Goal: Task Accomplishment & Management: Use online tool/utility

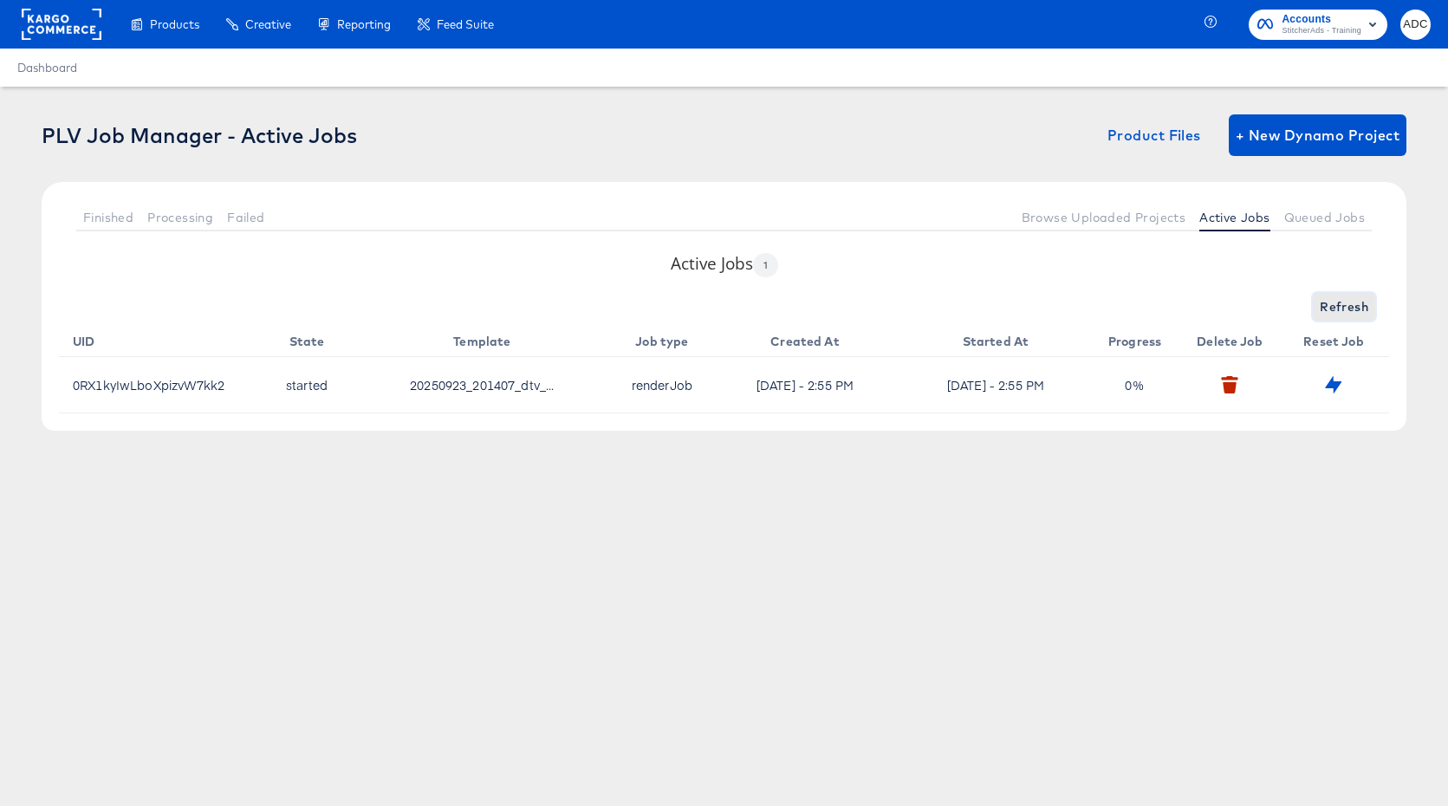
click at [1333, 308] on span "Refresh" at bounding box center [1343, 307] width 49 height 22
click at [1335, 308] on span "Refresh" at bounding box center [1343, 307] width 49 height 22
click at [1335, 308] on div "Refreshing..." at bounding box center [724, 307] width 1330 height 28
click at [1232, 393] on button "button" at bounding box center [1228, 384] width 27 height 27
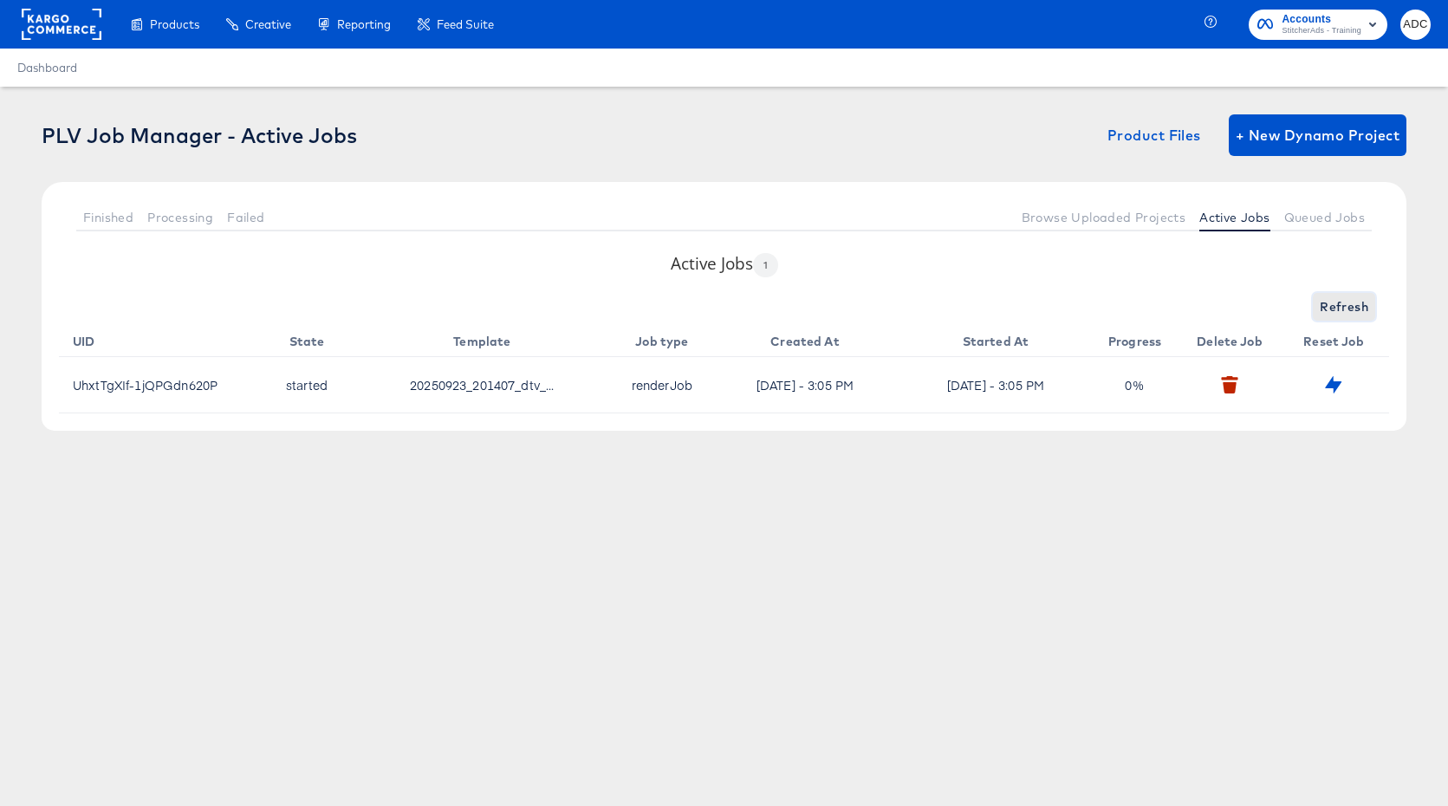
click at [1337, 314] on span "Refresh" at bounding box center [1343, 307] width 49 height 22
click at [1334, 311] on span "Refresh" at bounding box center [1343, 307] width 49 height 22
click at [1317, 302] on button "Refresh" at bounding box center [1343, 307] width 62 height 28
click at [915, 662] on div "Products Creative Reporting Feed Suite Accounts StitcherAds - Training ADC Dash…" at bounding box center [724, 403] width 1448 height 806
click at [1343, 301] on span "Refresh" at bounding box center [1343, 307] width 49 height 22
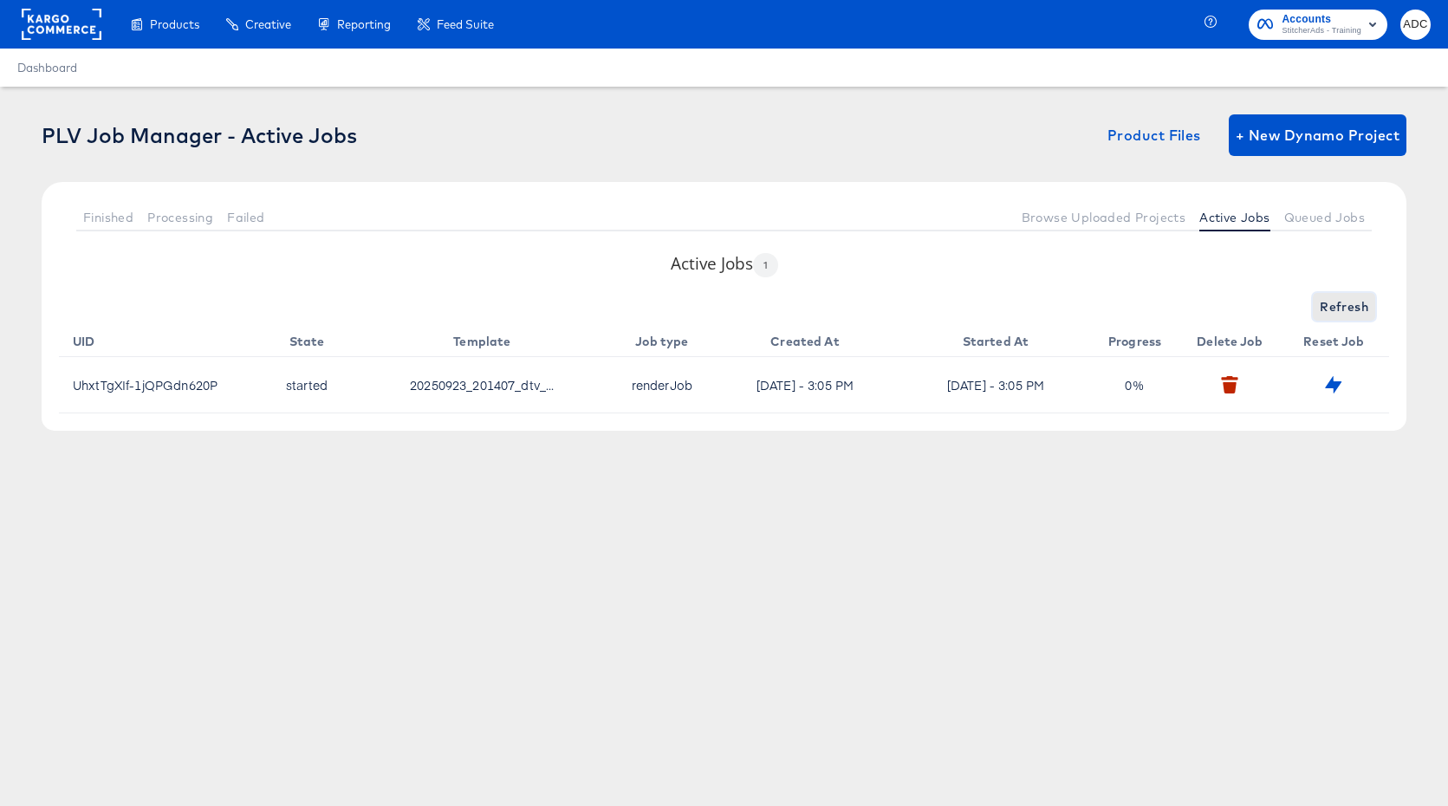
click at [1343, 301] on span "Refresh" at bounding box center [1343, 307] width 49 height 22
click at [1310, 214] on span "Queued Jobs" at bounding box center [1324, 218] width 81 height 14
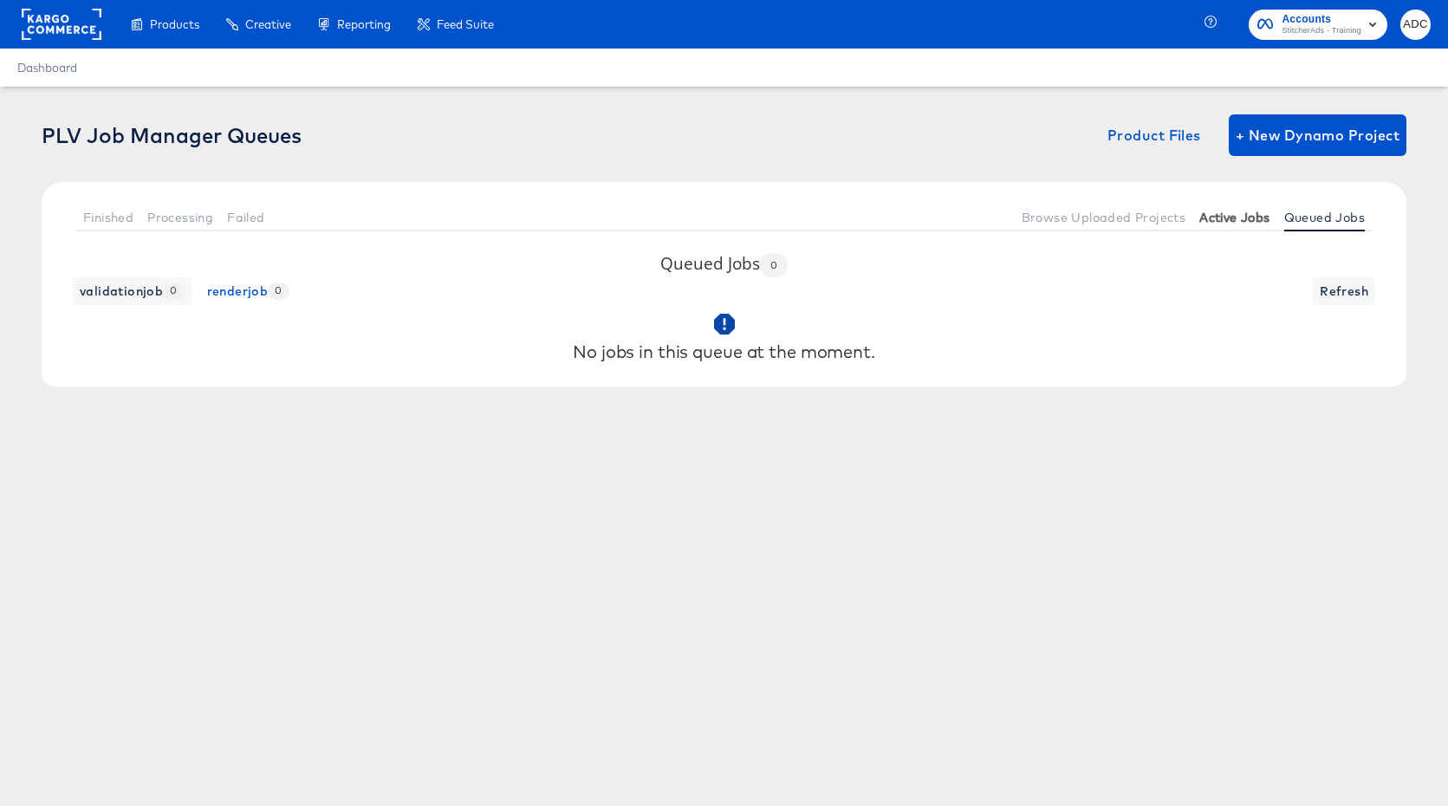
click at [1199, 219] on span "Active Jobs" at bounding box center [1234, 218] width 70 height 14
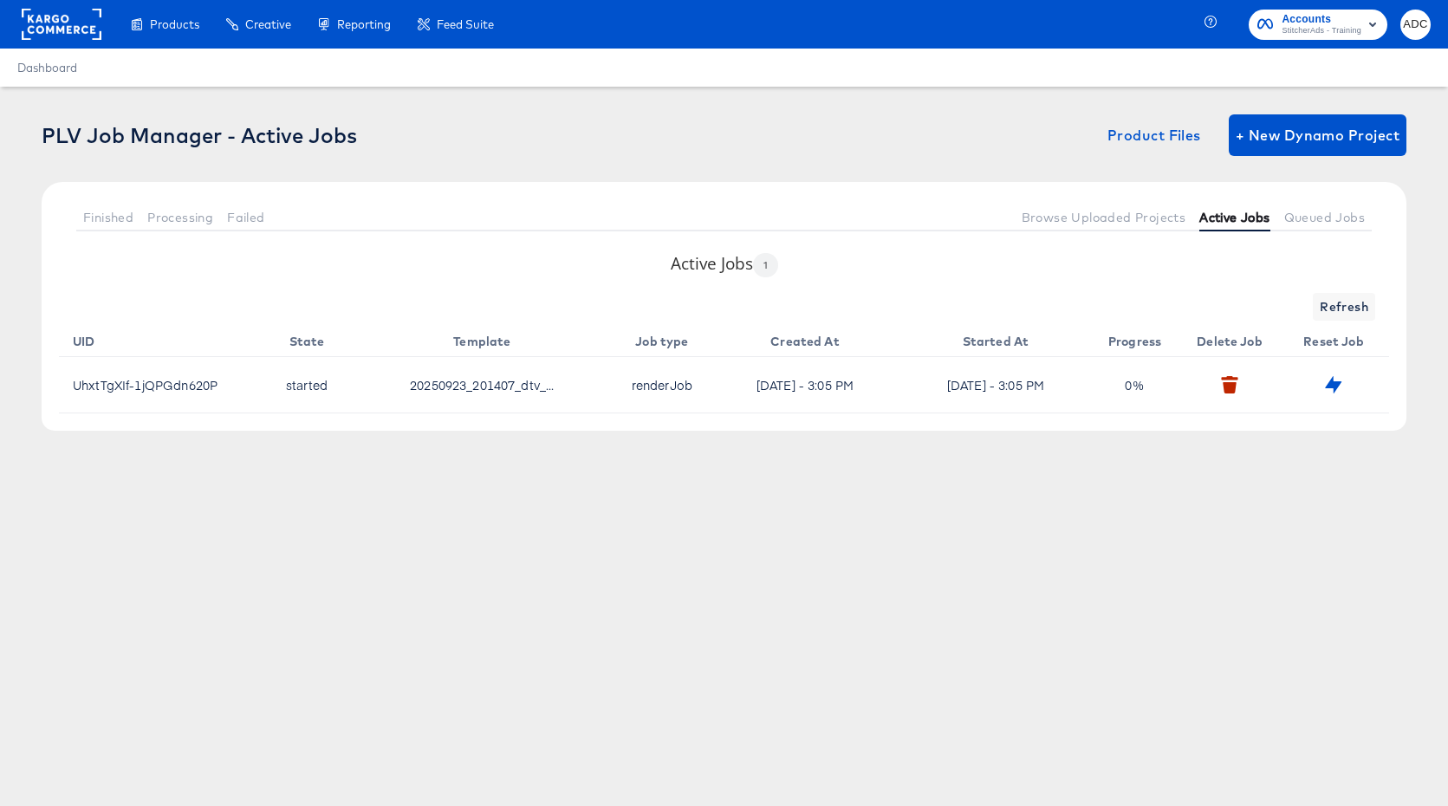
drag, startPoint x: 1259, startPoint y: 220, endPoint x: 1273, endPoint y: 218, distance: 14.0
click at [1259, 220] on span "Active Jobs" at bounding box center [1234, 218] width 70 height 14
click at [1289, 218] on span "Queued Jobs" at bounding box center [1324, 218] width 81 height 14
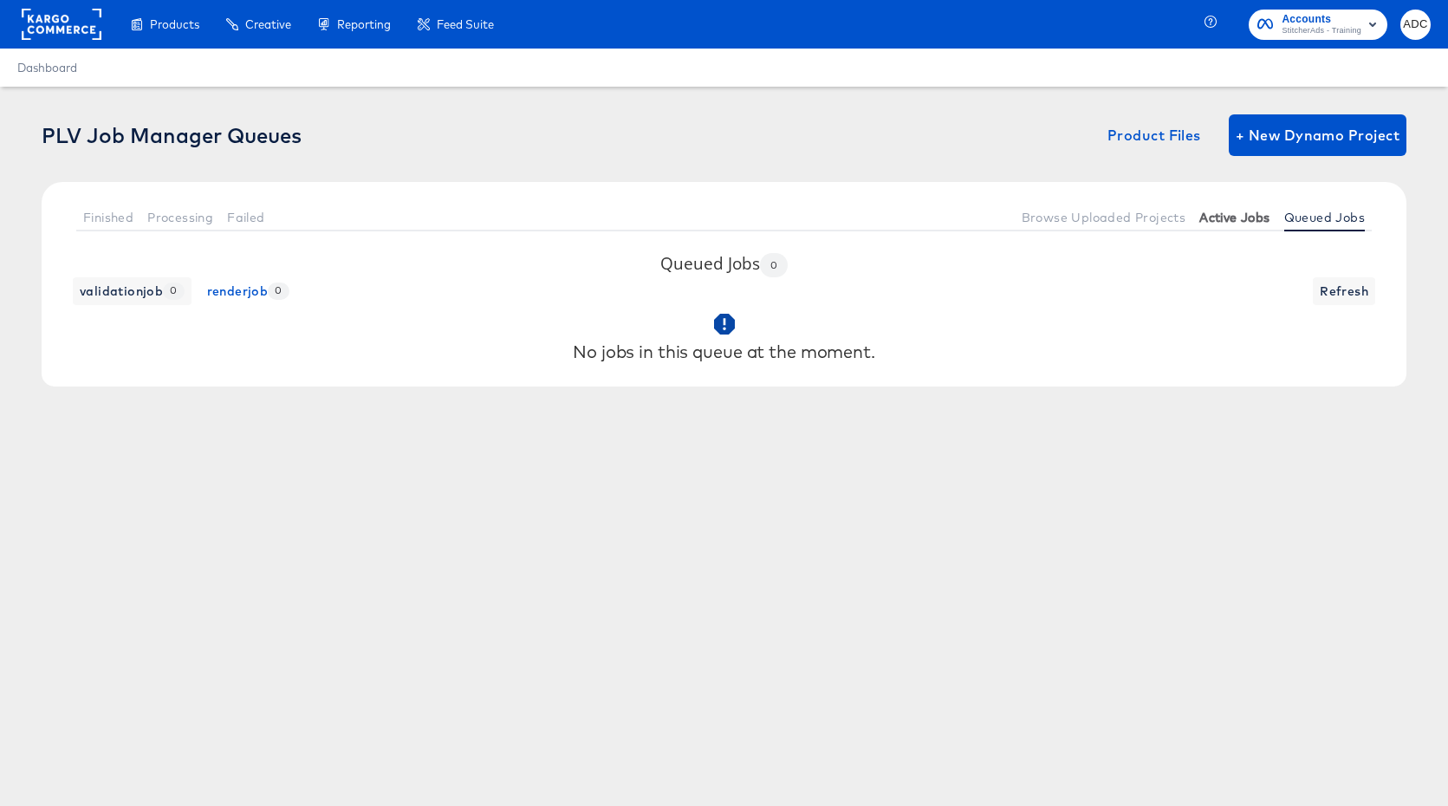
click at [1222, 219] on span "Active Jobs" at bounding box center [1234, 218] width 70 height 14
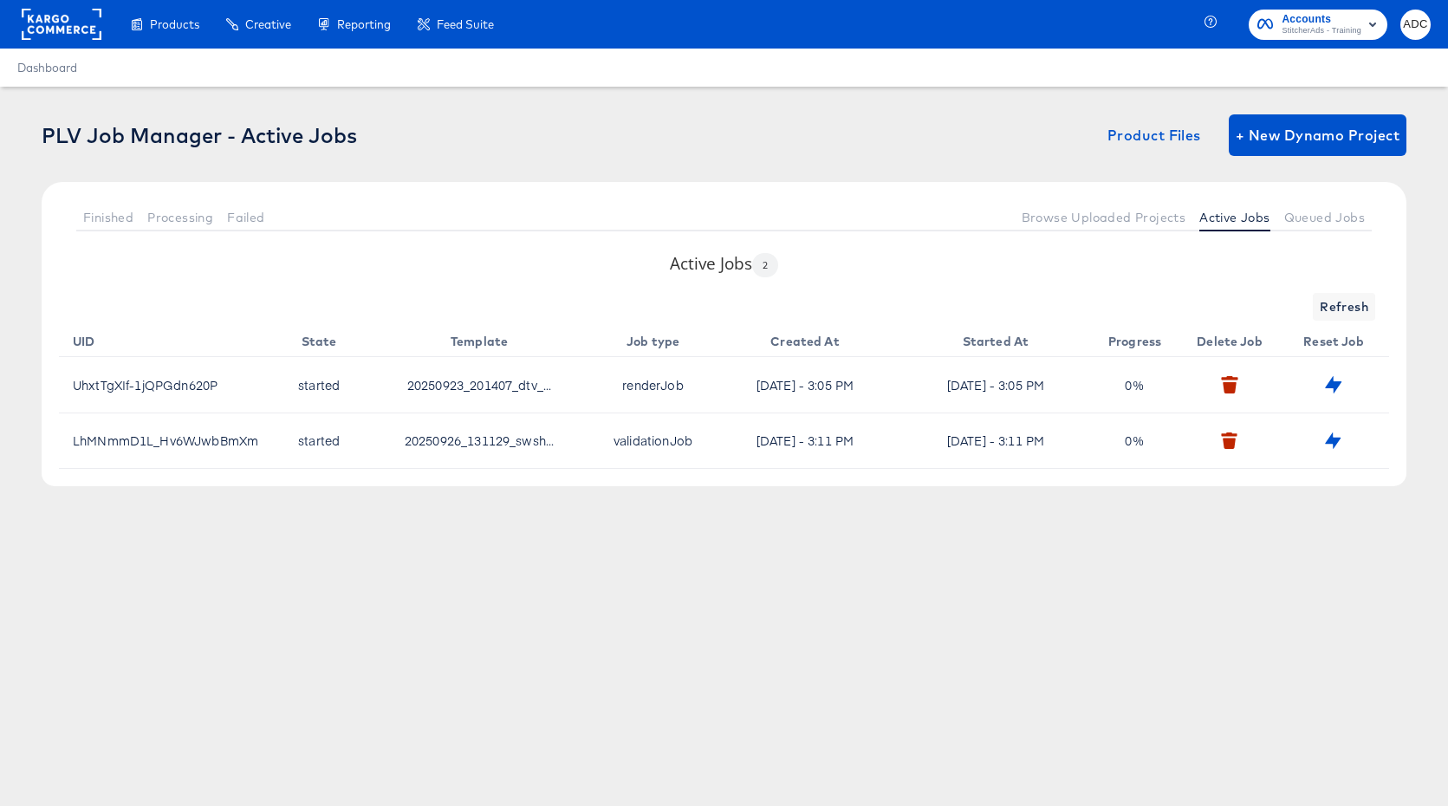
click at [1157, 377] on td "0 %" at bounding box center [1137, 384] width 87 height 55
click at [1211, 386] on td at bounding box center [1233, 384] width 104 height 55
click at [1225, 385] on icon "button" at bounding box center [1229, 387] width 13 height 11
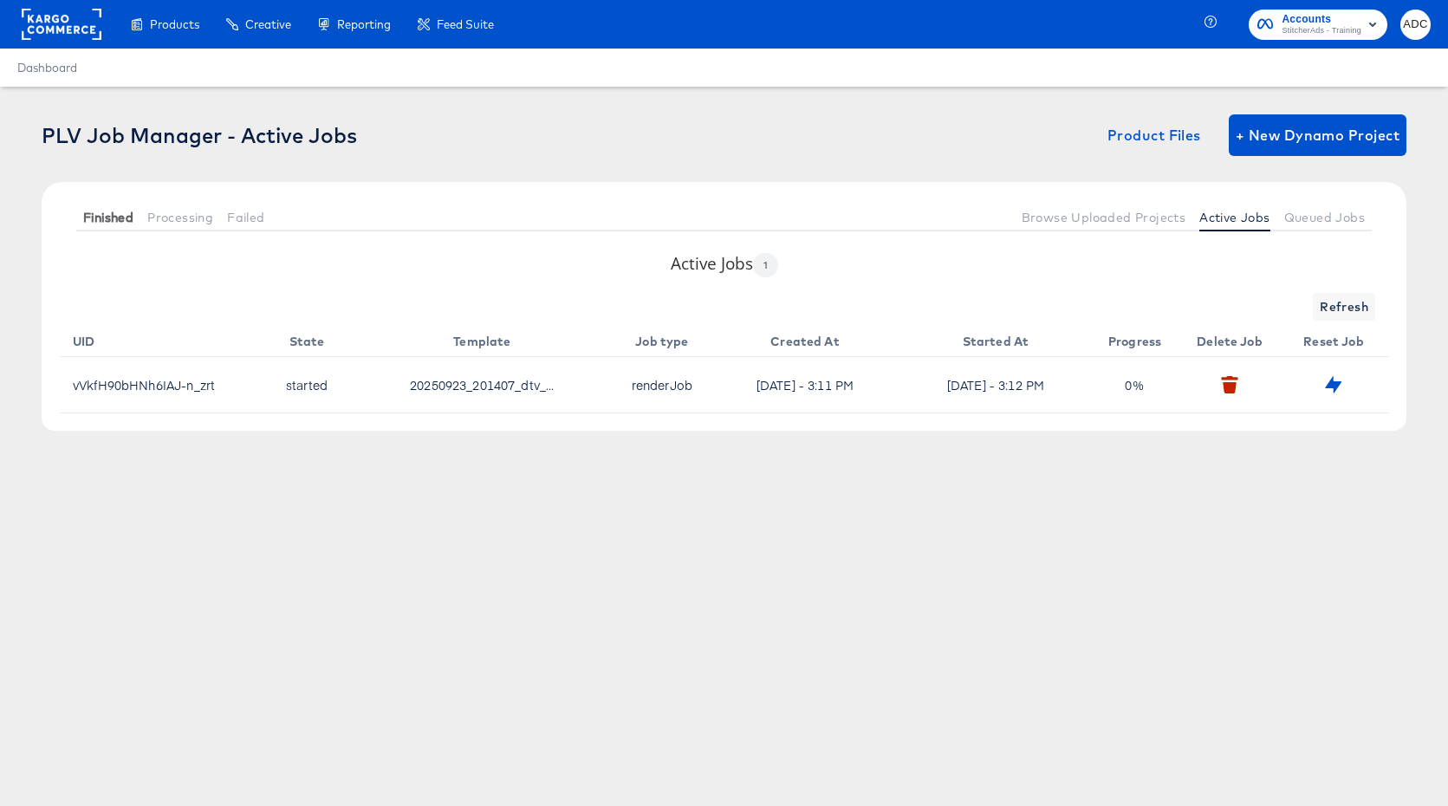
click at [87, 221] on span "Finished" at bounding box center [108, 218] width 50 height 14
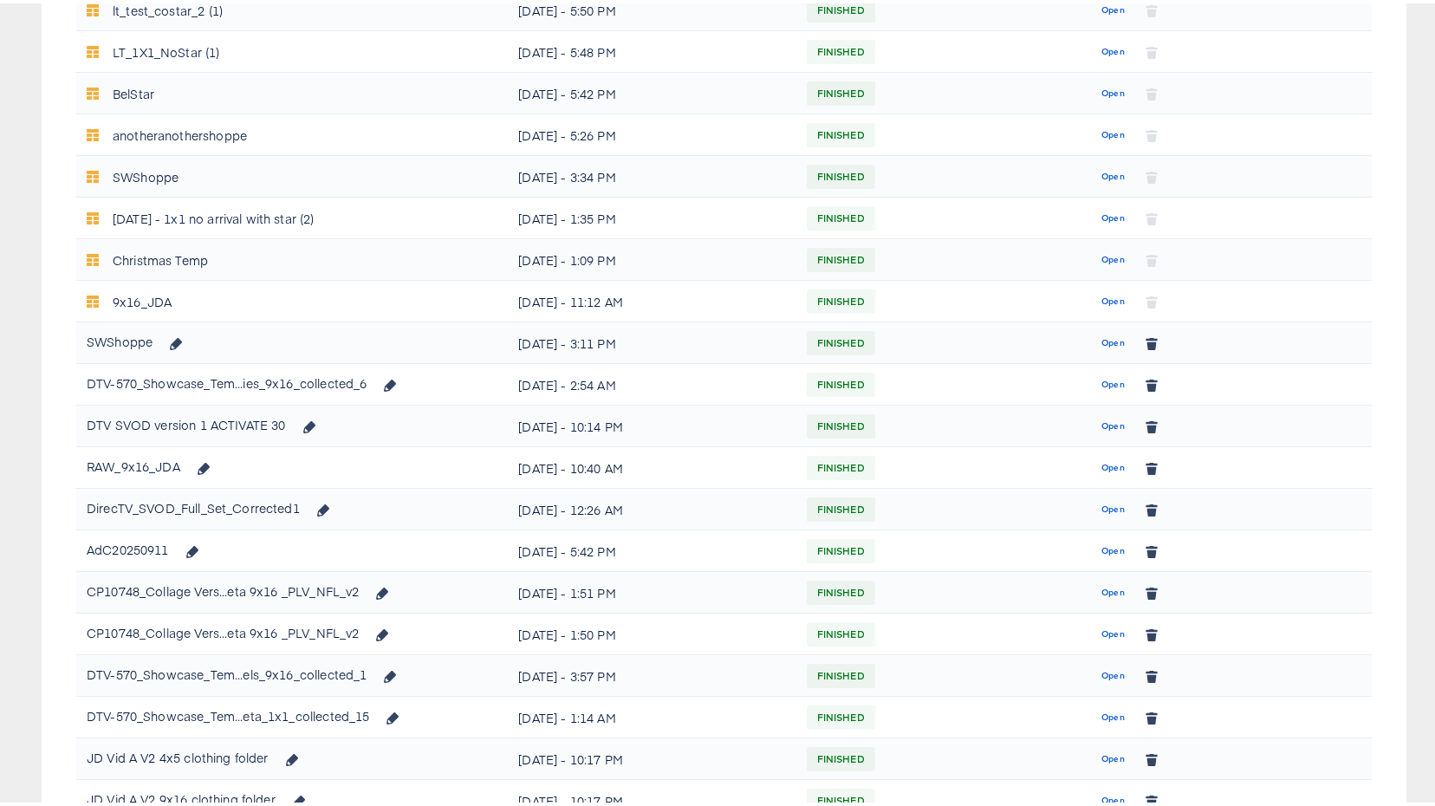
scroll to position [723, 0]
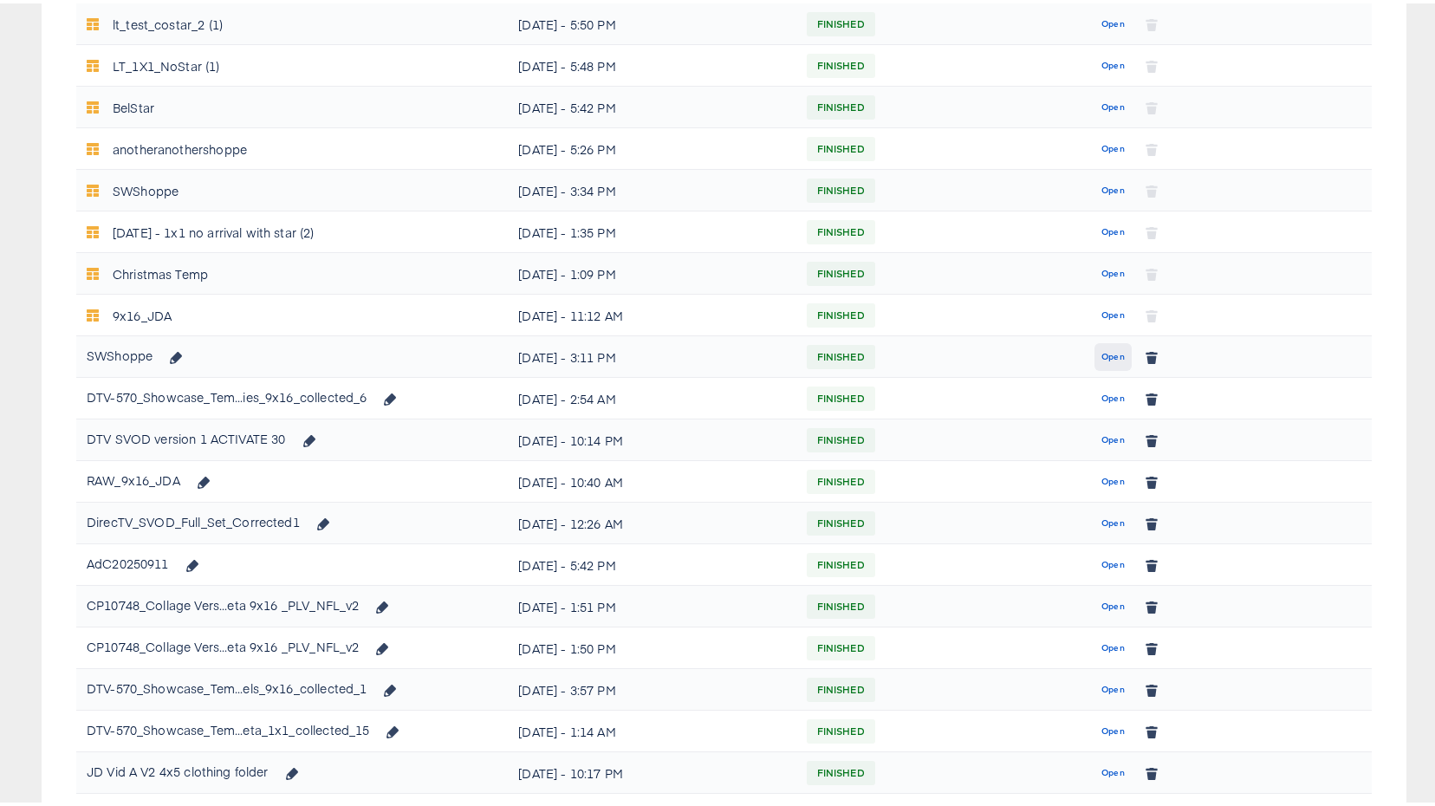
click at [1094, 356] on button "Open" at bounding box center [1112, 354] width 37 height 28
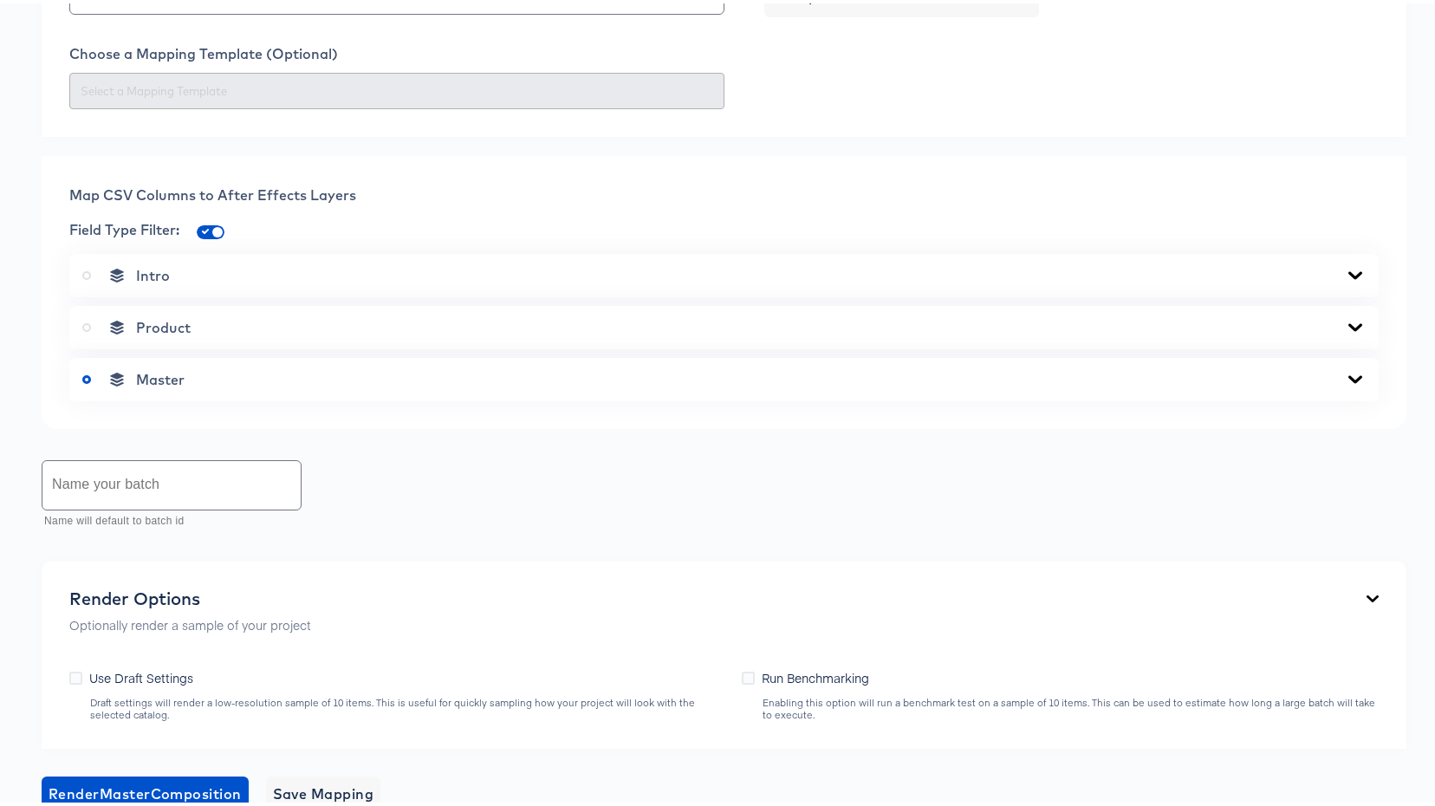
scroll to position [742, 0]
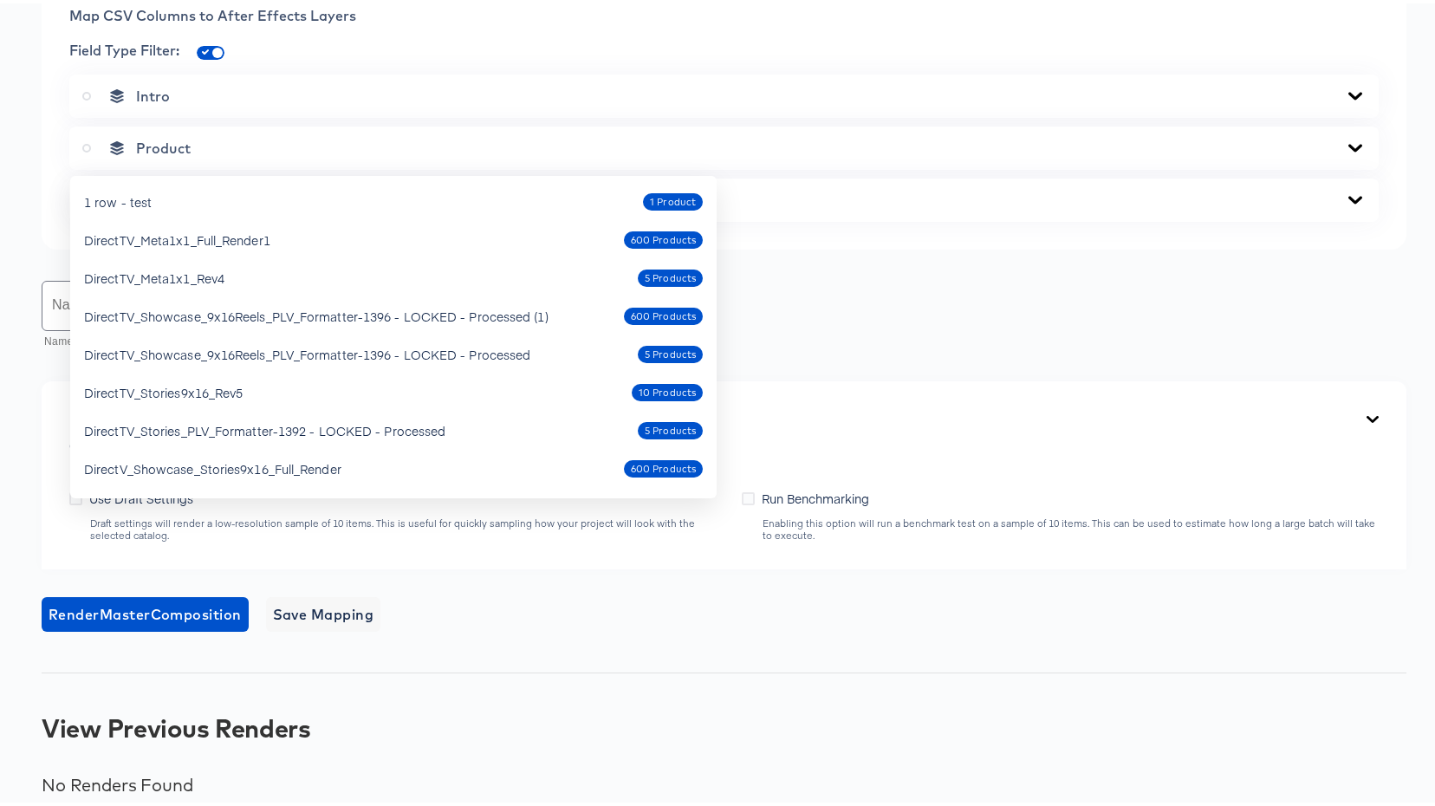
click at [140, 202] on div "1 row - test" at bounding box center [118, 198] width 68 height 17
type input "1 row - test"
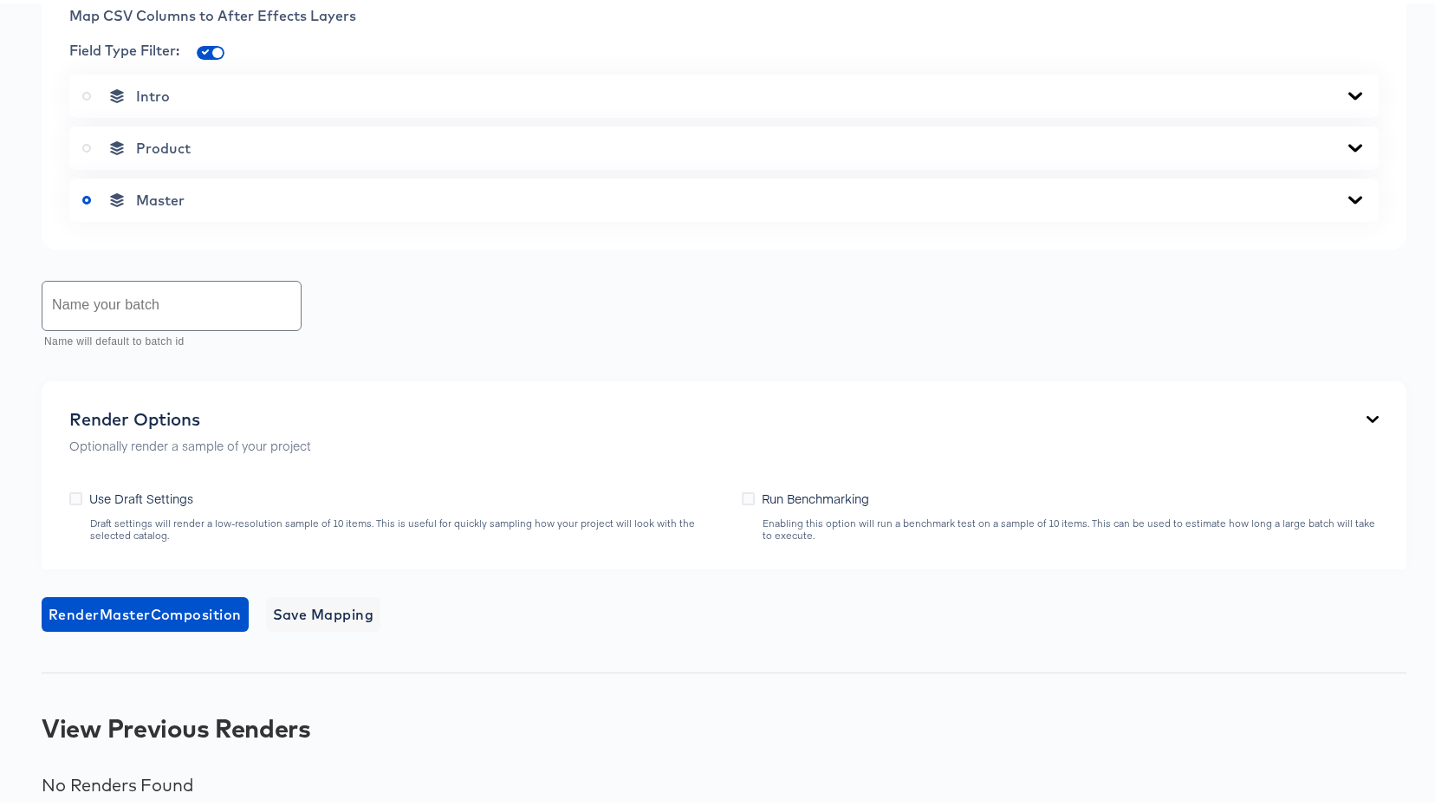
click at [535, 301] on div "Back SWShoppe Portrait Video 1080 x 1920 px 12 secs Rename https://dynamo-video…" at bounding box center [724, 81] width 1448 height 1475
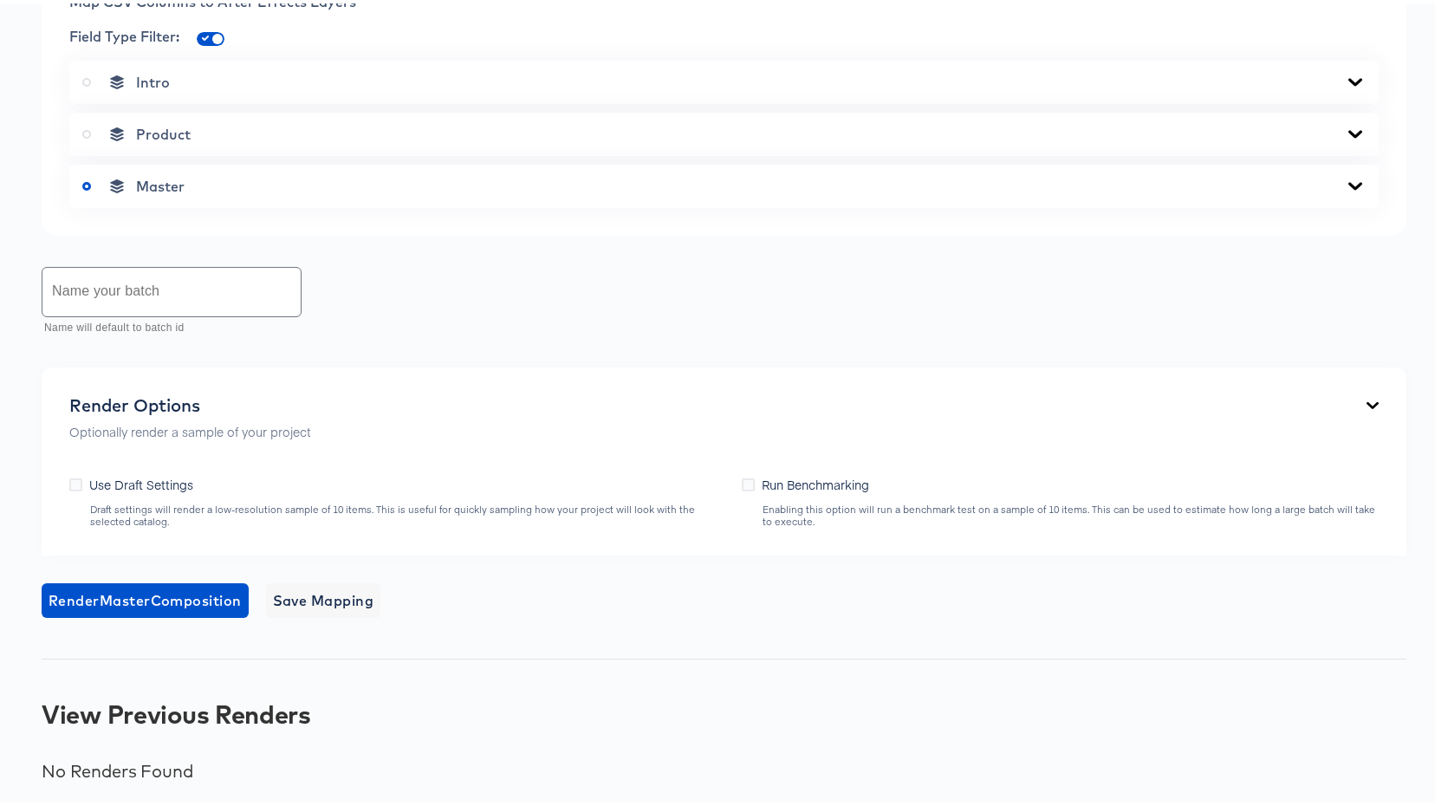
scroll to position [1093, 0]
click at [152, 587] on span "Render Master Composition" at bounding box center [145, 597] width 193 height 24
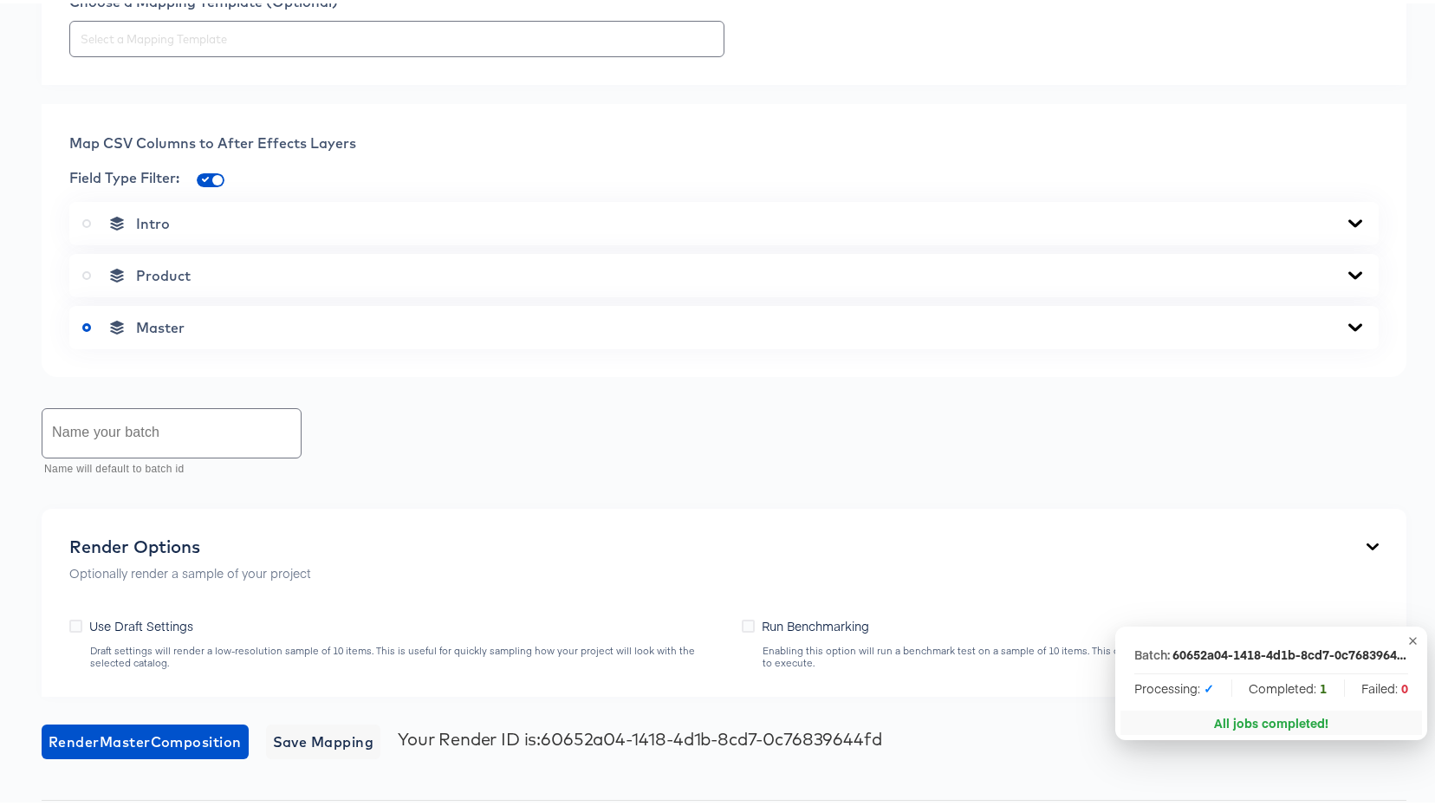
scroll to position [0, 0]
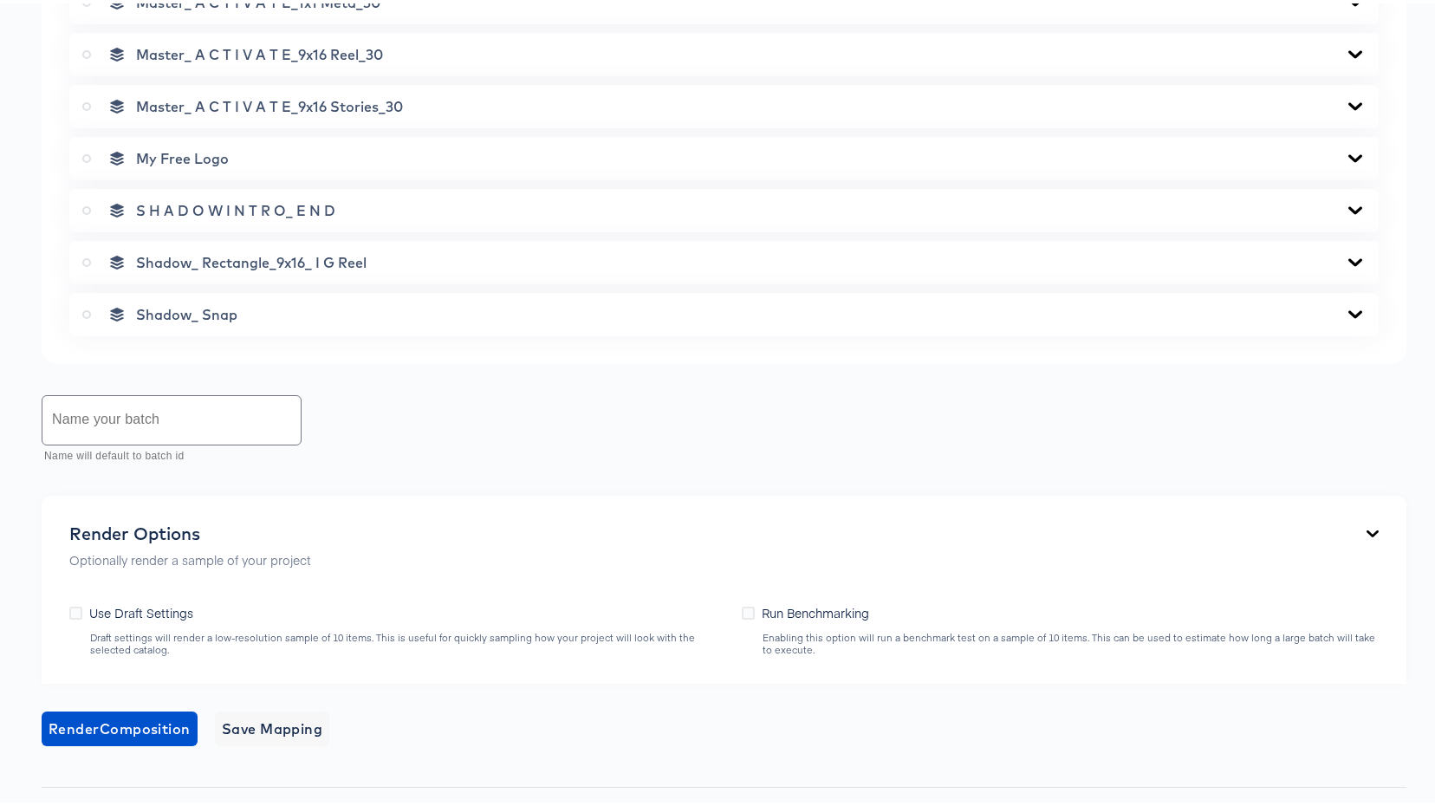
scroll to position [2168, 0]
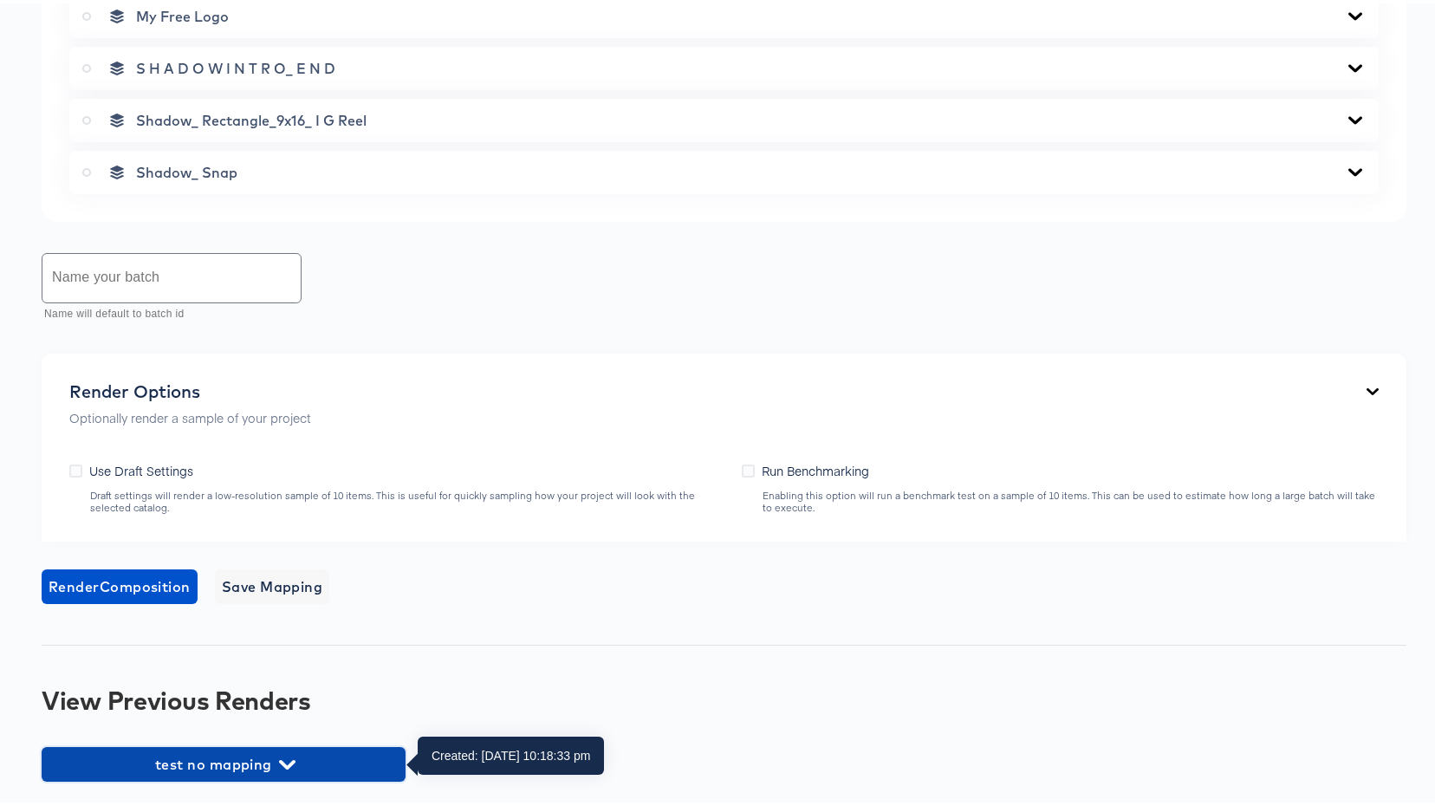
click at [265, 767] on span "test no mapping" at bounding box center [223, 761] width 347 height 24
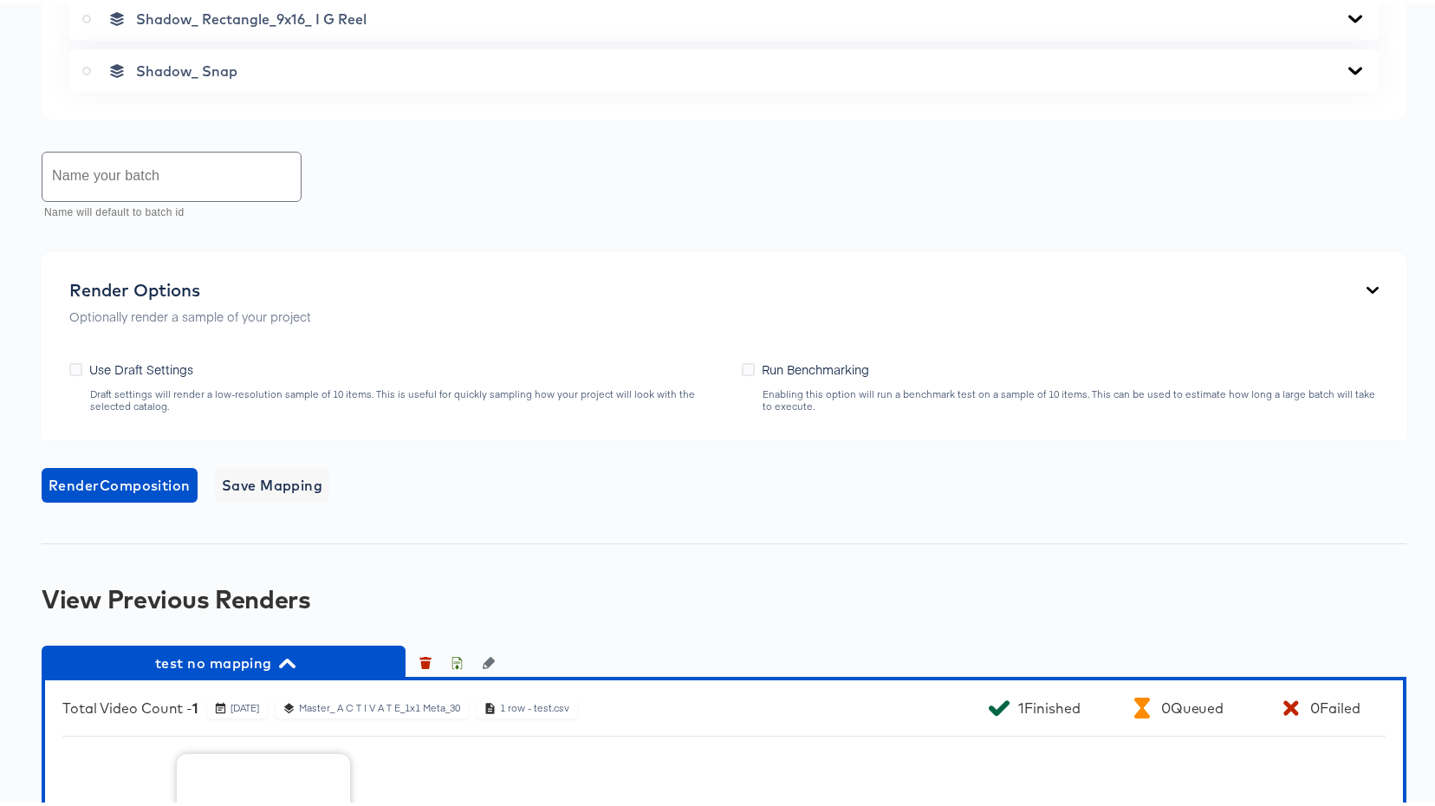
scroll to position [2505, 0]
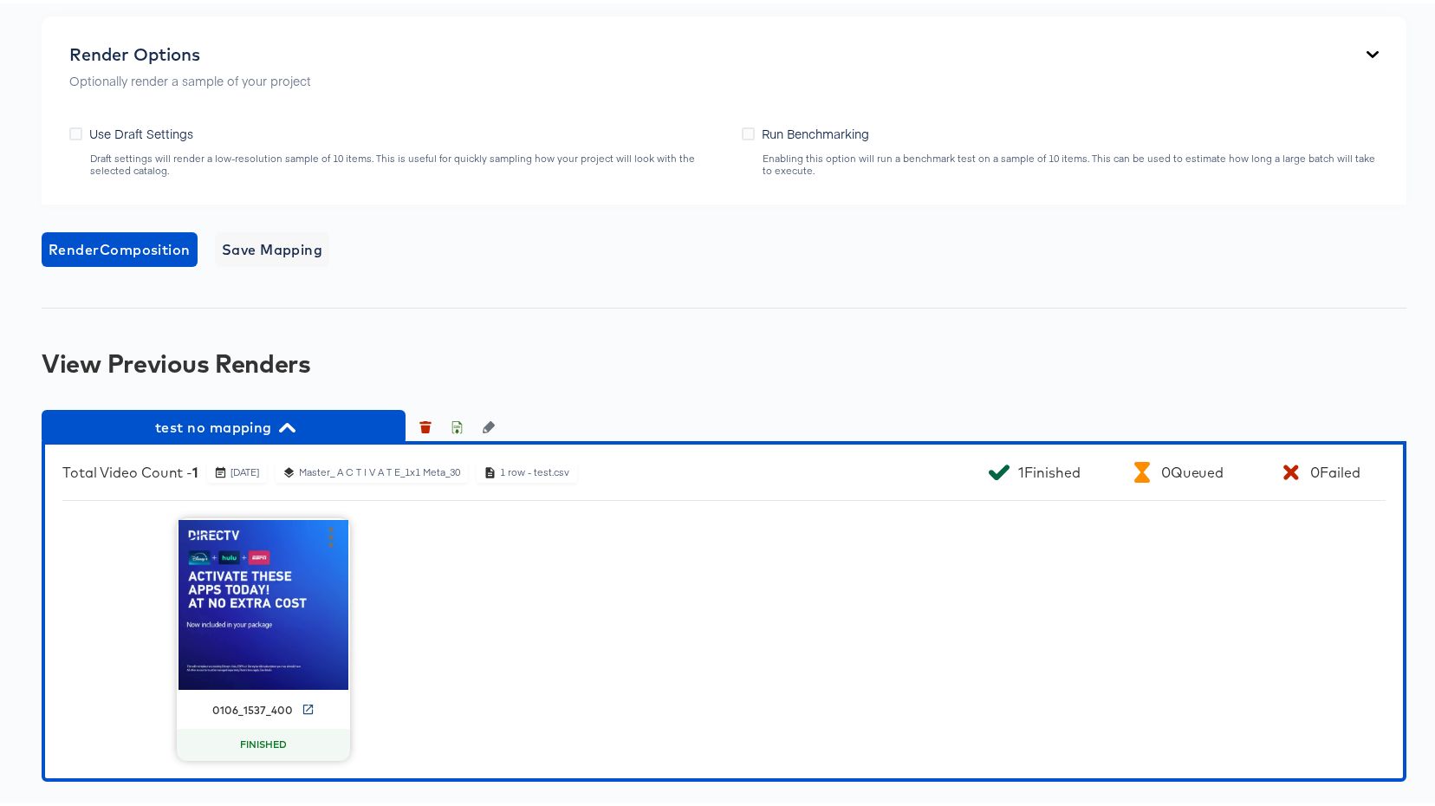
click at [301, 706] on icon at bounding box center [307, 705] width 13 height 13
drag, startPoint x: 262, startPoint y: 429, endPoint x: 248, endPoint y: 430, distance: 13.9
click at [262, 429] on span "test no mapping" at bounding box center [223, 424] width 347 height 24
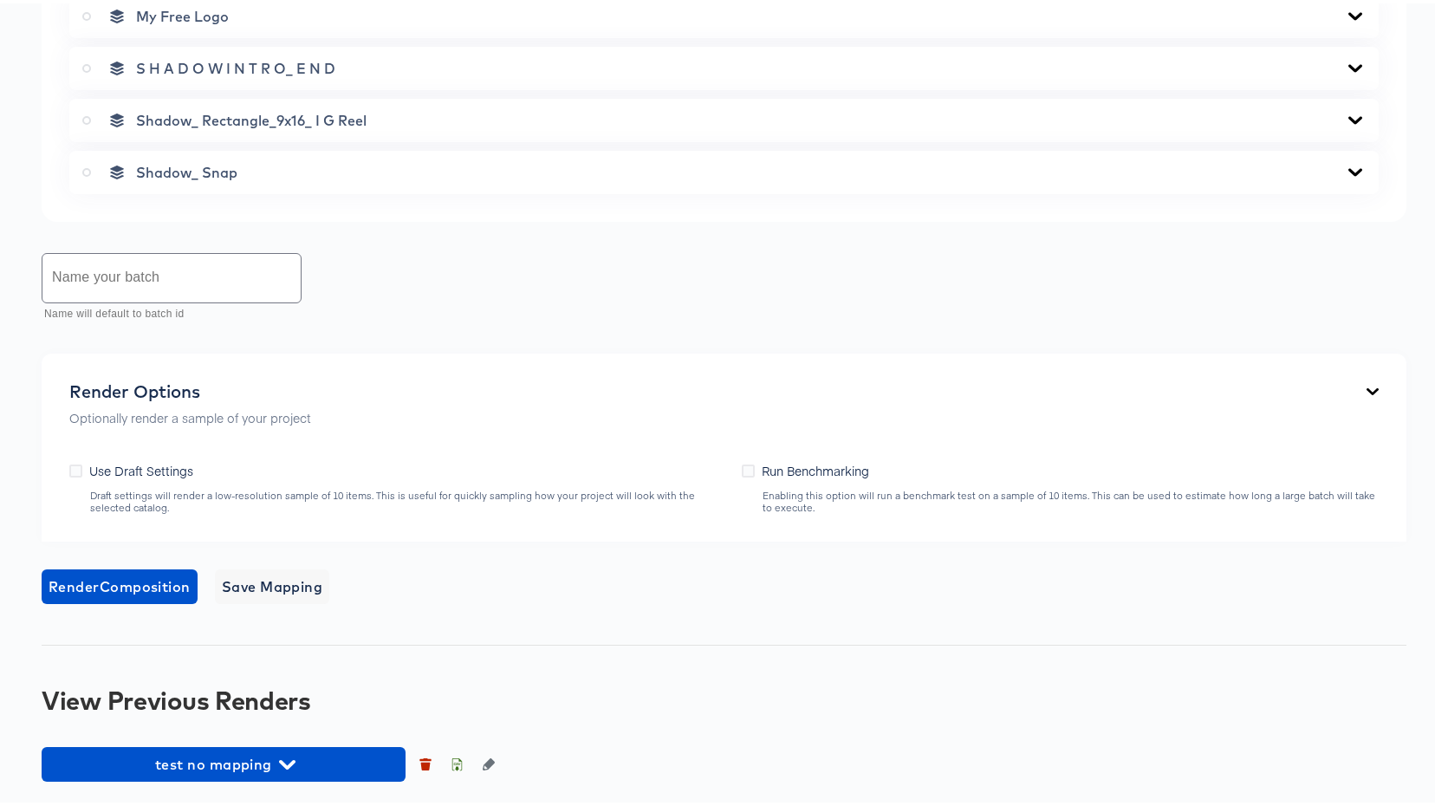
scroll to position [2168, 0]
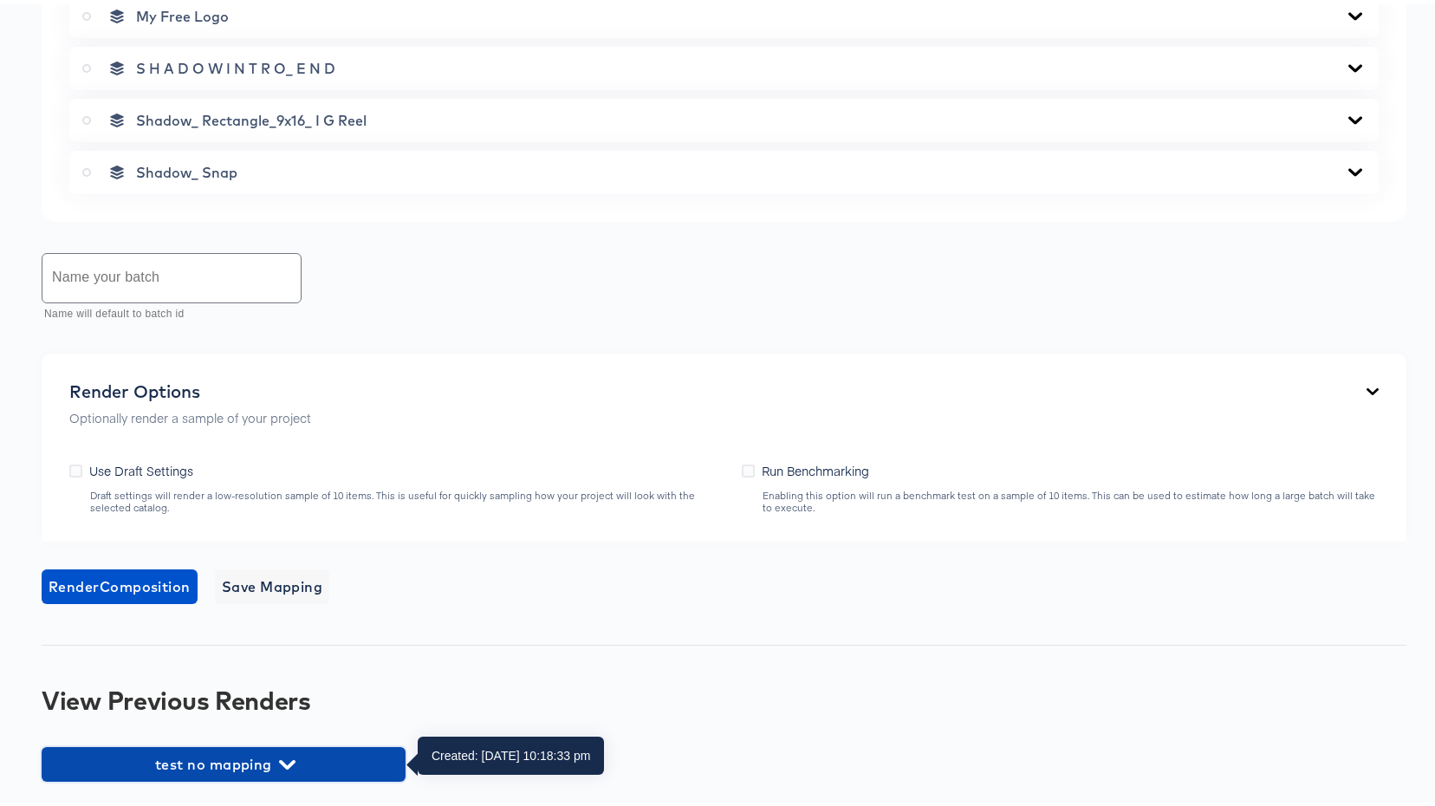
click at [230, 760] on span "test no mapping" at bounding box center [223, 761] width 347 height 24
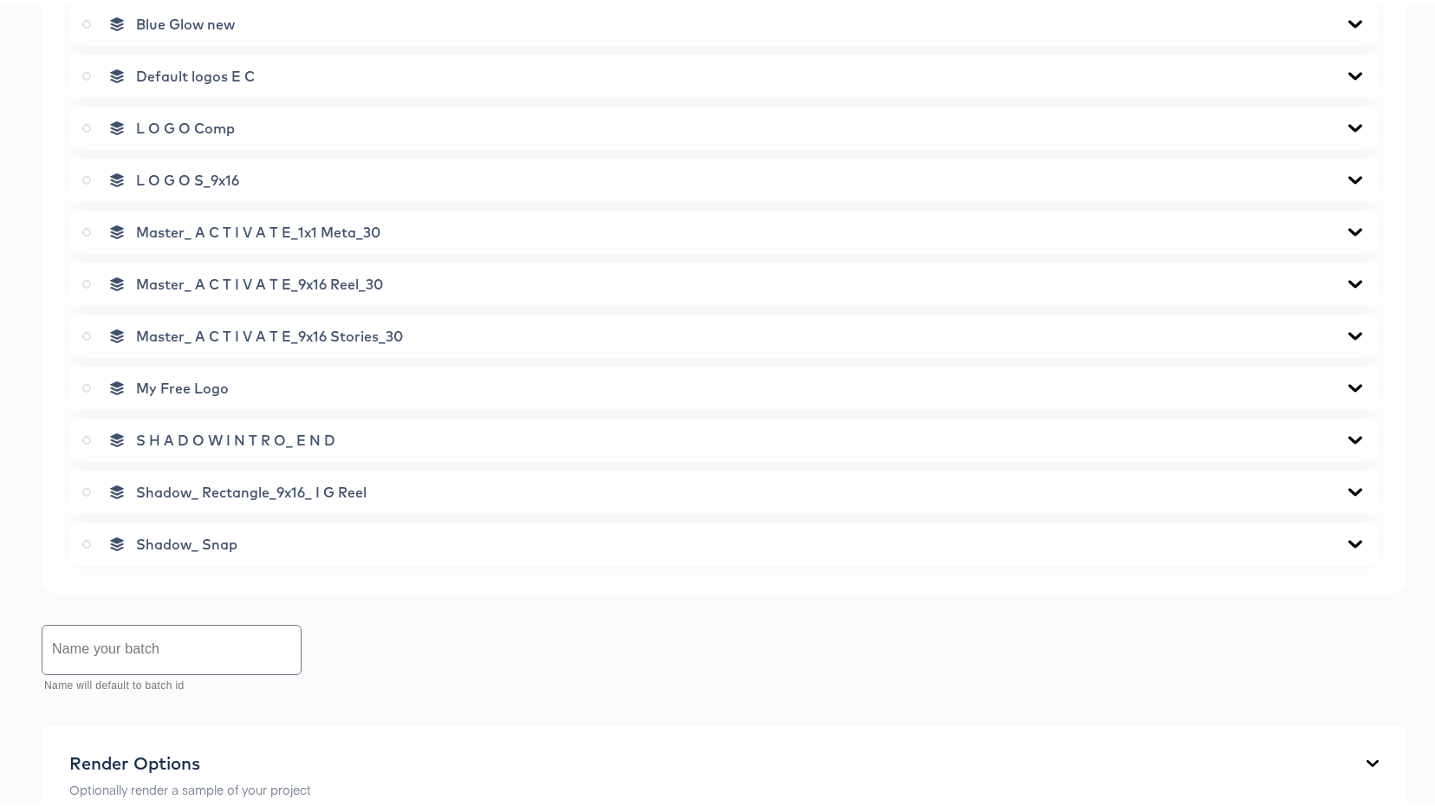
scroll to position [1492, 0]
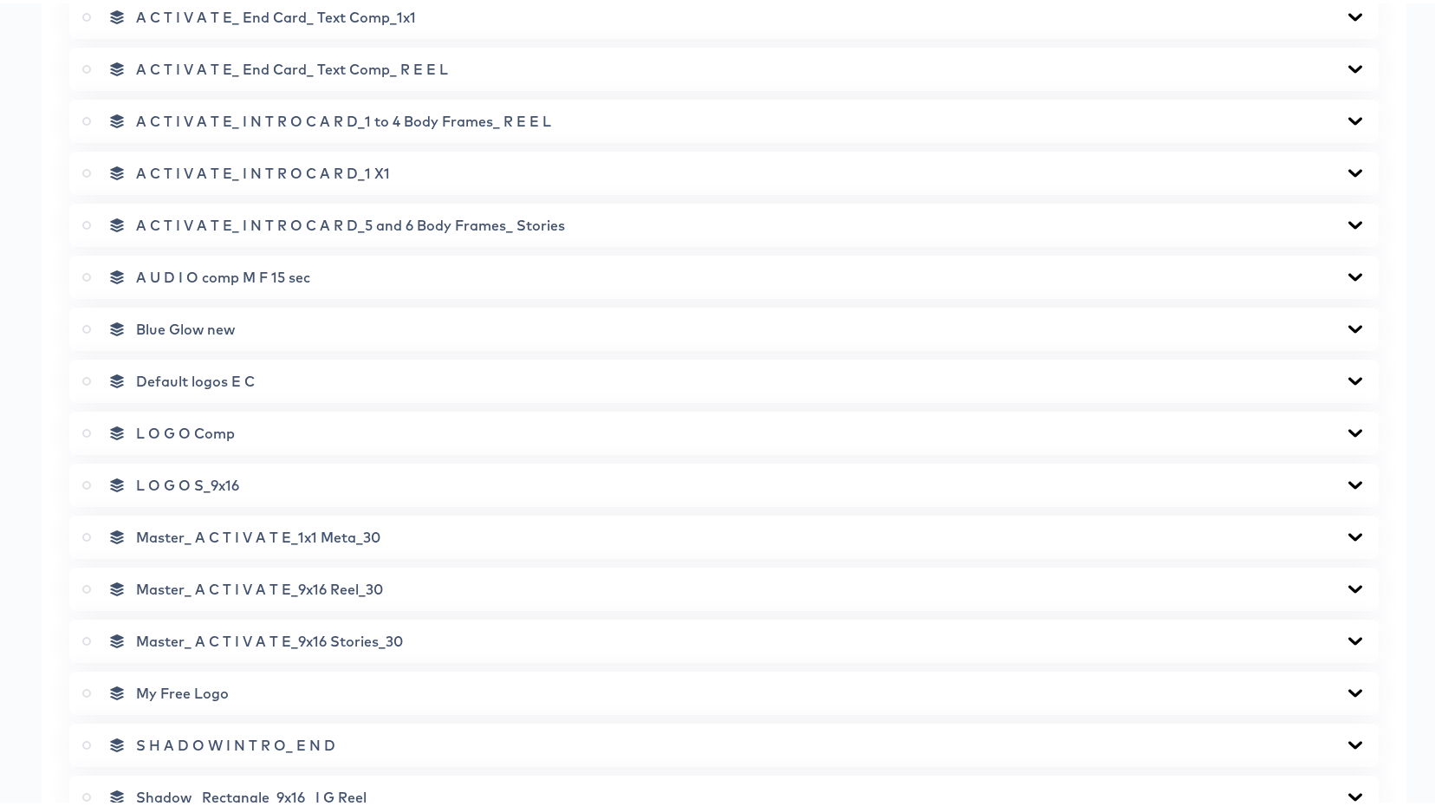
click at [91, 531] on label at bounding box center [90, 533] width 16 height 17
click at [0, 0] on input "radio" at bounding box center [0, 0] width 0 height 0
click at [935, 16] on div "A C T I V A T E_ End Card_ Text Comp_1x1" at bounding box center [723, 13] width 1283 height 17
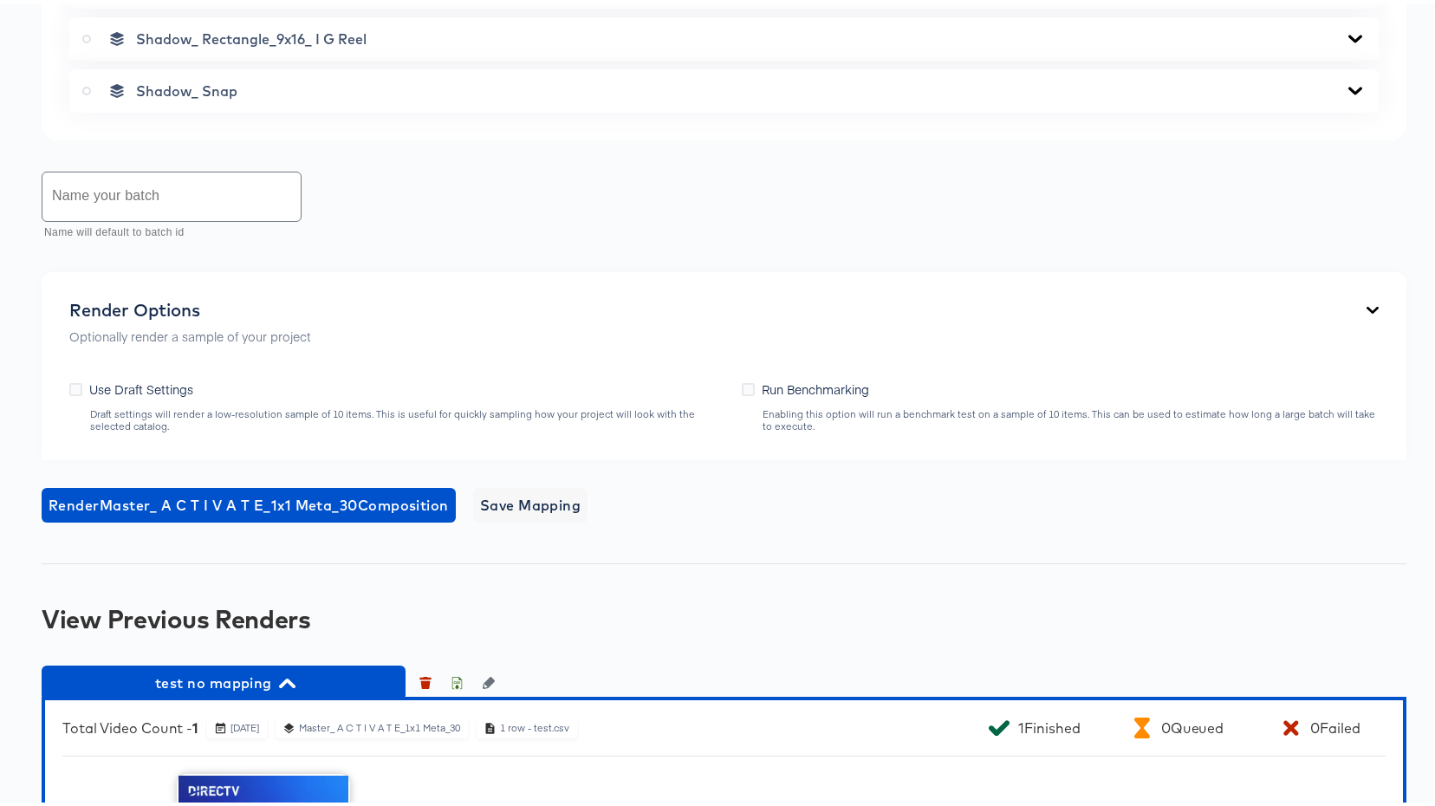
scroll to position [3158, 0]
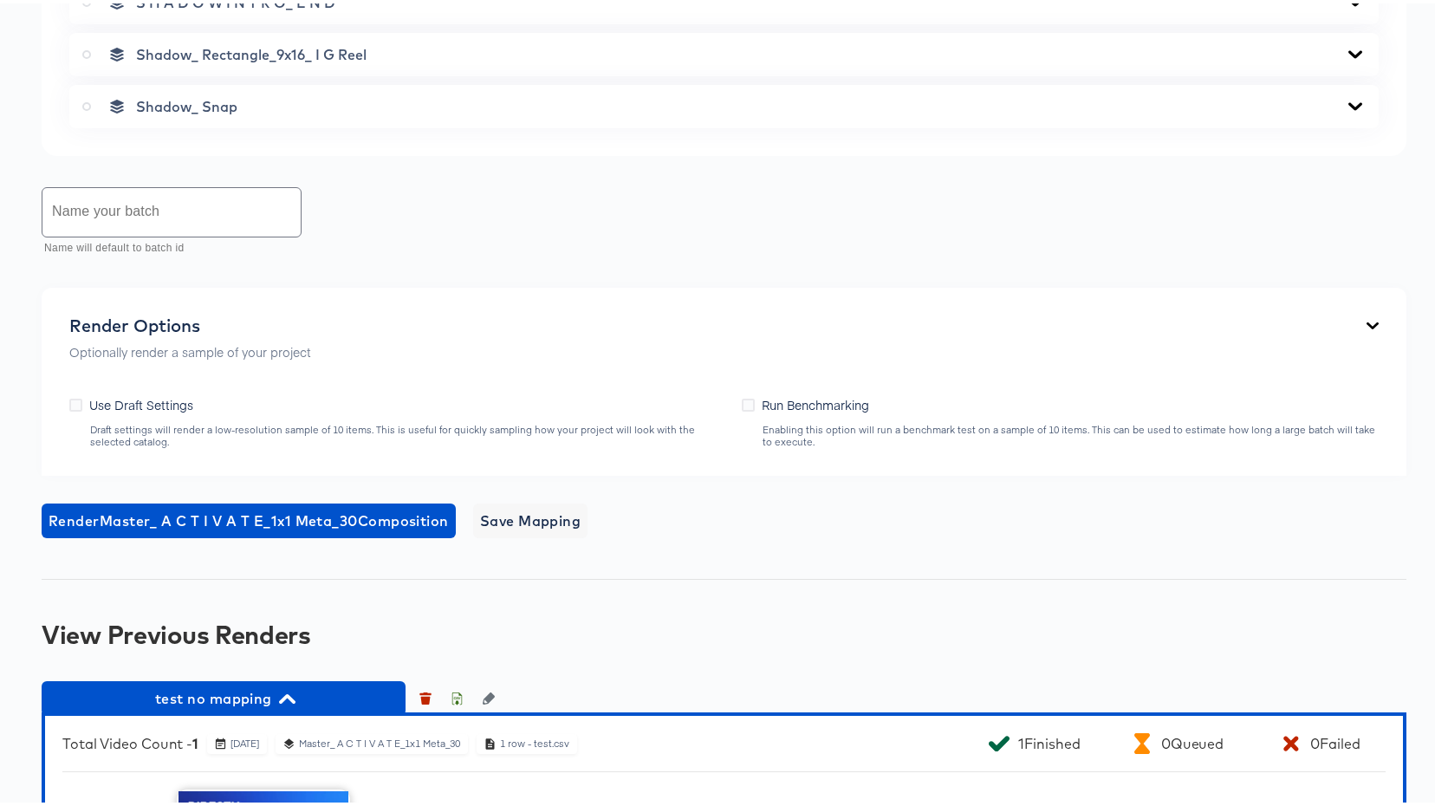
click at [78, 218] on input "text" at bounding box center [171, 209] width 258 height 49
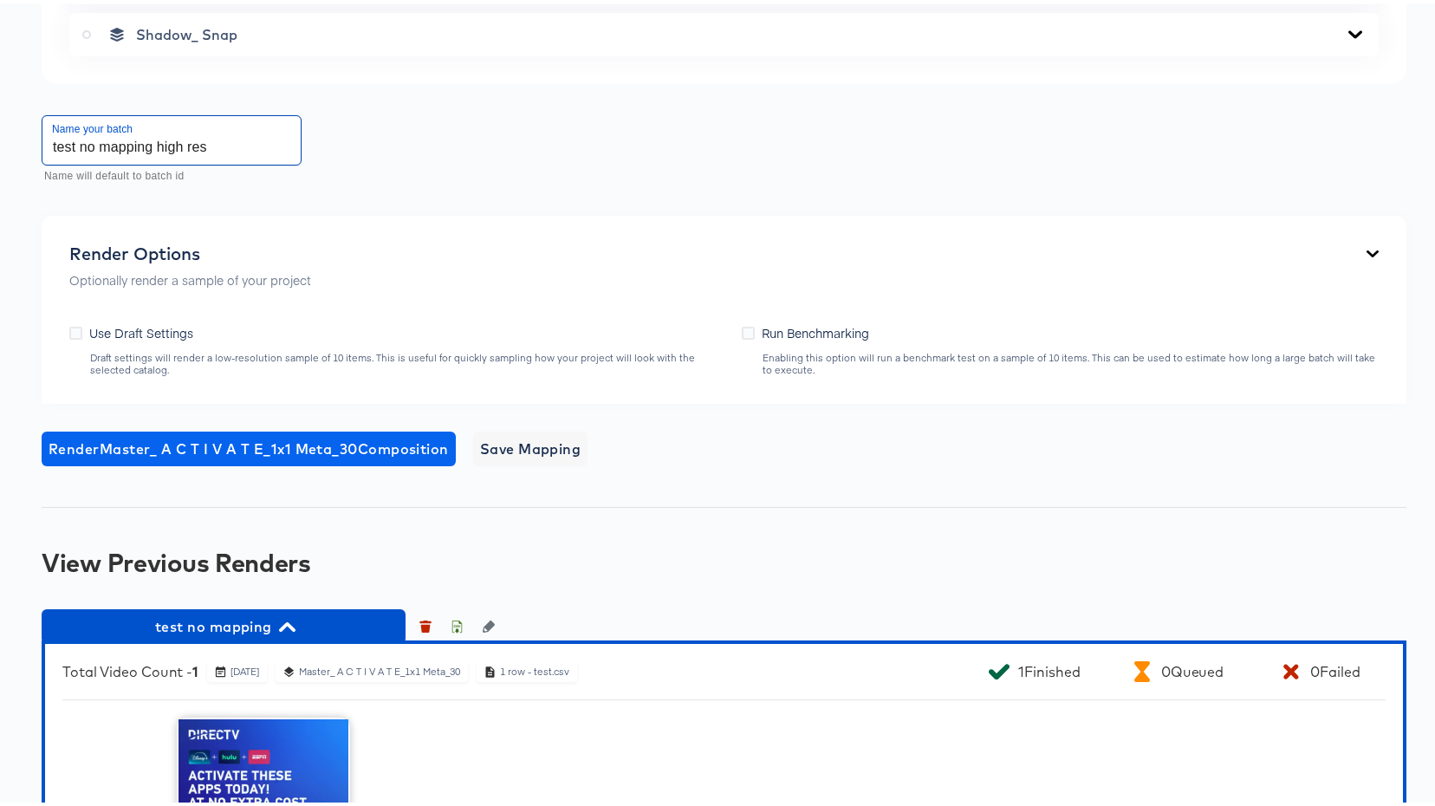
scroll to position [3429, 0]
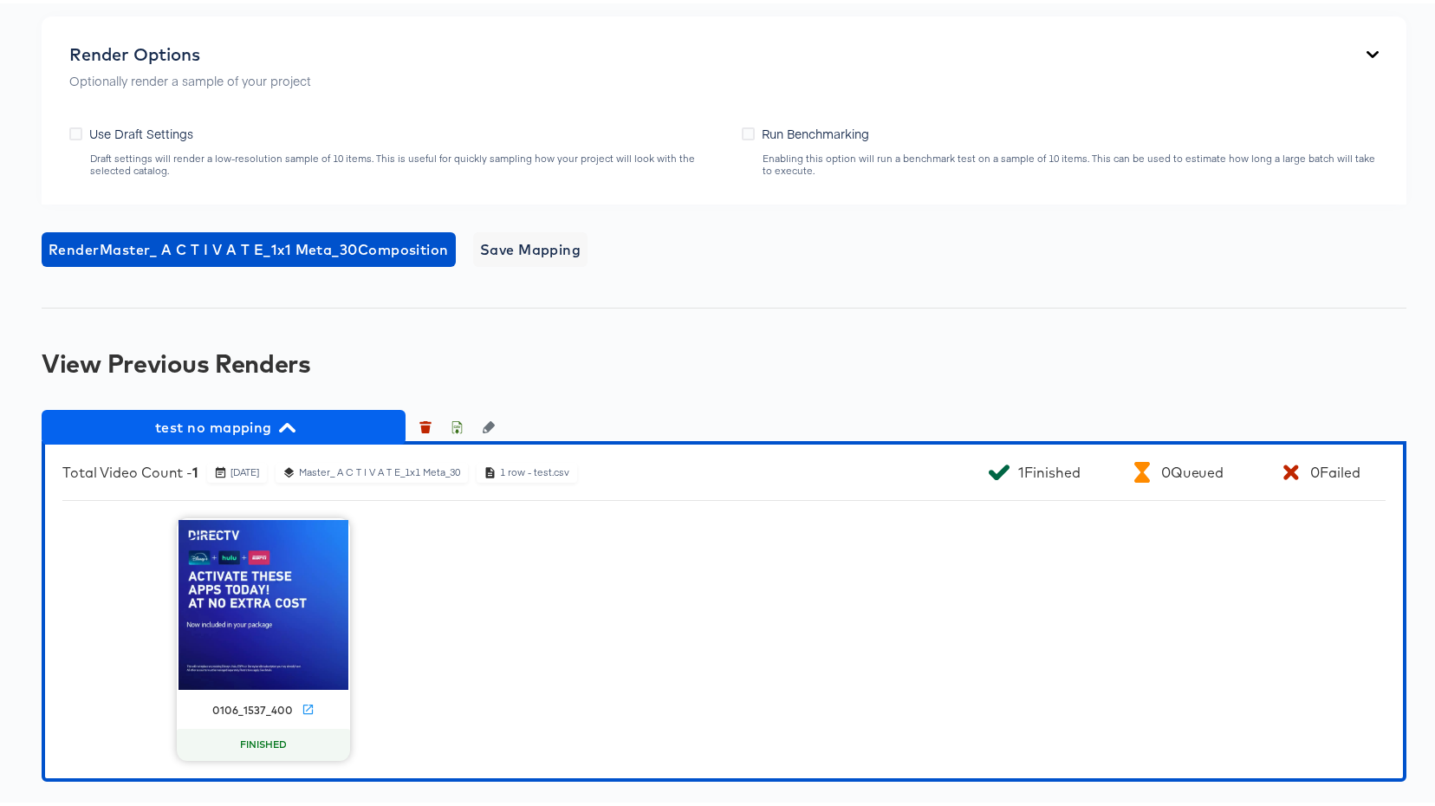
type input "test no mapping high res"
click at [240, 415] on span "test no mapping" at bounding box center [223, 424] width 347 height 24
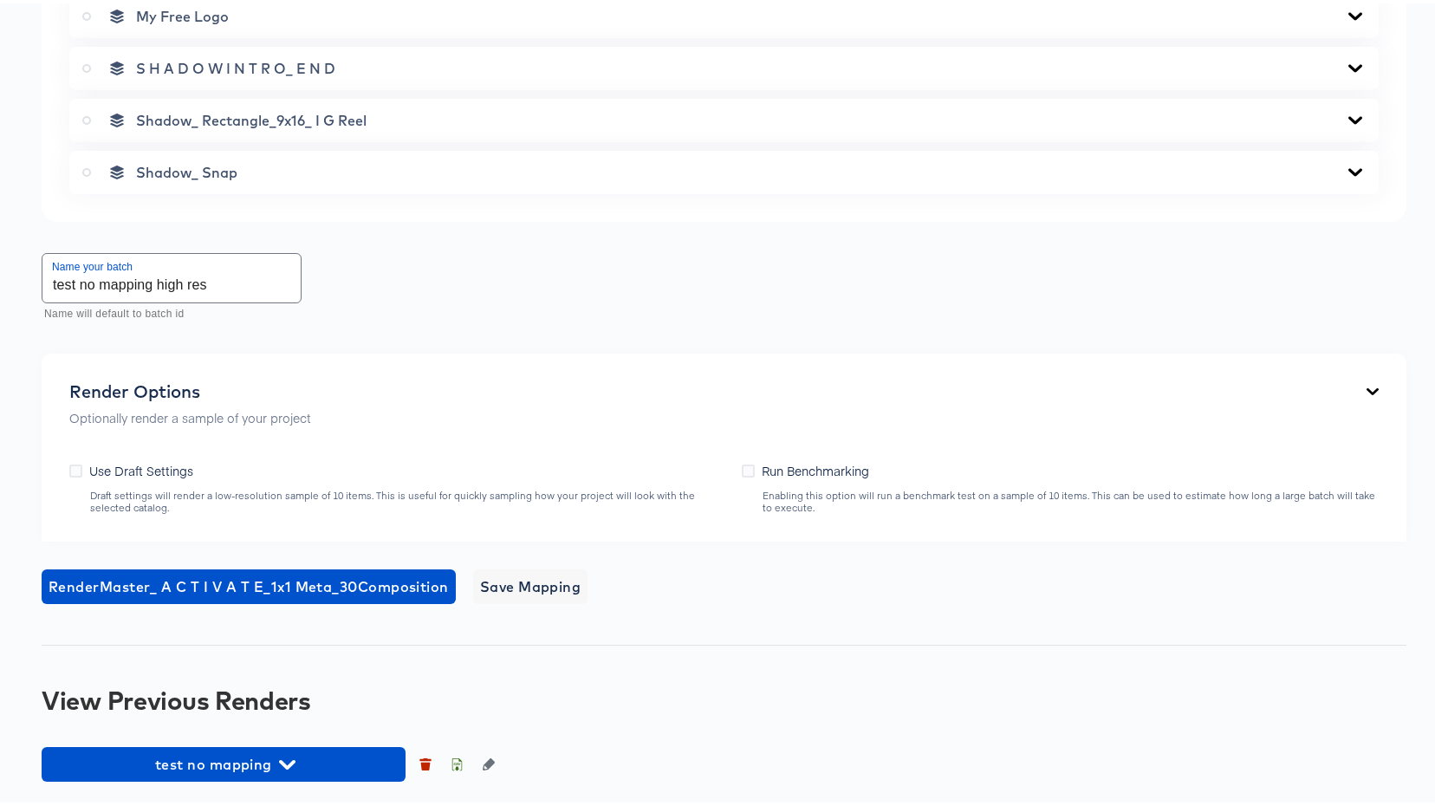
click at [211, 286] on input "test no mapping high res" at bounding box center [171, 274] width 258 height 49
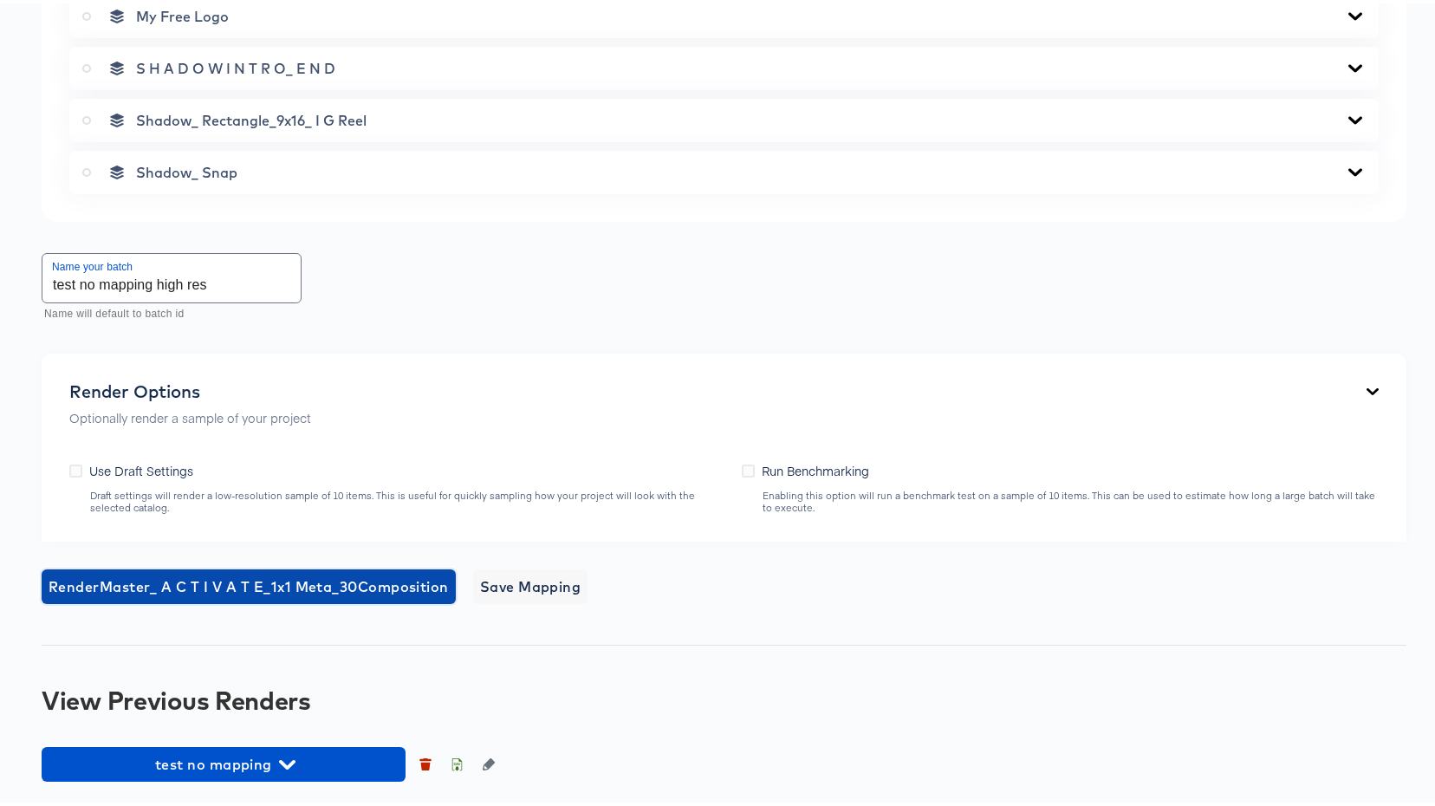
click at [200, 583] on span "Render Master_ A C T I V A T E_1x1 Meta_30 Composition" at bounding box center [249, 583] width 400 height 24
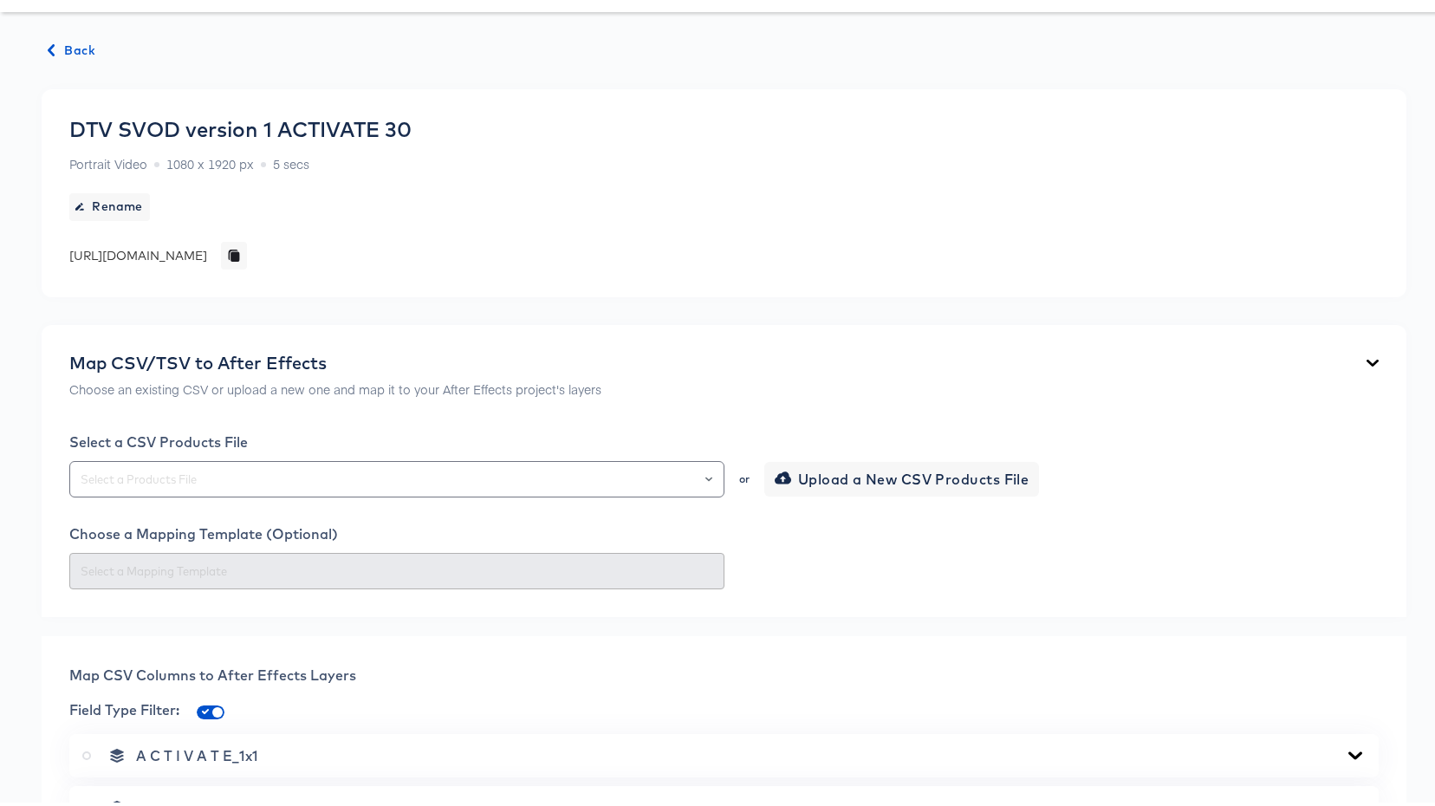
scroll to position [0, 0]
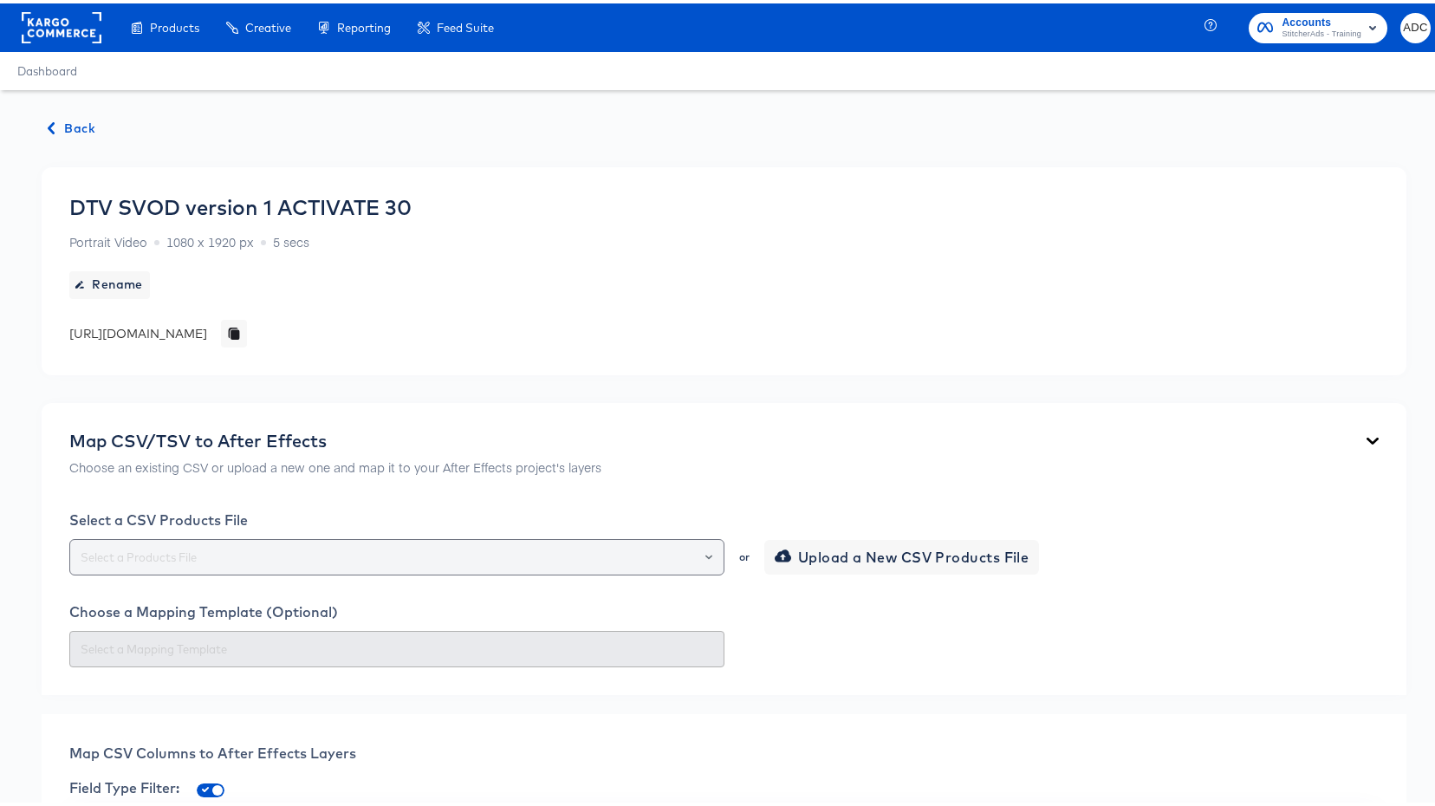
click at [235, 546] on input "text" at bounding box center [396, 554] width 639 height 20
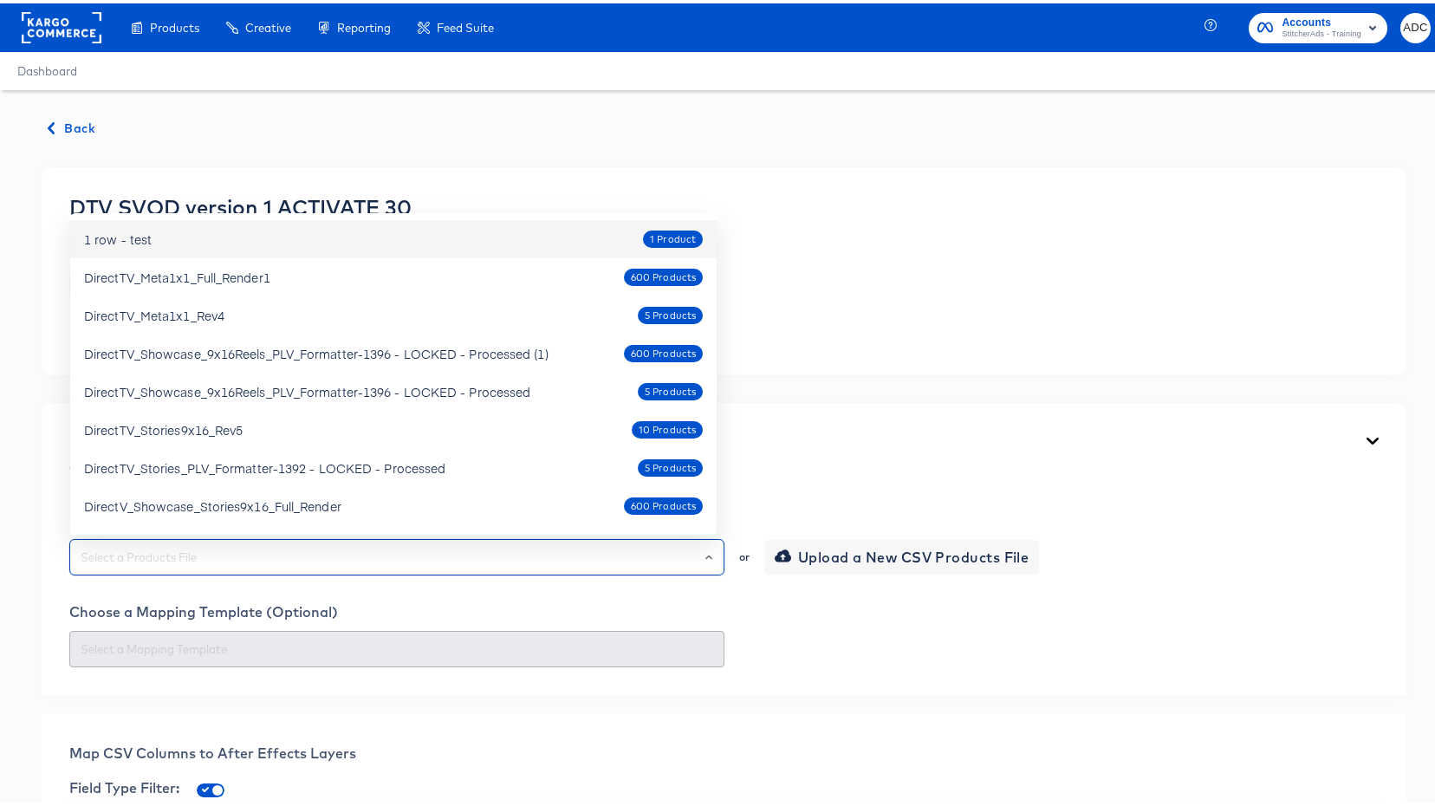
click at [480, 231] on div "1 row - test 1 Product" at bounding box center [393, 236] width 619 height 28
type input "1 row - test"
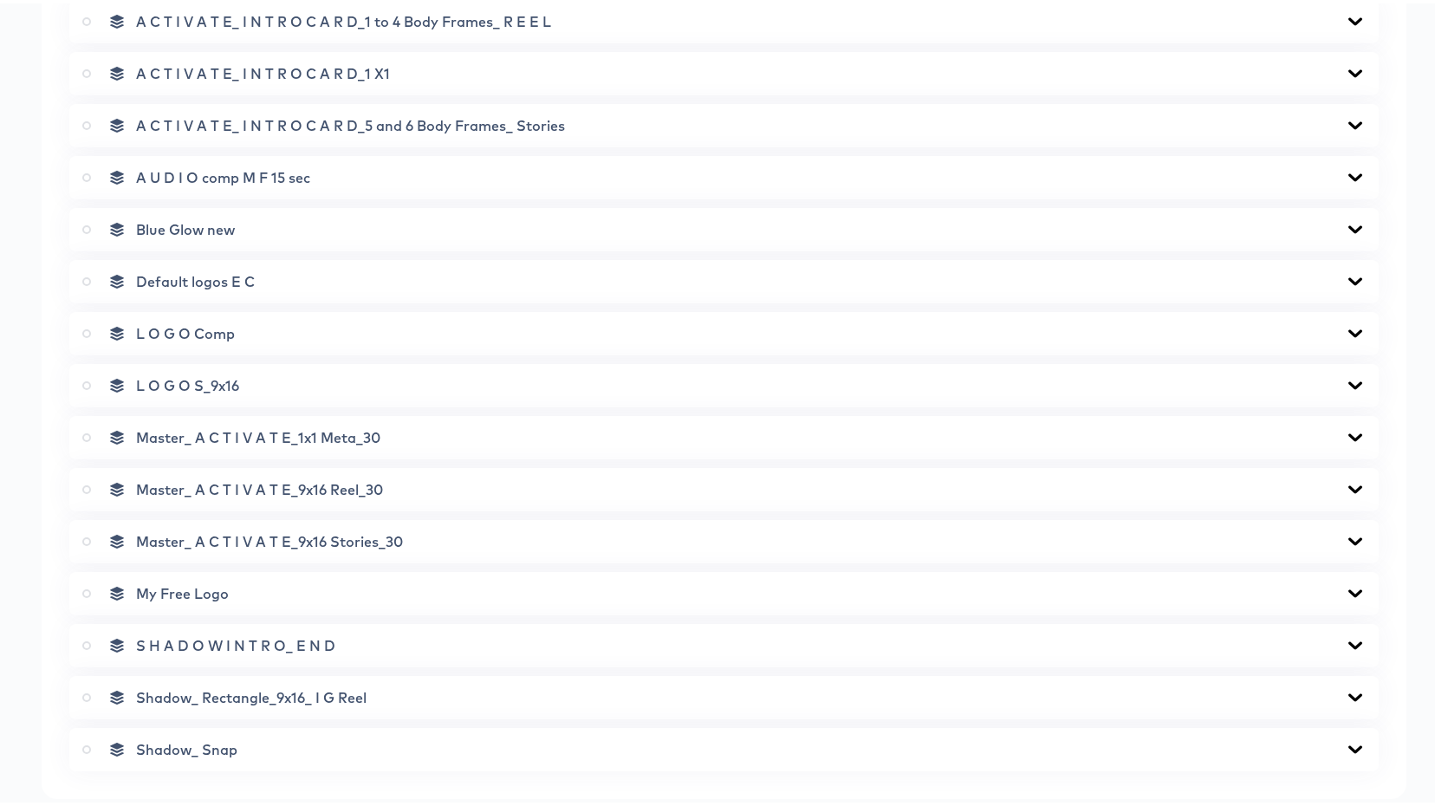
scroll to position [3092, 0]
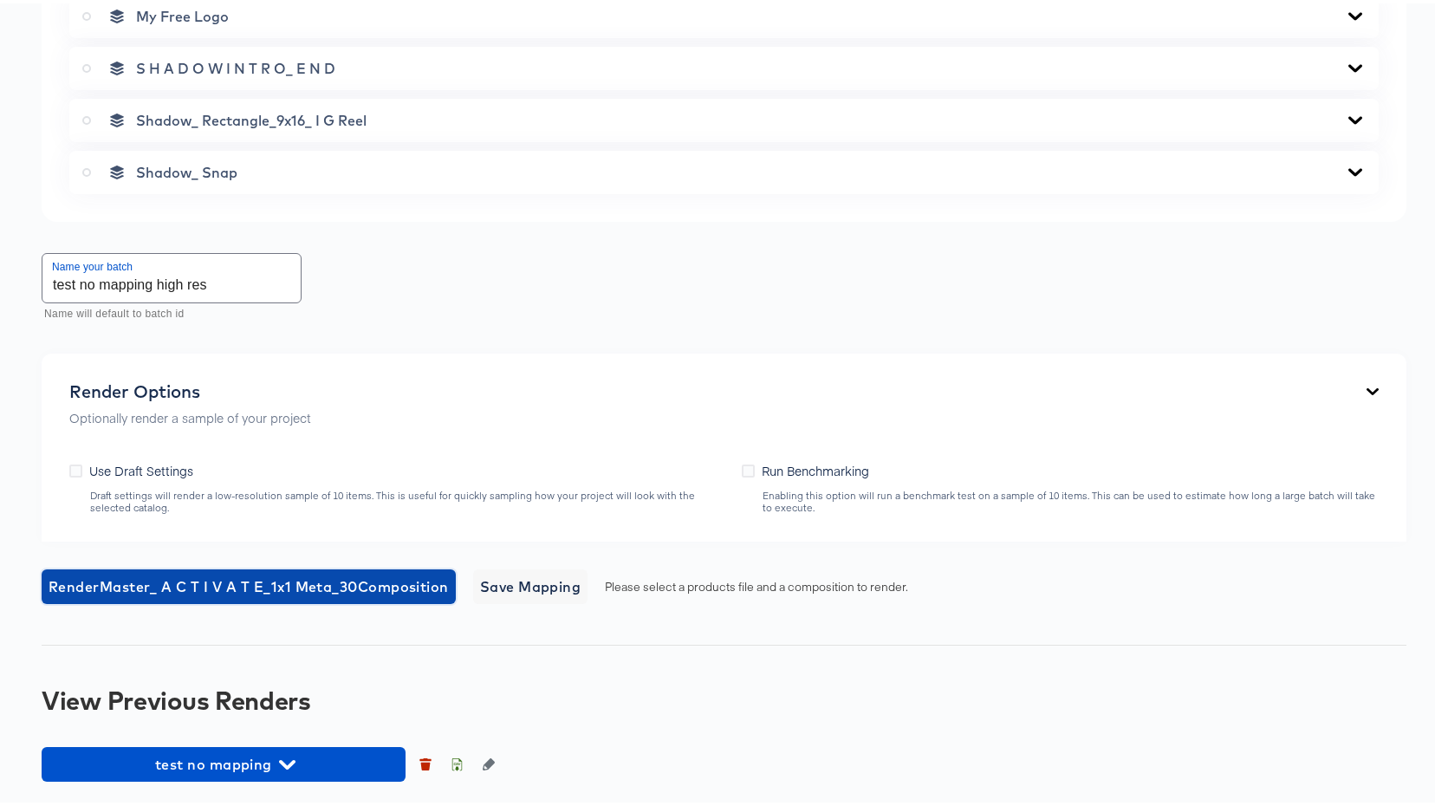
click at [192, 575] on span "Render Master_ A C T I V A T E_1x1 Meta_30 Composition" at bounding box center [249, 583] width 400 height 24
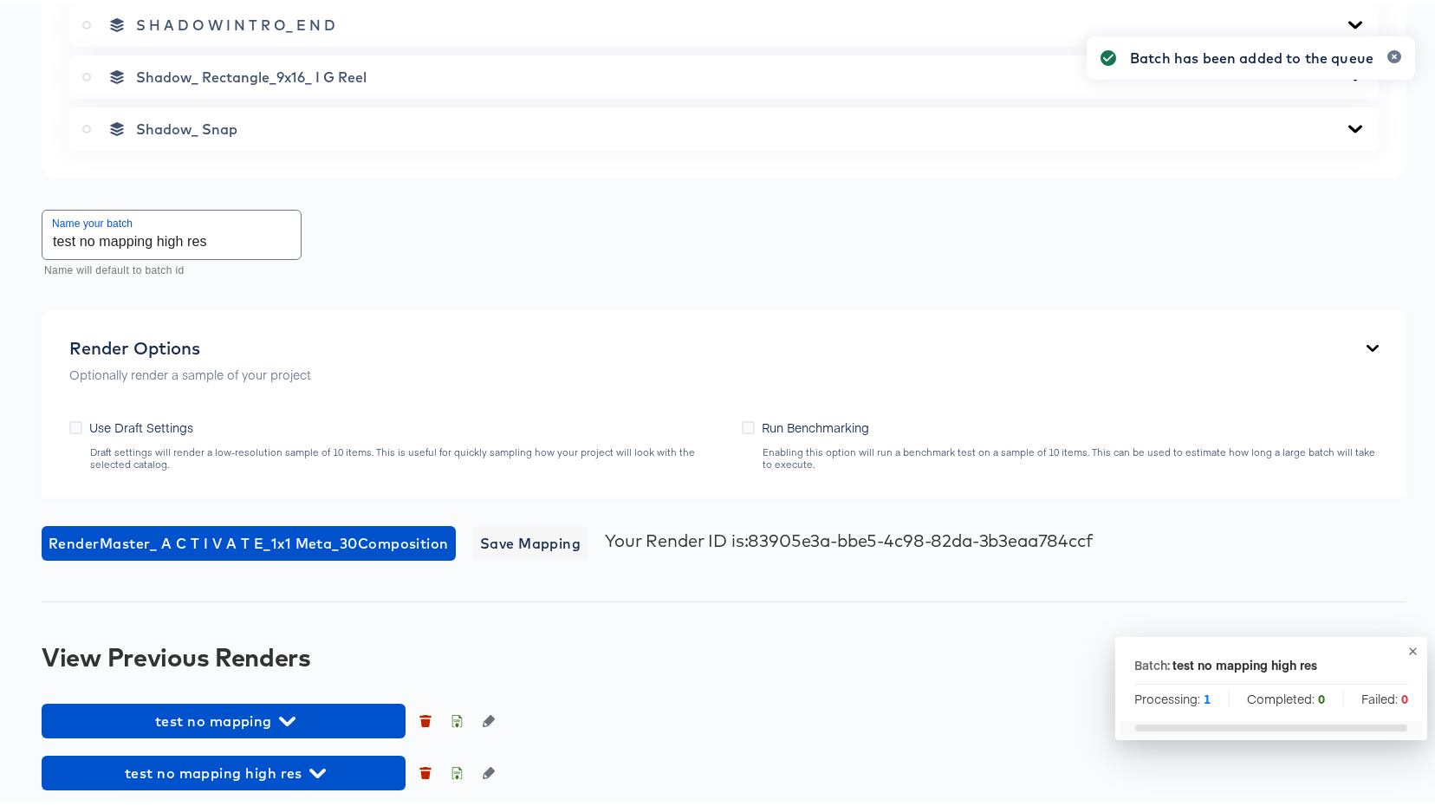
scroll to position [3144, 0]
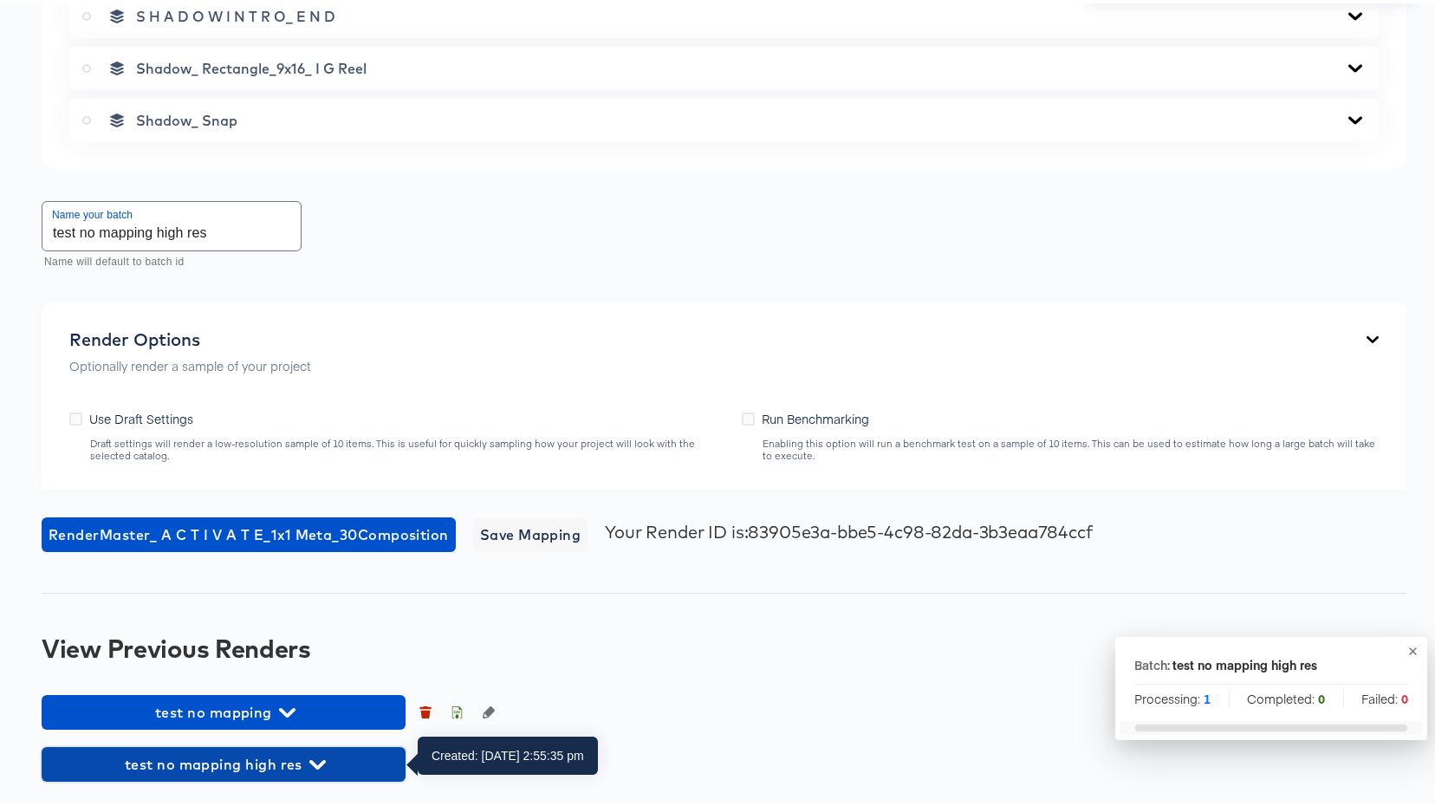
click at [313, 762] on icon "button" at bounding box center [317, 761] width 16 height 16
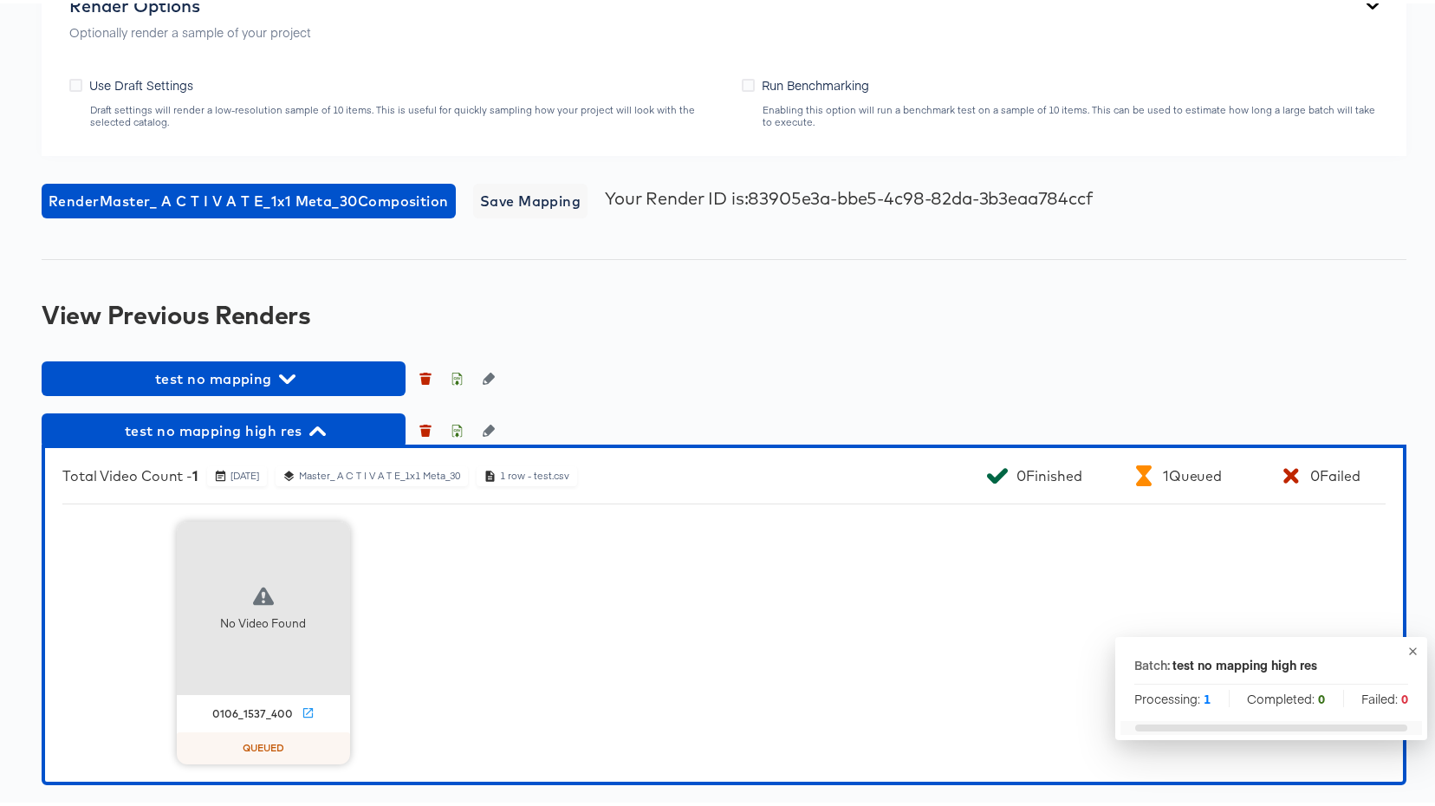
scroll to position [3481, 0]
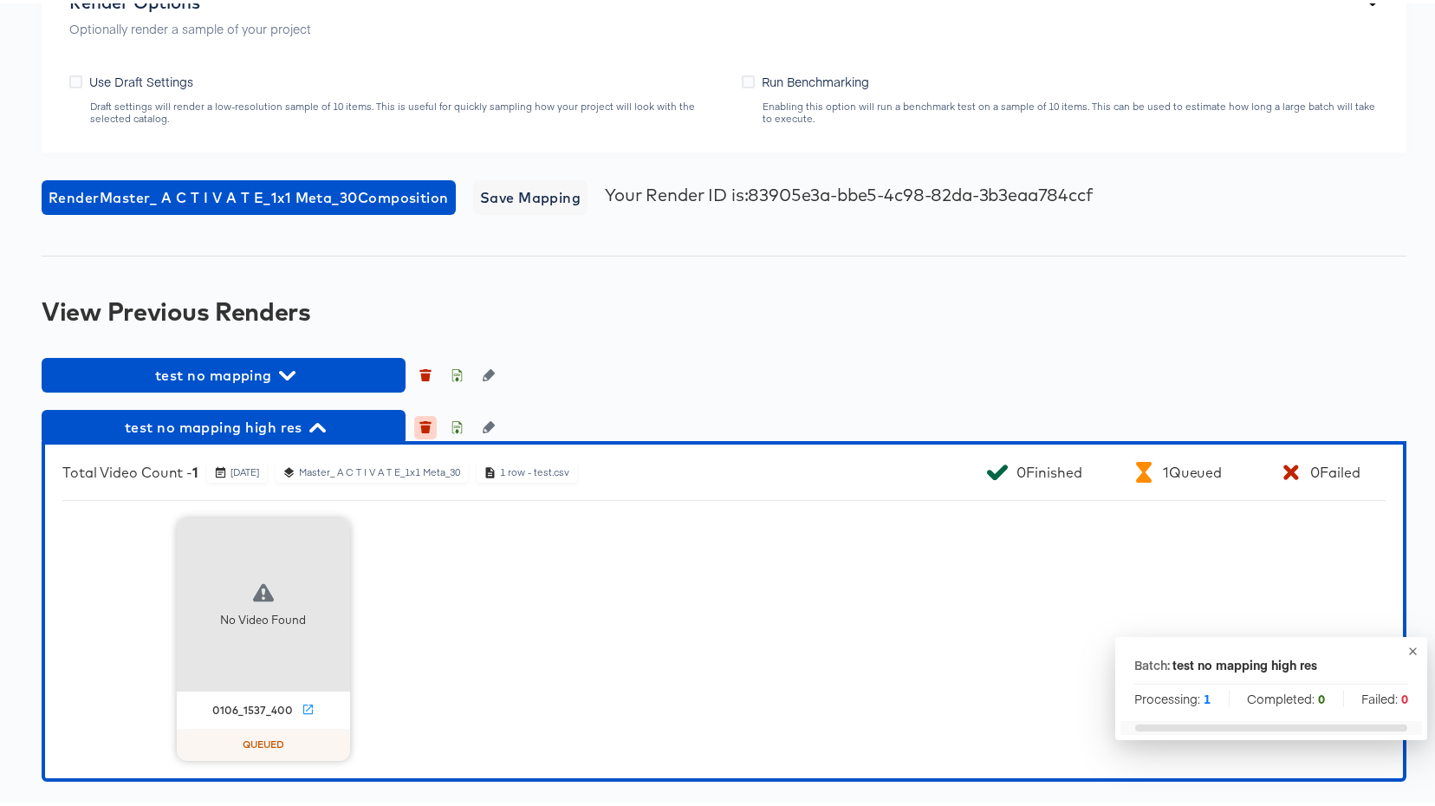
click at [425, 418] on icon "button" at bounding box center [425, 419] width 12 height 3
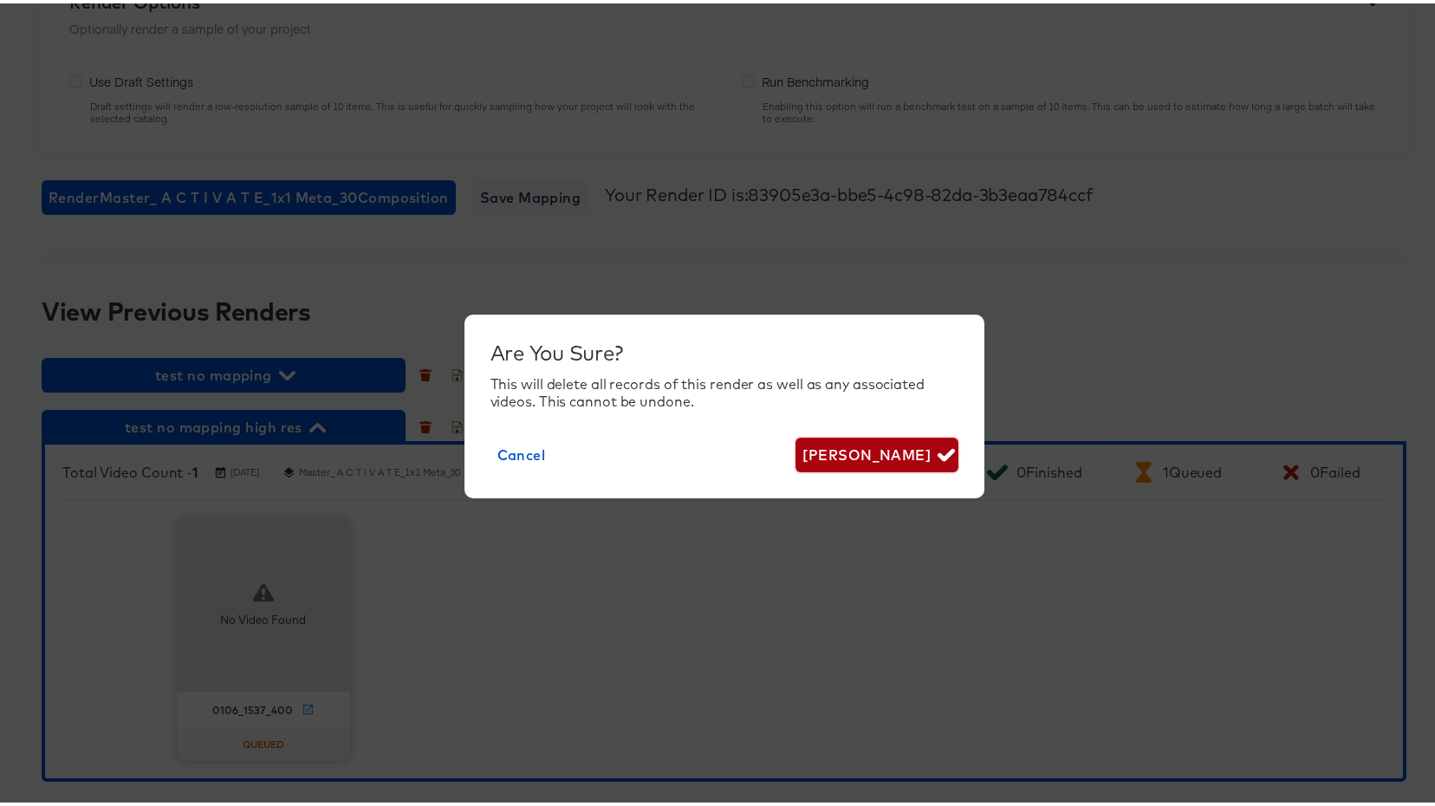
click at [846, 462] on span "Delete Render" at bounding box center [876, 451] width 148 height 24
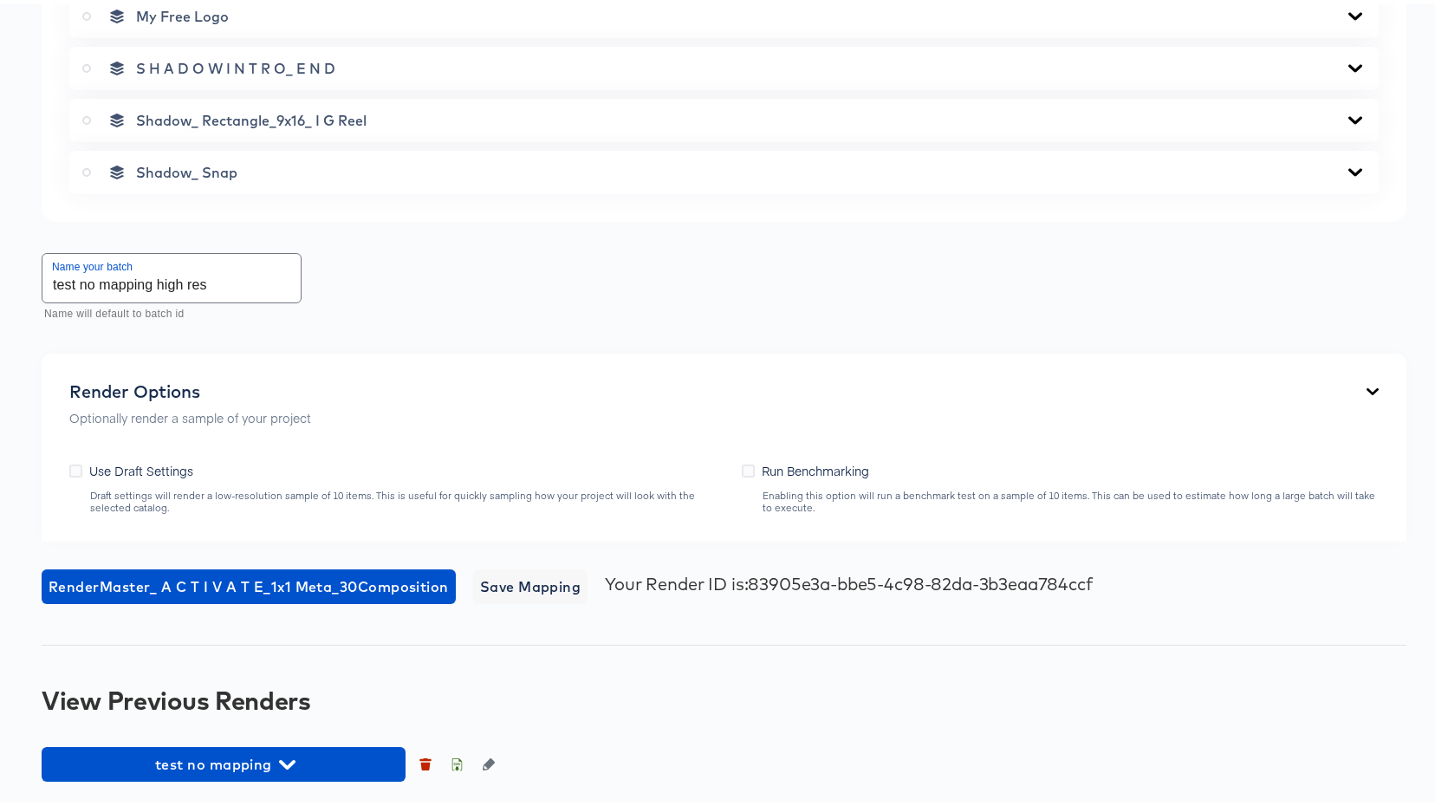
scroll to position [3092, 0]
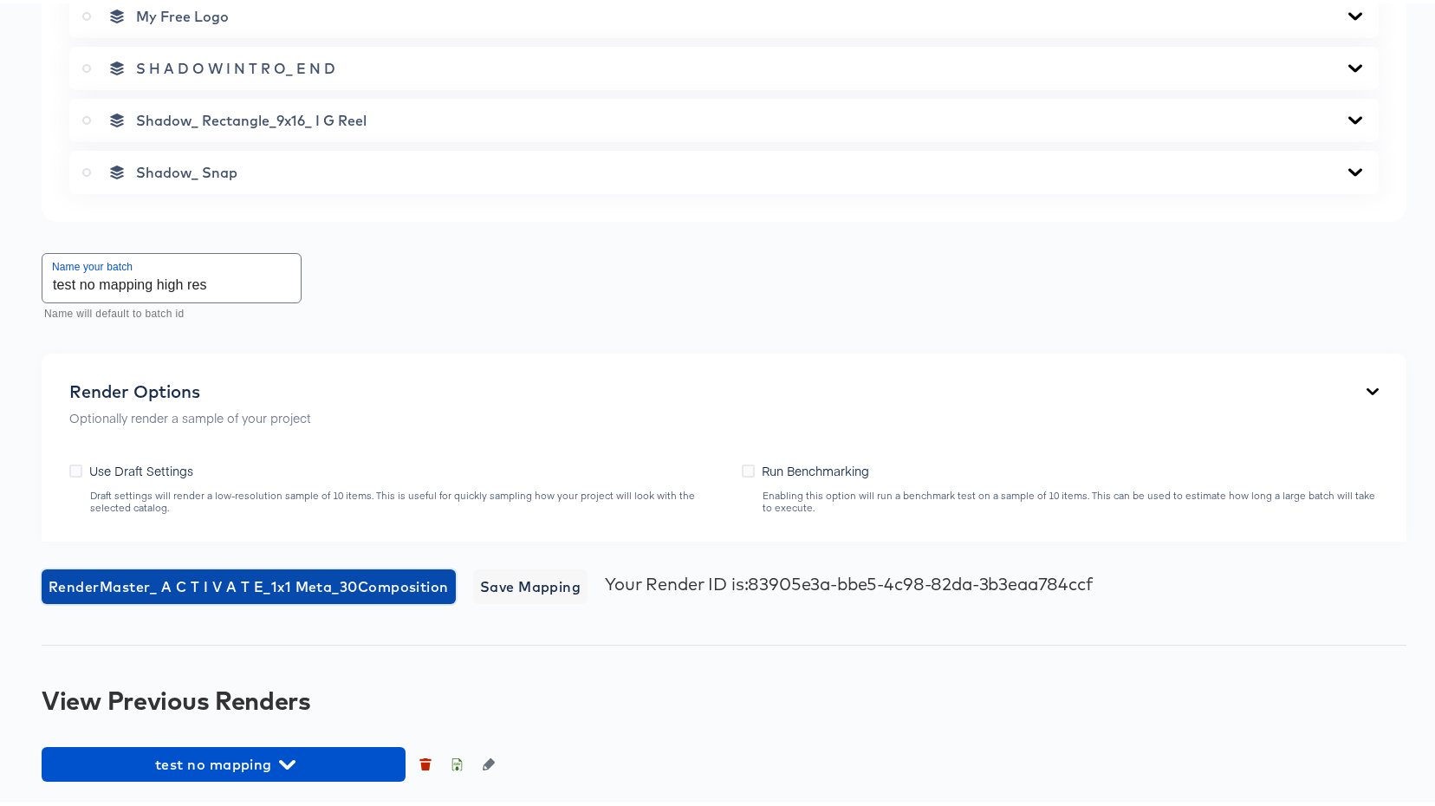
click at [272, 580] on span "Render Master_ A C T I V A T E_1x1 Meta_30 Composition" at bounding box center [249, 583] width 400 height 24
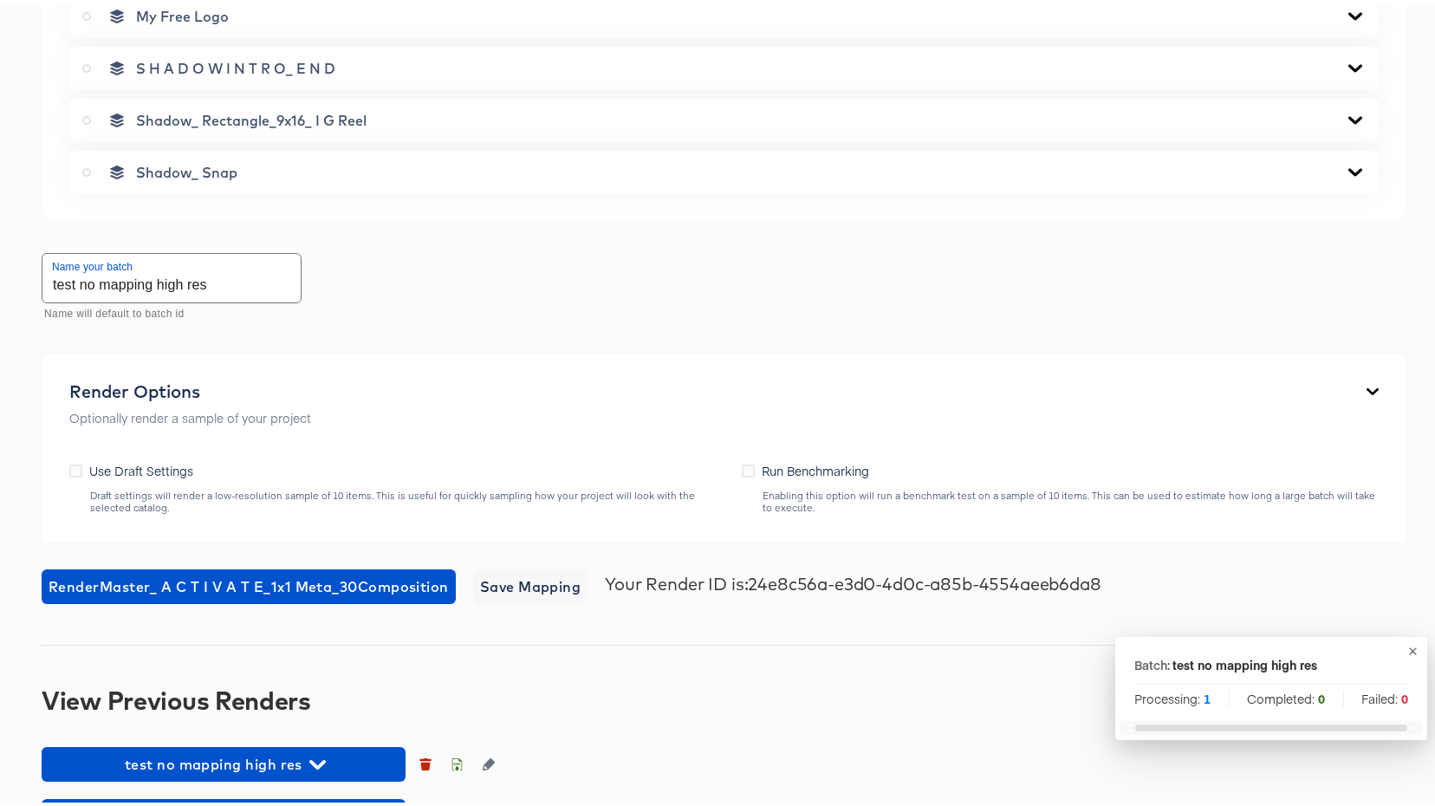
click at [1406, 646] on icon "button" at bounding box center [1412, 647] width 13 height 13
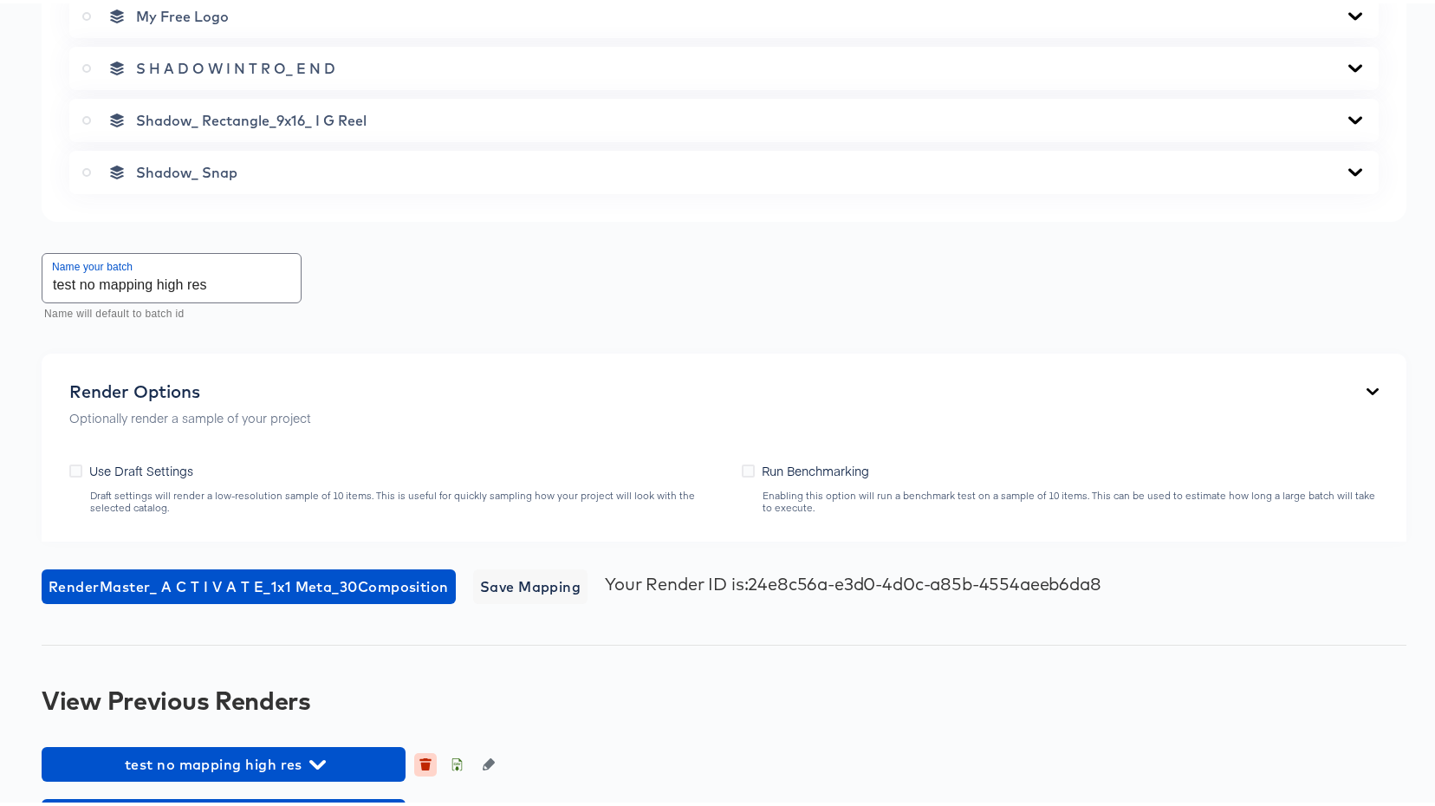
click at [420, 762] on icon "button" at bounding box center [425, 761] width 12 height 12
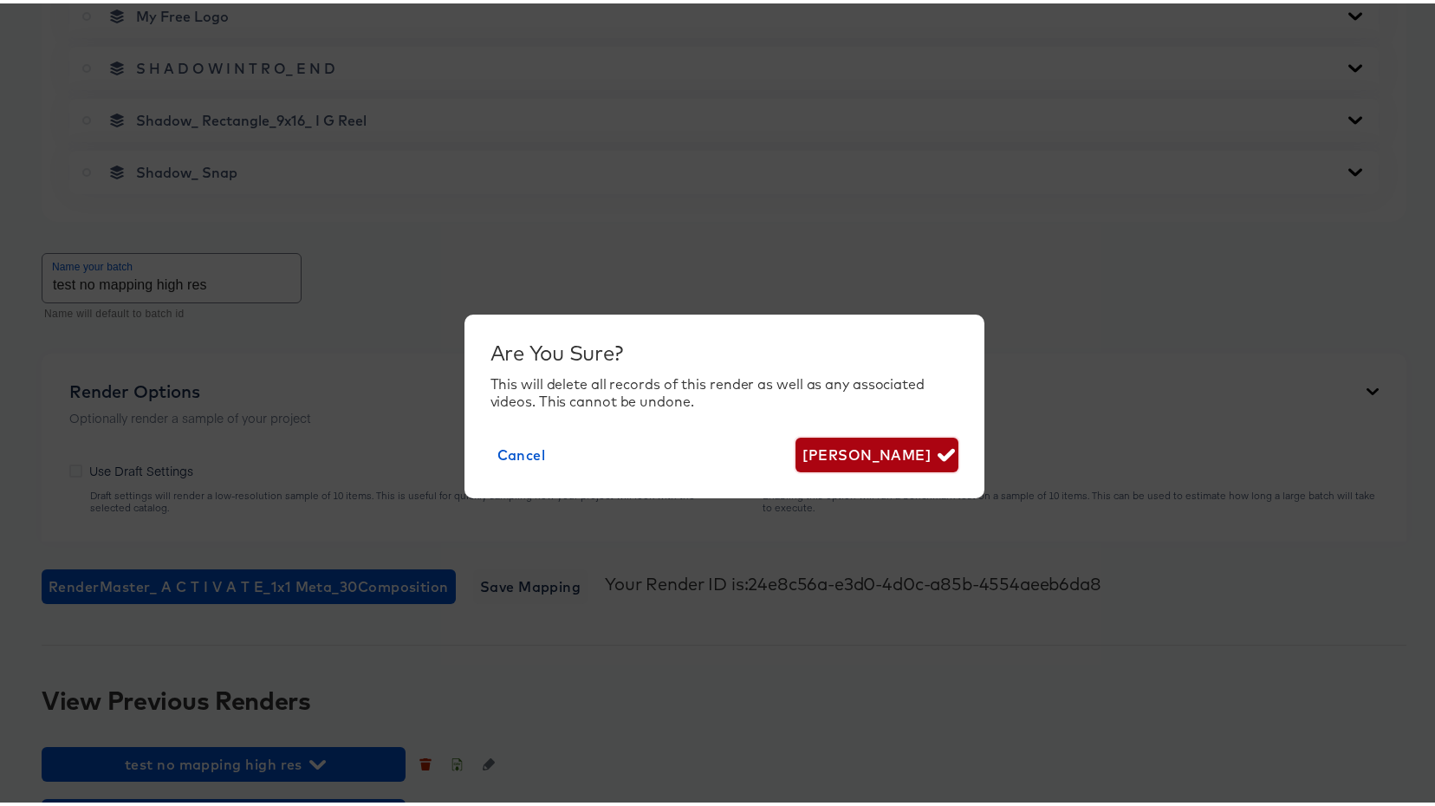
click at [878, 453] on span "Delete Render" at bounding box center [876, 451] width 148 height 24
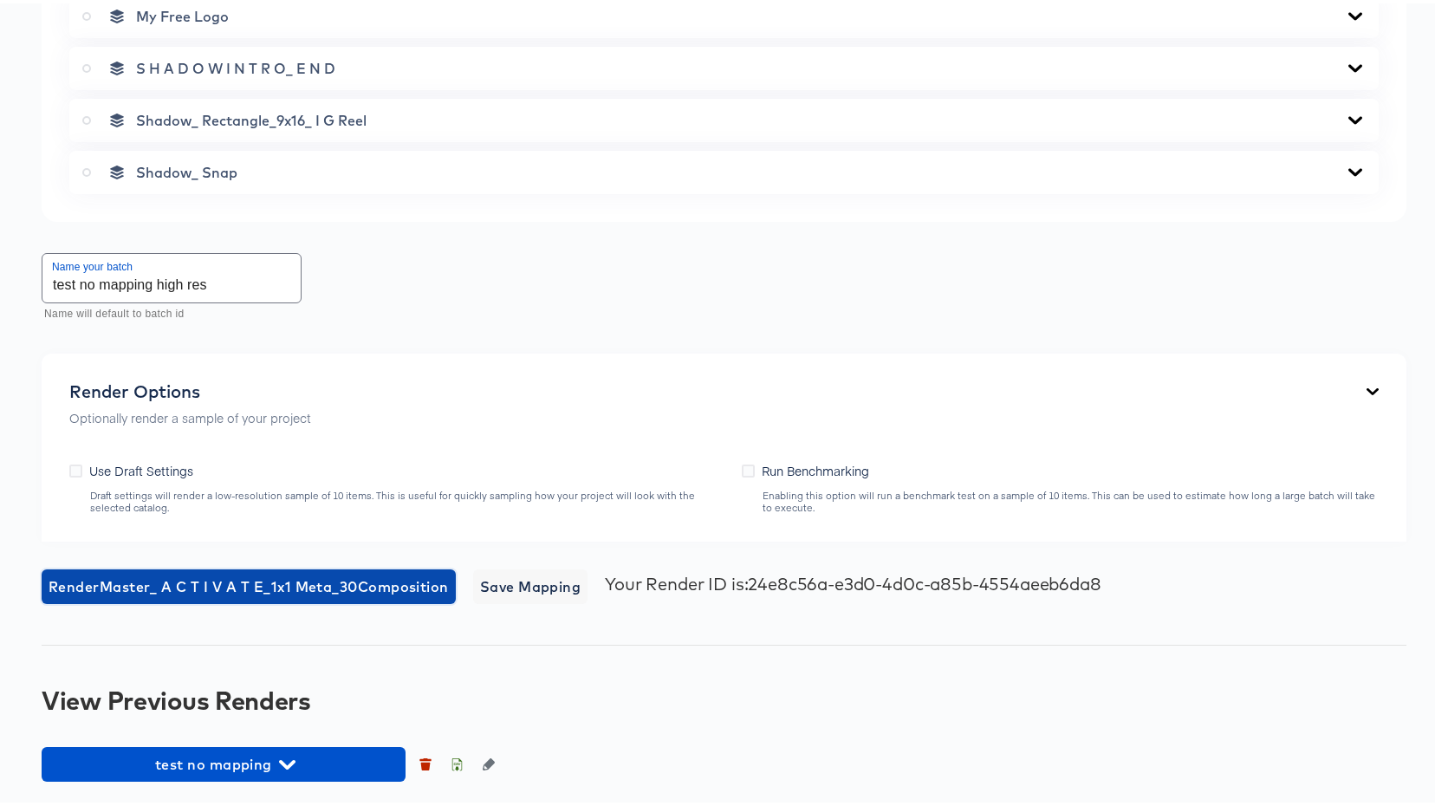
click at [220, 580] on span "Render Master_ A C T I V A T E_1x1 Meta_30 Composition" at bounding box center [249, 583] width 400 height 24
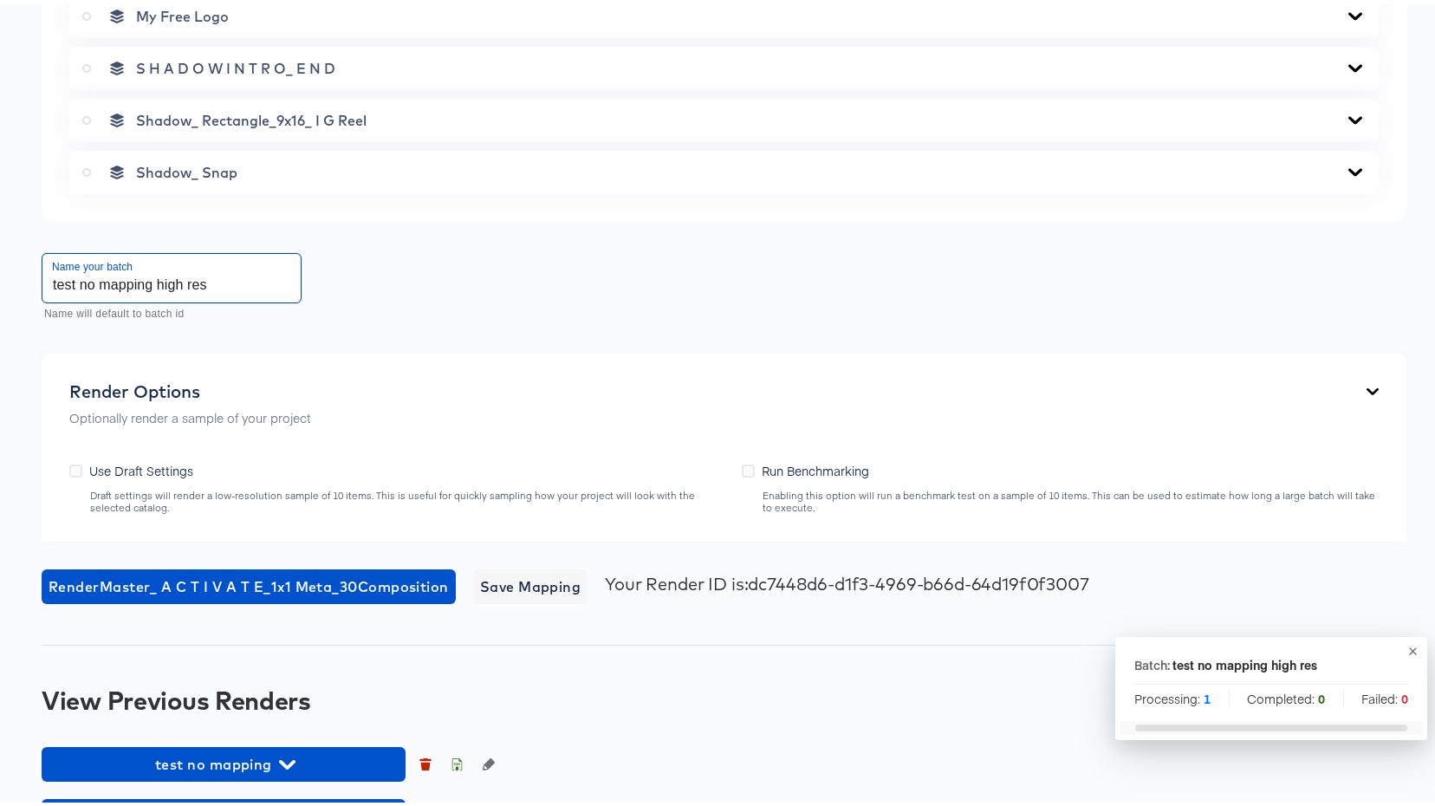
click at [237, 278] on input "test no mapping high res" at bounding box center [171, 274] width 258 height 49
click at [79, 282] on input "test no mapping high res" at bounding box center [171, 274] width 258 height 49
type input "test 2 no mapping high res"
click at [1406, 651] on icon "button" at bounding box center [1412, 647] width 13 height 13
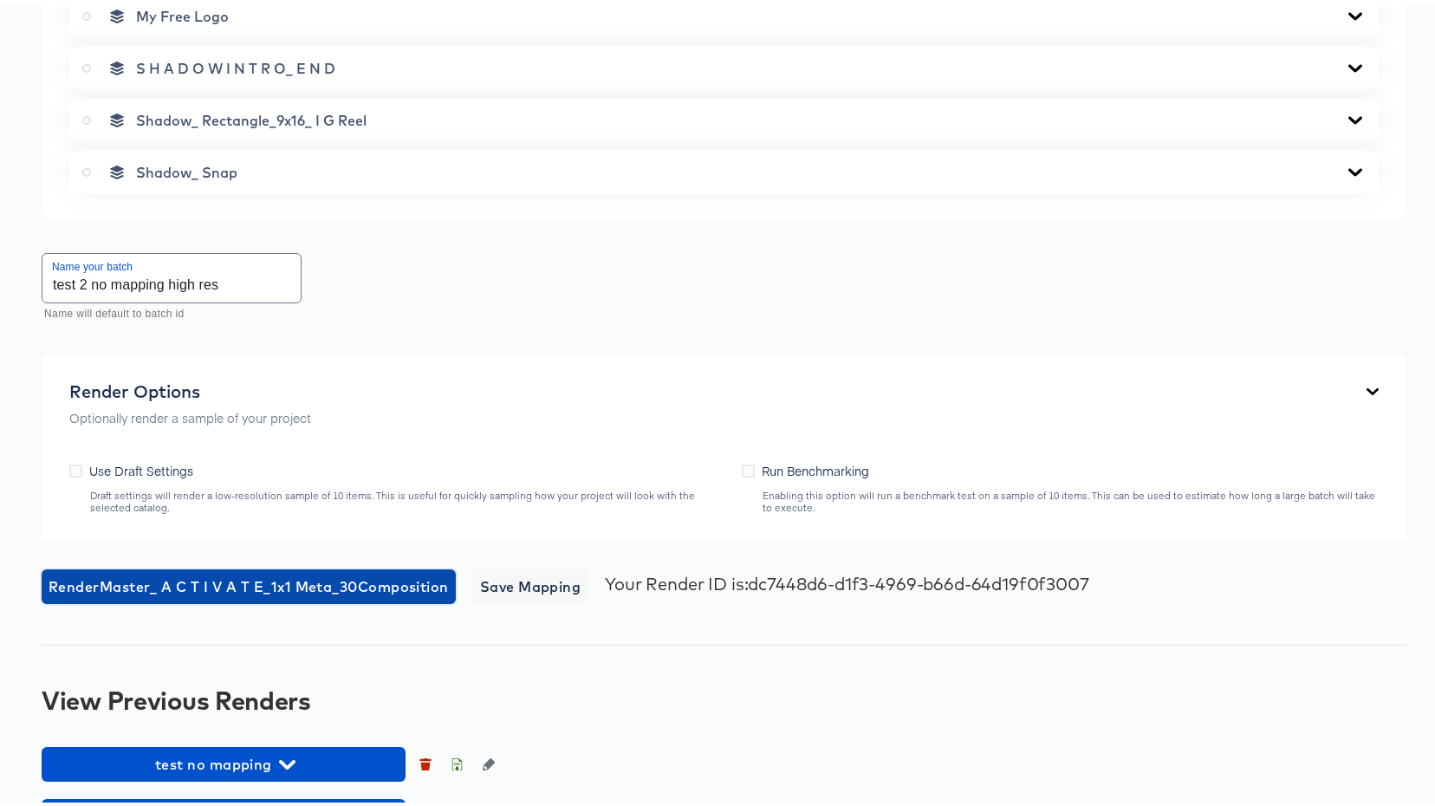
click at [281, 582] on span "Render Master_ A C T I V A T E_1x1 Meta_30 Composition" at bounding box center [249, 583] width 400 height 24
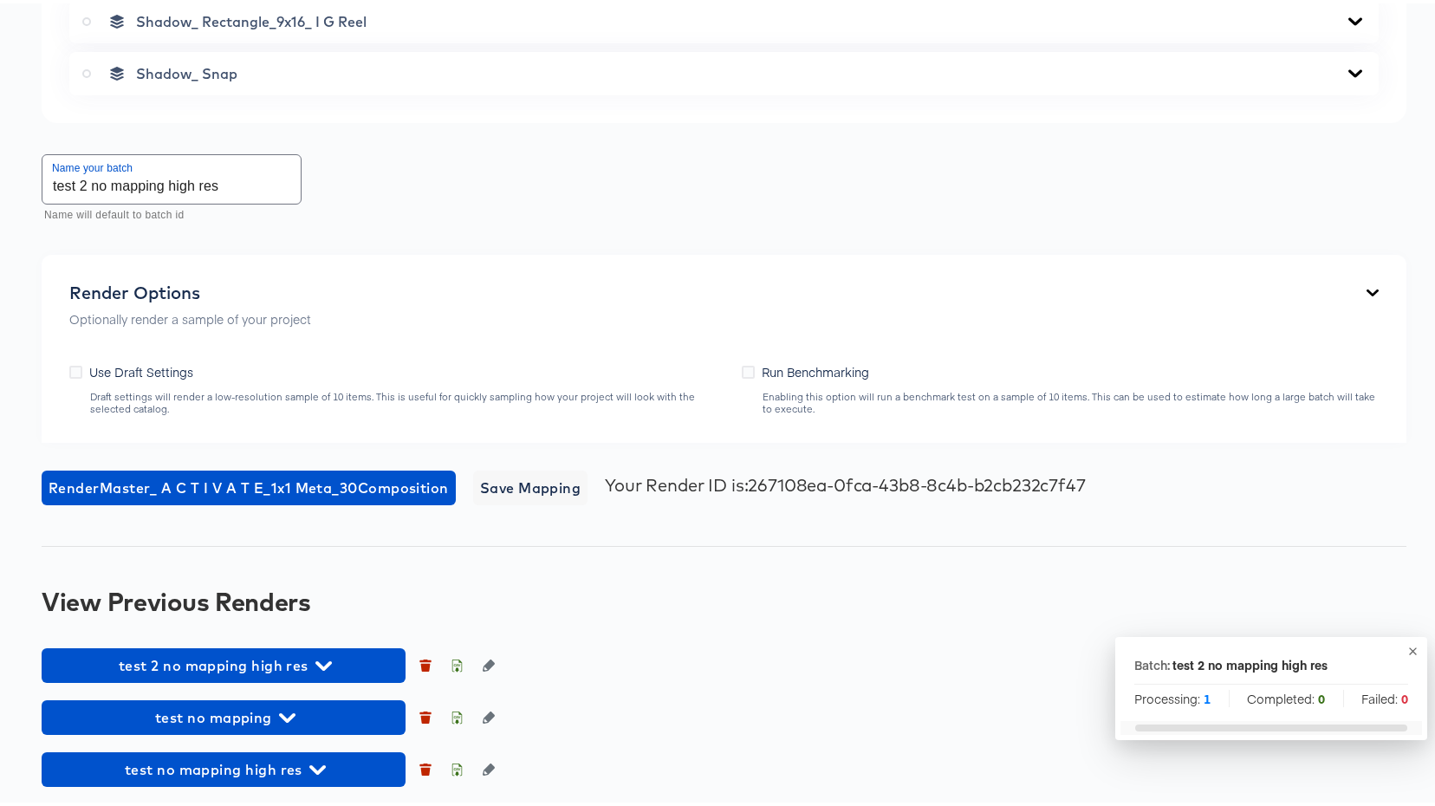
scroll to position [3196, 0]
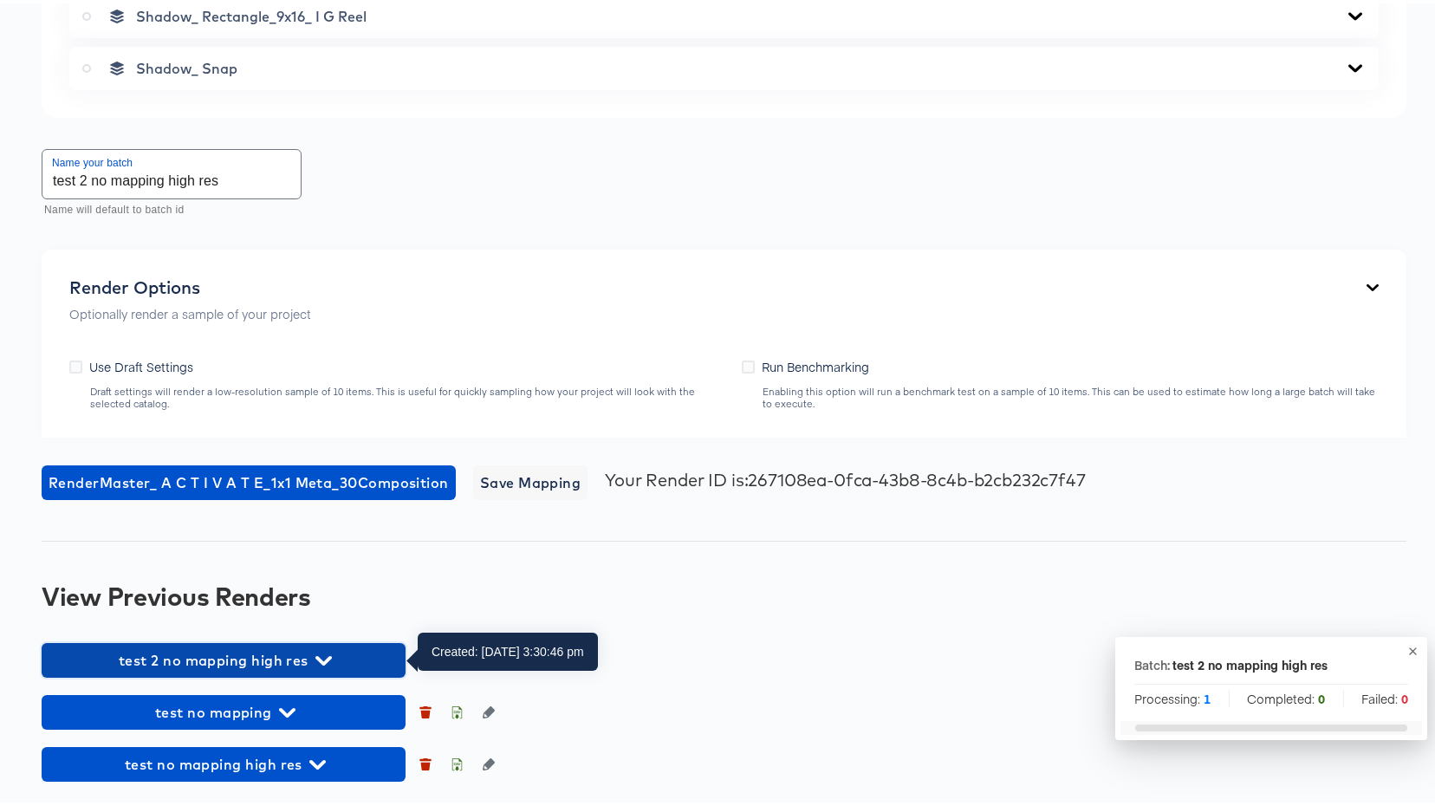
click at [325, 672] on button "test 2 no mapping high res" at bounding box center [224, 656] width 364 height 35
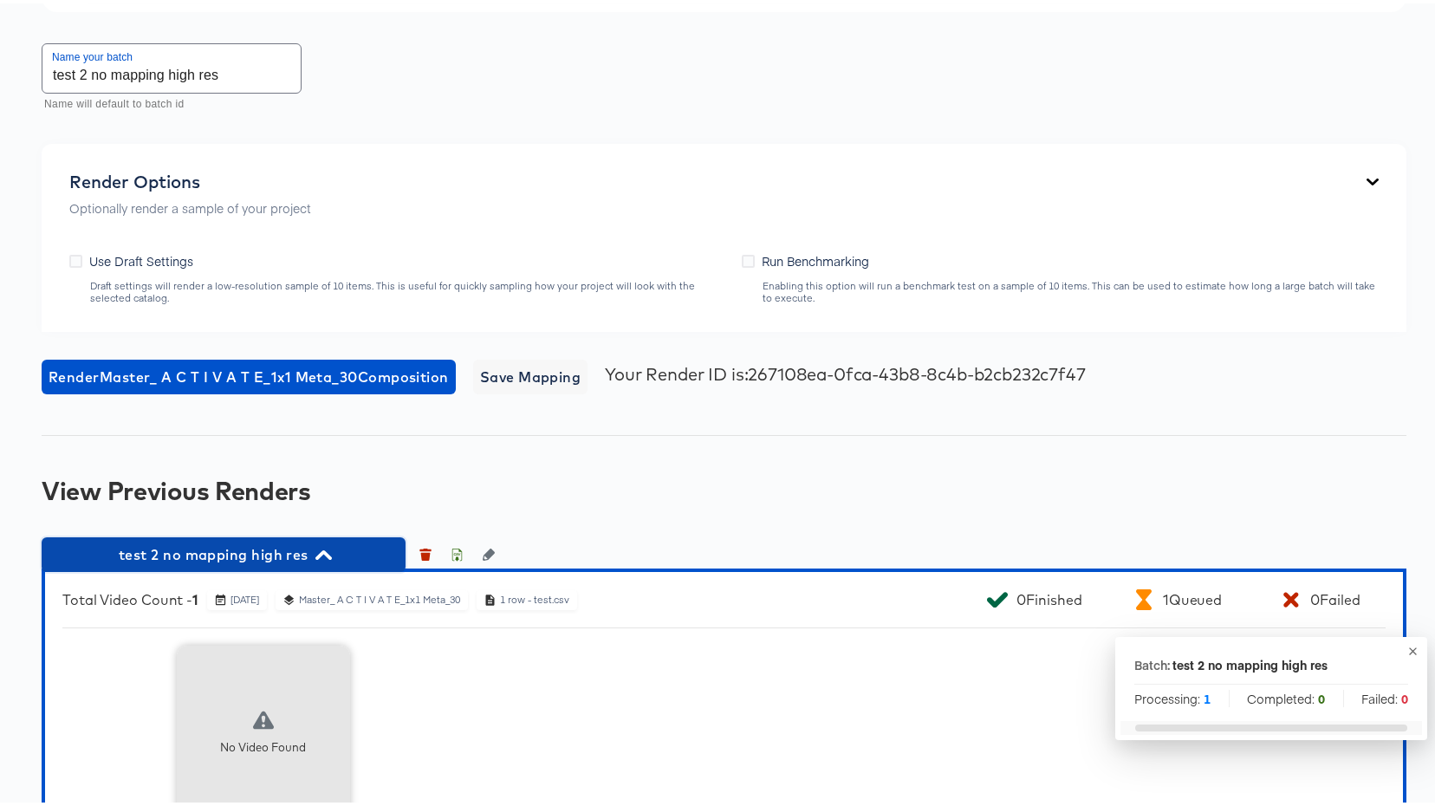
click at [266, 564] on button "test 2 no mapping high res" at bounding box center [224, 551] width 364 height 35
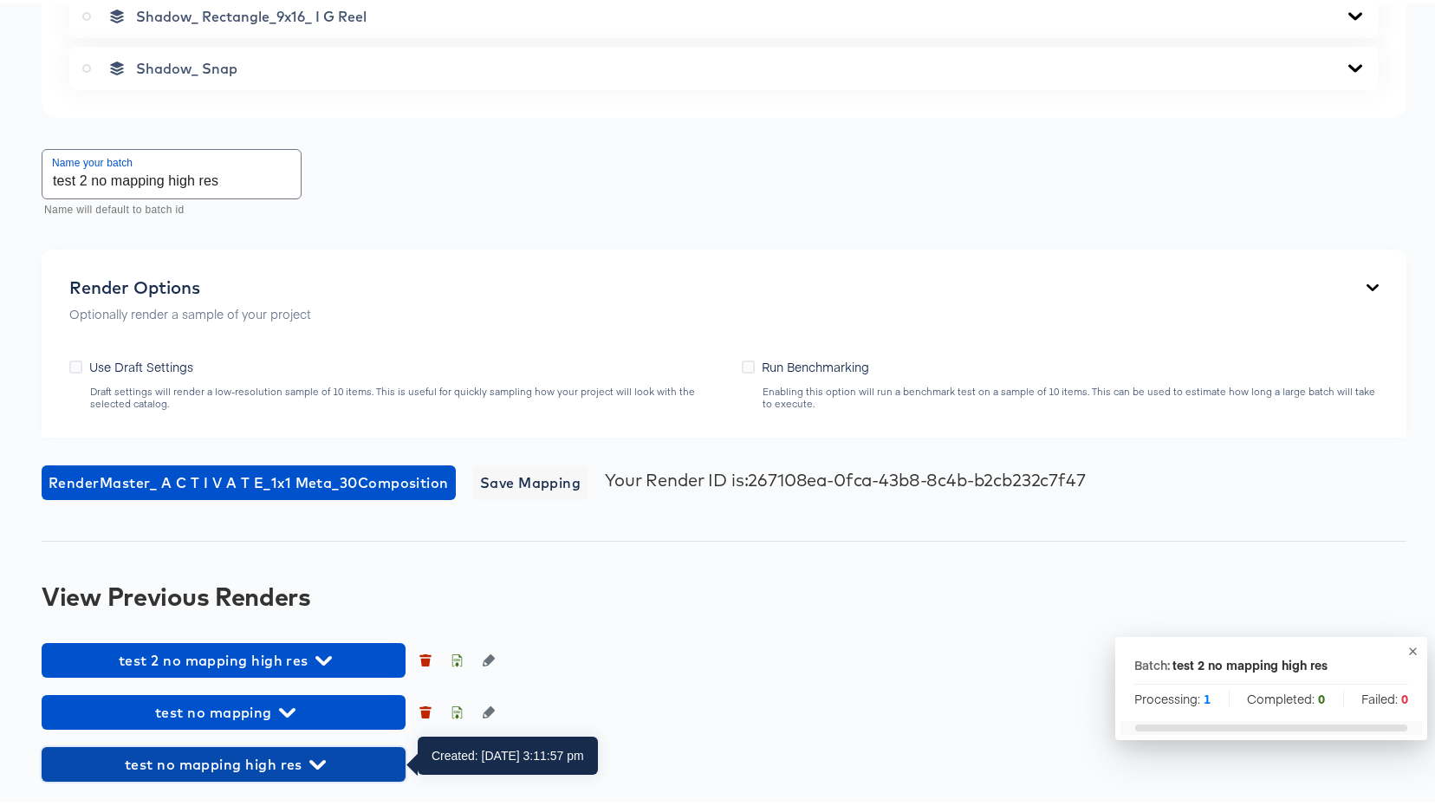
click at [275, 774] on button "test no mapping high res" at bounding box center [224, 760] width 364 height 35
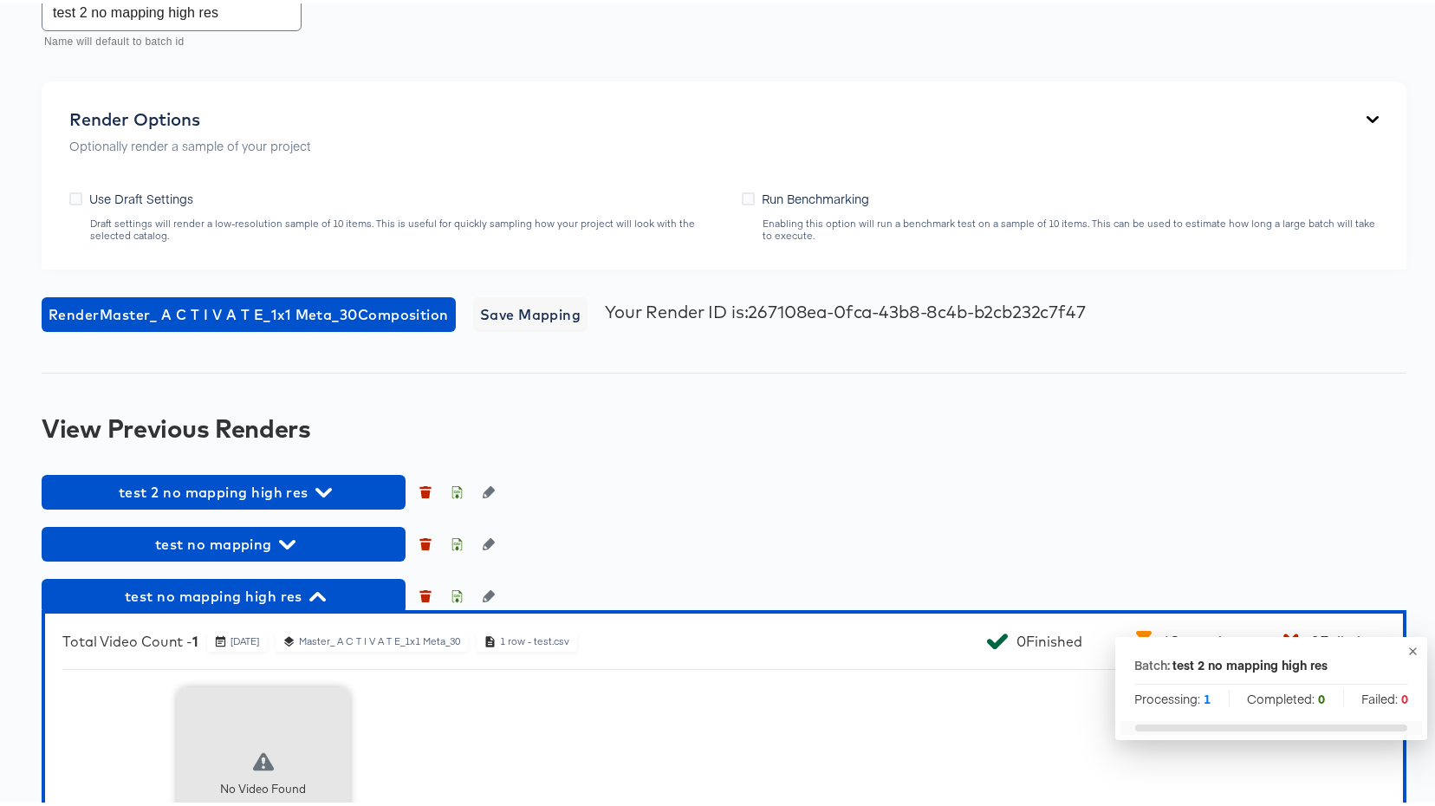
scroll to position [3533, 0]
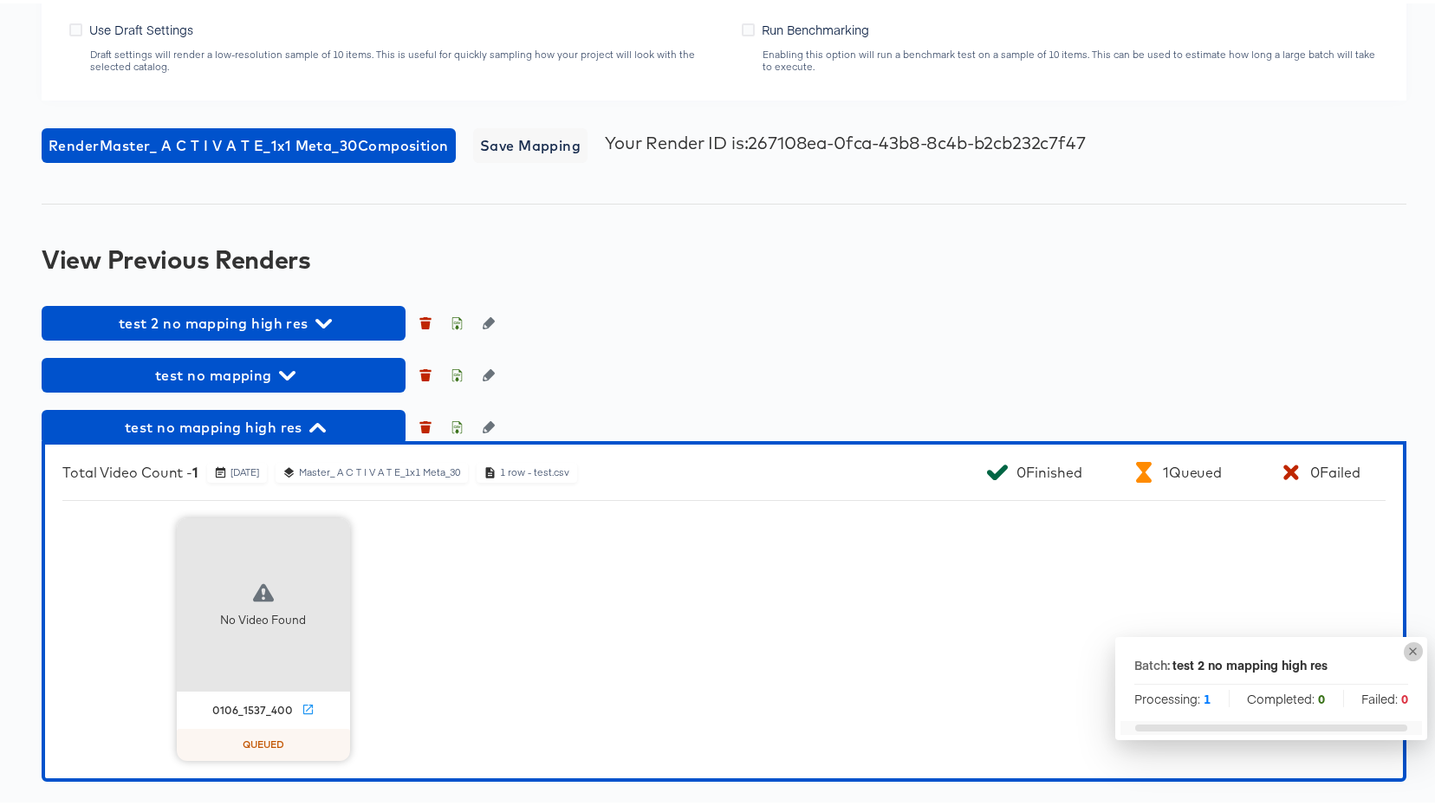
click at [1406, 653] on icon "button" at bounding box center [1412, 647] width 13 height 13
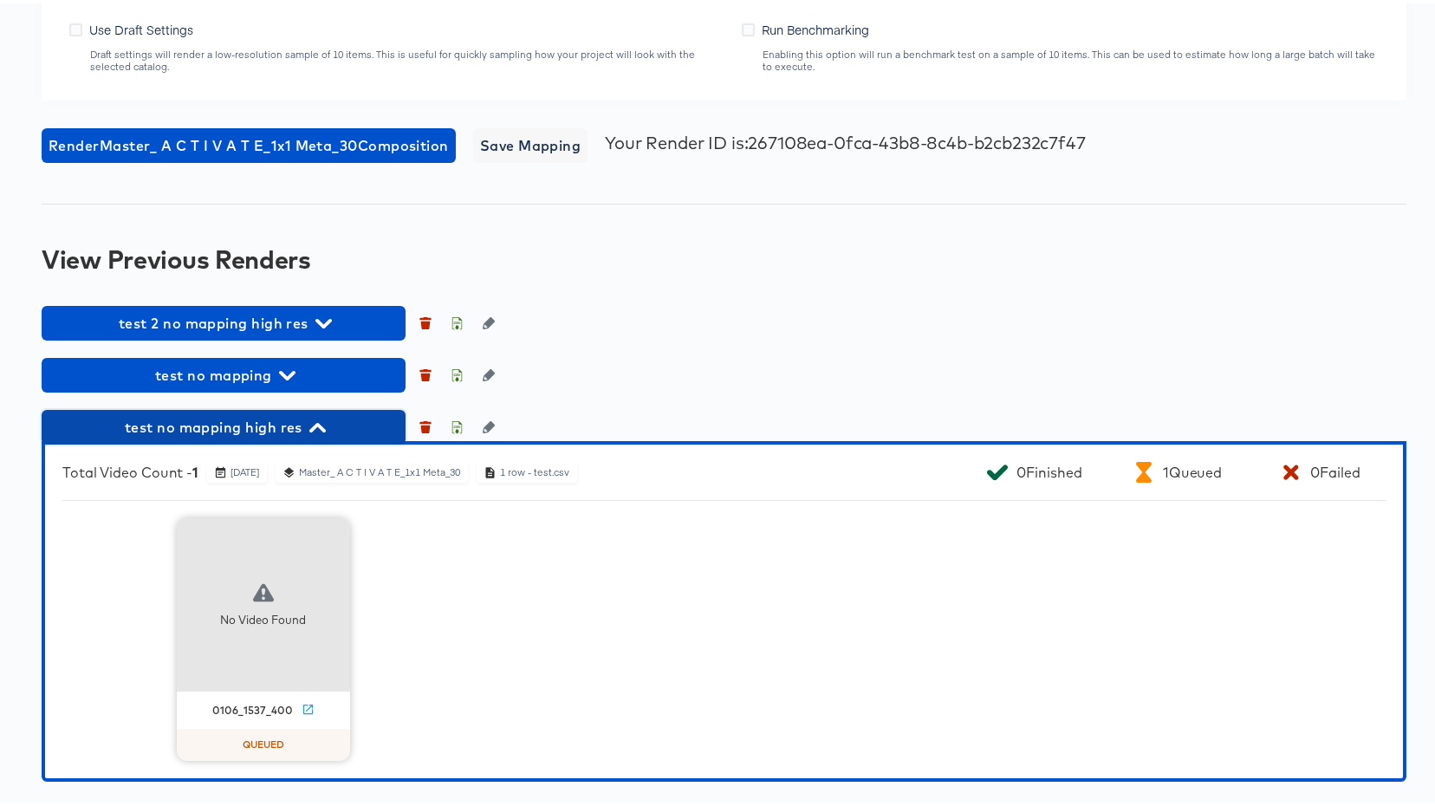
click at [327, 426] on span "test no mapping high res" at bounding box center [223, 424] width 347 height 24
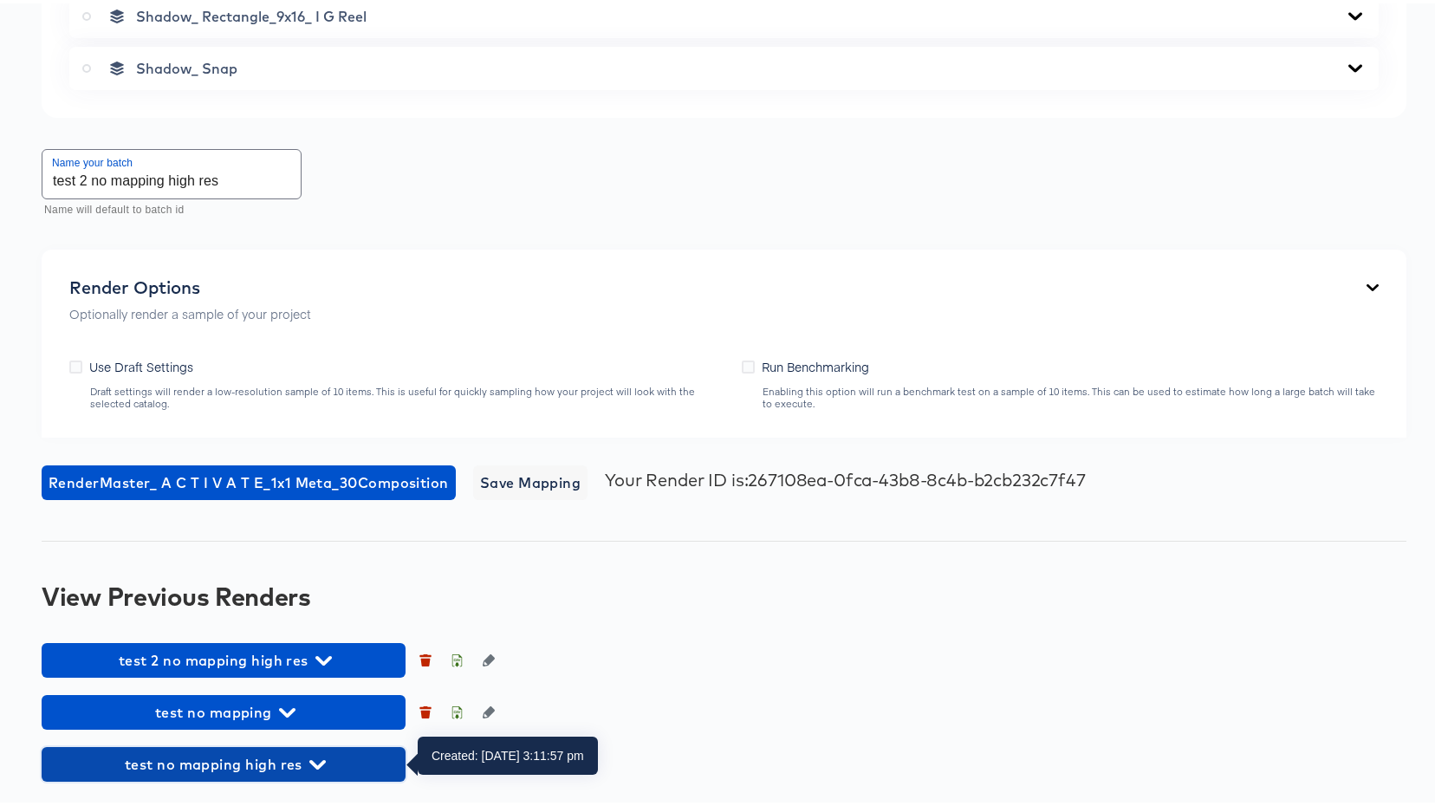
click at [292, 768] on span "test no mapping high res" at bounding box center [223, 761] width 347 height 24
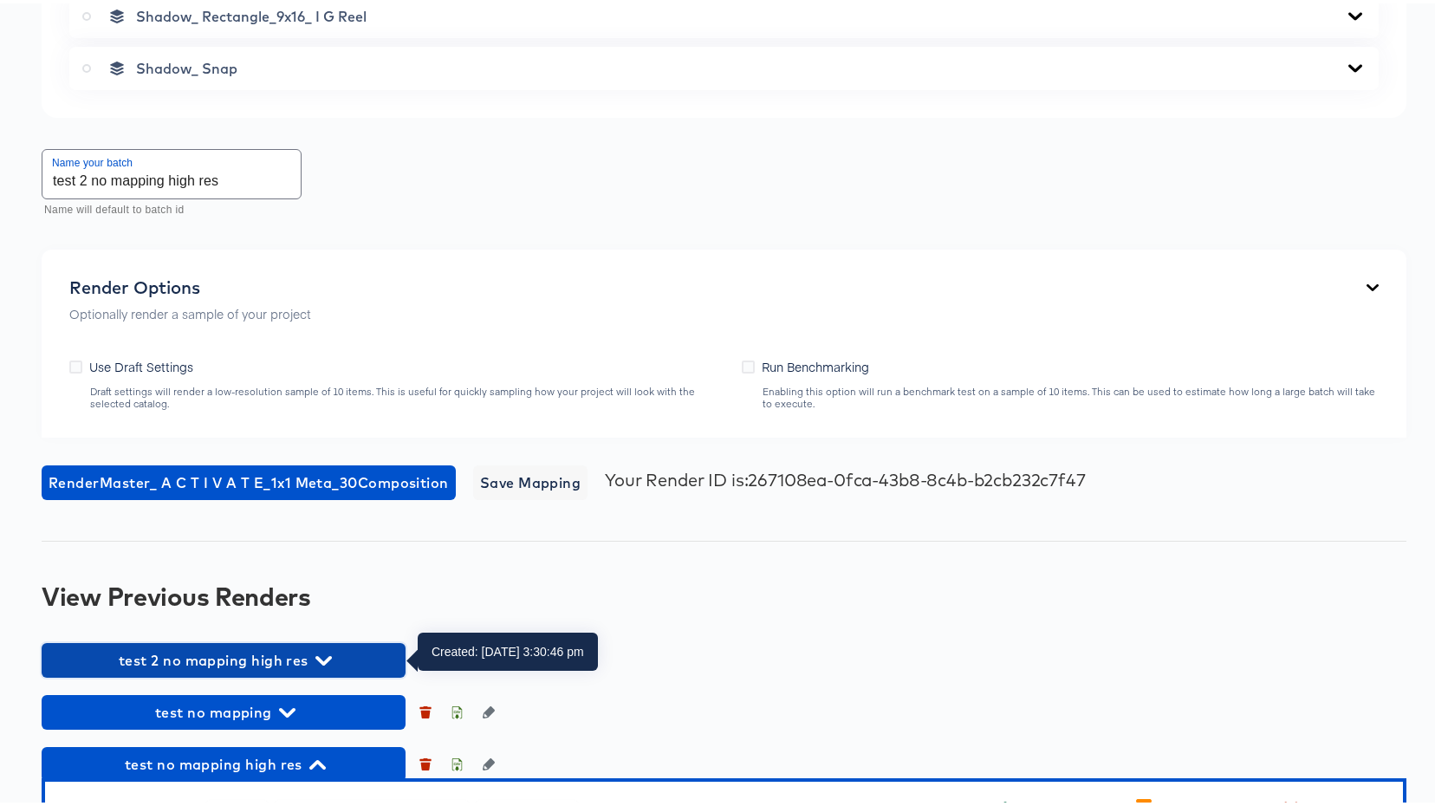
drag, startPoint x: 295, startPoint y: 652, endPoint x: 437, endPoint y: 539, distance: 181.8
click at [295, 652] on span "test 2 no mapping high res" at bounding box center [223, 657] width 347 height 24
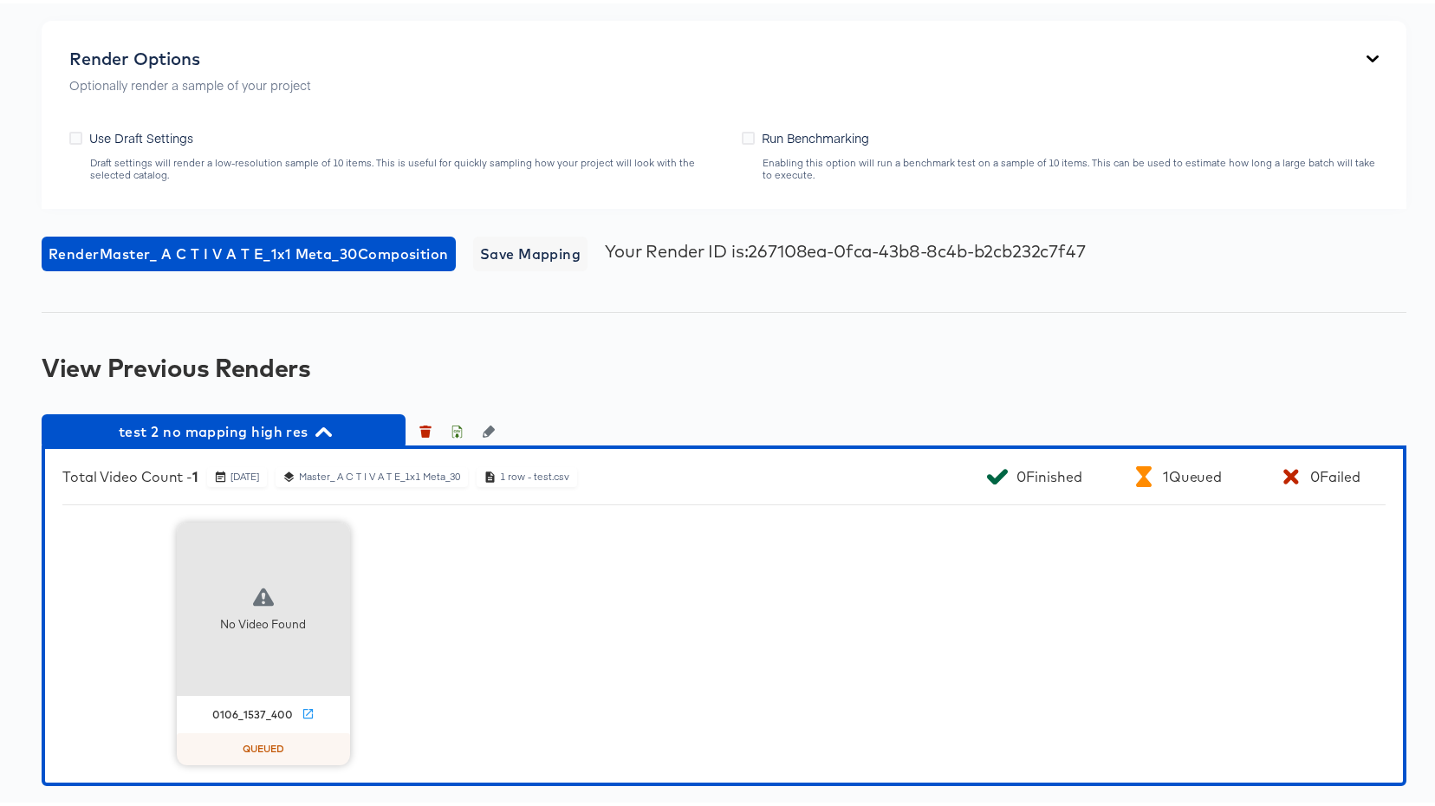
scroll to position [3870, 0]
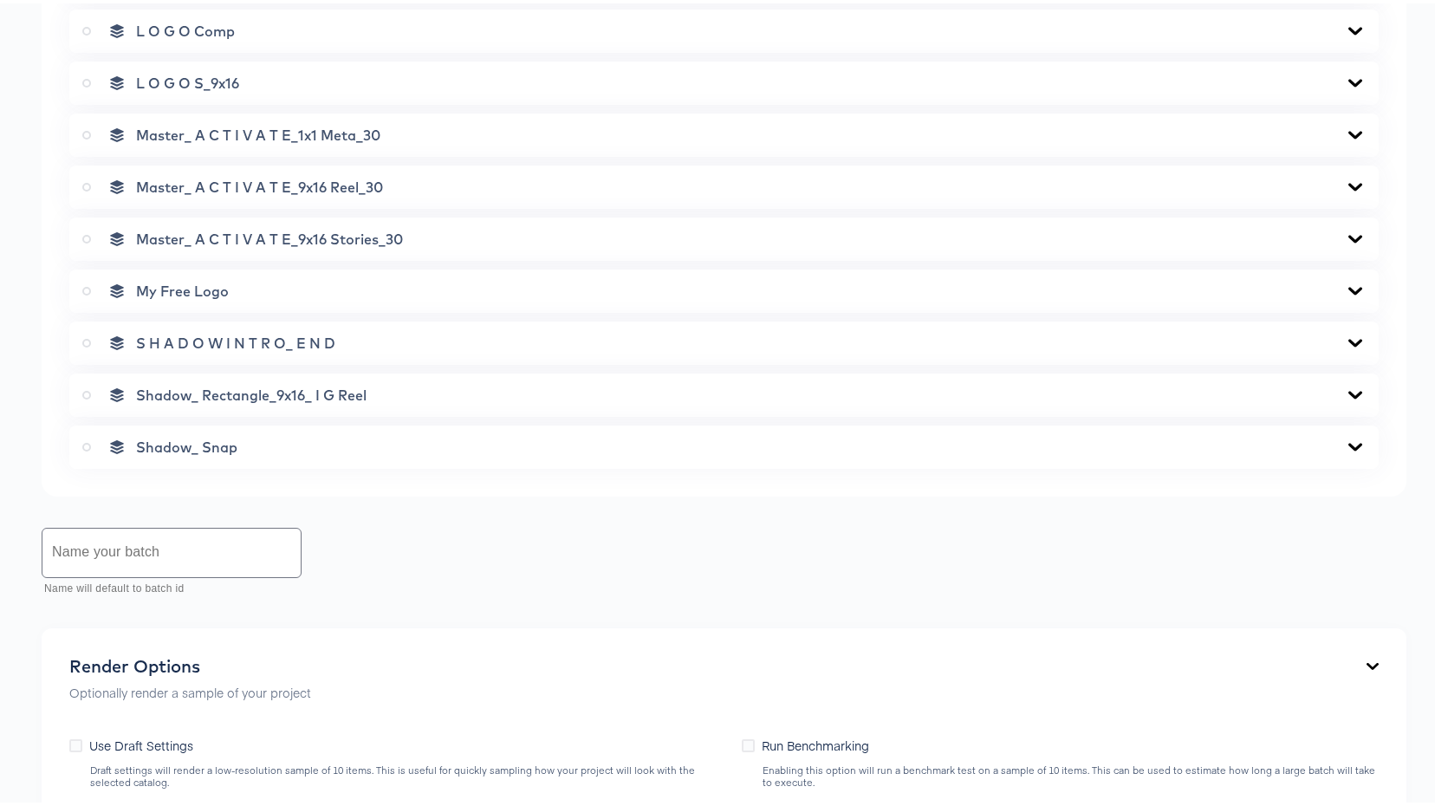
scroll to position [2272, 0]
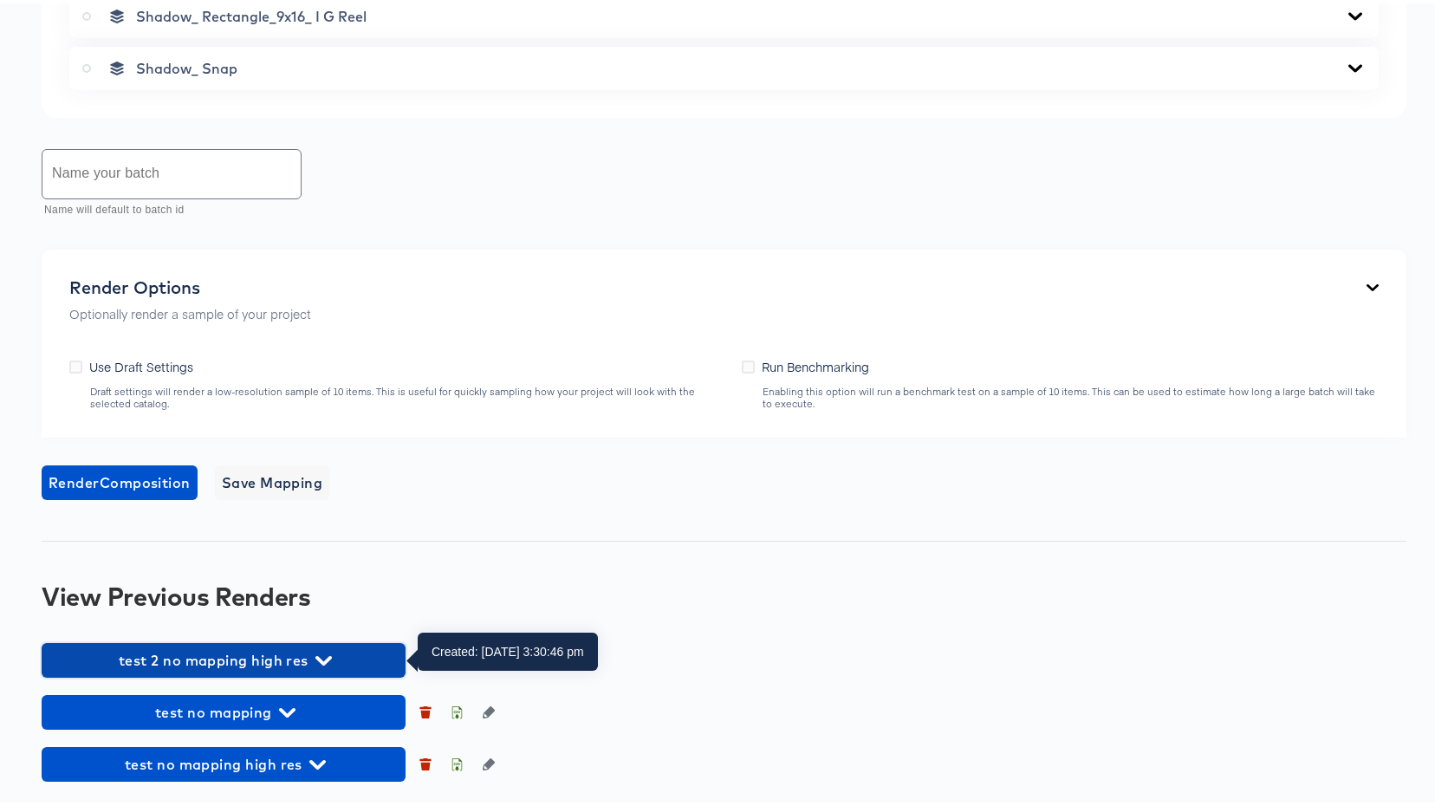
click at [275, 652] on span "test 2 no mapping high res" at bounding box center [223, 657] width 347 height 24
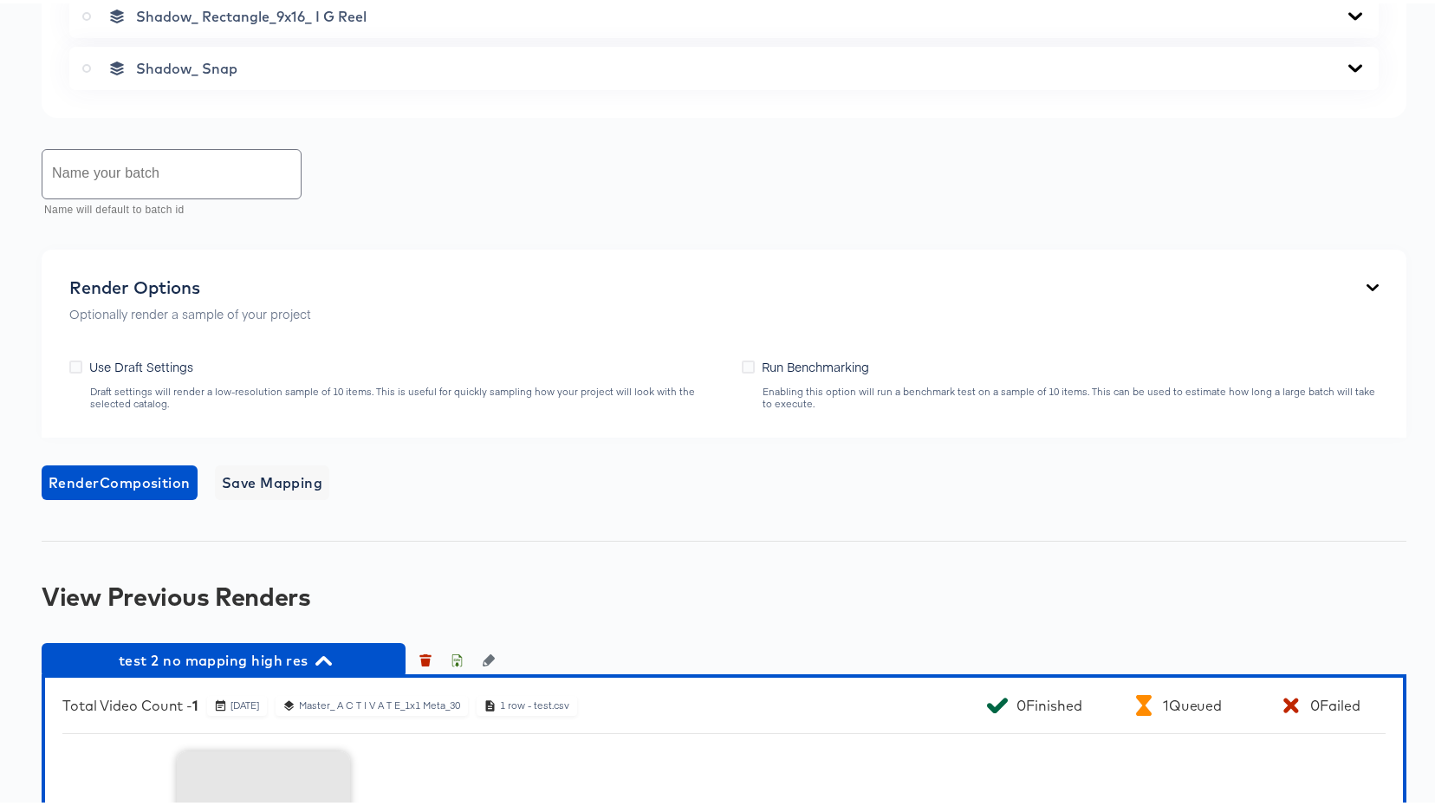
scroll to position [2609, 0]
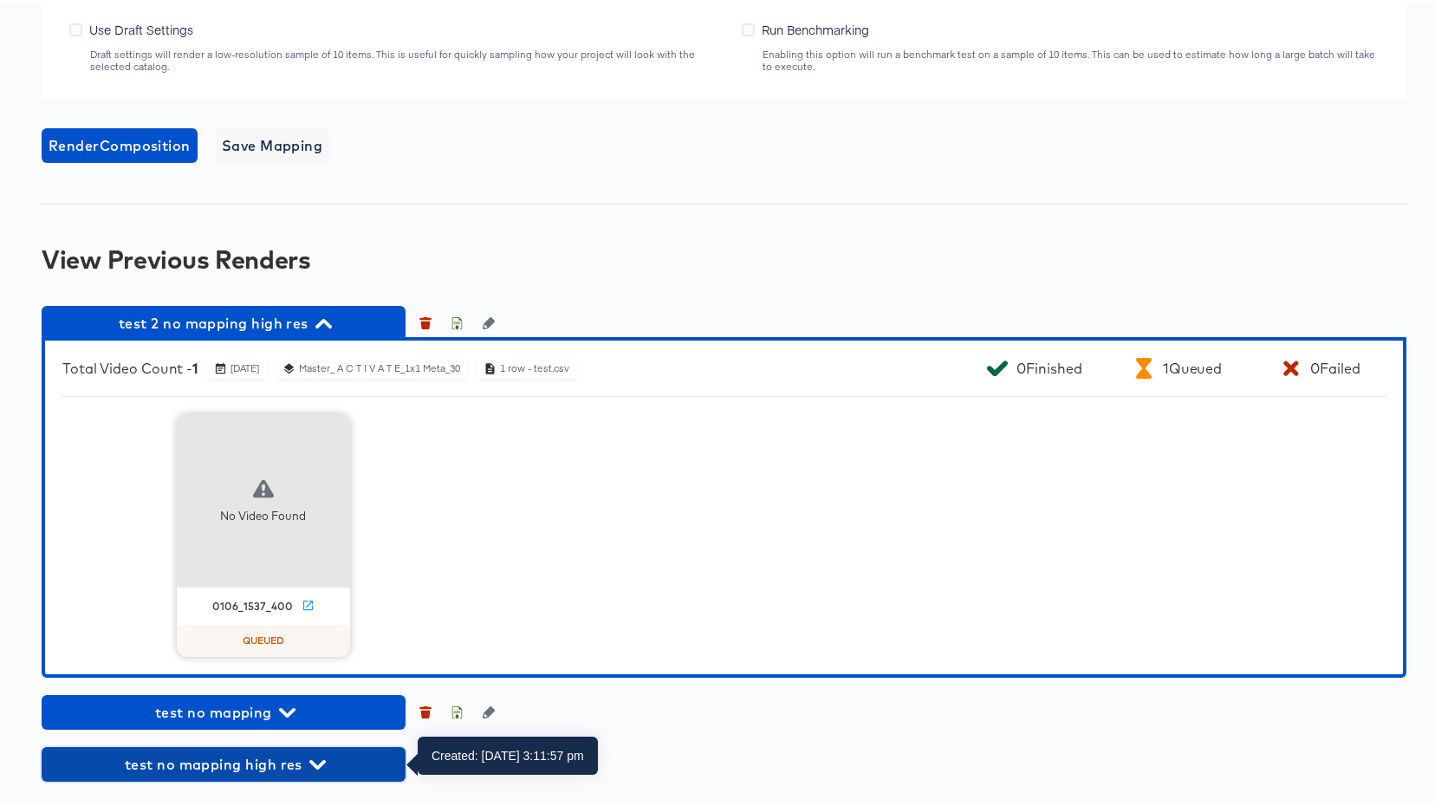
click at [271, 767] on span "test no mapping high res" at bounding box center [223, 761] width 347 height 24
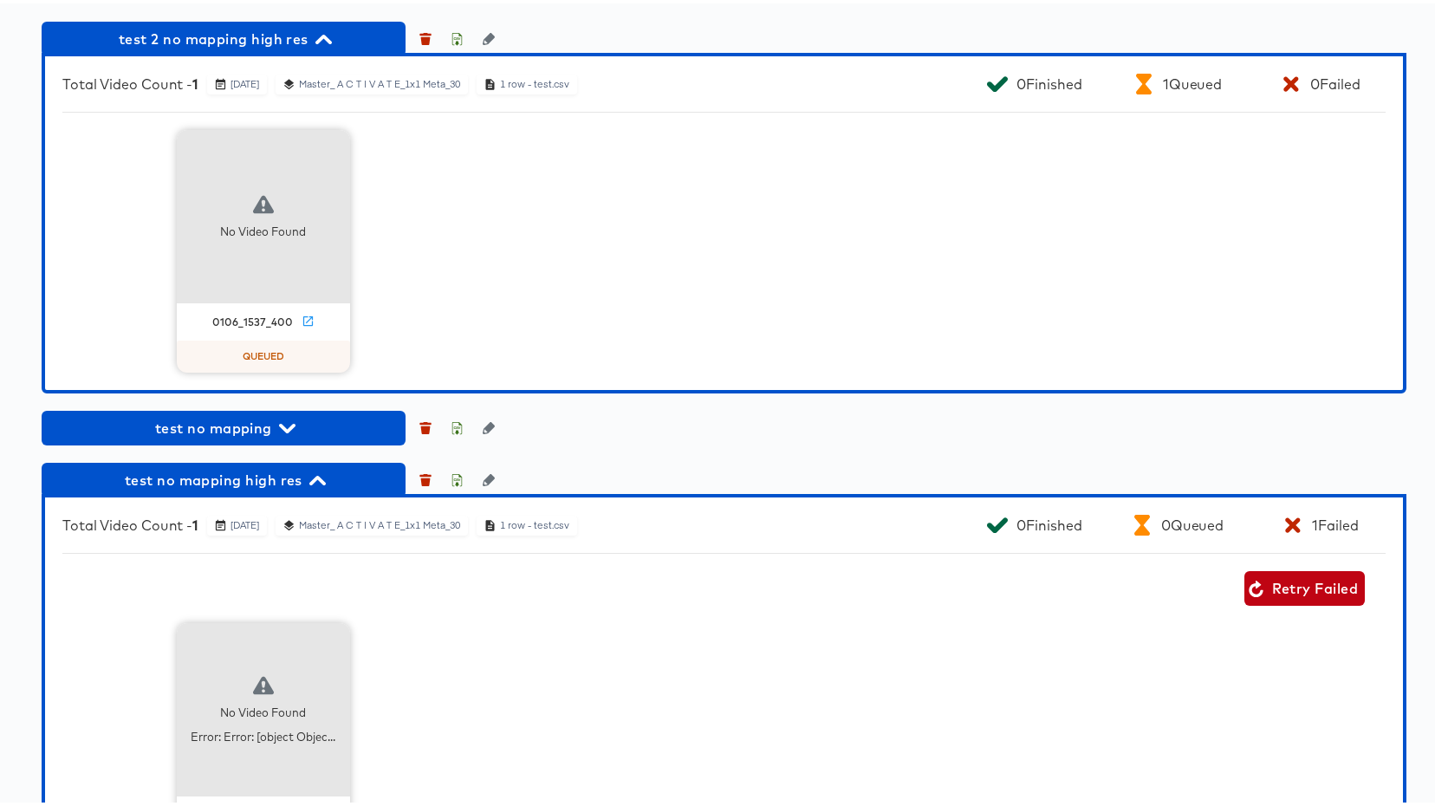
scroll to position [2998, 0]
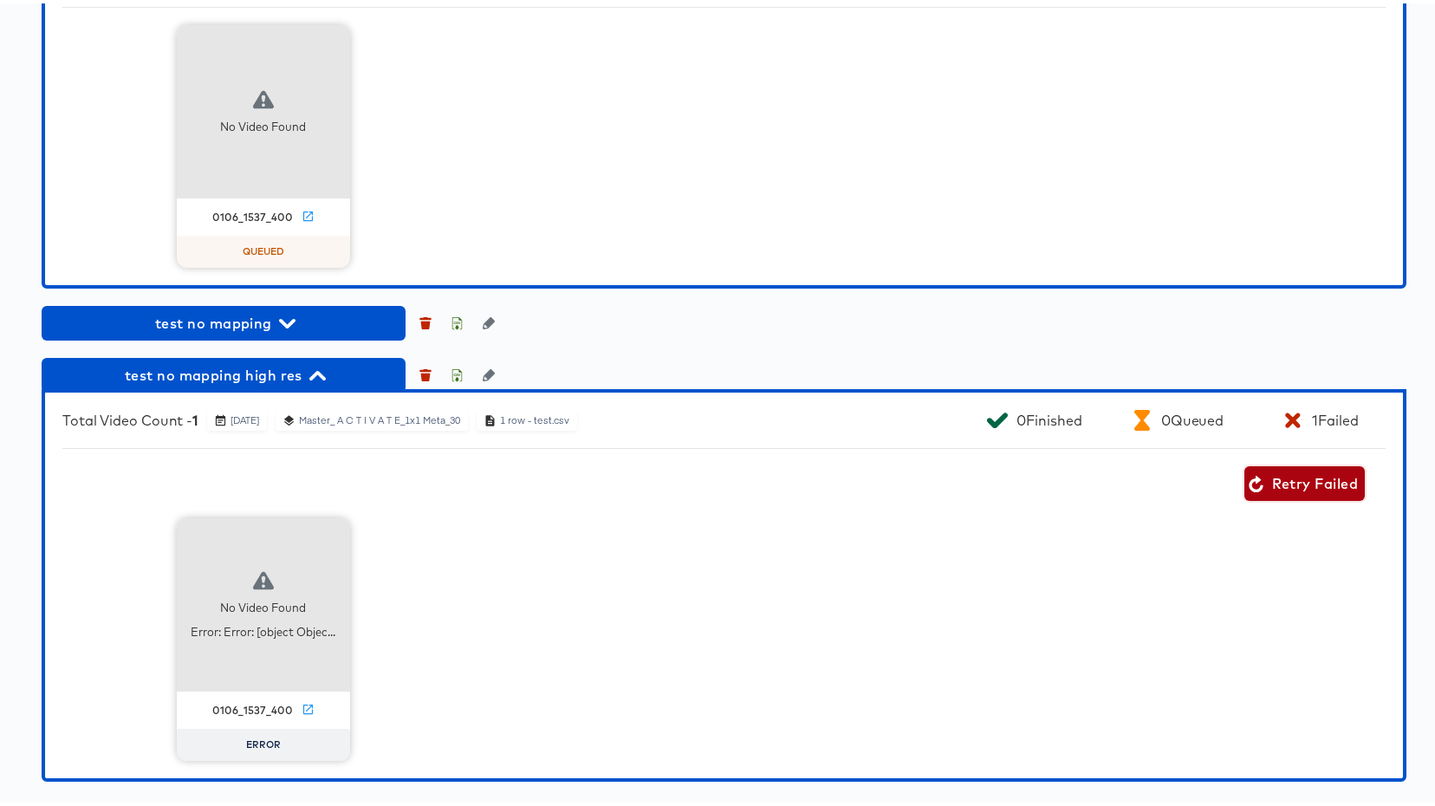
click at [1291, 489] on span "Retry Failed" at bounding box center [1304, 480] width 107 height 24
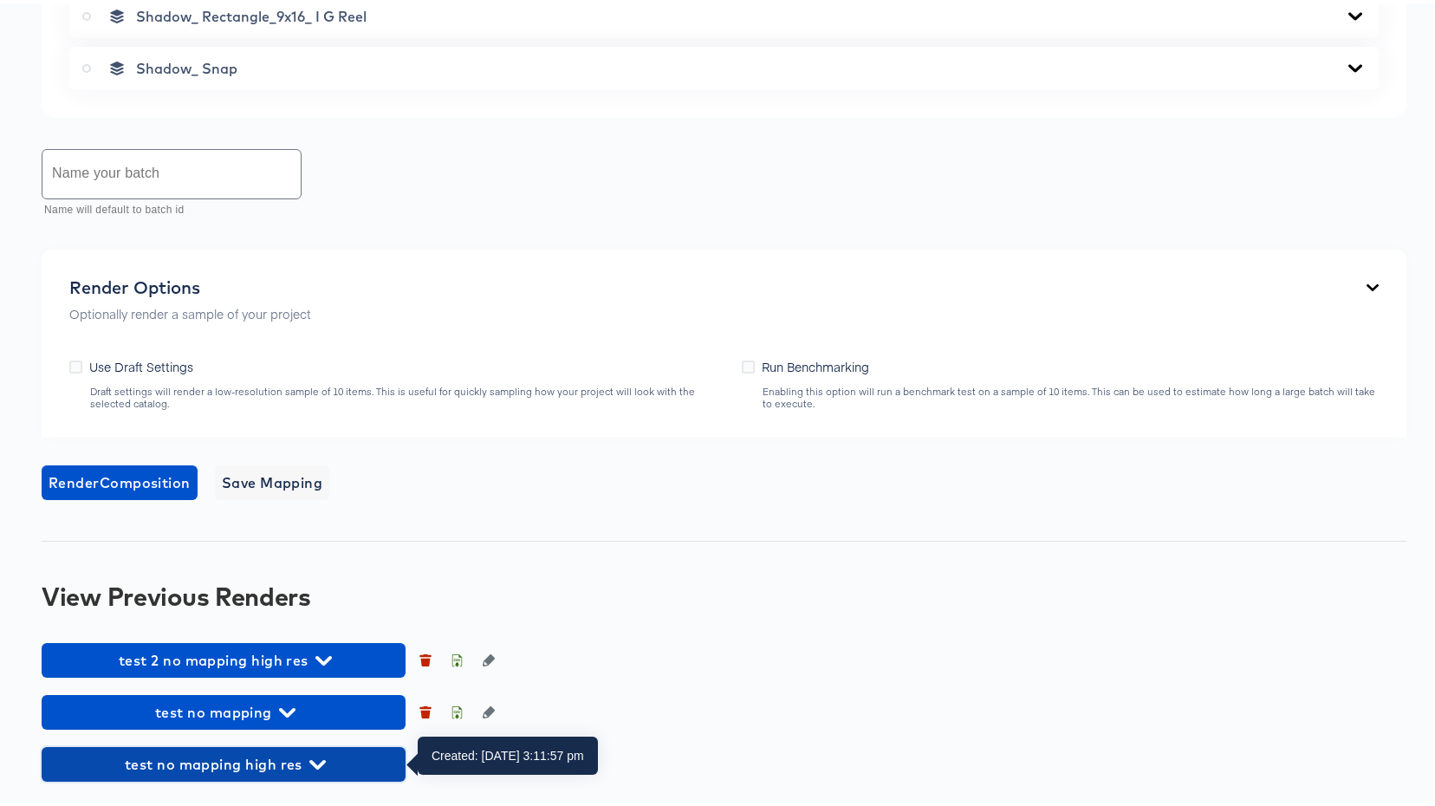
click at [243, 768] on span "test no mapping high res" at bounding box center [223, 761] width 347 height 24
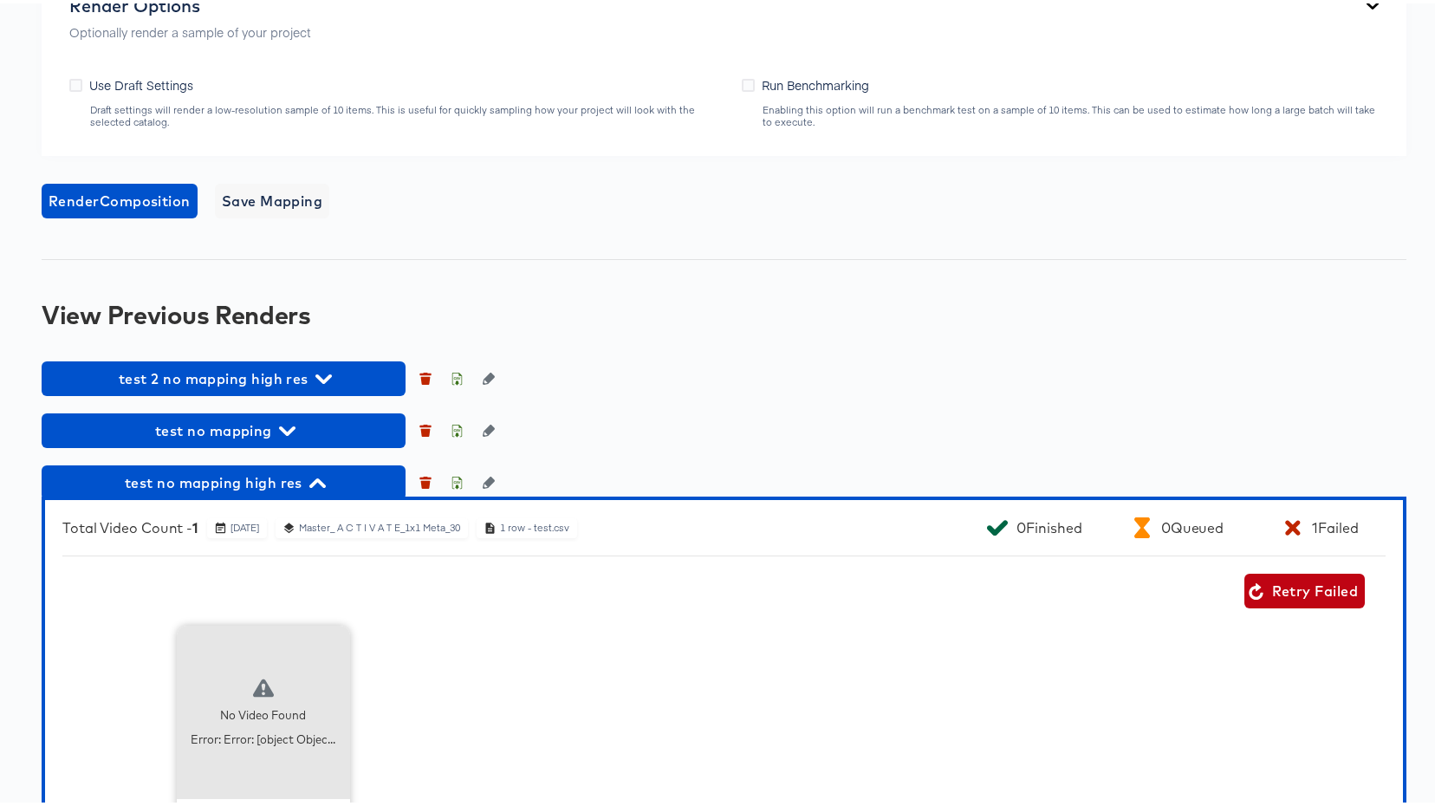
scroll to position [2661, 0]
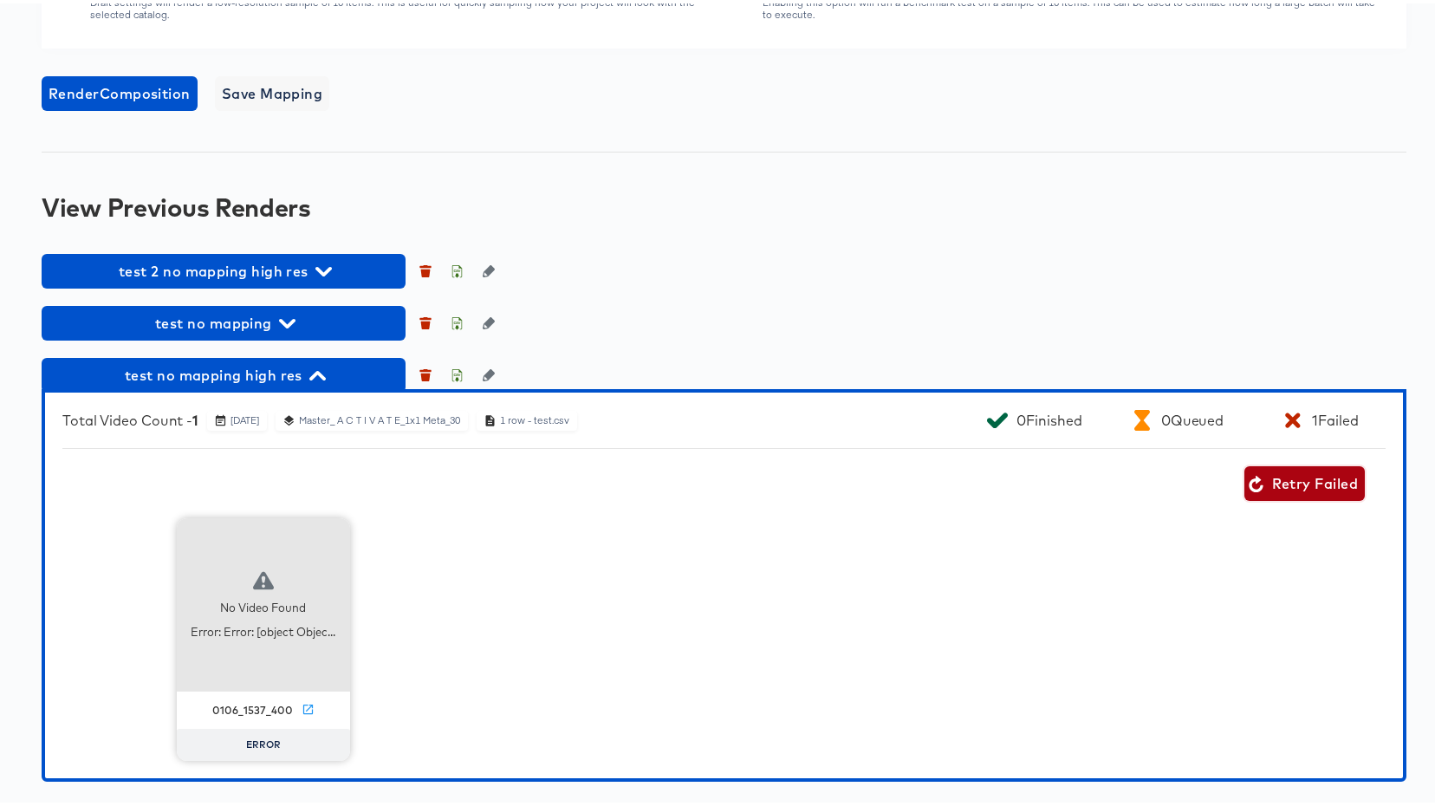
click at [1294, 481] on span "Retry Failed" at bounding box center [1304, 480] width 107 height 24
click at [427, 373] on icon "button" at bounding box center [426, 374] width 10 height 8
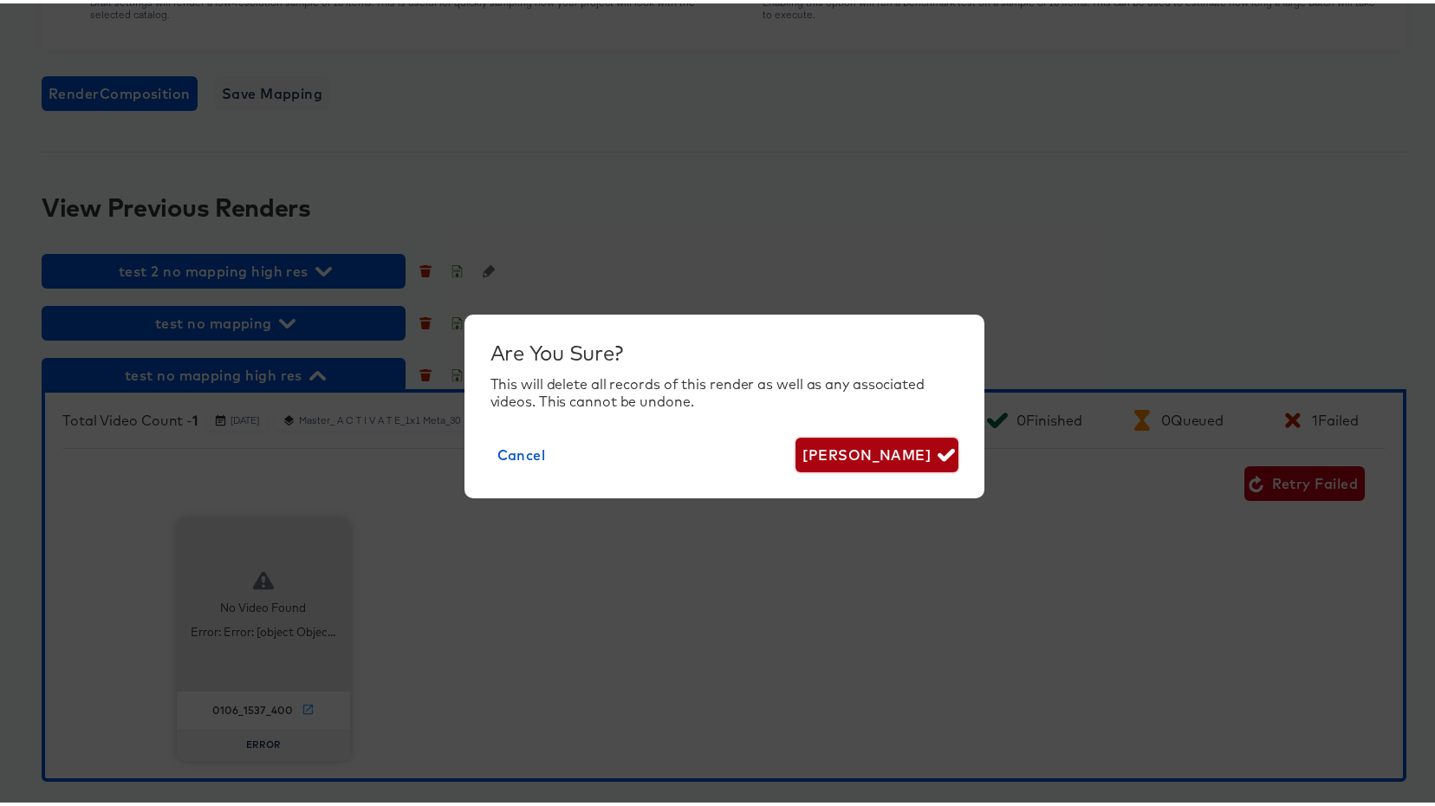
click at [852, 457] on span "[PERSON_NAME]" at bounding box center [876, 451] width 148 height 24
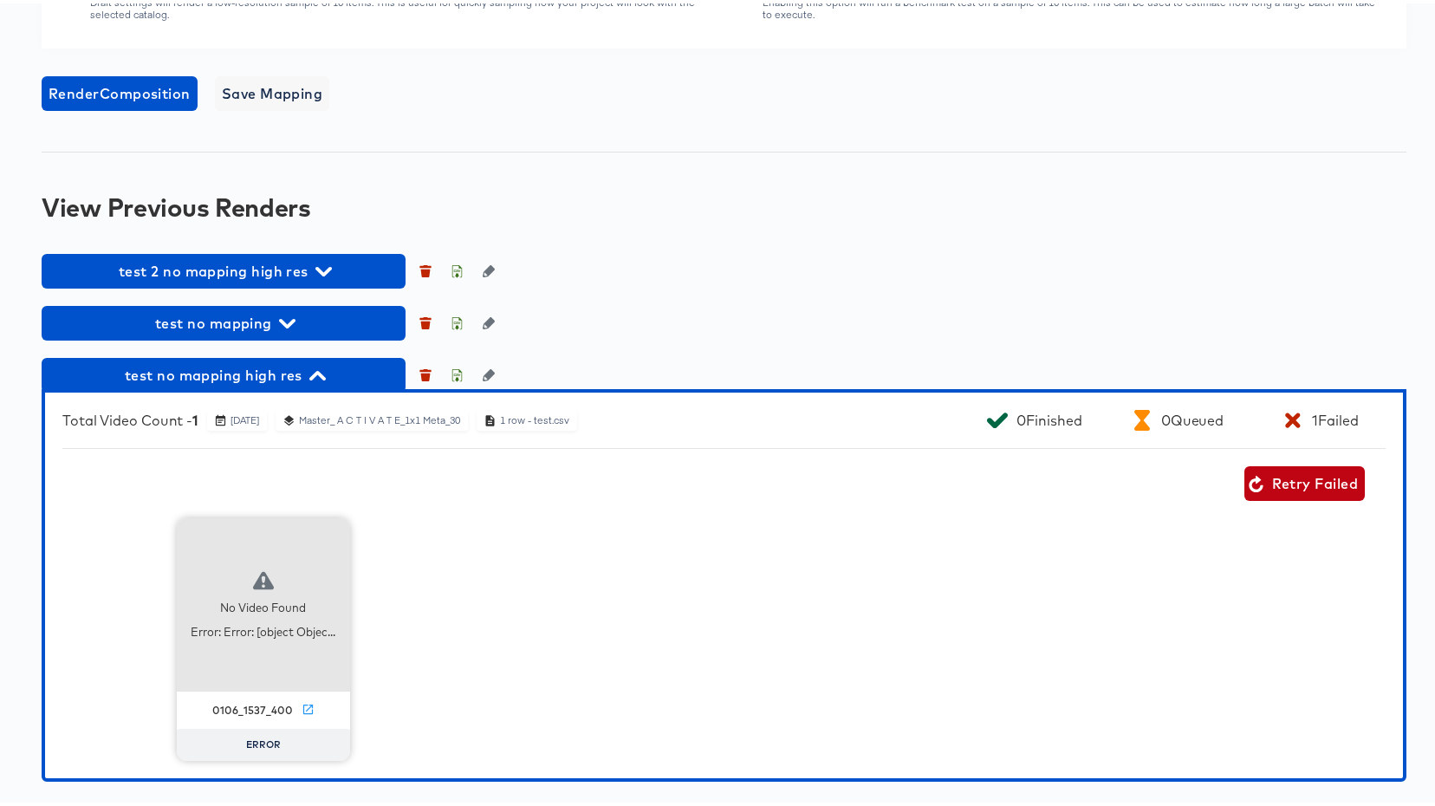
scroll to position [2220, 0]
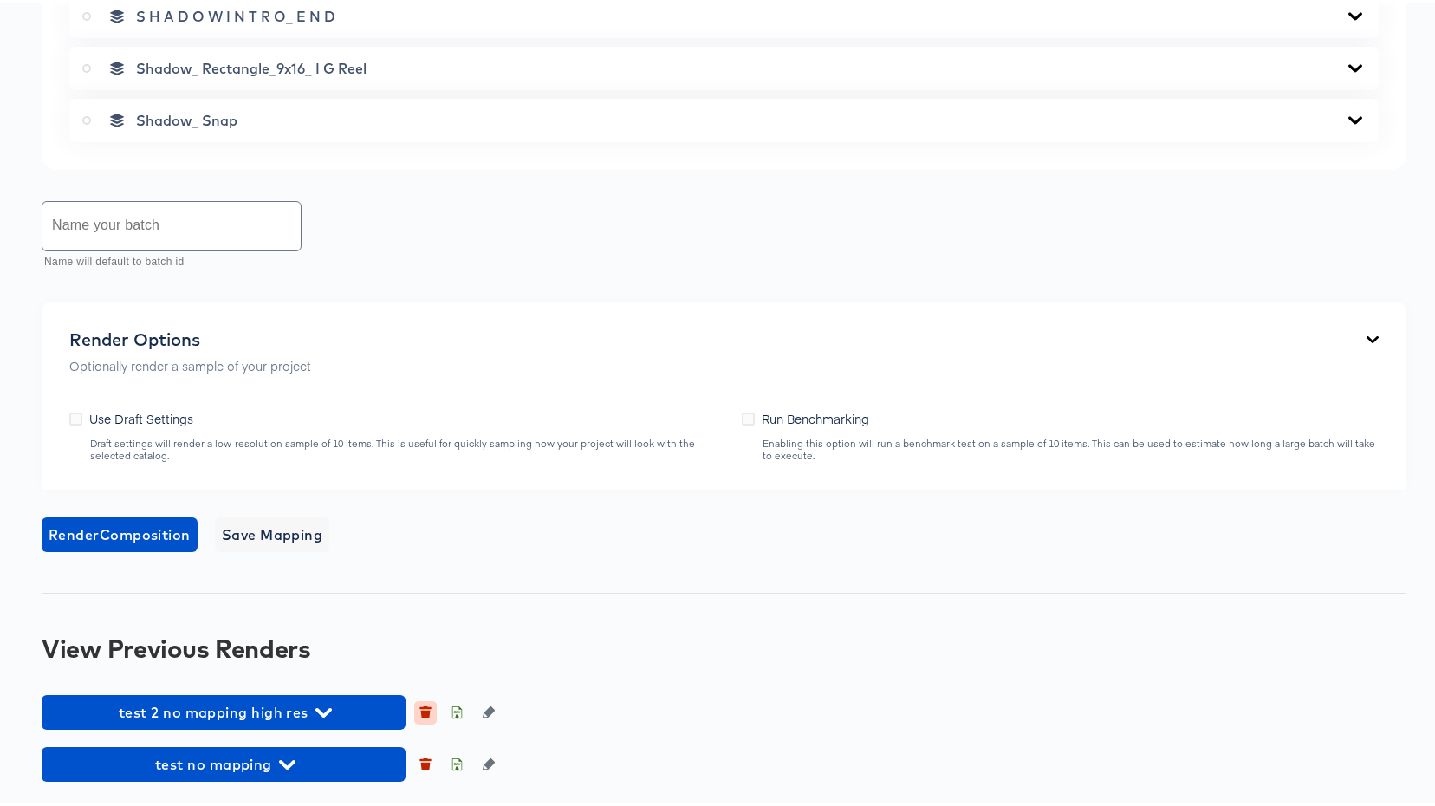
click at [425, 716] on button "button" at bounding box center [425, 708] width 23 height 23
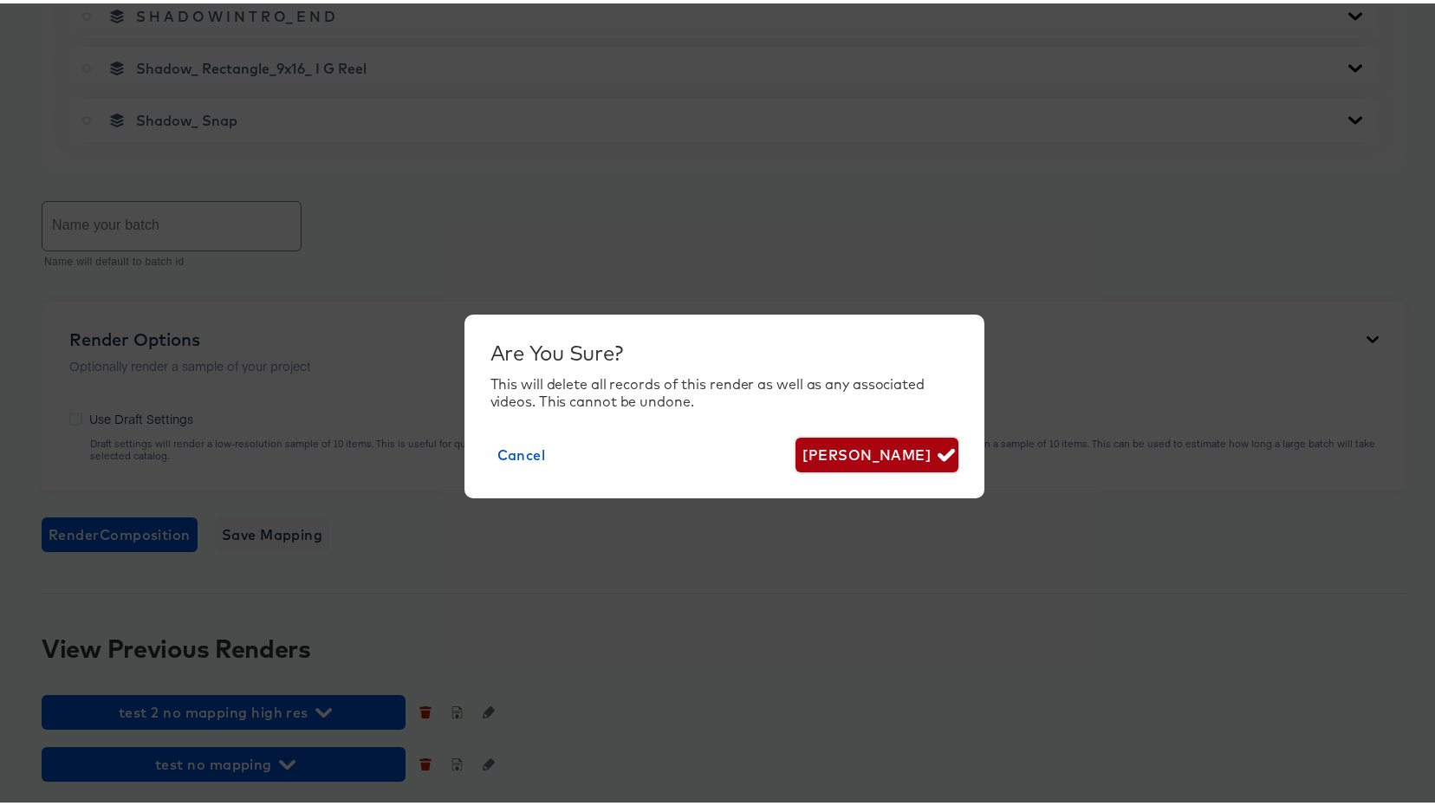
click at [847, 452] on span "[PERSON_NAME]" at bounding box center [876, 451] width 148 height 24
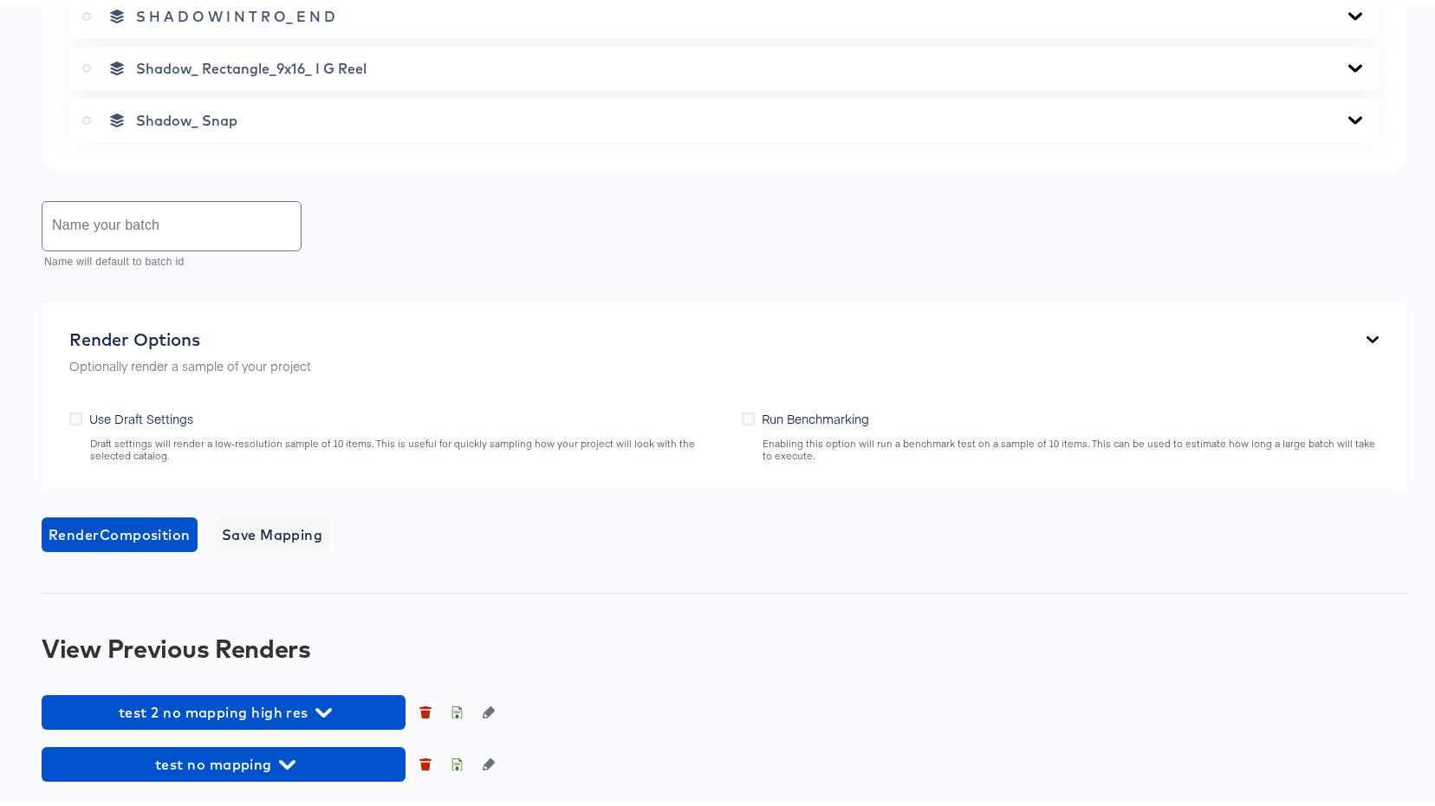
scroll to position [2168, 0]
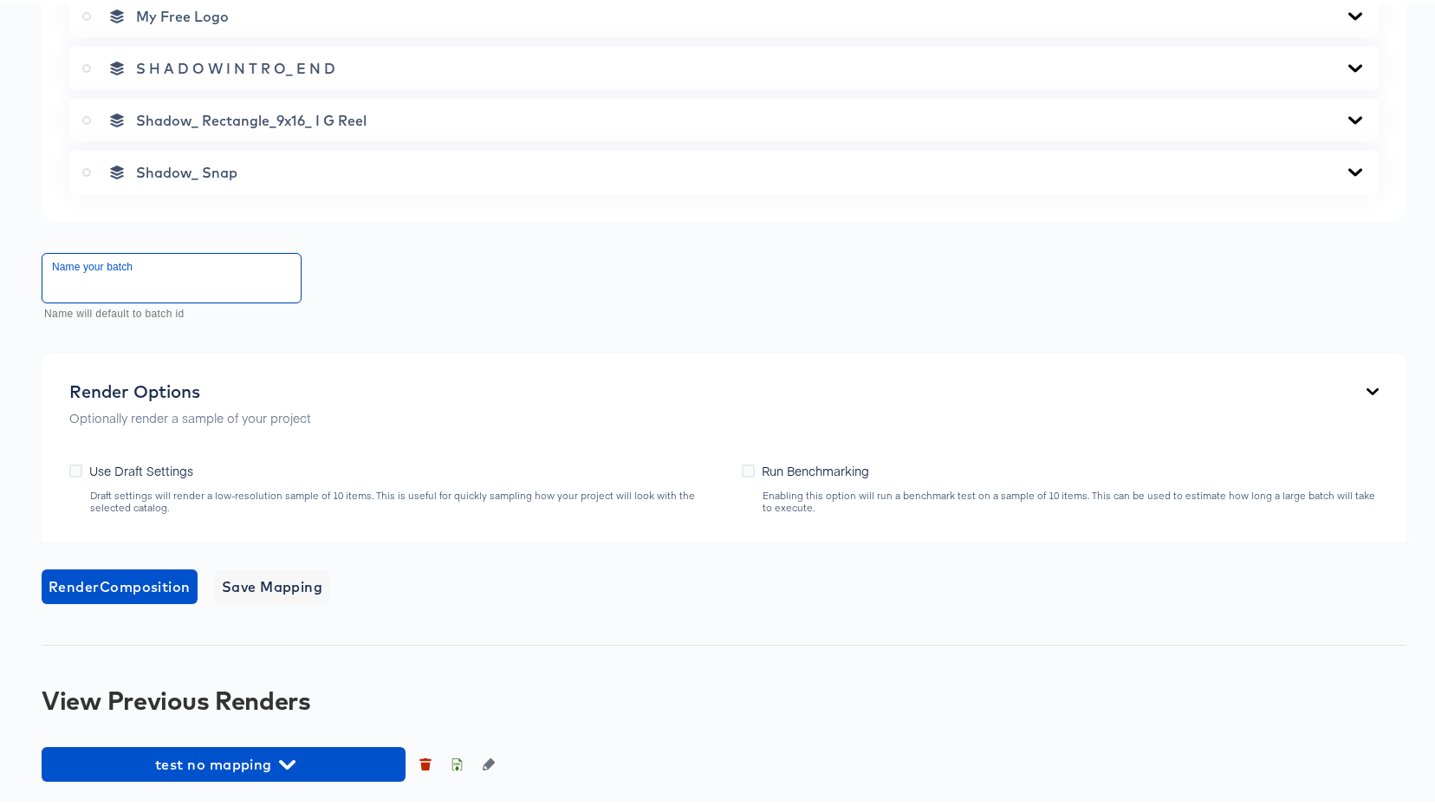
click at [168, 263] on input "text" at bounding box center [171, 274] width 258 height 49
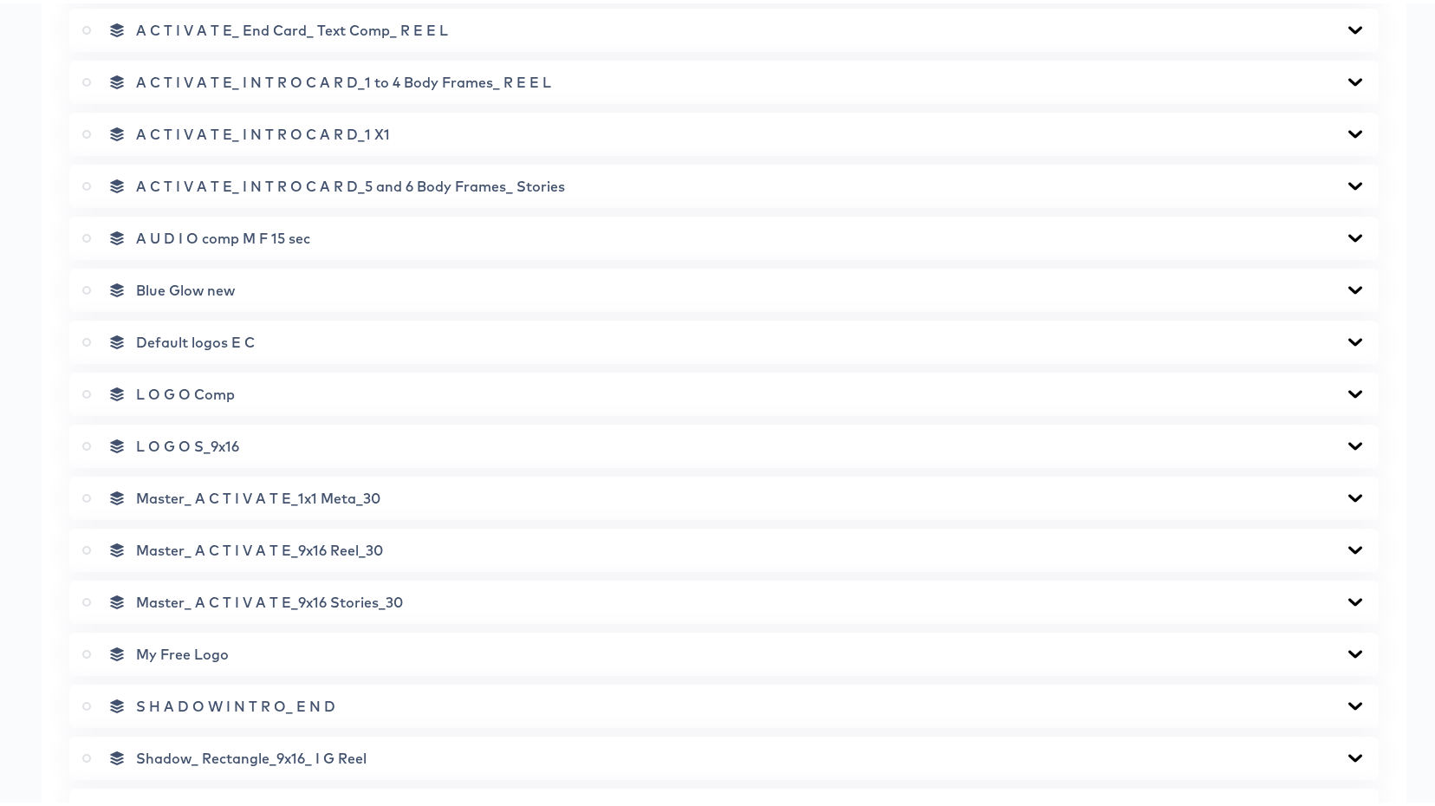
scroll to position [1543, 0]
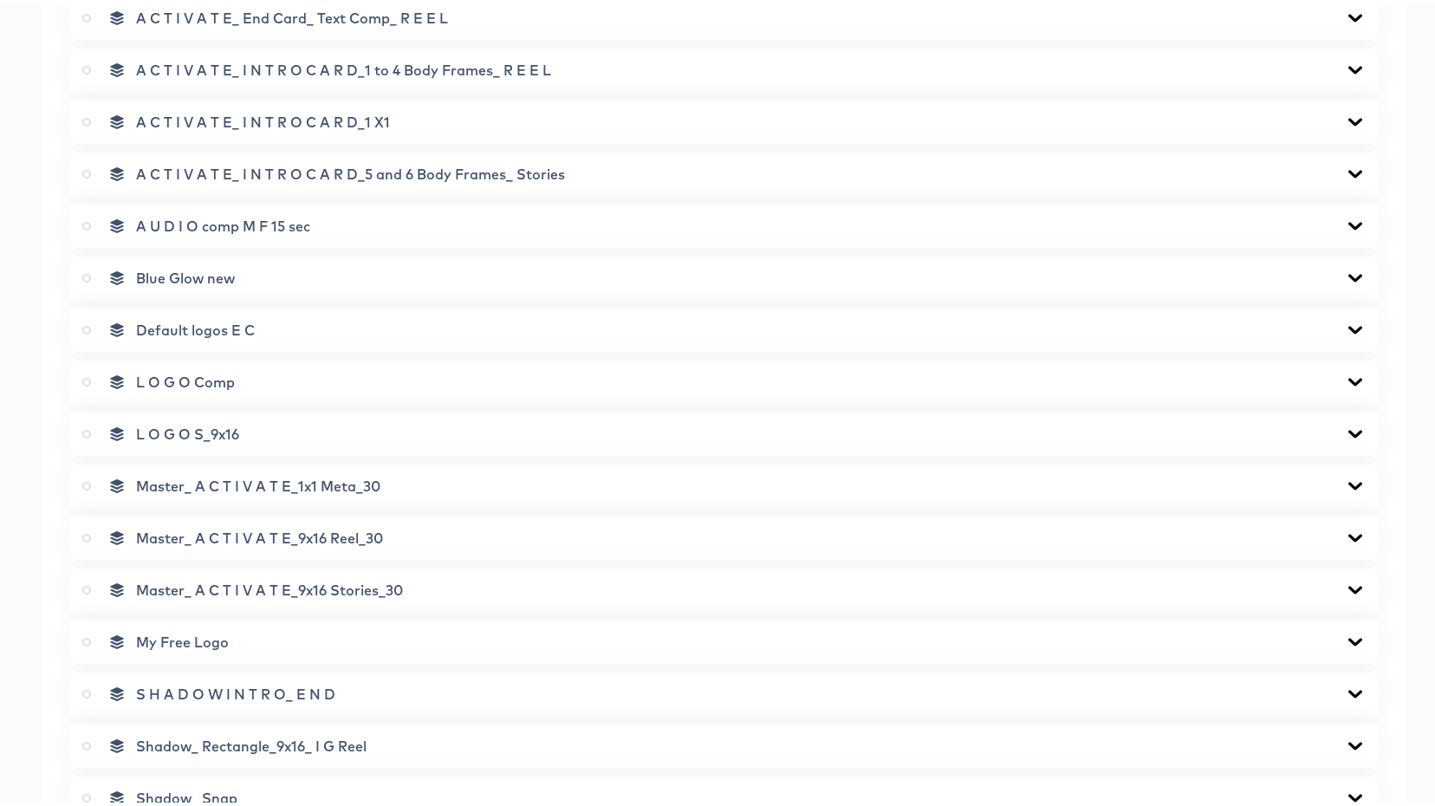
type input "test high res"
click at [100, 484] on div "Master_ A C T I V A T E_1x1 Meta_30" at bounding box center [723, 482] width 1283 height 17
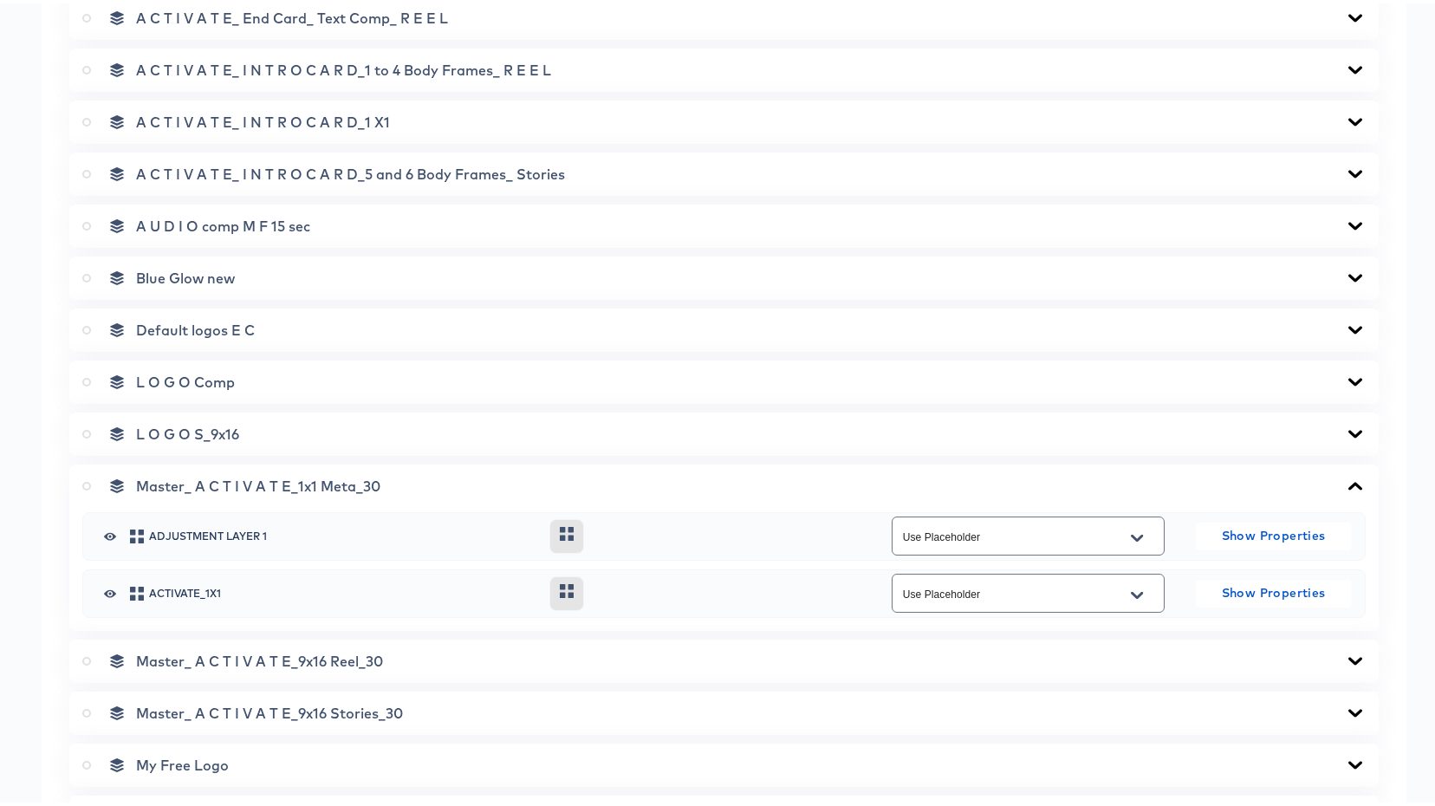
click at [86, 483] on icon at bounding box center [86, 482] width 9 height 9
click at [0, 0] on input "radio" at bounding box center [0, 0] width 0 height 0
click at [161, 480] on span "Master_ A C T I V A T E_1x1 Meta_30" at bounding box center [258, 482] width 244 height 17
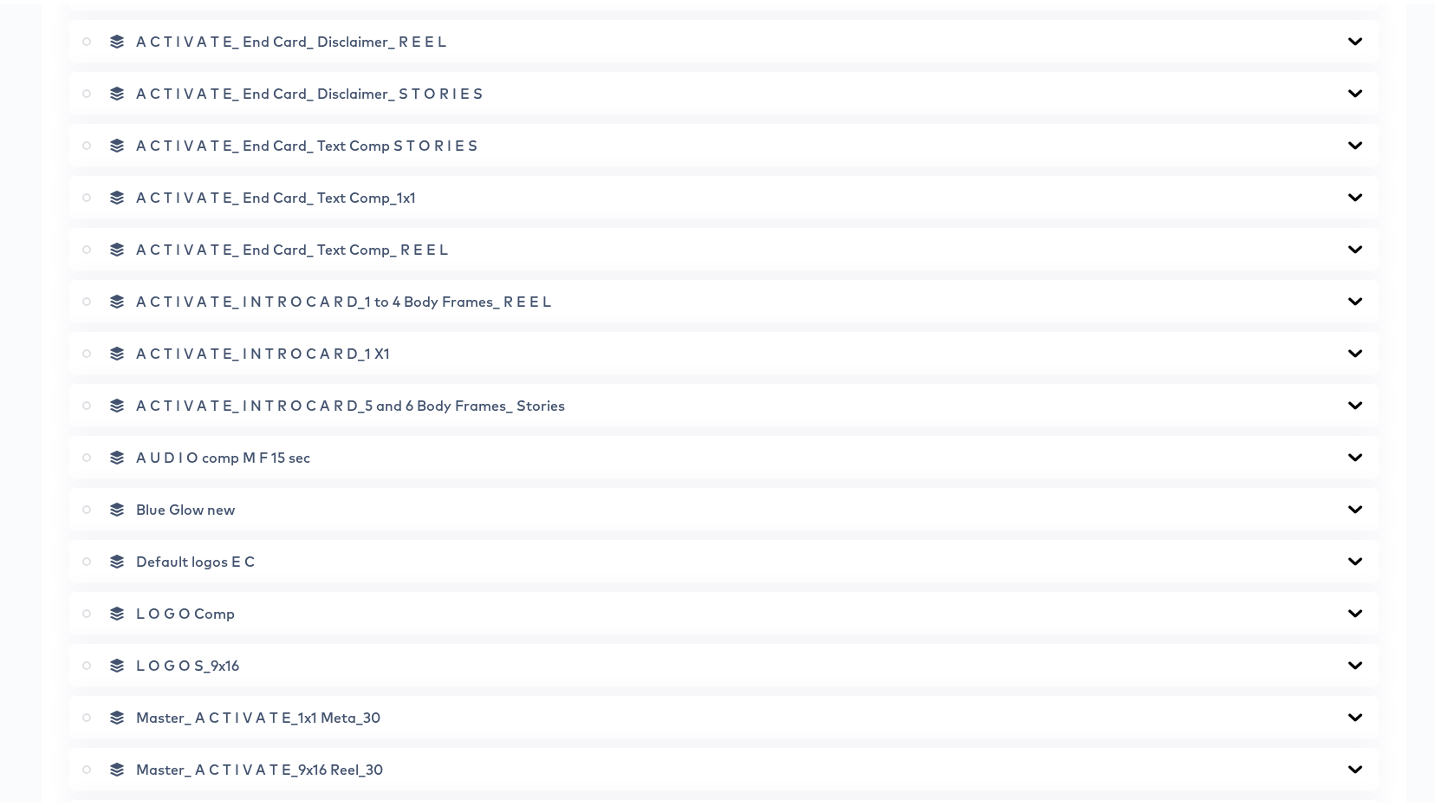
scroll to position [0, 0]
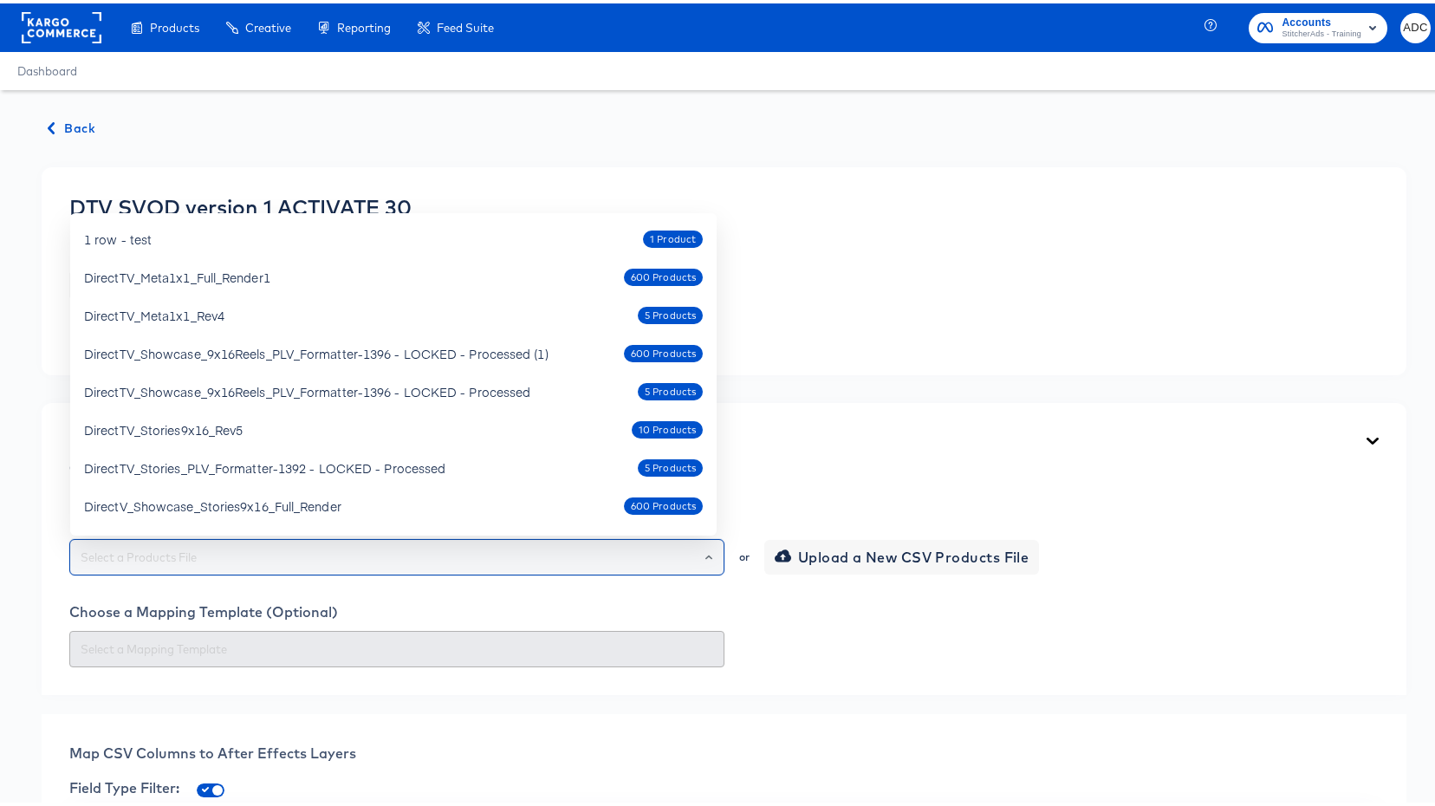
click at [143, 554] on input "text" at bounding box center [396, 554] width 639 height 20
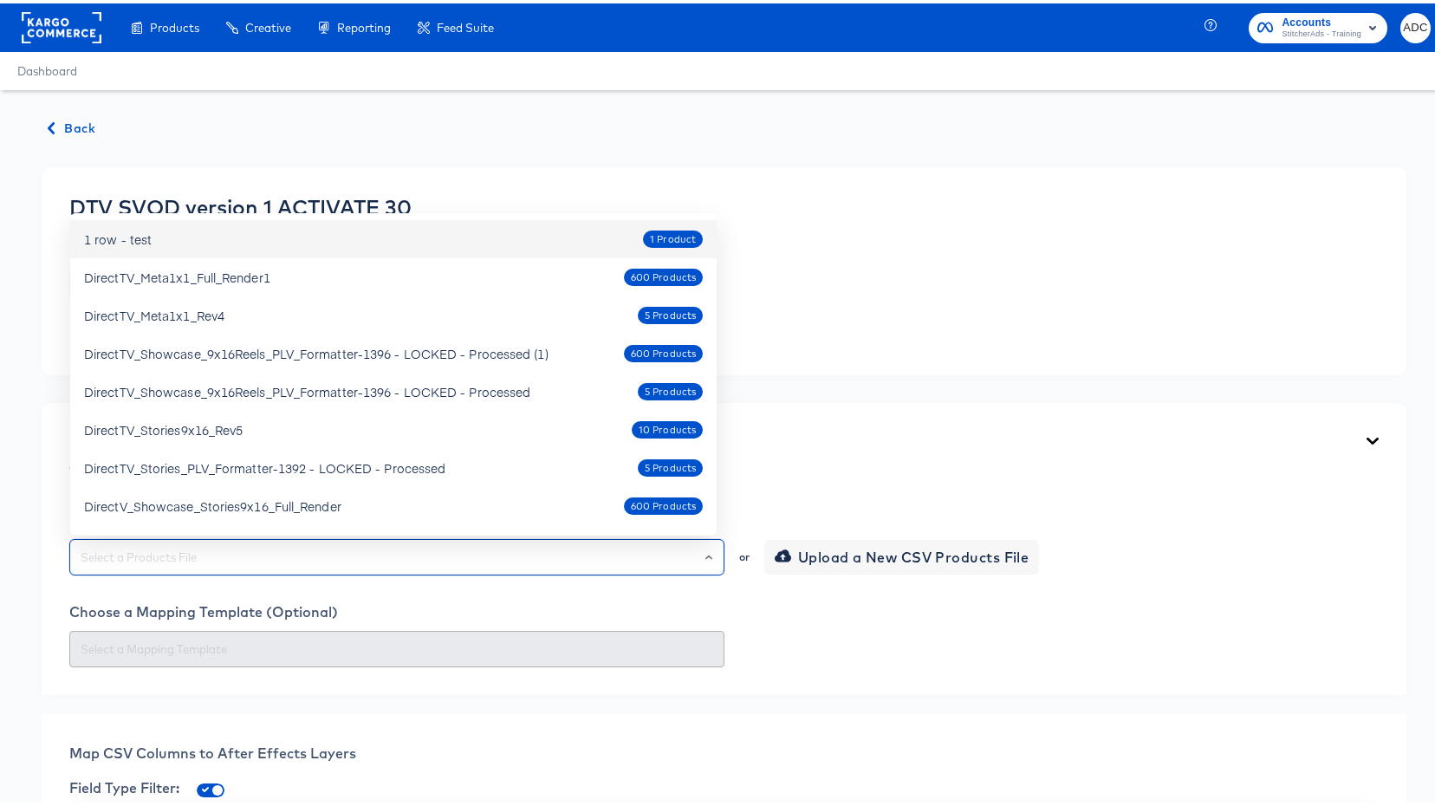
click at [175, 243] on div "1 row - test 1 Product" at bounding box center [393, 236] width 619 height 28
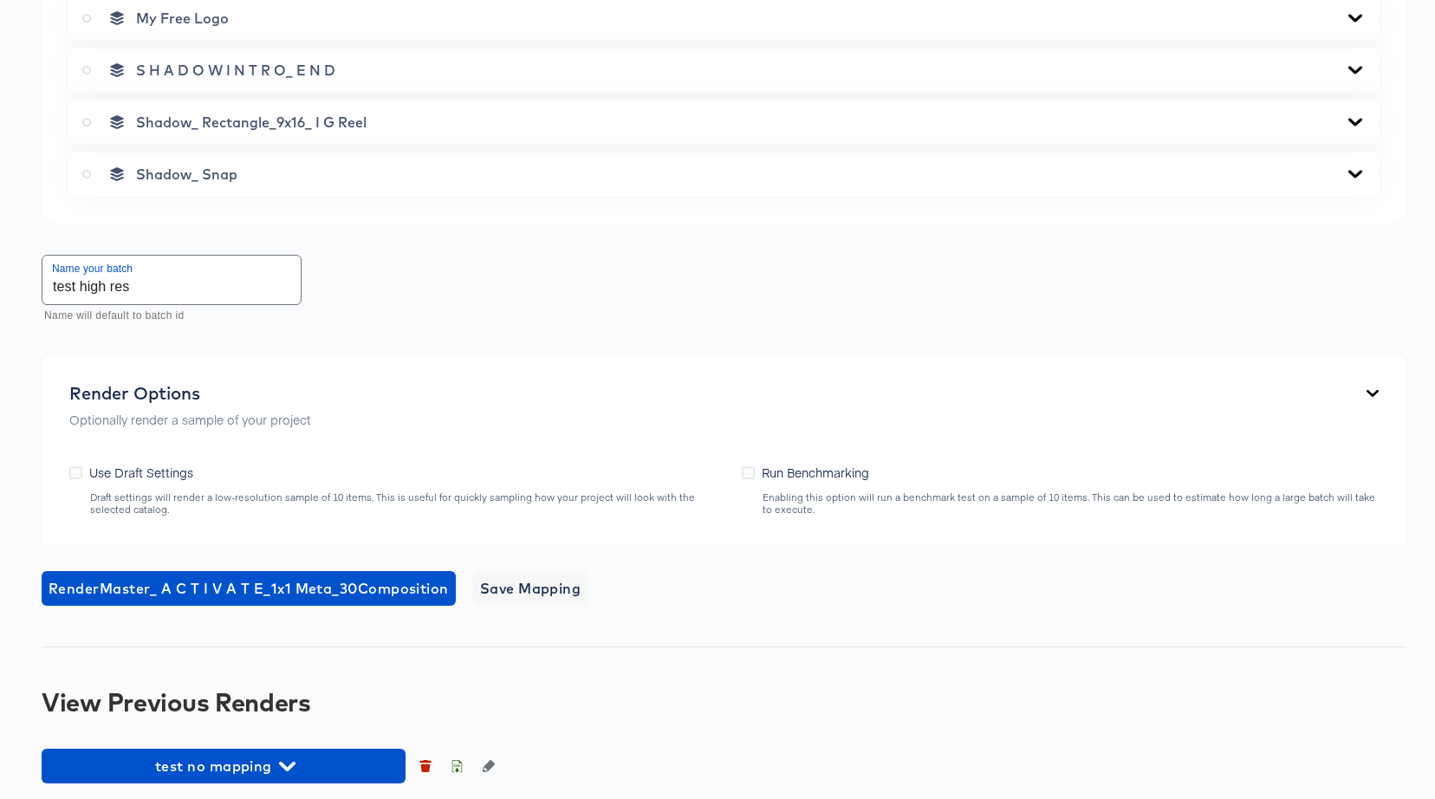
scroll to position [2168, 0]
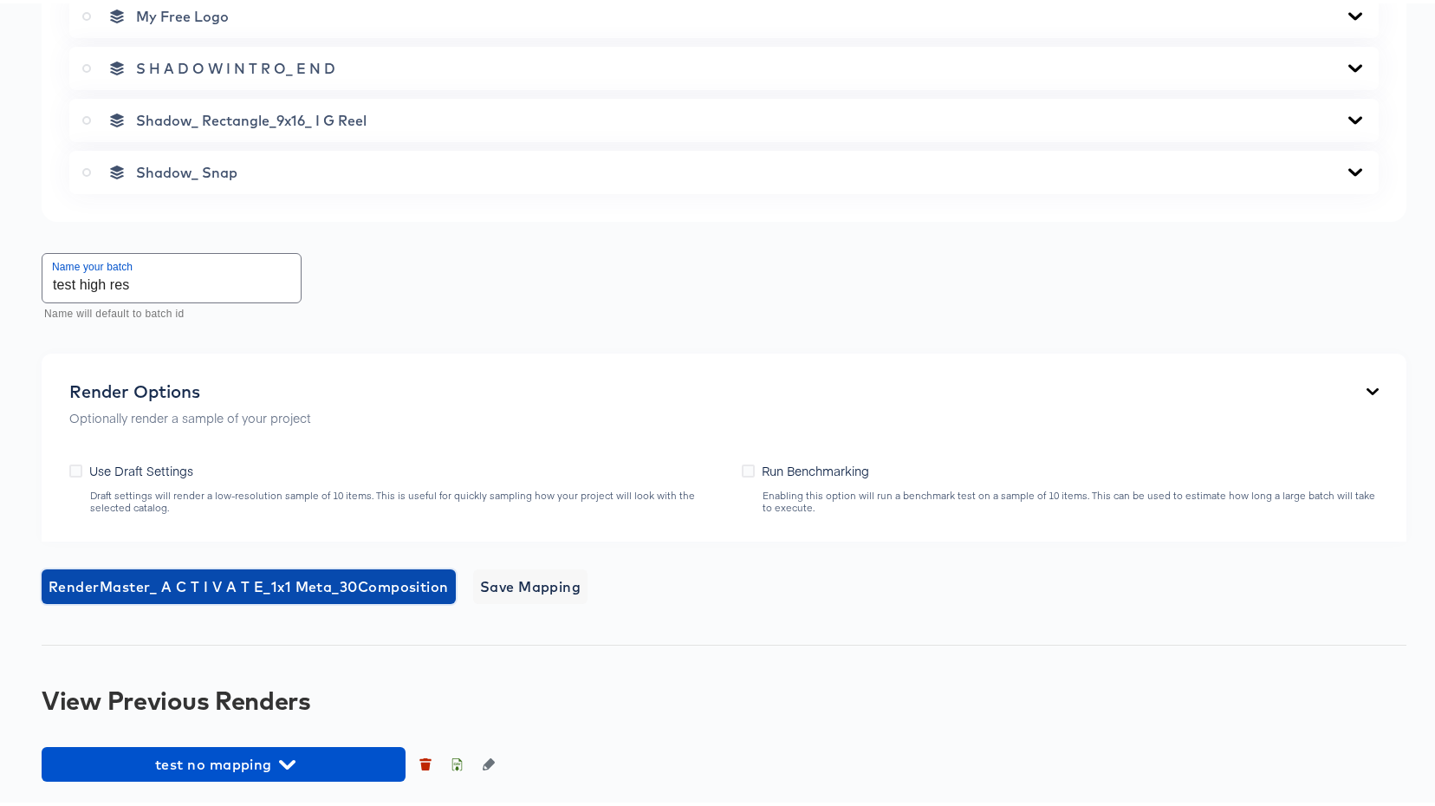
click at [262, 575] on span "Render Master_ A C T I V A T E_1x1 Meta_30 Composition" at bounding box center [249, 583] width 400 height 24
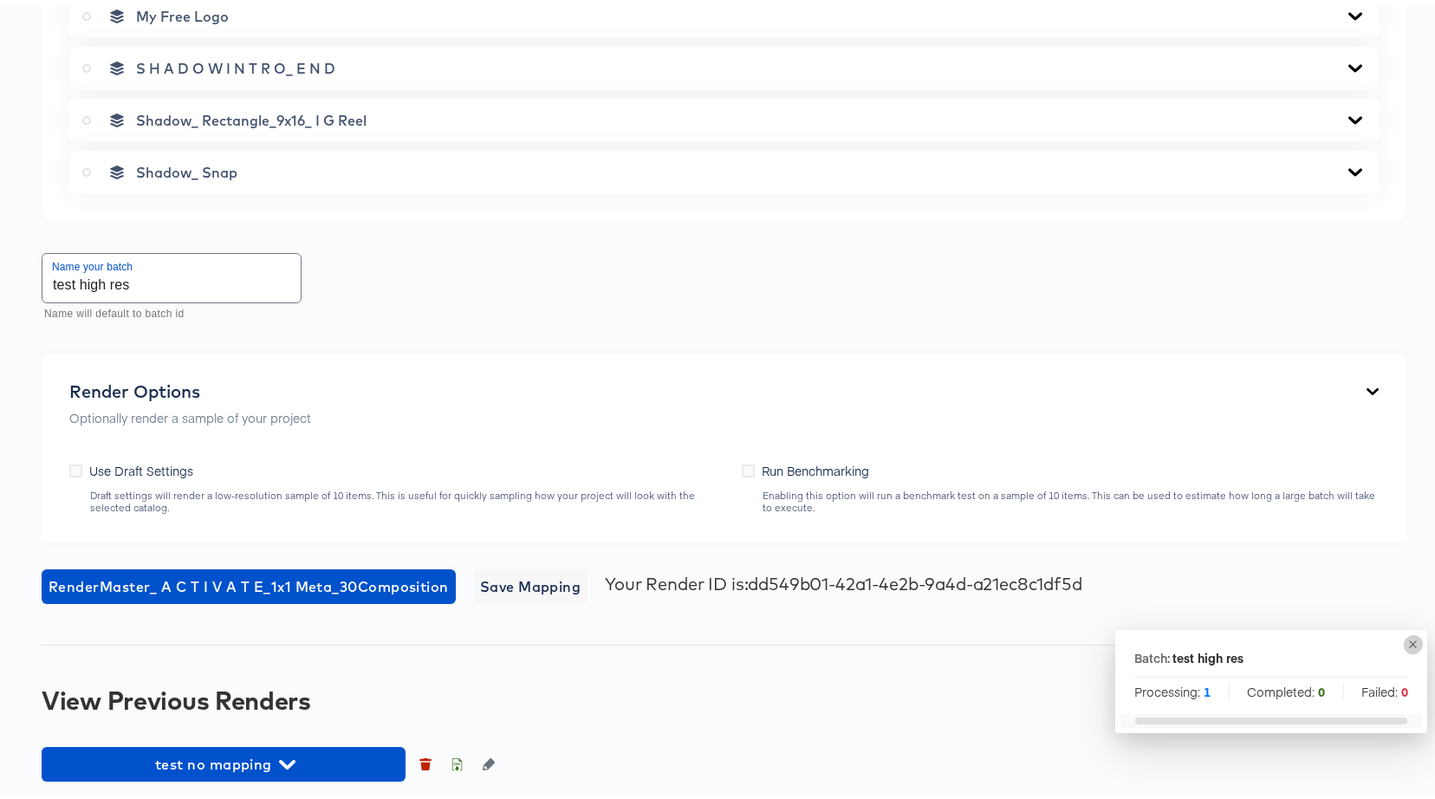
click at [1409, 642] on icon "button" at bounding box center [1413, 641] width 8 height 8
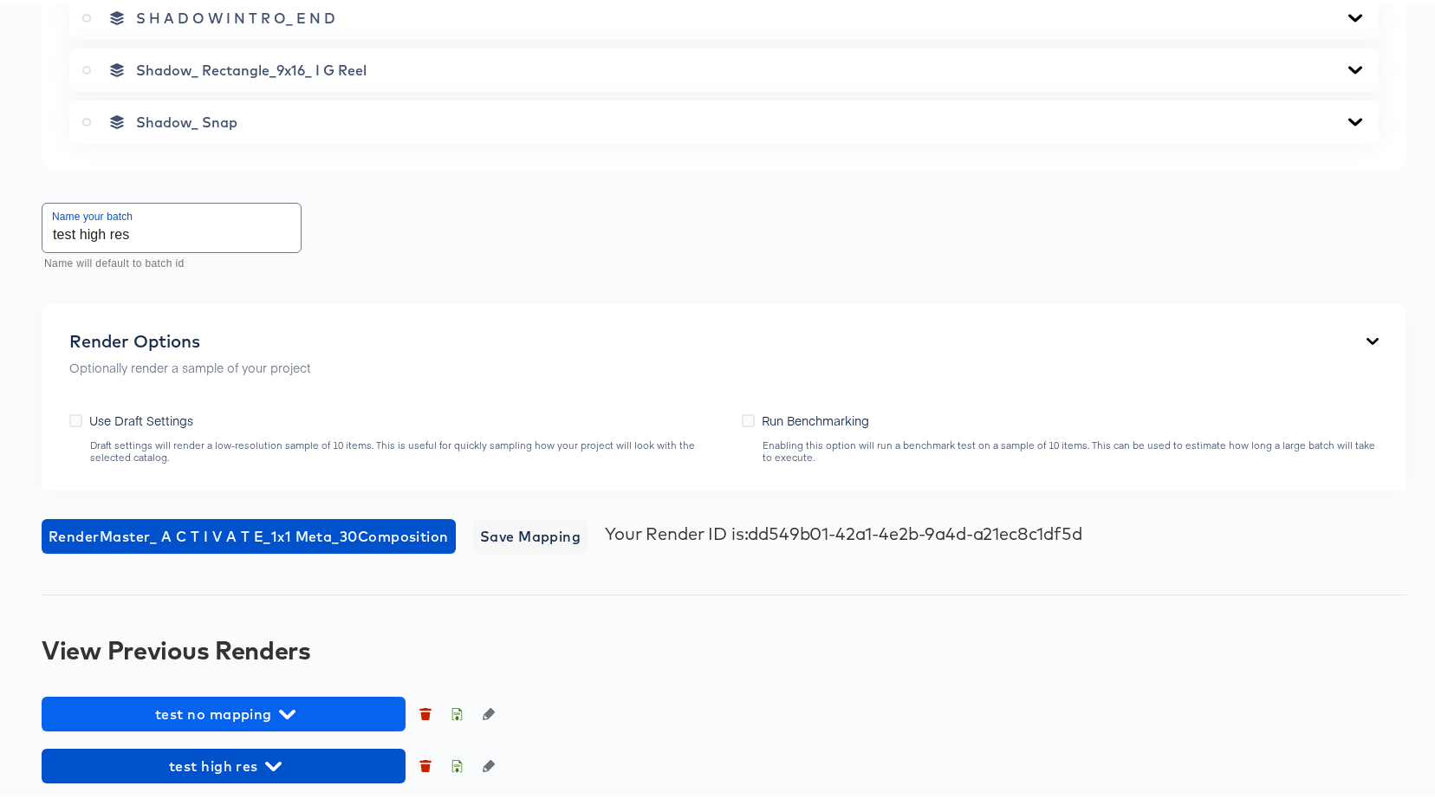
scroll to position [2227, 0]
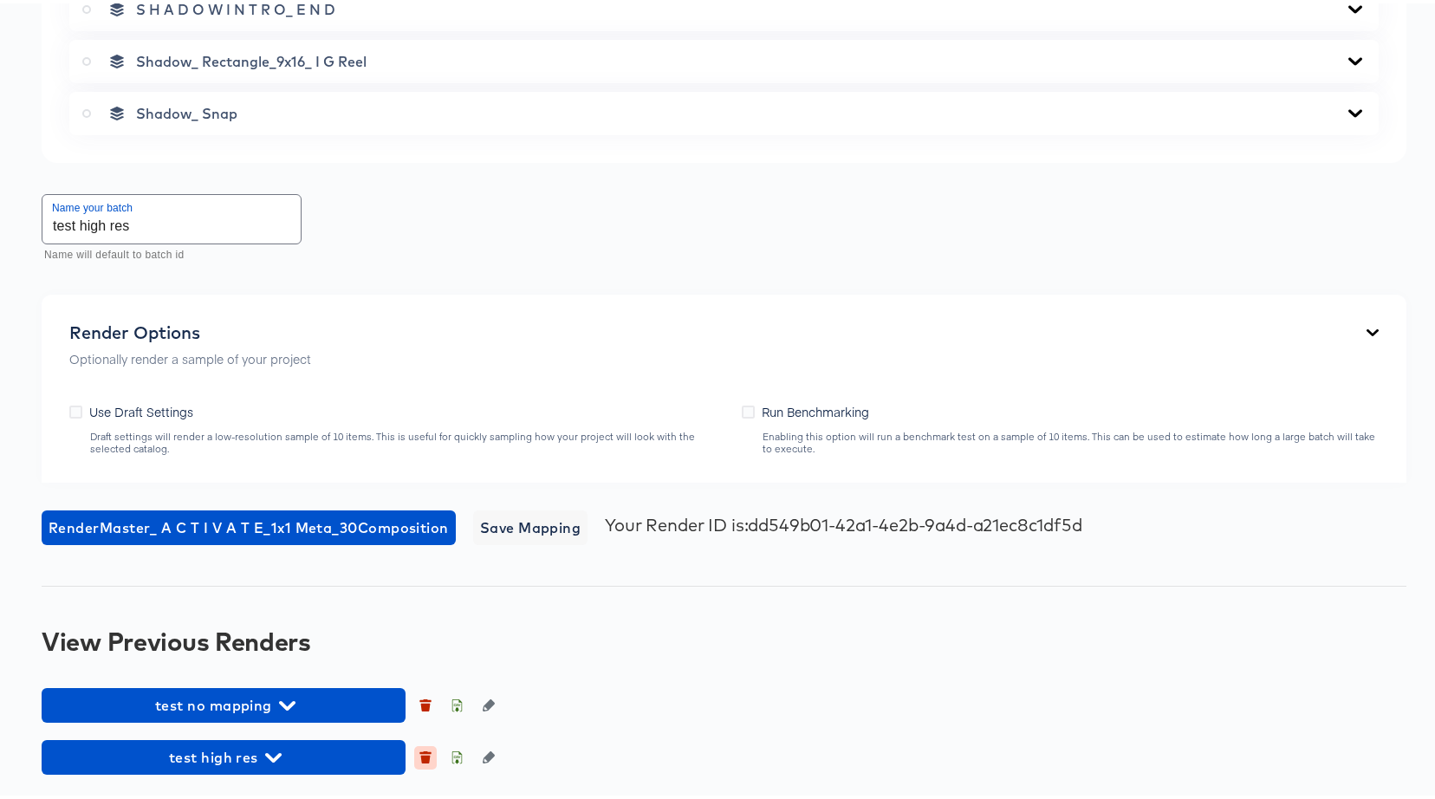
click at [420, 761] on button "button" at bounding box center [425, 753] width 23 height 23
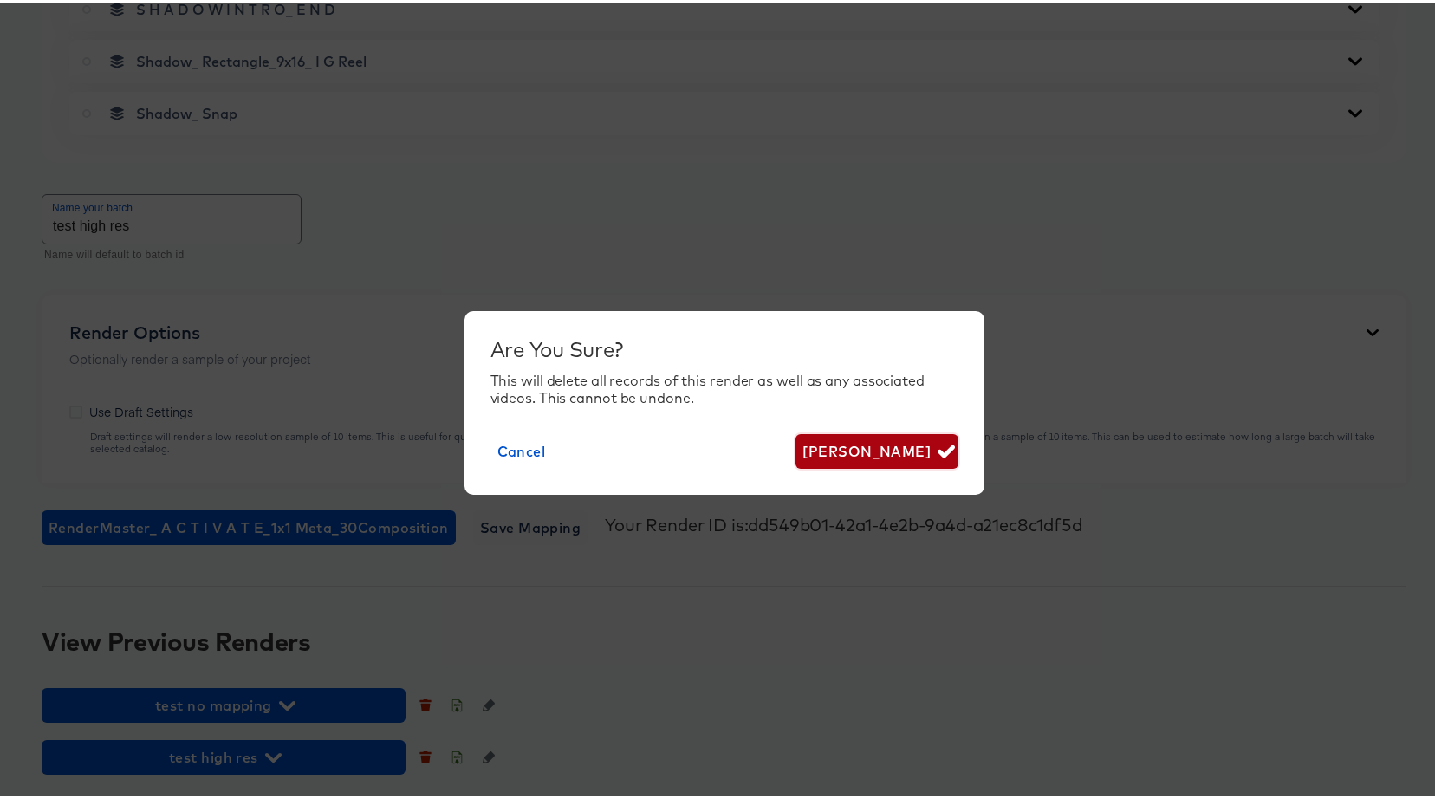
click at [864, 444] on span "Delete Render" at bounding box center [876, 448] width 148 height 24
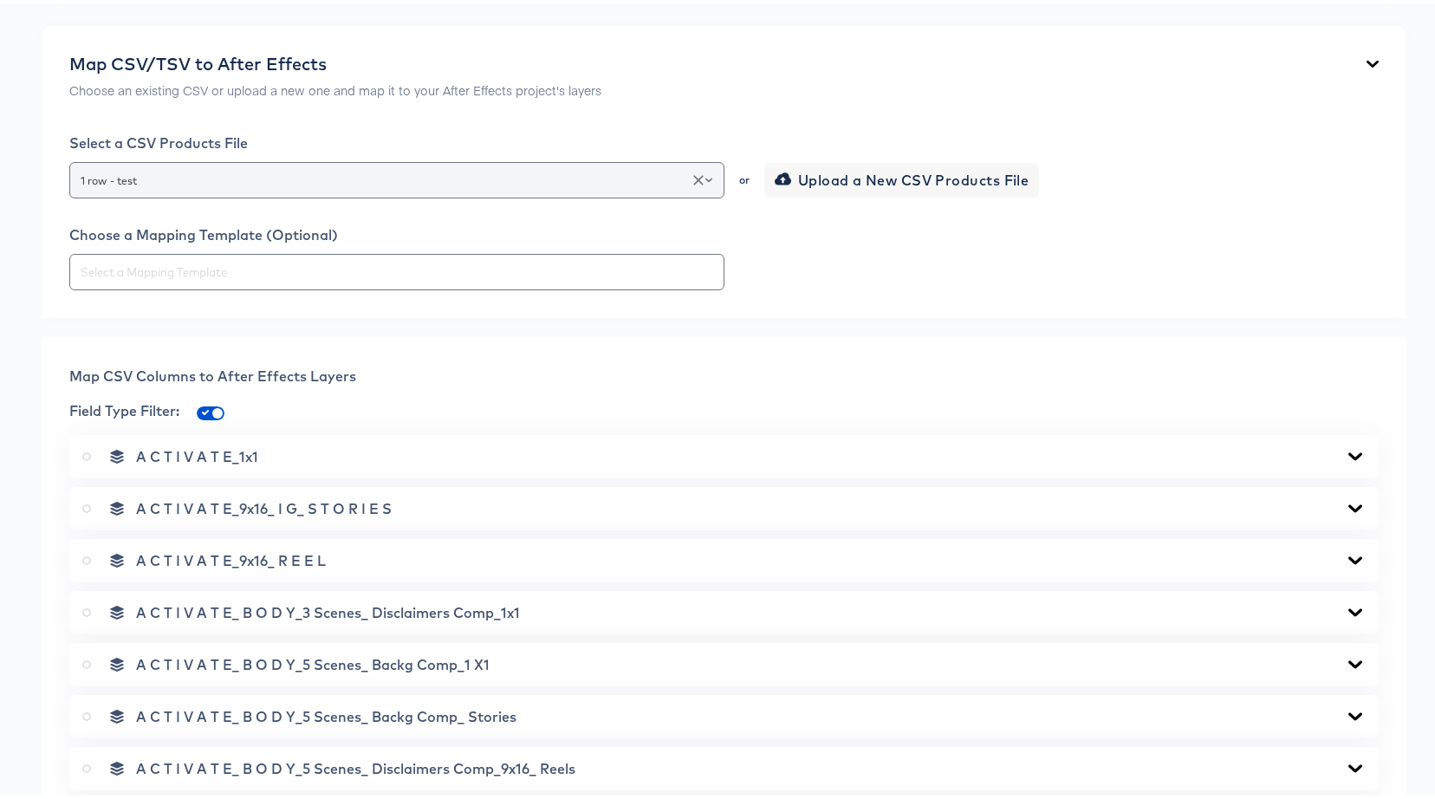
scroll to position [0, 0]
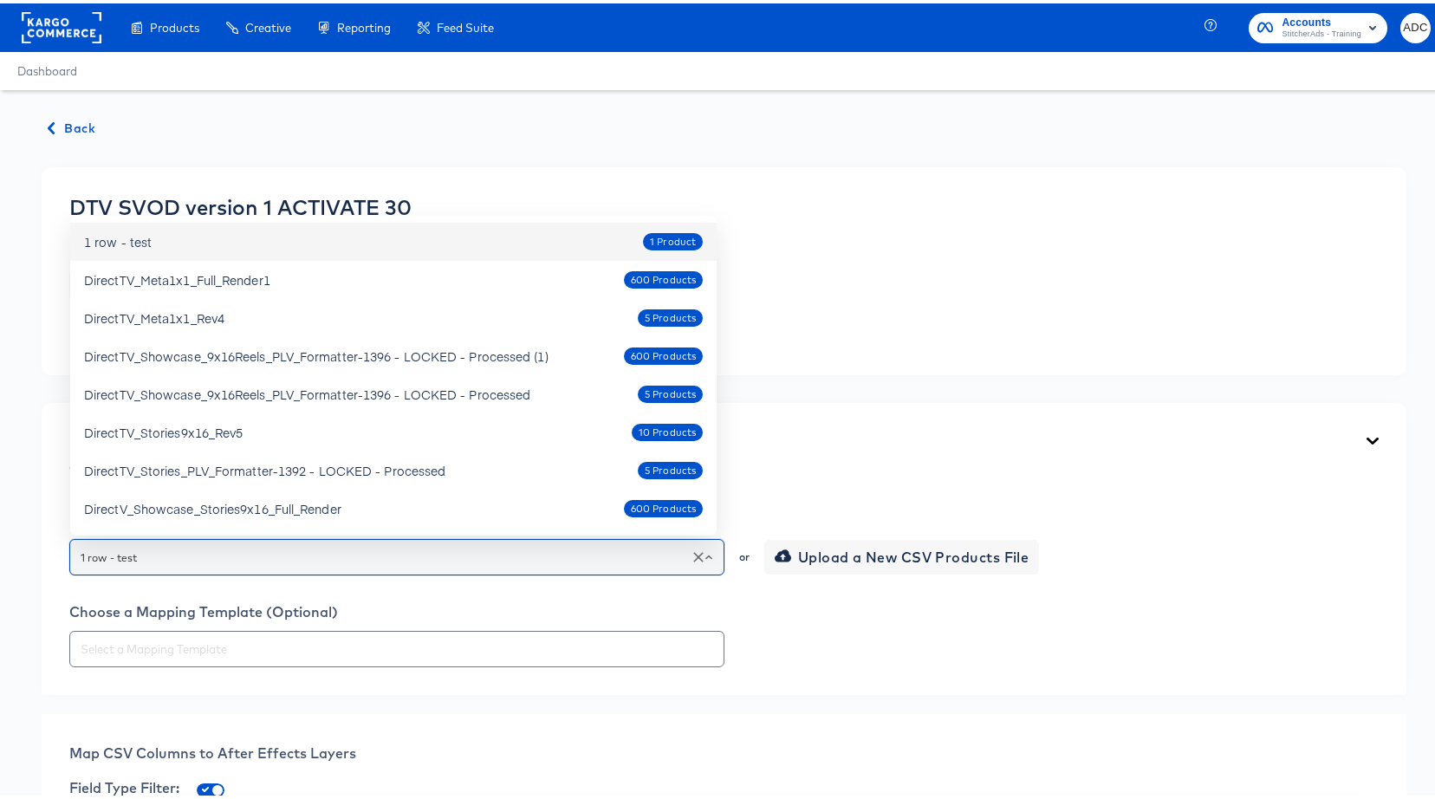
click at [235, 551] on input "1 row - test" at bounding box center [396, 554] width 639 height 20
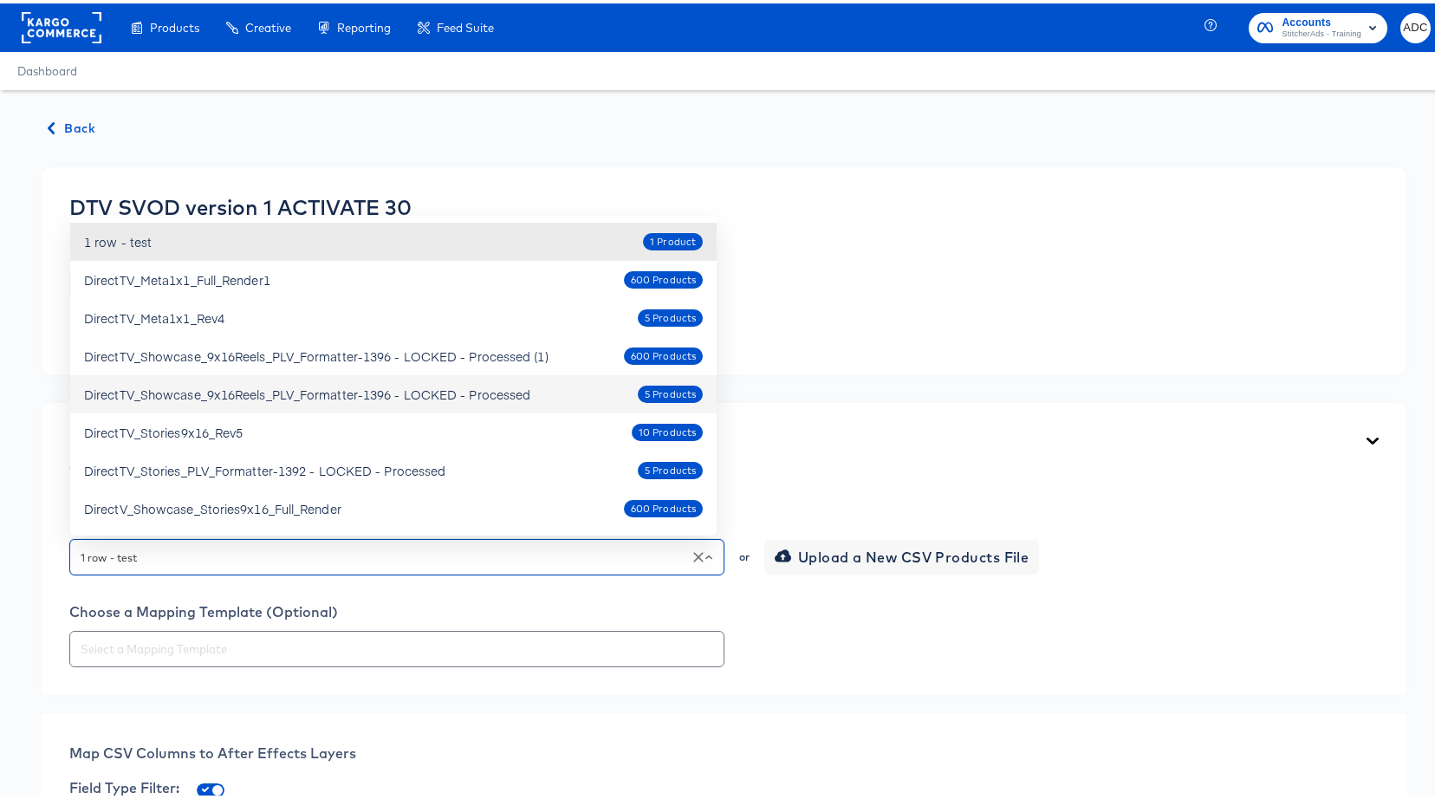
click at [310, 391] on div "DirectTV_Showcase_9x16Reels_PLV_Formatter-1396 - LOCKED - Processed" at bounding box center [307, 390] width 446 height 17
type input "DirectTV_Showcase_9x16Reels_PLV_Formatter-1396 - LOCKED - Processed"
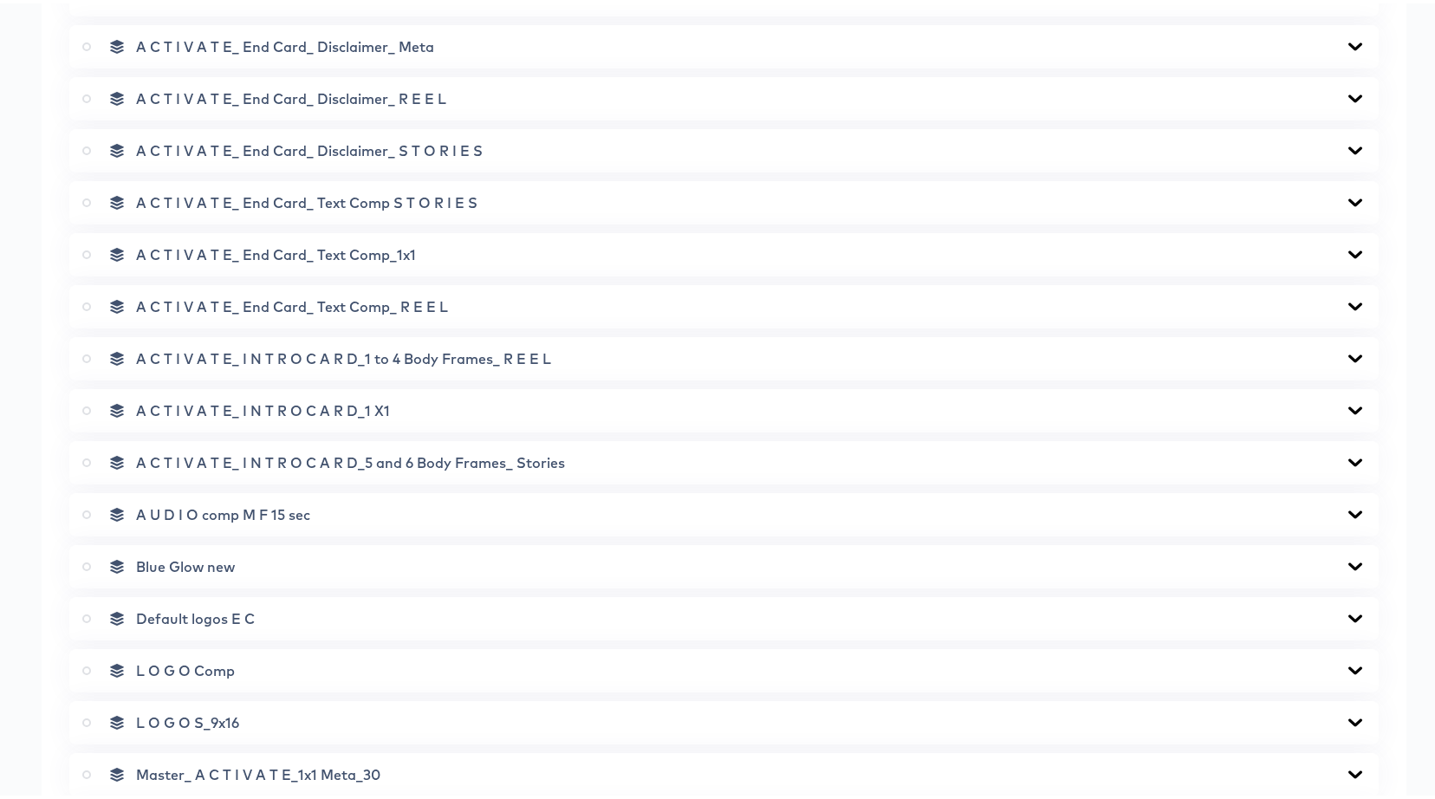
scroll to position [2175, 0]
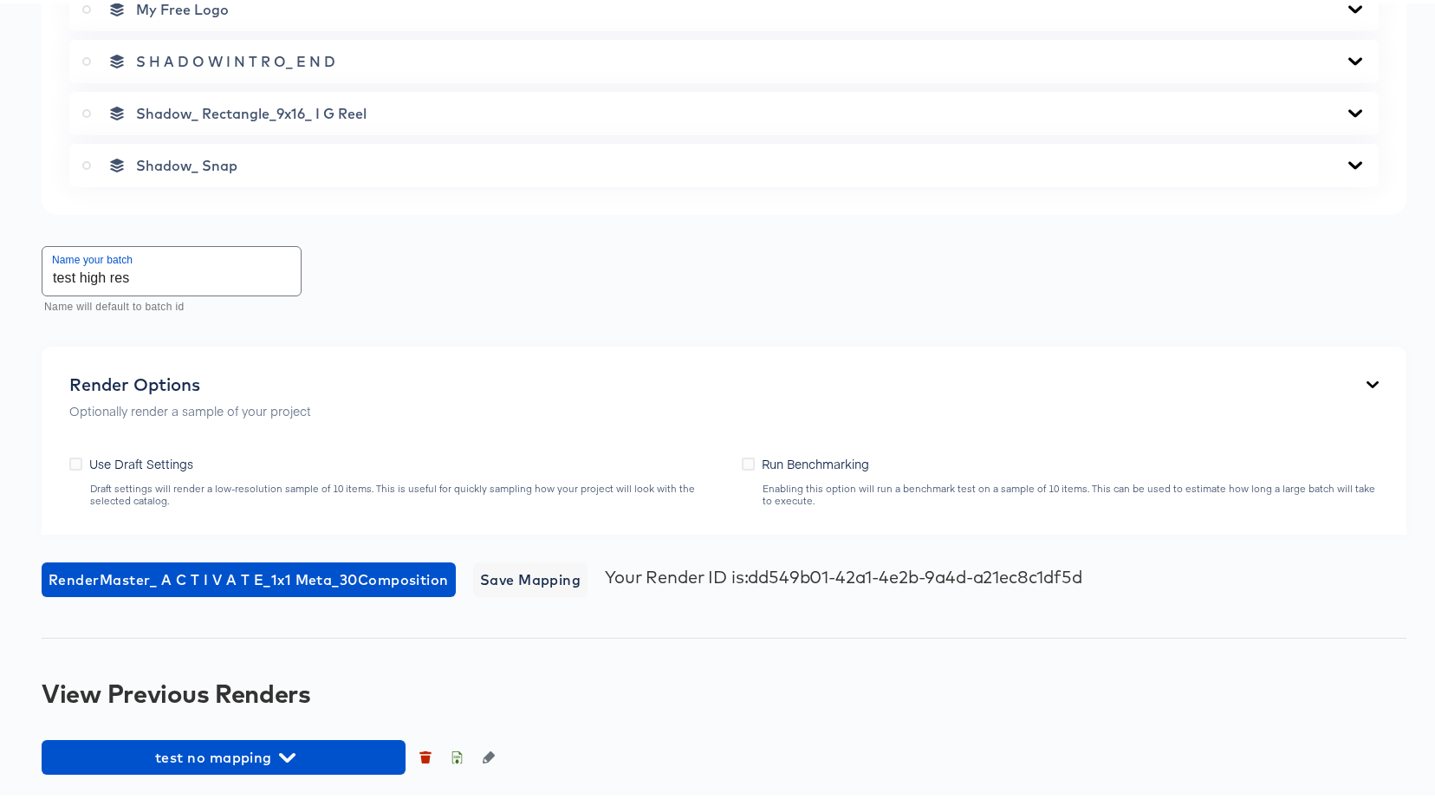
click at [82, 277] on input "test high res" at bounding box center [171, 267] width 258 height 49
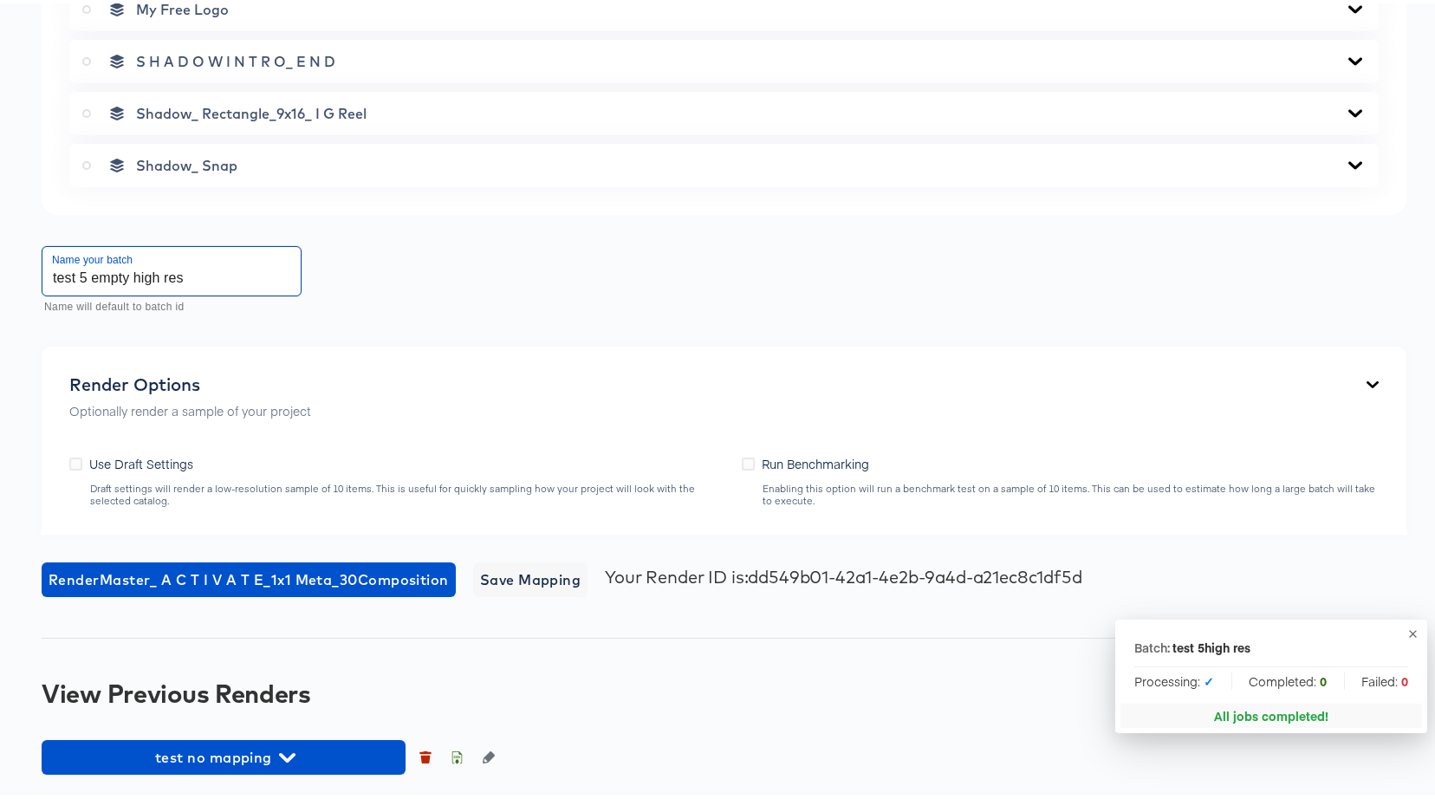
click at [1406, 625] on icon "button" at bounding box center [1412, 630] width 13 height 13
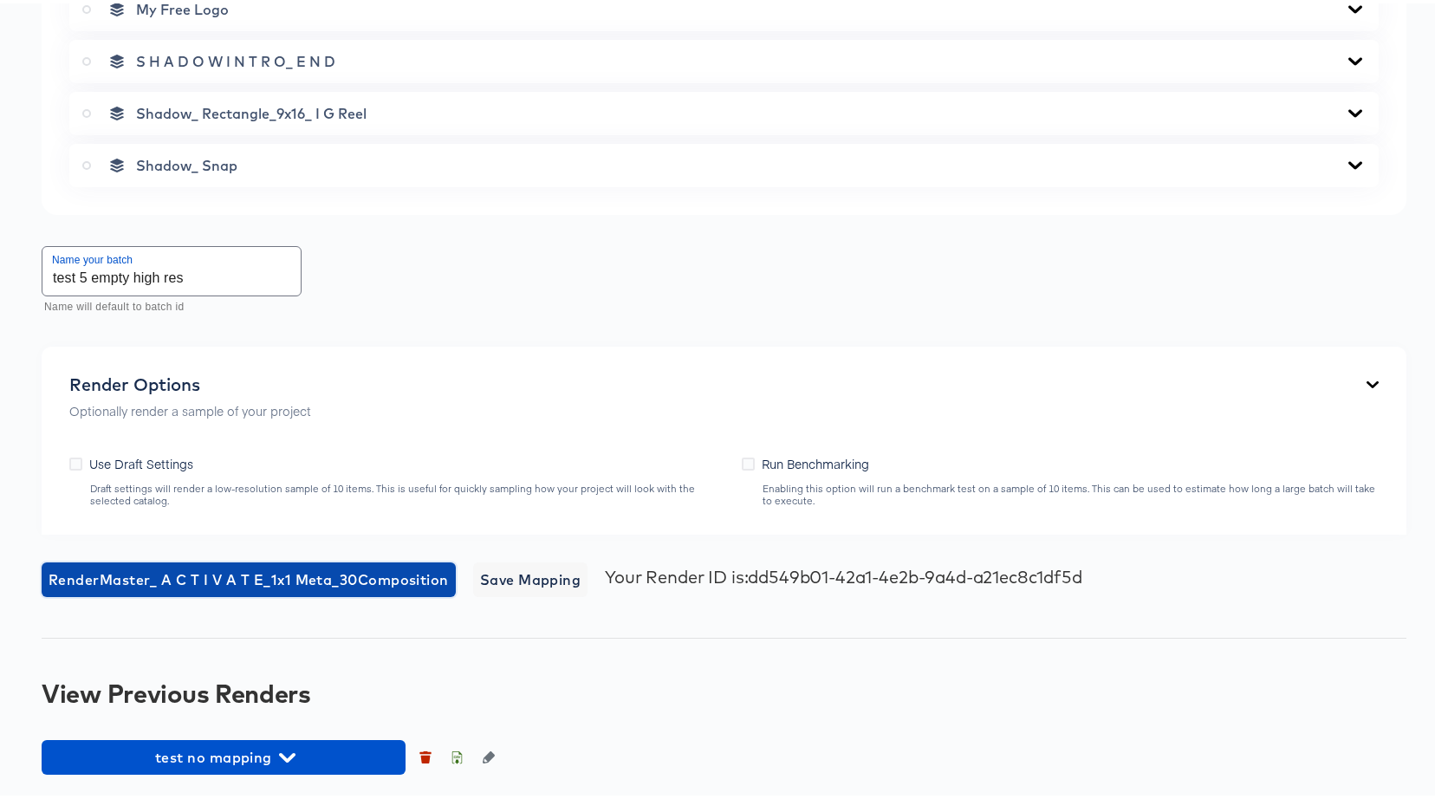
click at [235, 574] on span "Render Master_ A C T I V A T E_1x1 Meta_30 Composition" at bounding box center [249, 576] width 400 height 24
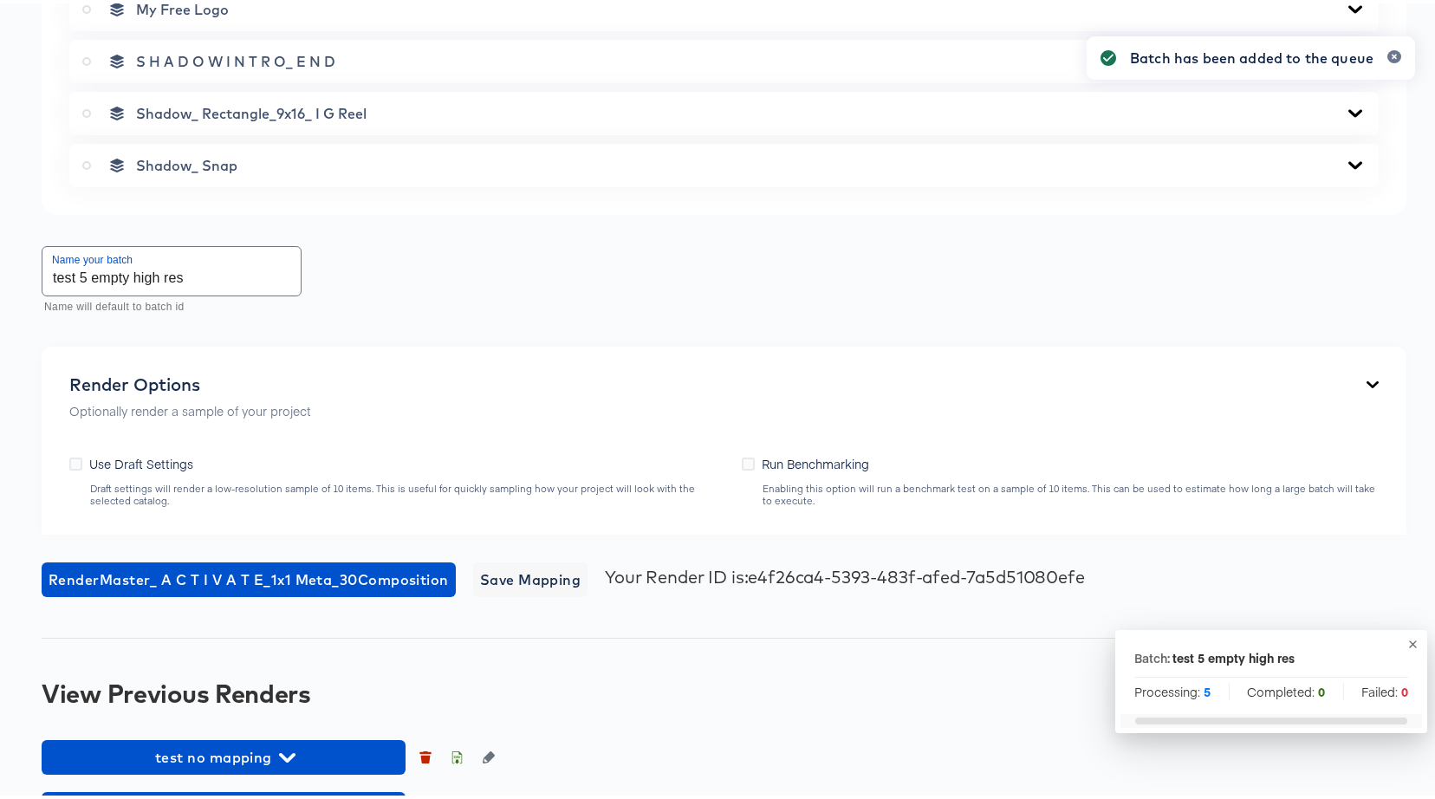
click at [1398, 639] on div "Batch has been added to the queue" at bounding box center [1250, 368] width 363 height 705
click at [1406, 638] on icon "button" at bounding box center [1412, 640] width 13 height 13
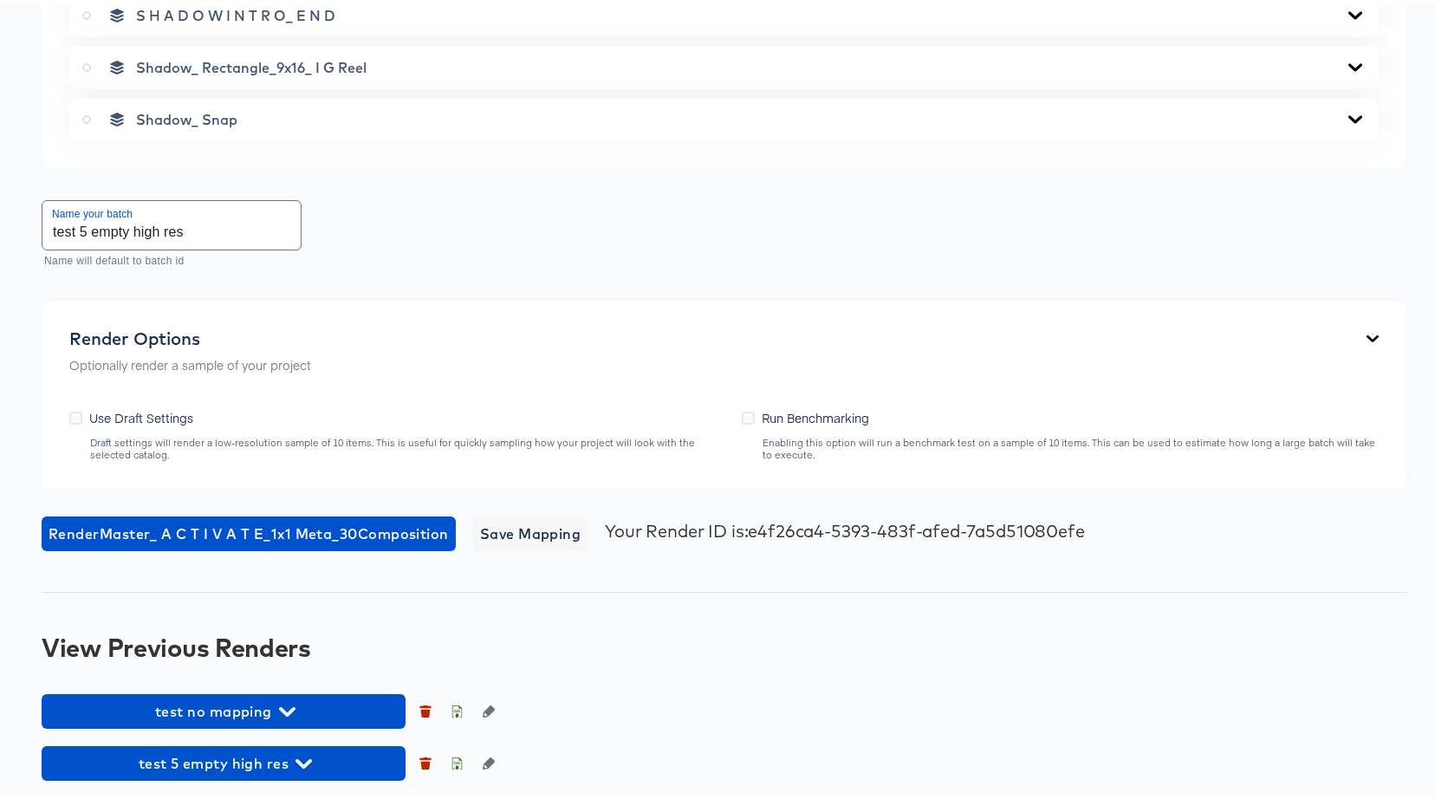
scroll to position [2227, 0]
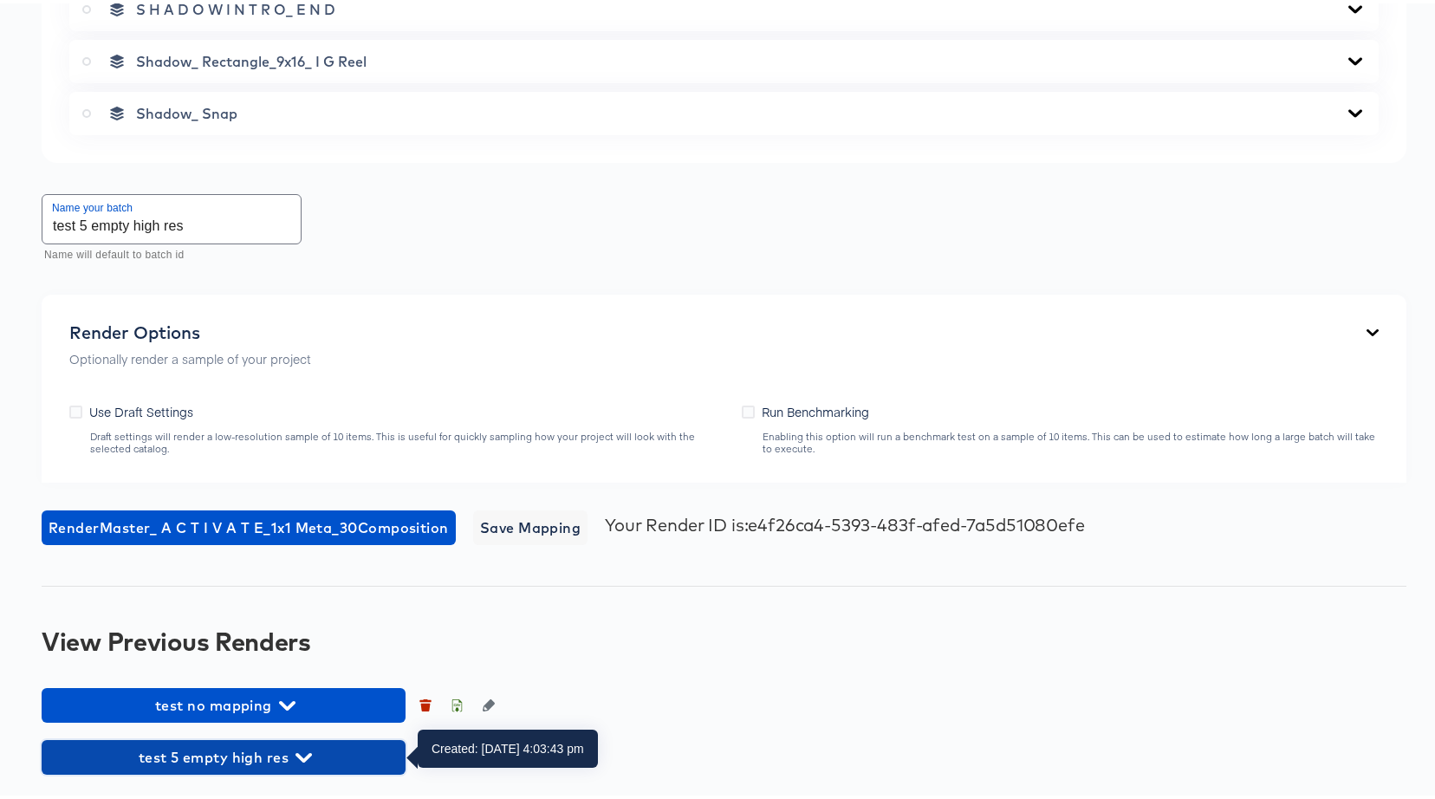
click at [298, 759] on icon "button" at bounding box center [303, 754] width 16 height 16
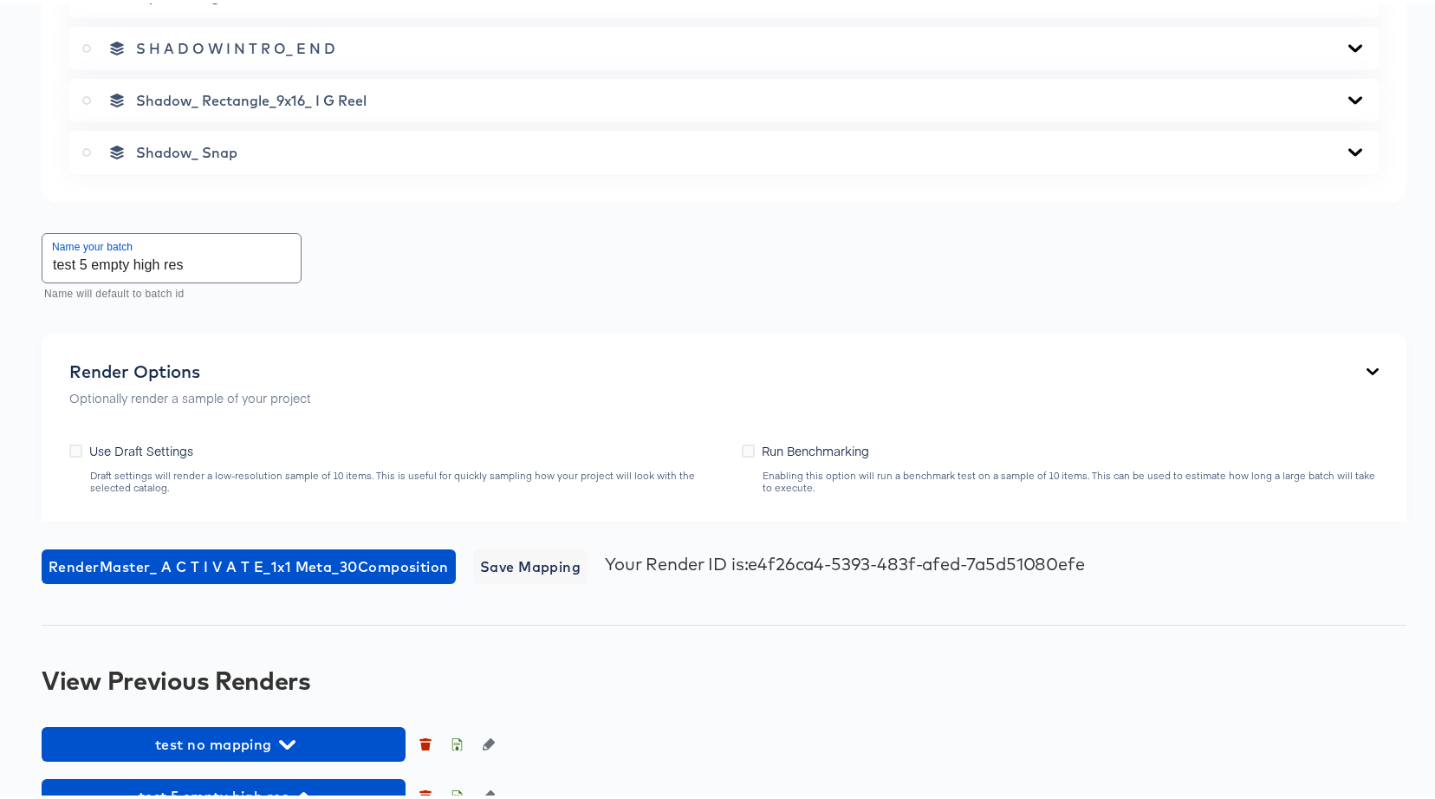
scroll to position [2564, 0]
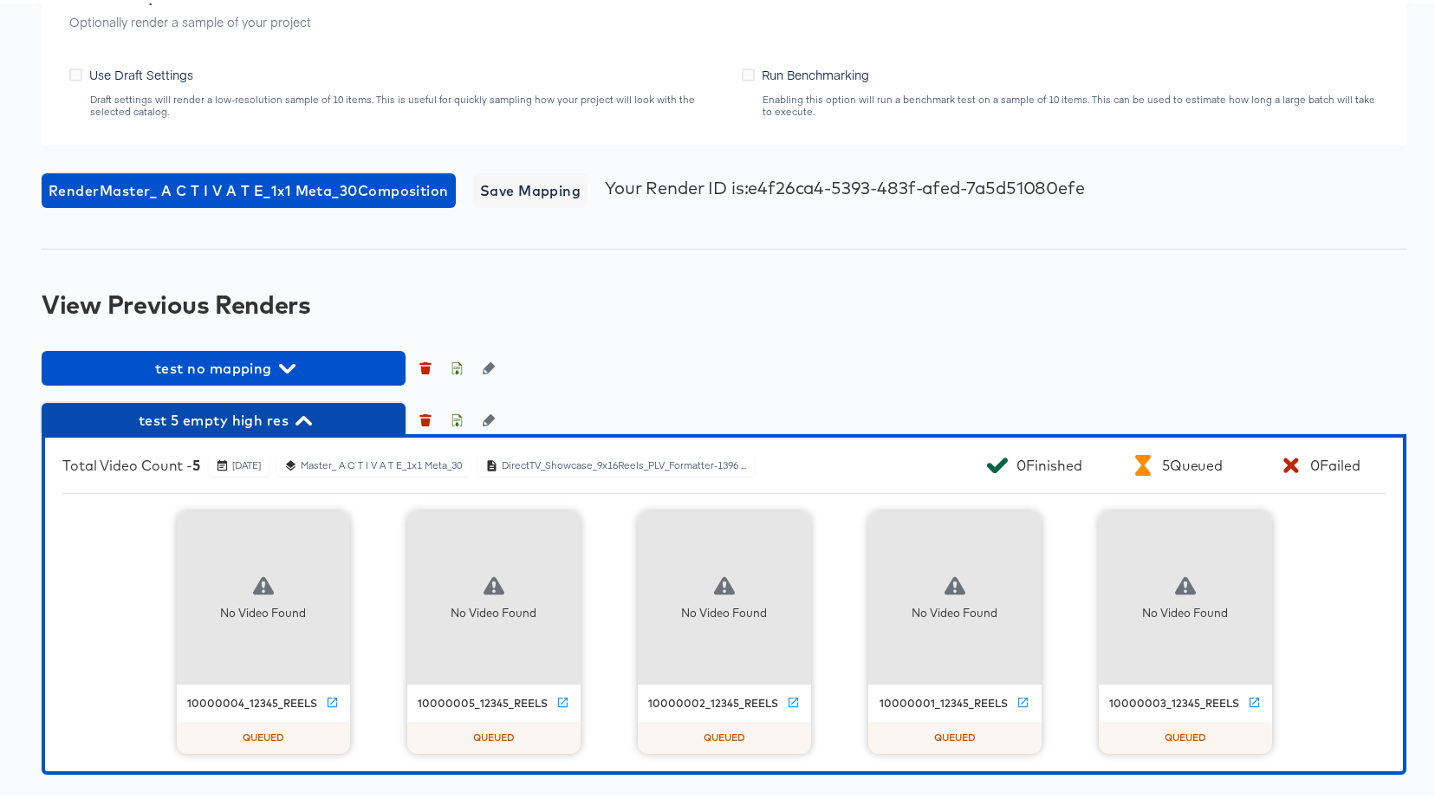
click at [289, 417] on span "test 5 empty high res" at bounding box center [223, 417] width 347 height 24
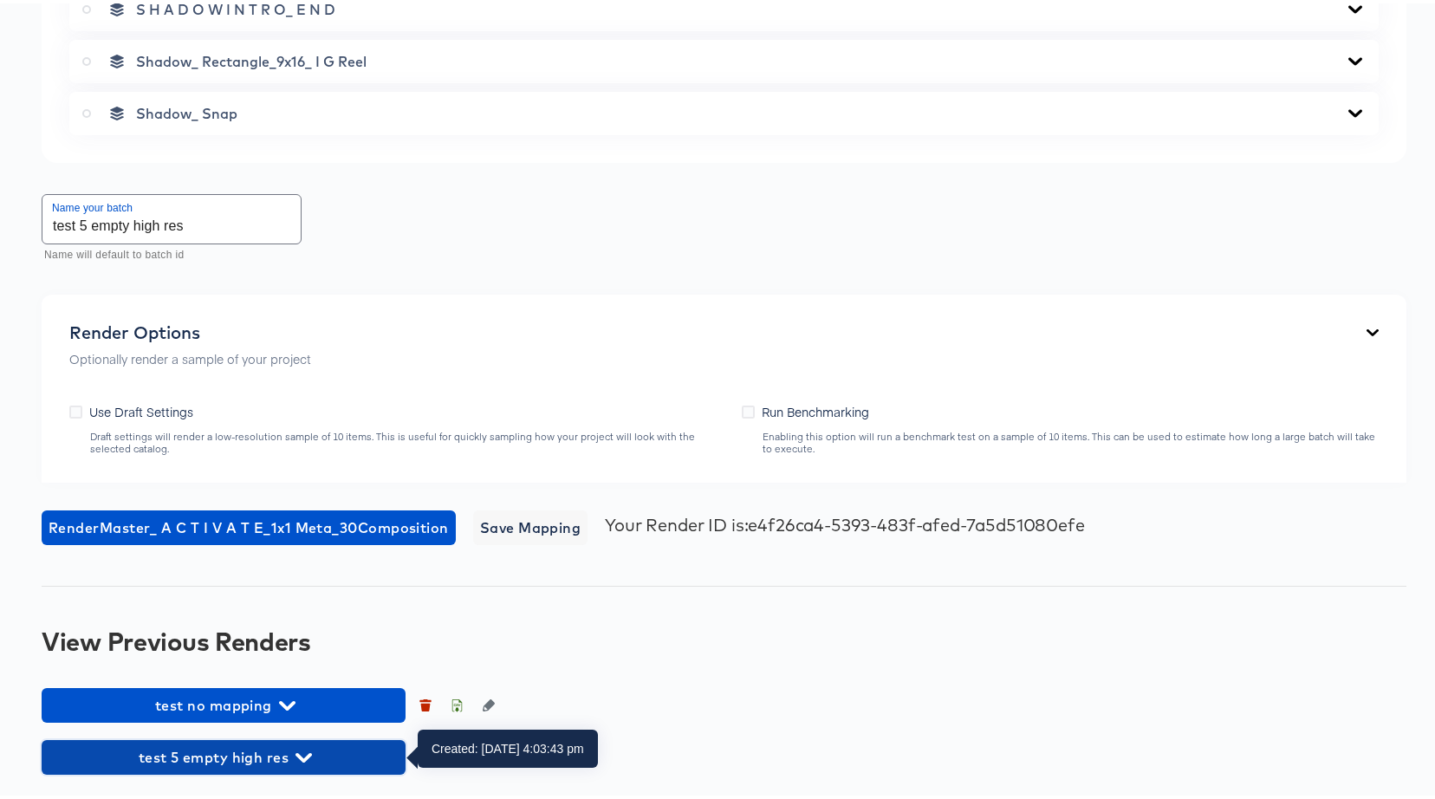
click at [287, 761] on span "test 5 empty high res" at bounding box center [223, 754] width 347 height 24
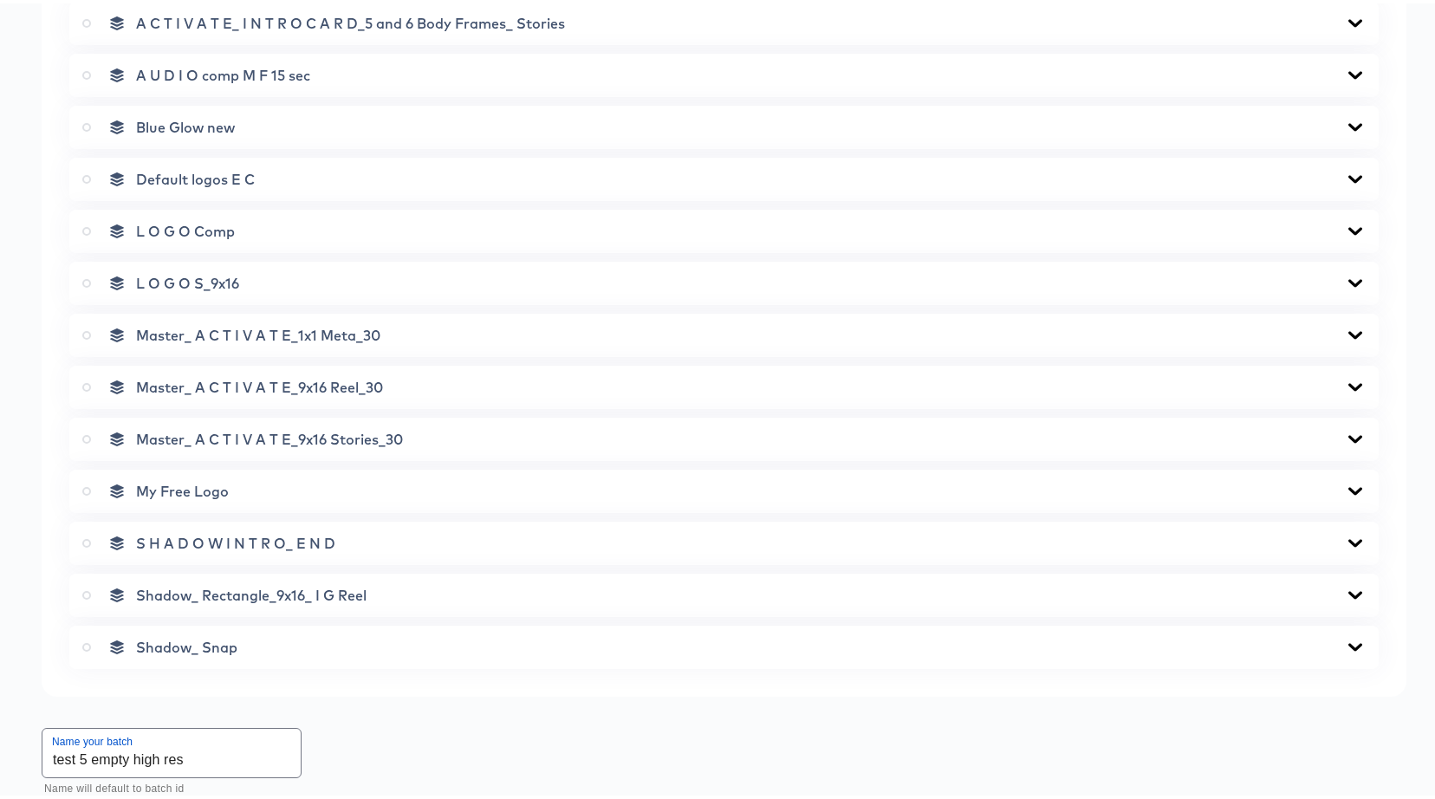
scroll to position [1409, 0]
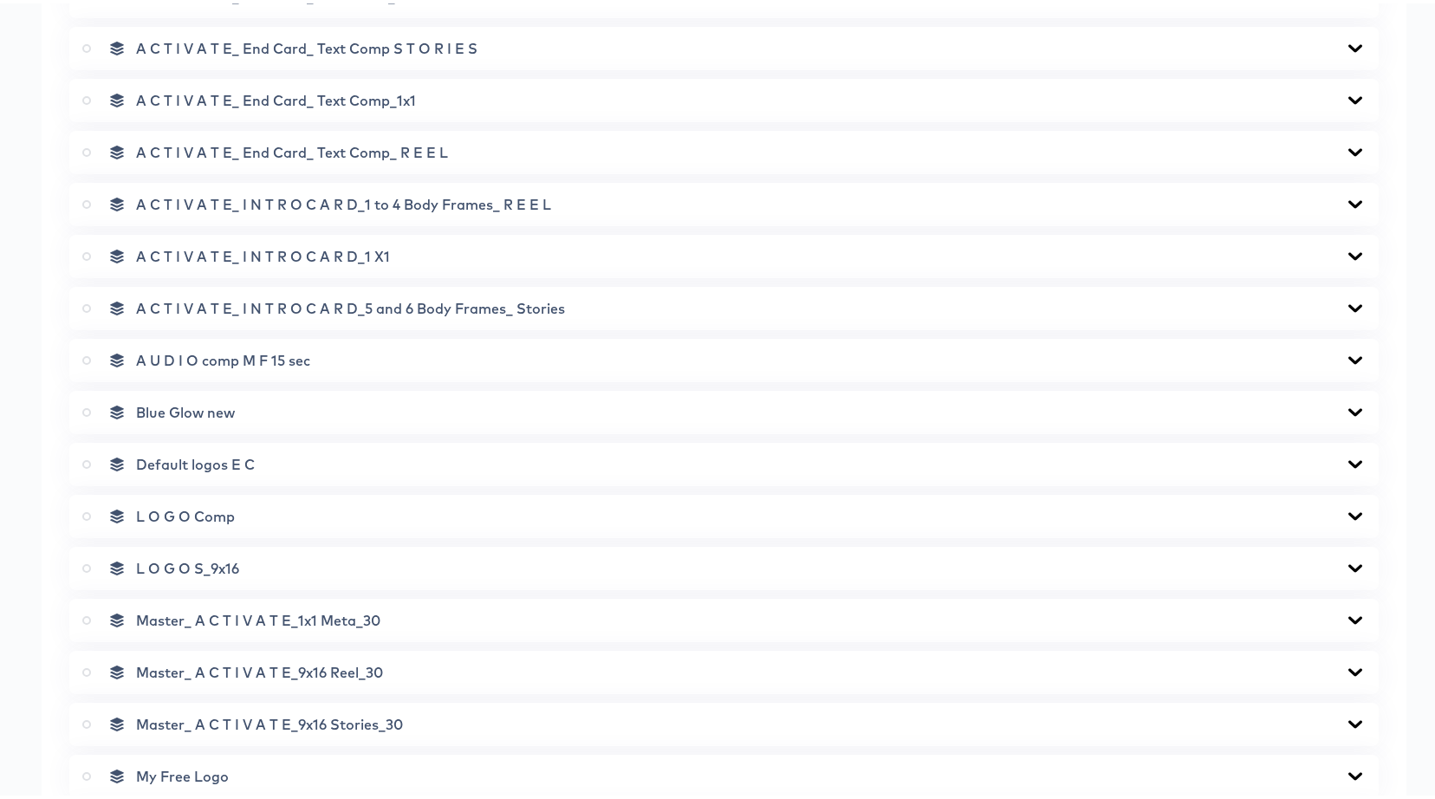
click at [82, 671] on label at bounding box center [90, 668] width 16 height 17
click at [0, 0] on input "radio" at bounding box center [0, 0] width 0 height 0
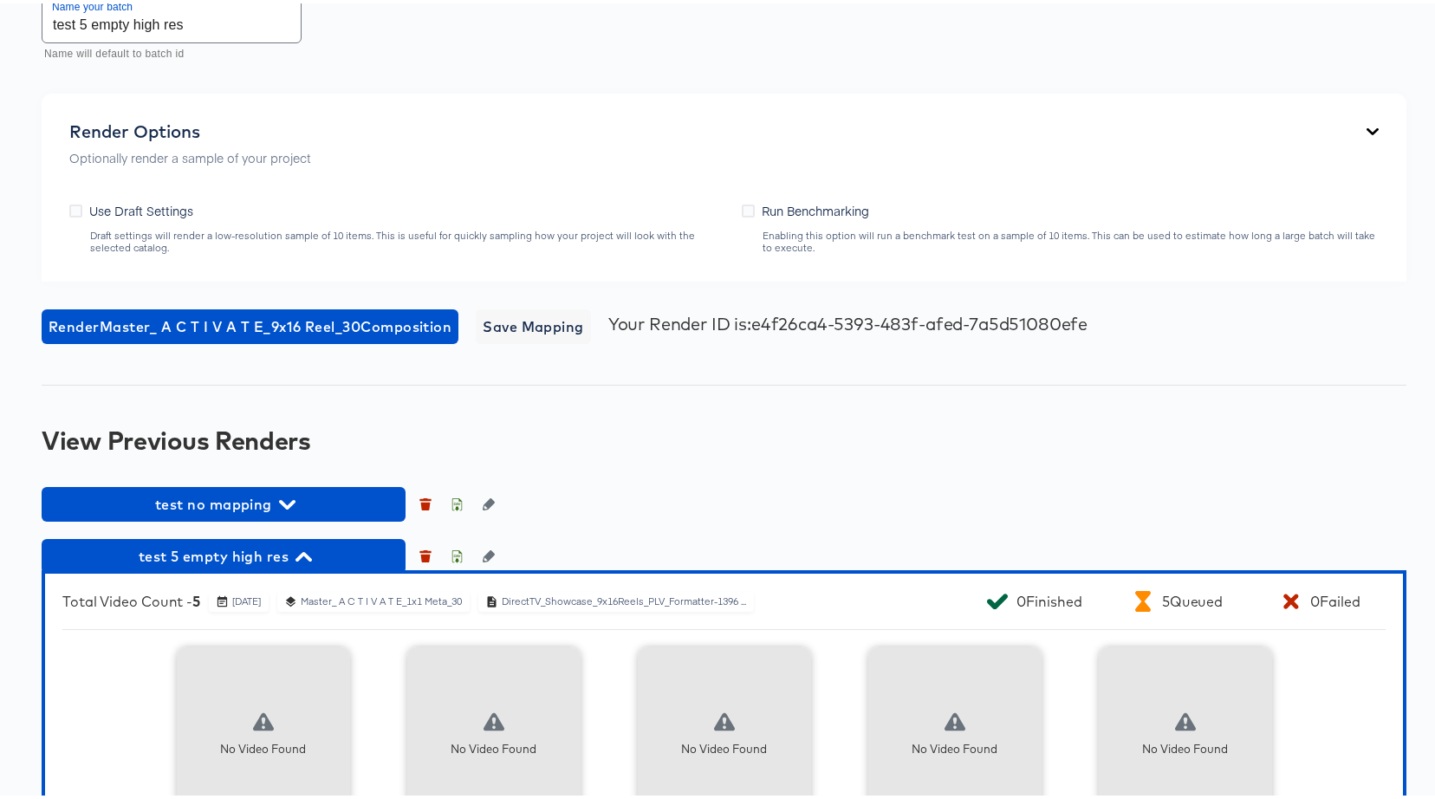
scroll to position [2418, 0]
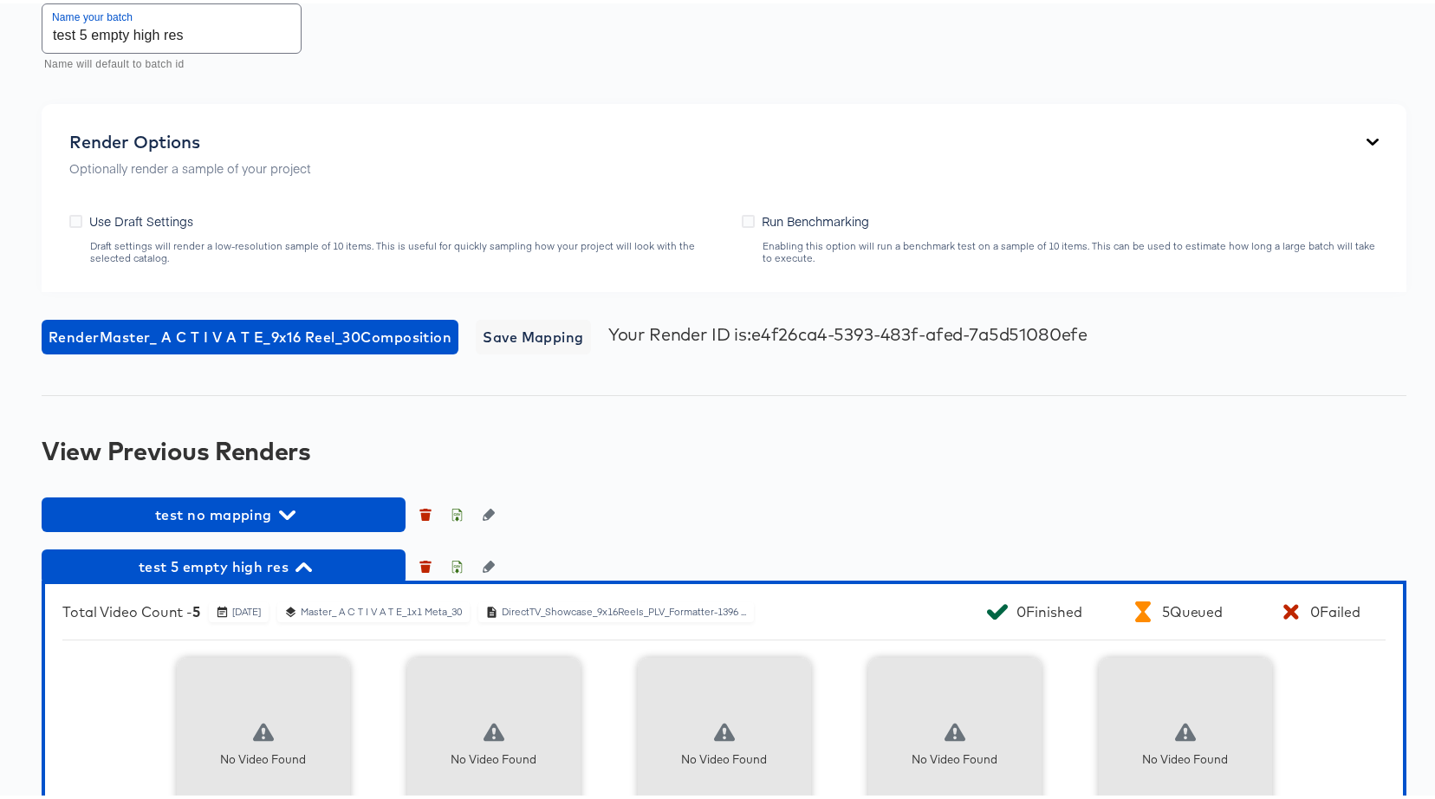
click at [88, 36] on input "test 5 empty high res" at bounding box center [171, 25] width 258 height 49
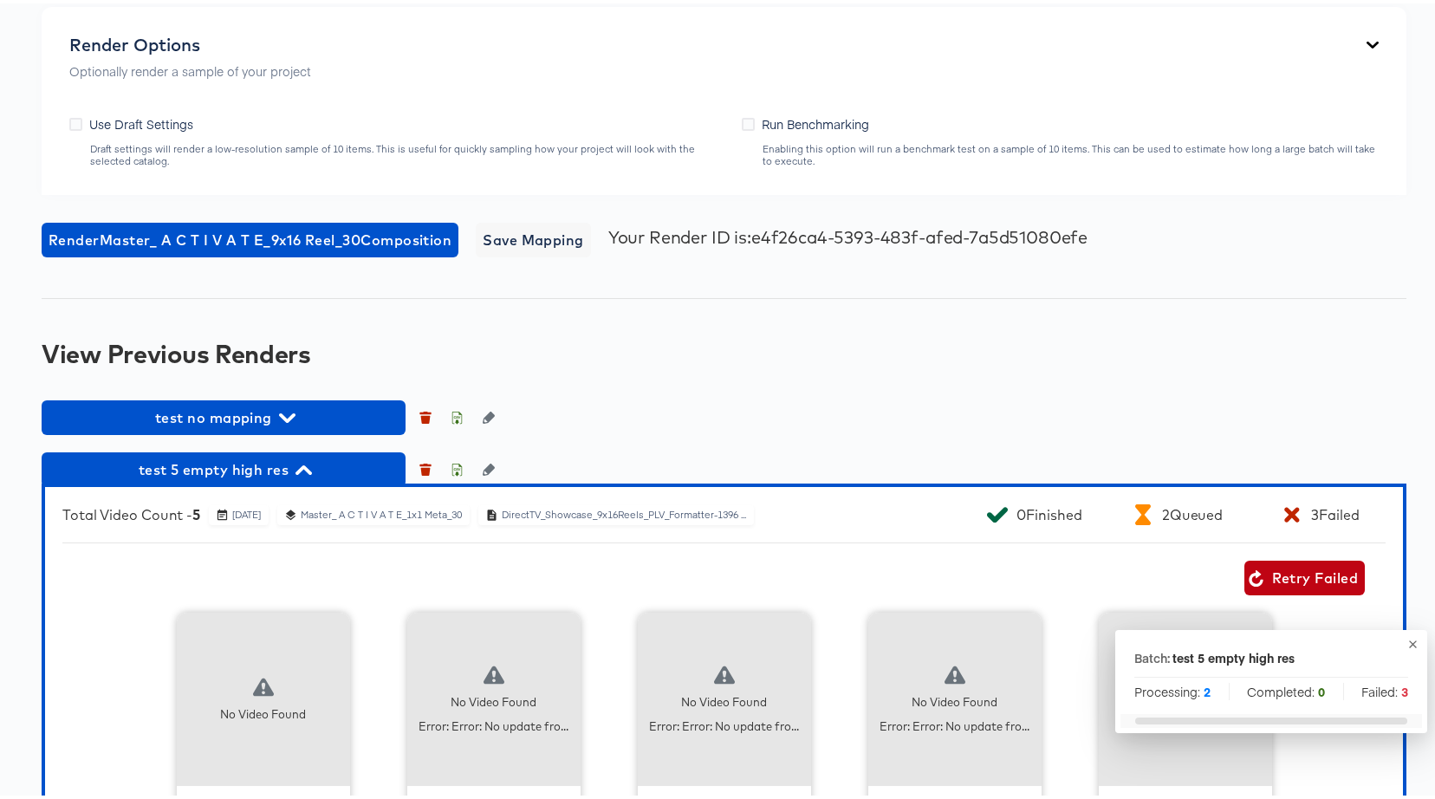
scroll to position [2616, 0]
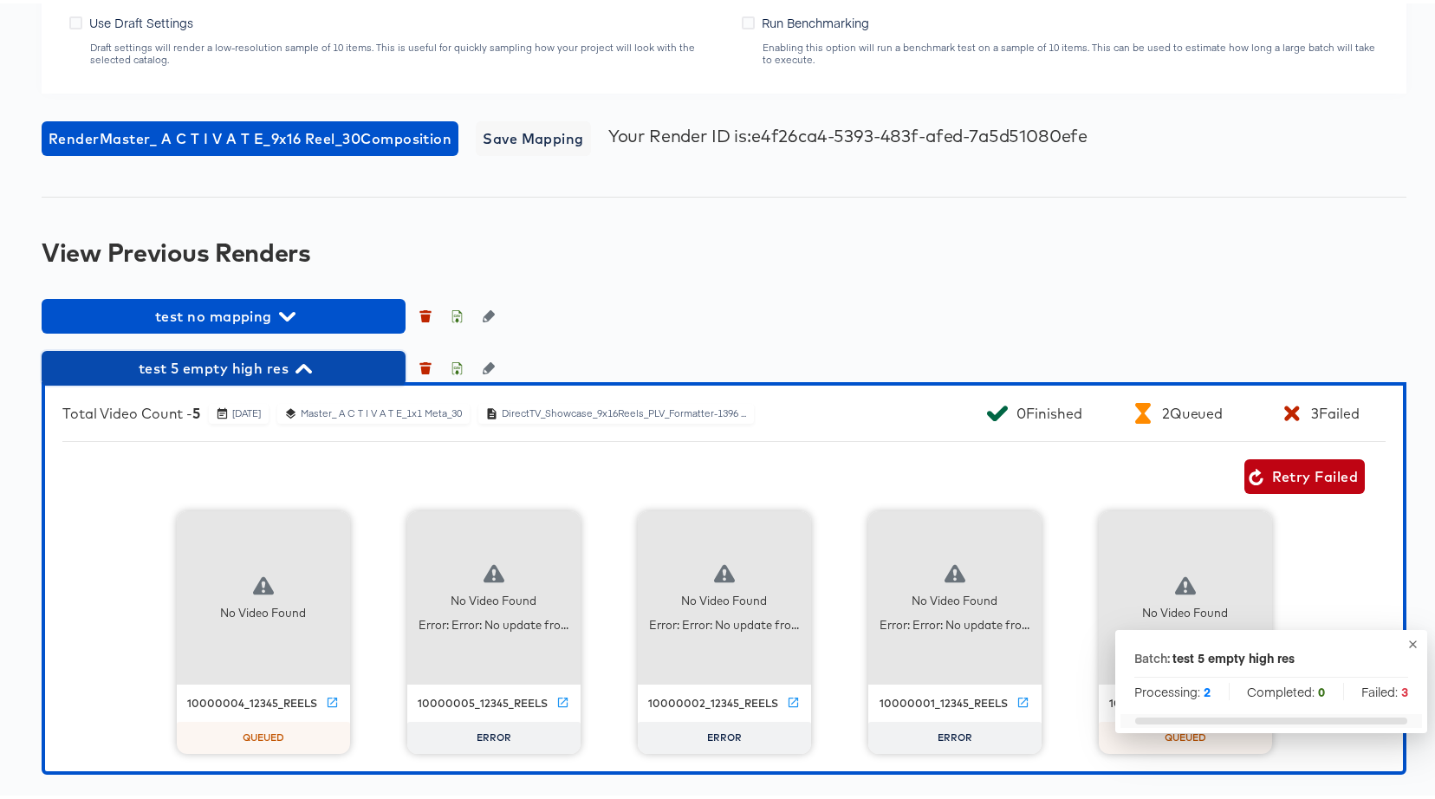
click at [311, 362] on icon "button" at bounding box center [303, 365] width 16 height 16
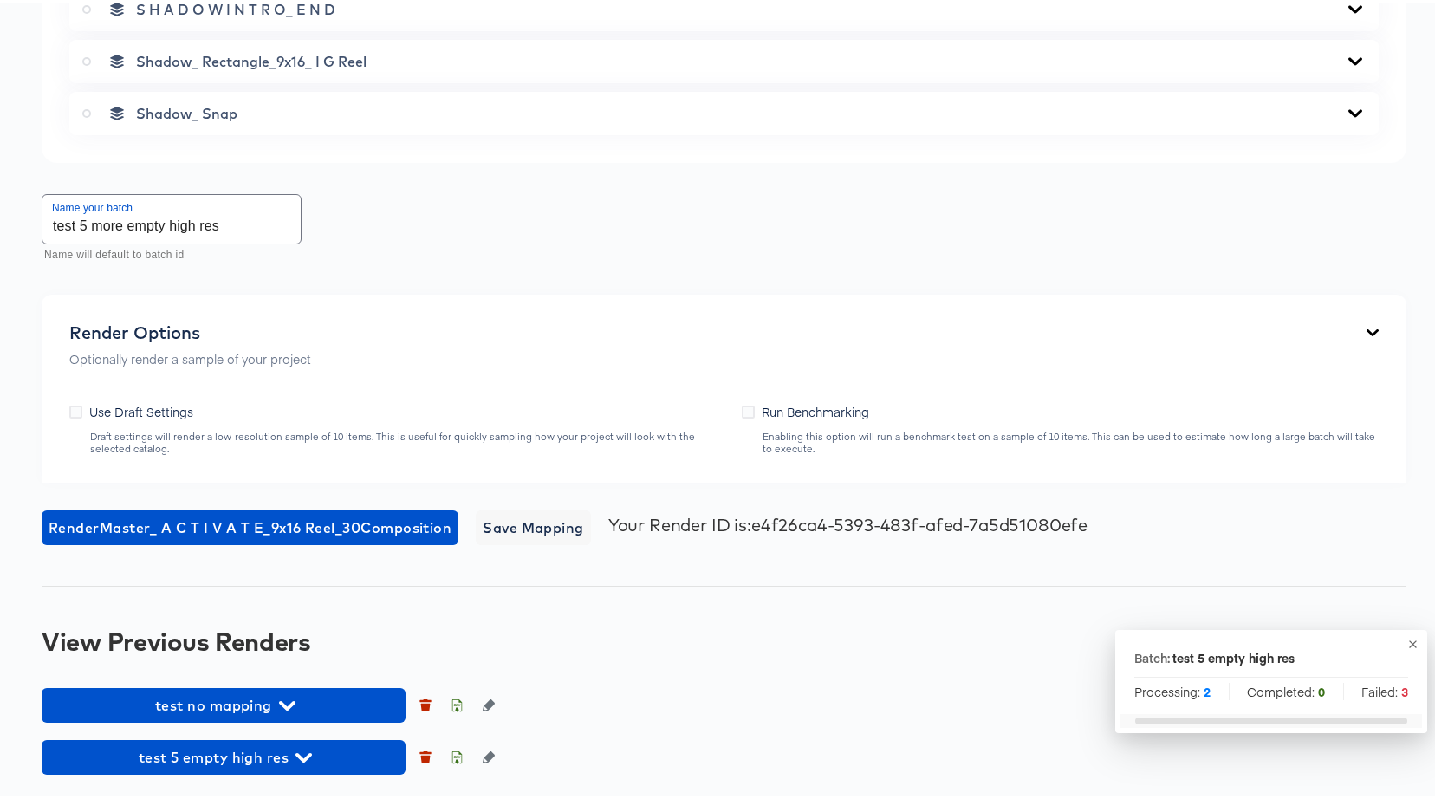
scroll to position [2227, 0]
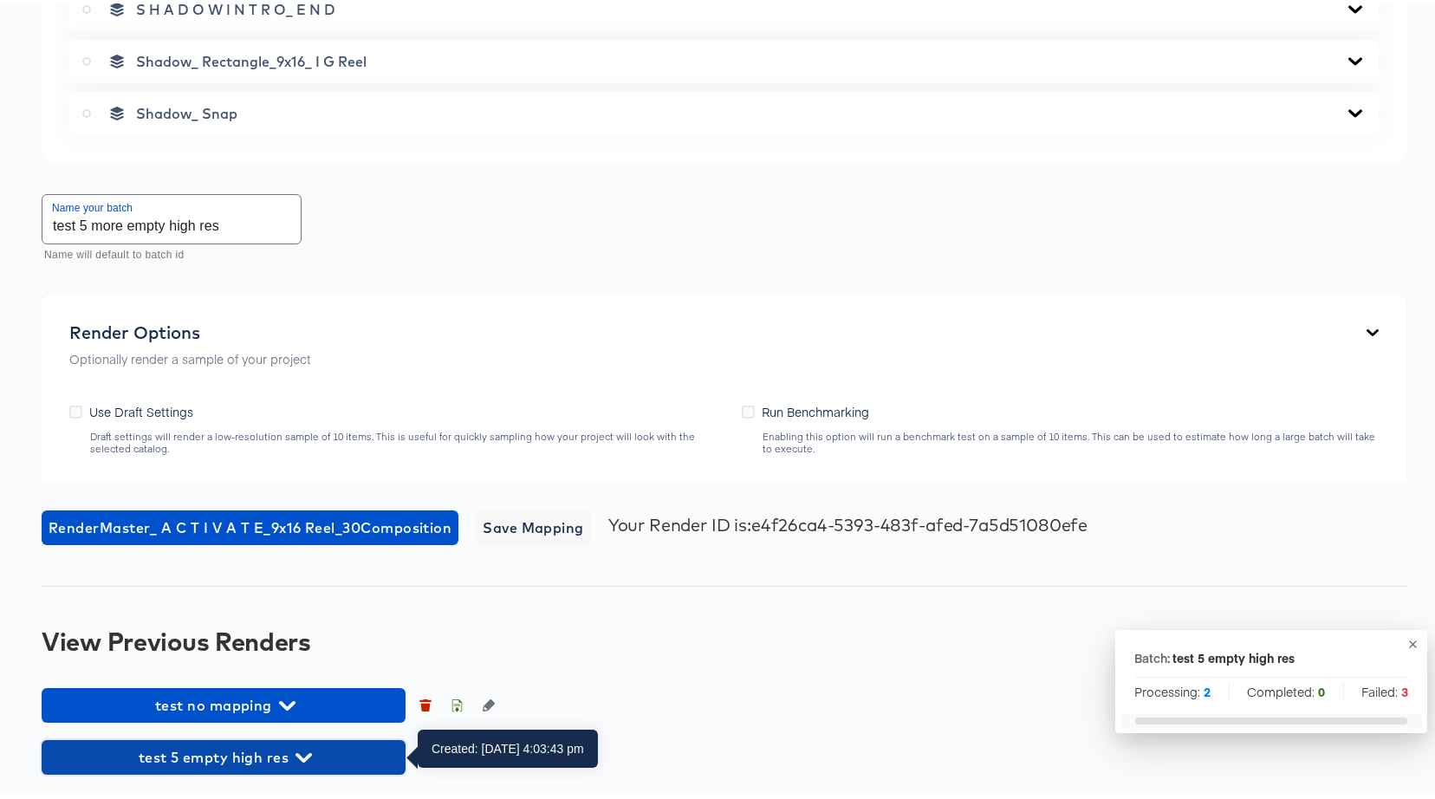
click at [213, 749] on span "test 5 empty high res" at bounding box center [223, 754] width 347 height 24
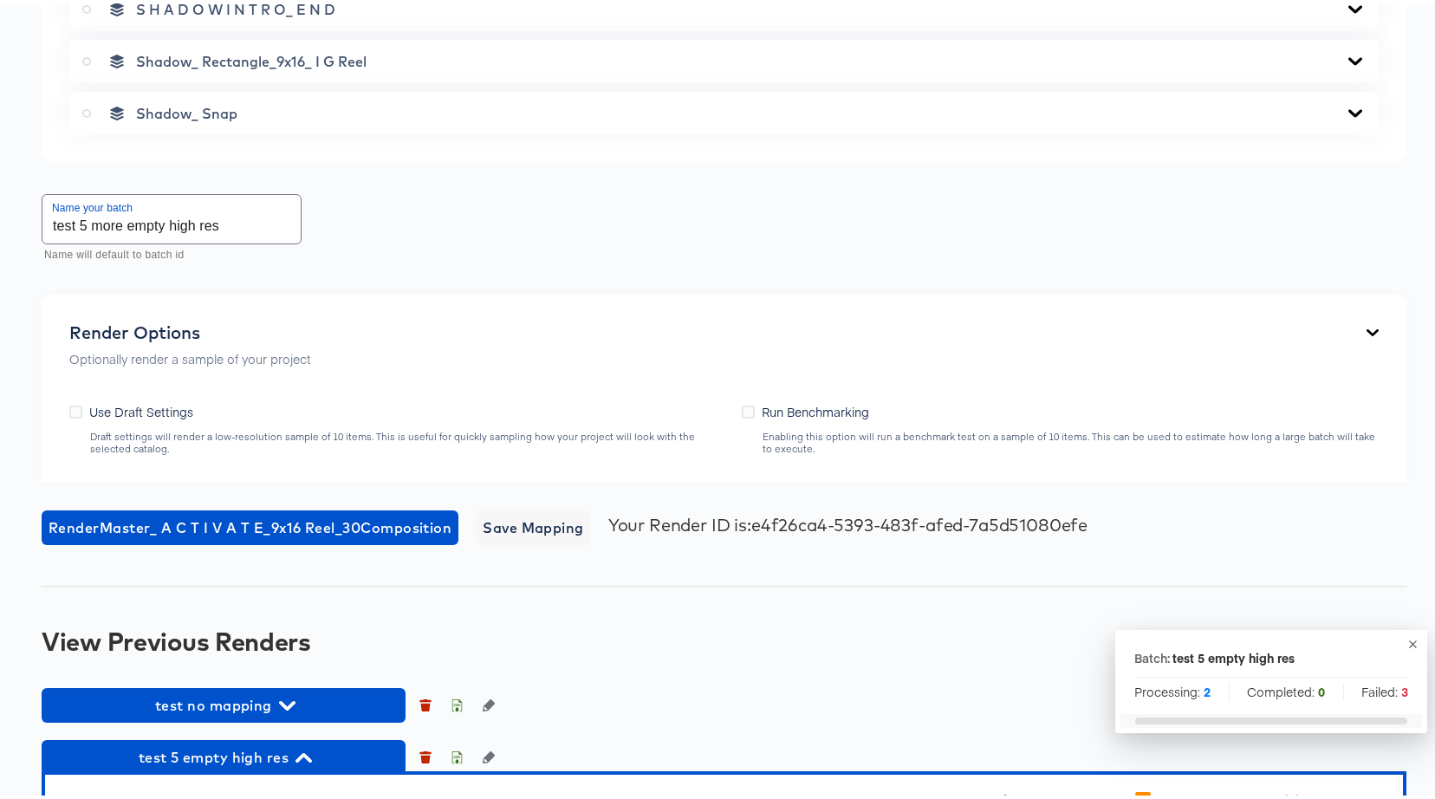
scroll to position [2616, 0]
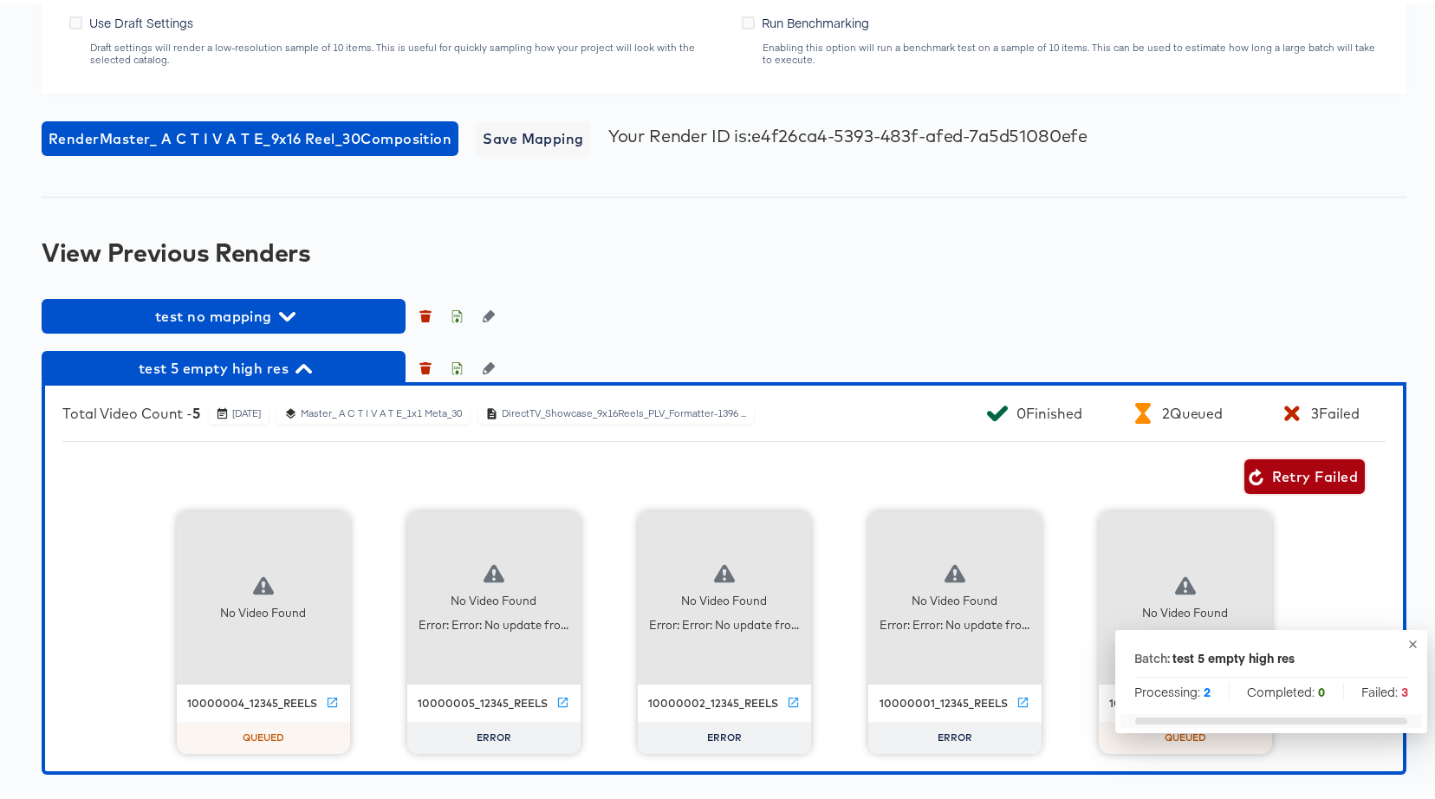
click at [1278, 476] on span "Retry Failed" at bounding box center [1304, 473] width 107 height 24
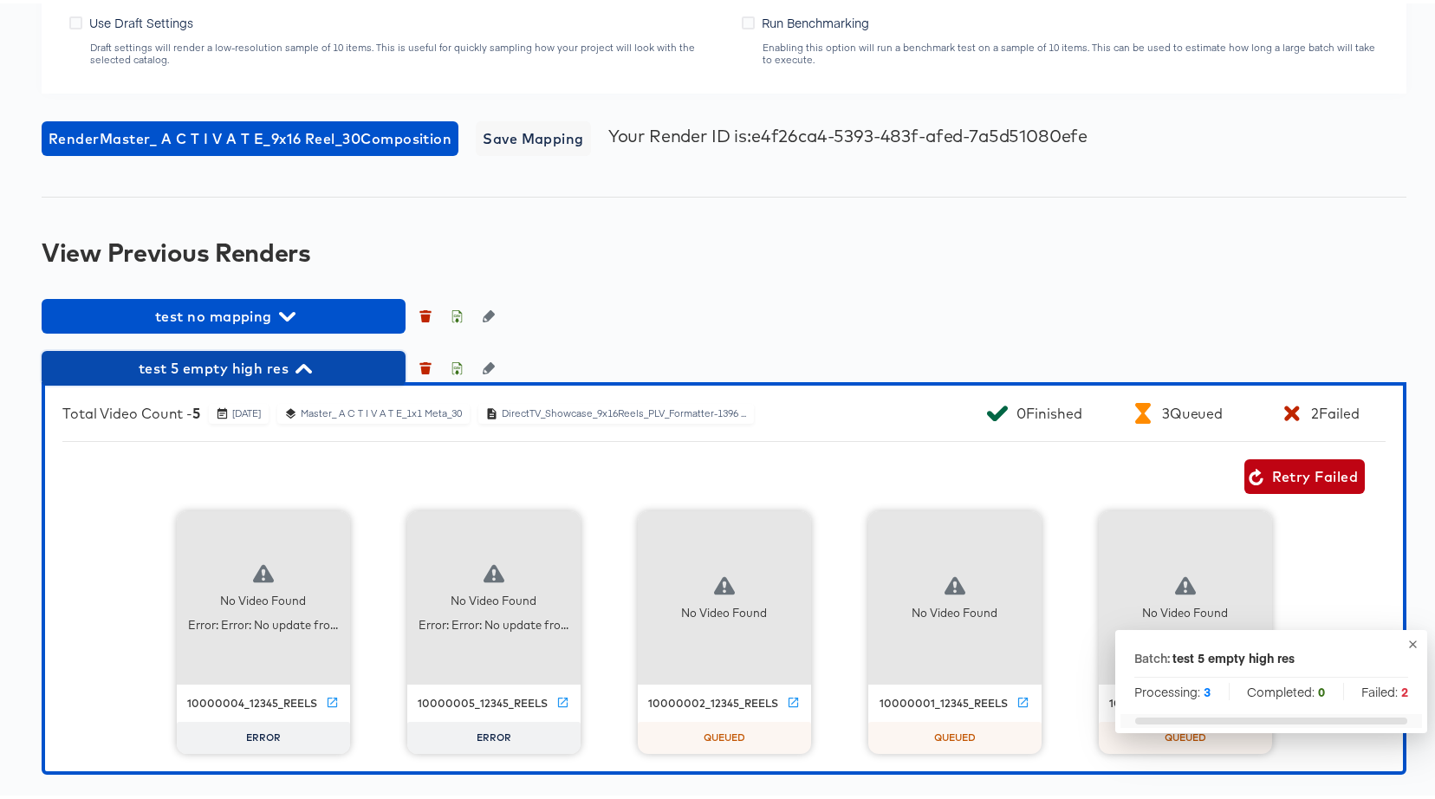
click at [320, 374] on span "test 5 empty high res" at bounding box center [223, 365] width 347 height 24
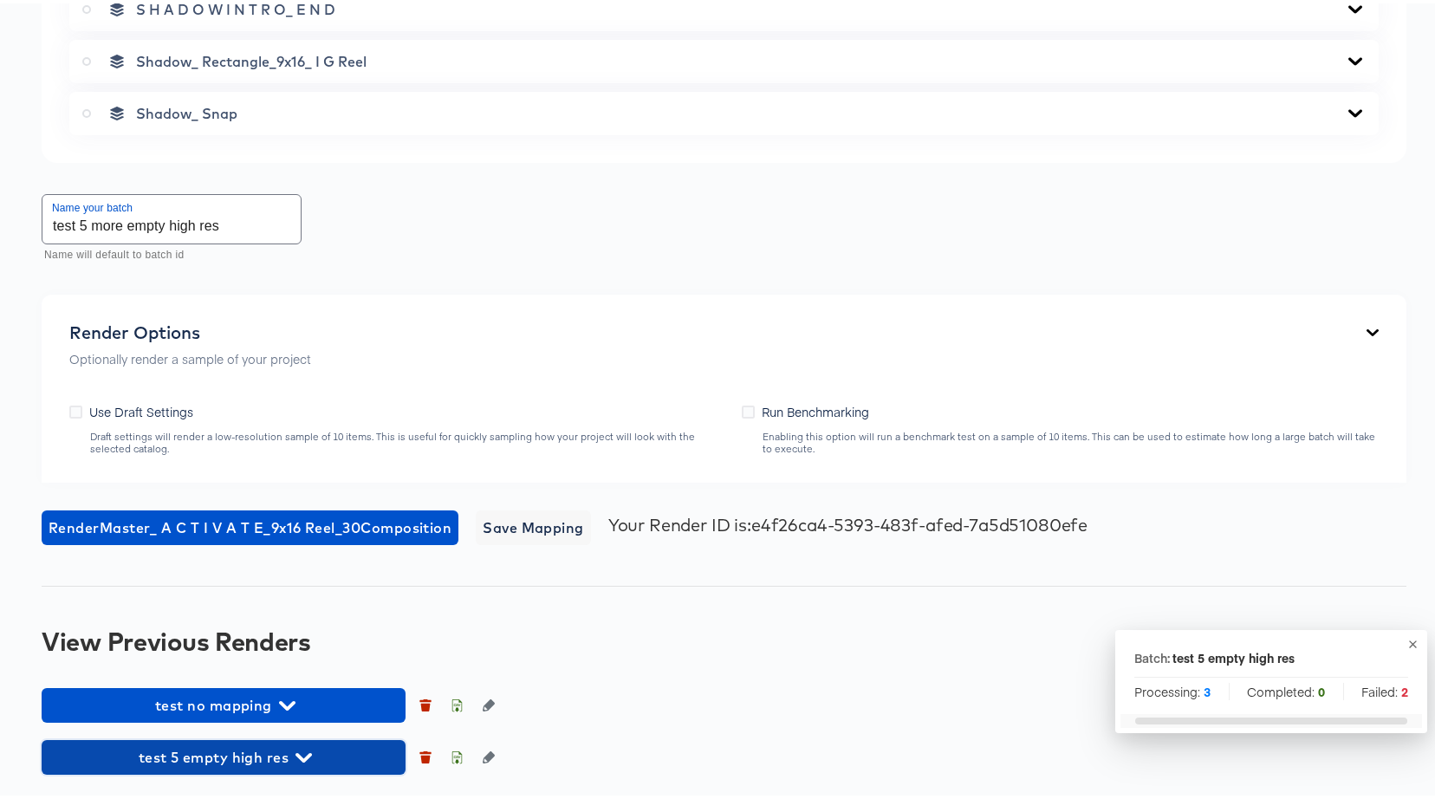
click at [232, 741] on button "test 5 empty high res" at bounding box center [224, 753] width 364 height 35
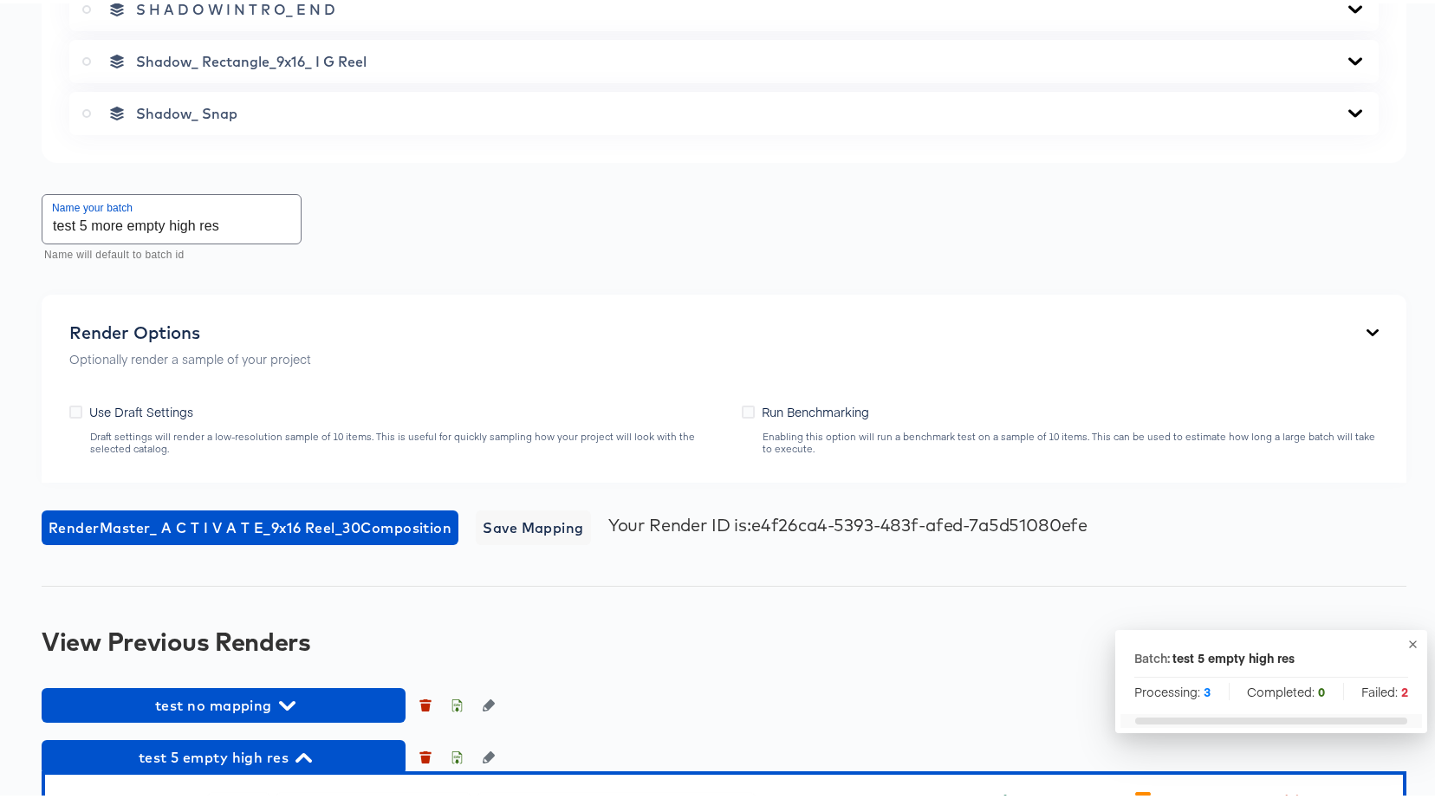
scroll to position [2616, 0]
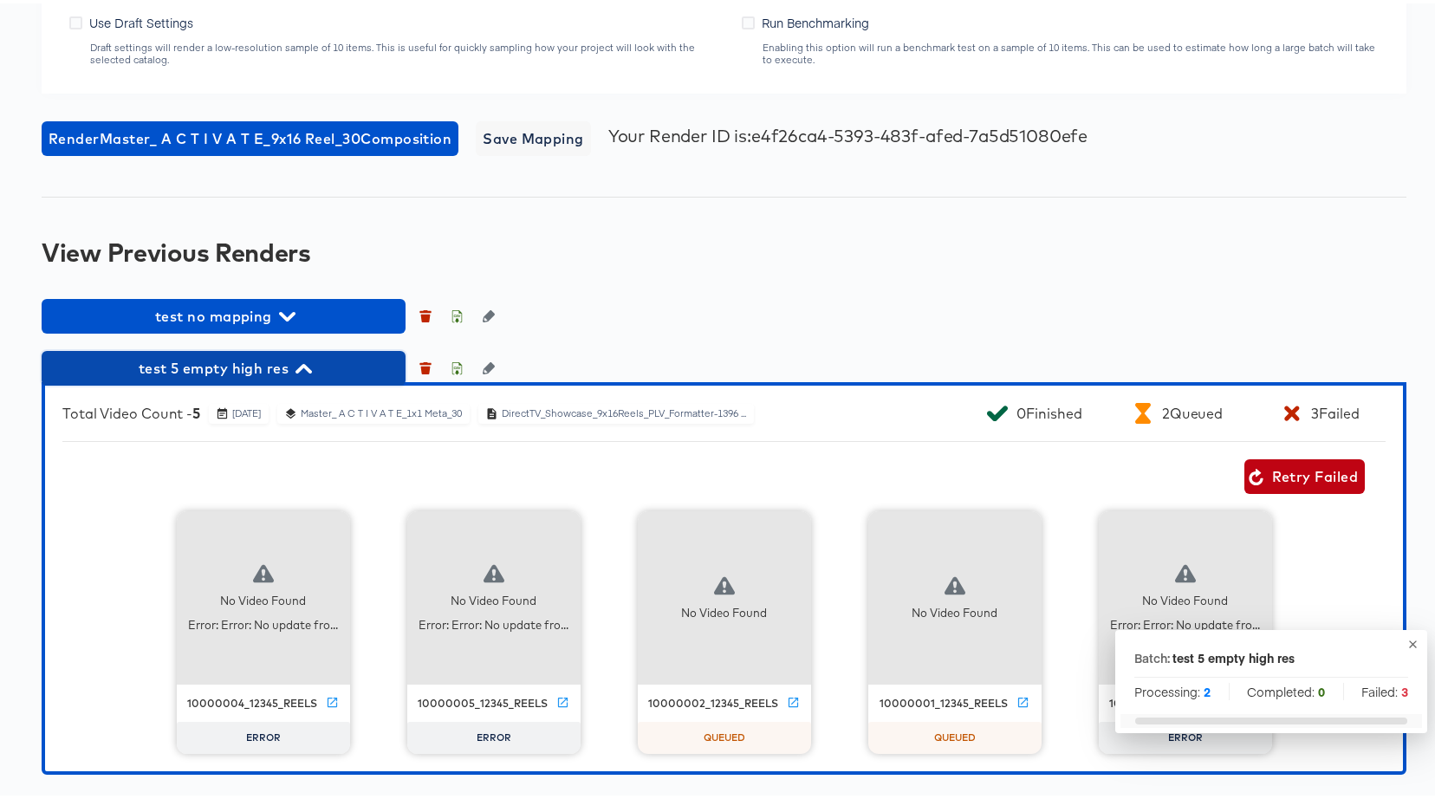
click at [243, 372] on span "test 5 empty high res" at bounding box center [223, 365] width 347 height 24
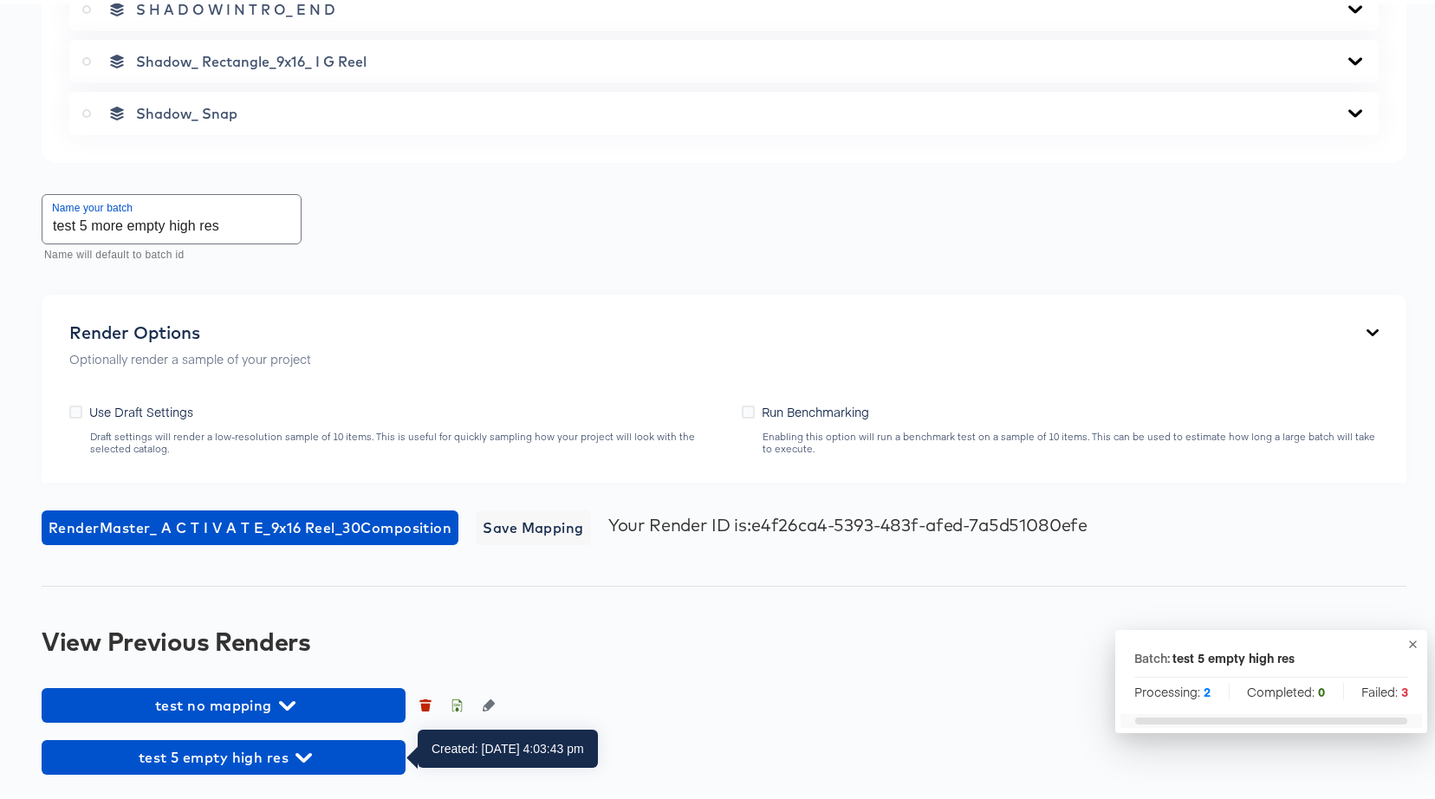
click at [248, 745] on span "test 5 empty high res" at bounding box center [223, 754] width 347 height 24
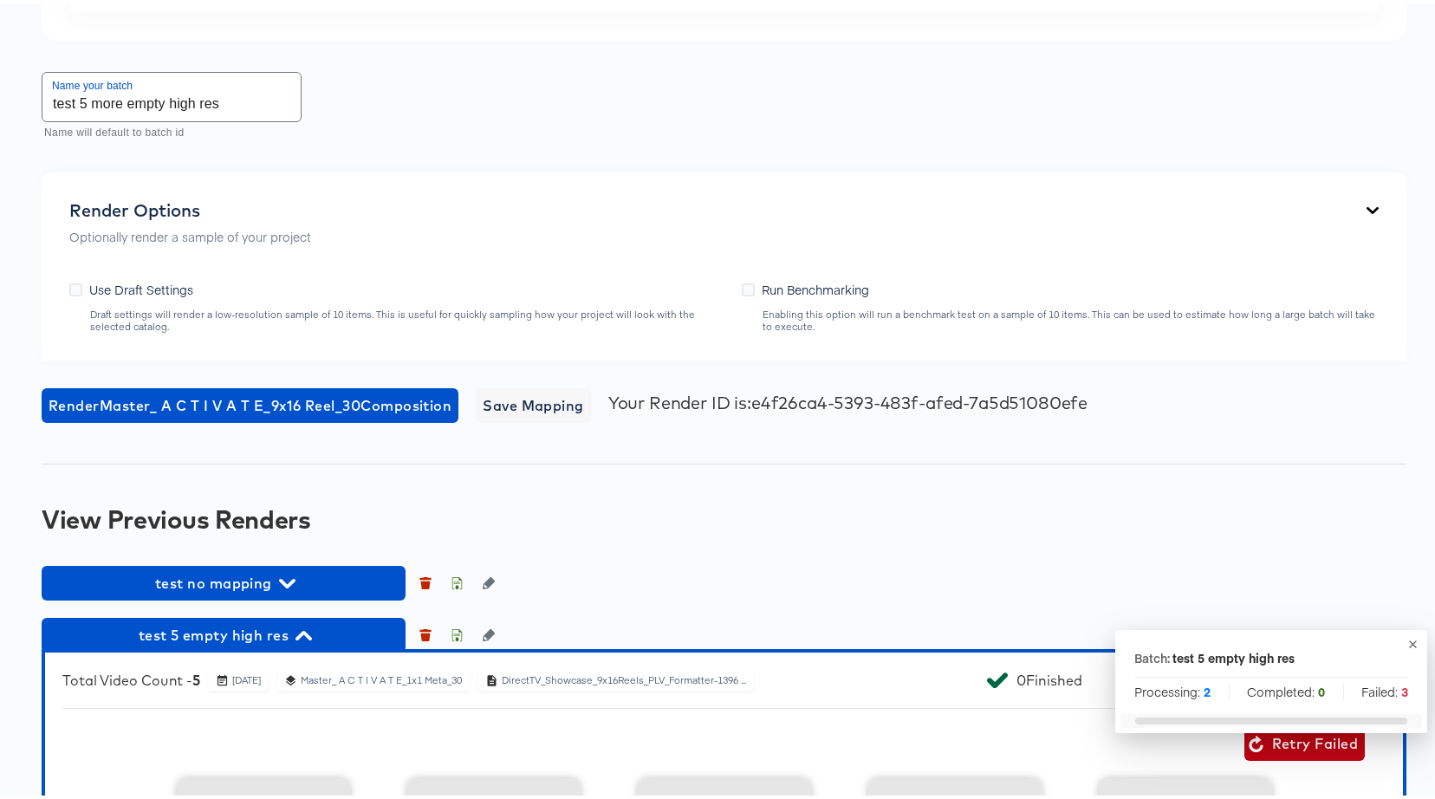
scroll to position [2452, 0]
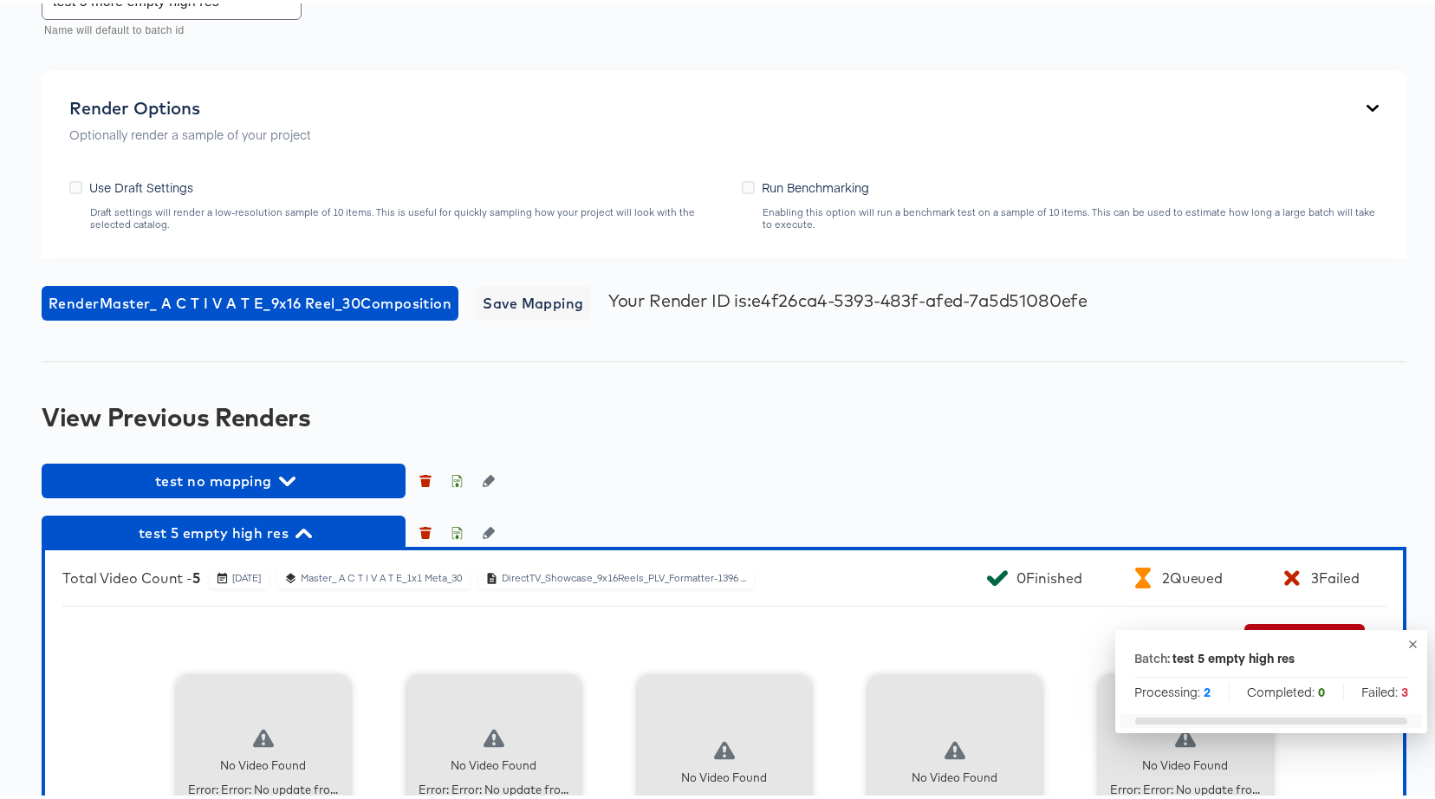
click at [1409, 639] on icon "button" at bounding box center [1413, 641] width 8 height 8
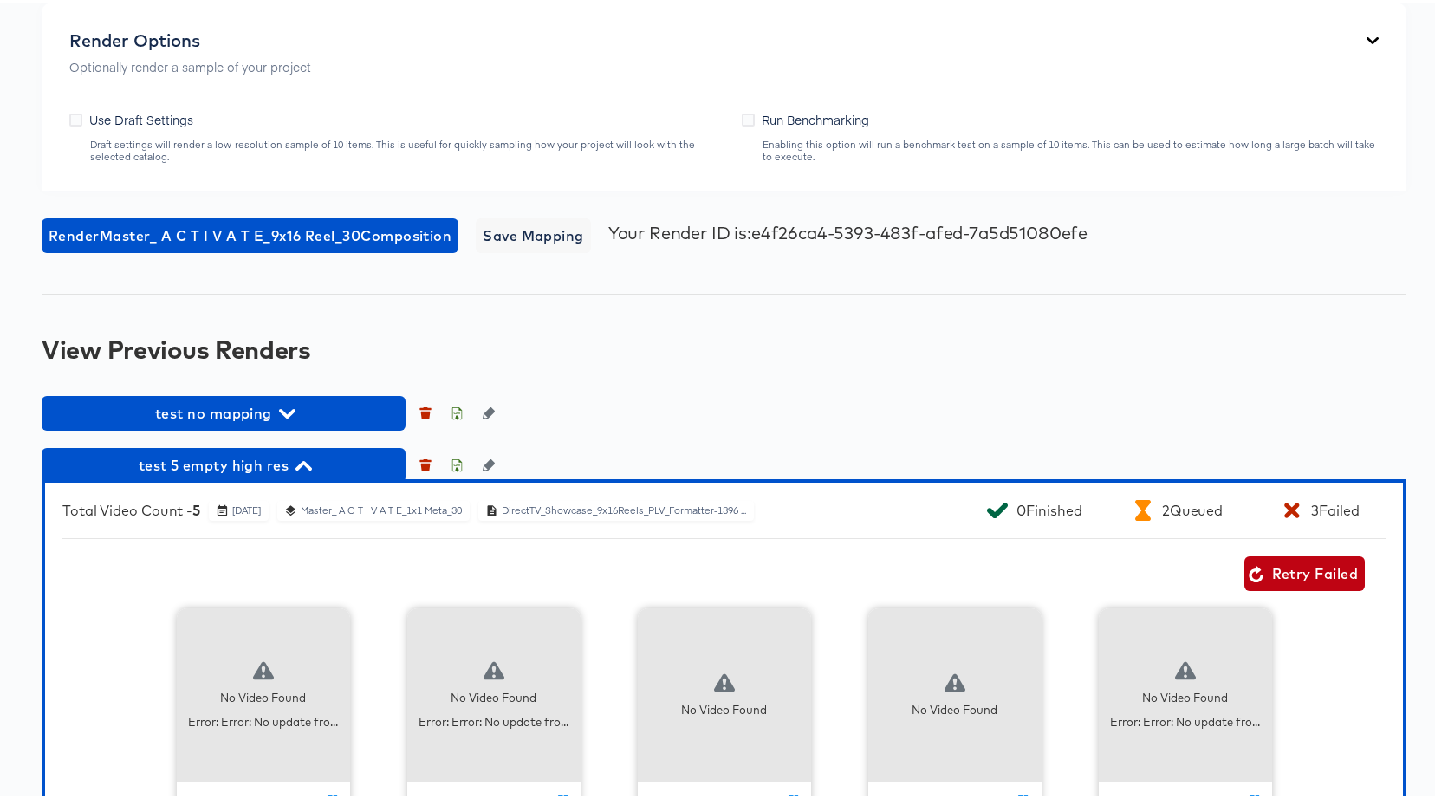
scroll to position [2616, 0]
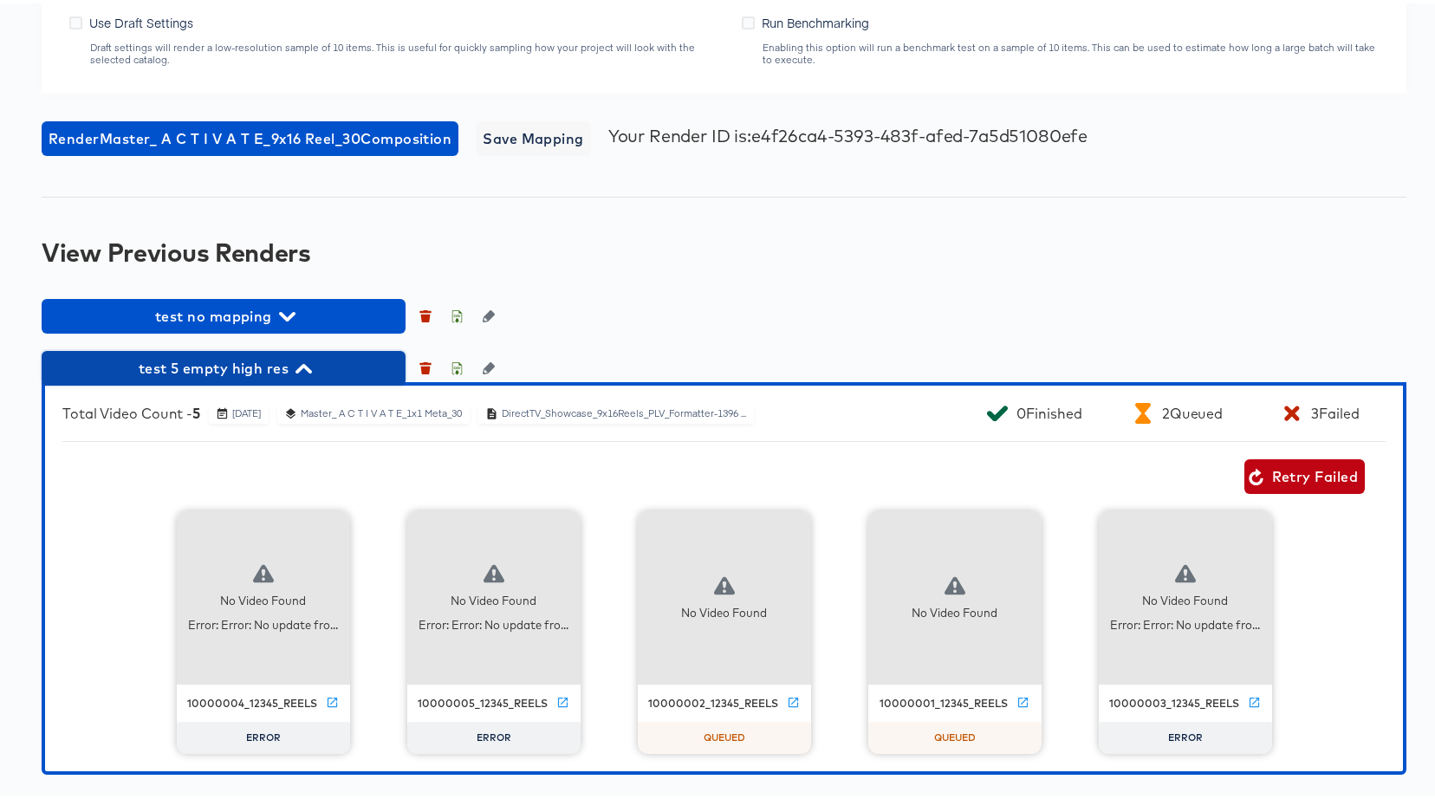
click at [293, 361] on span "test 5 empty high res" at bounding box center [223, 365] width 347 height 24
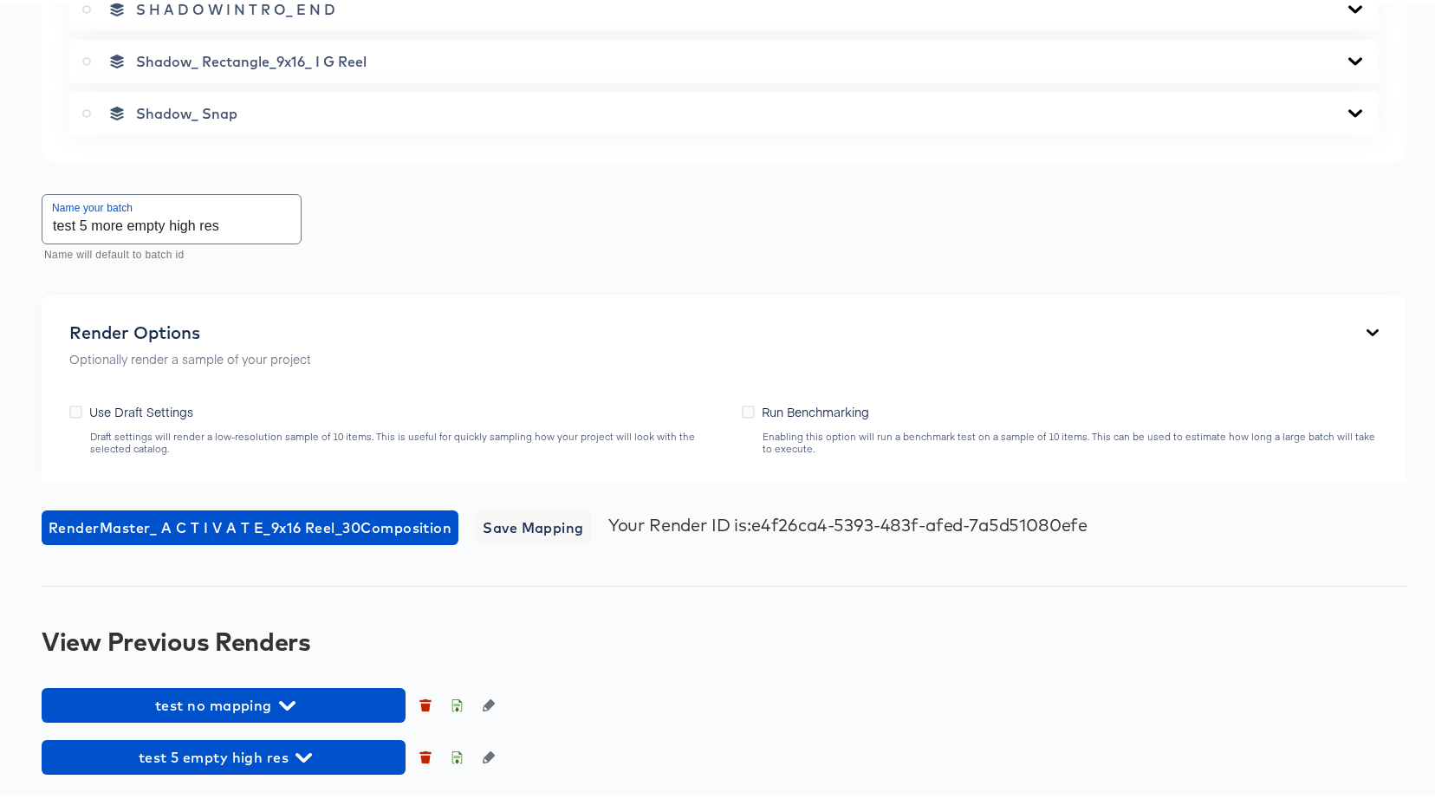
scroll to position [2227, 0]
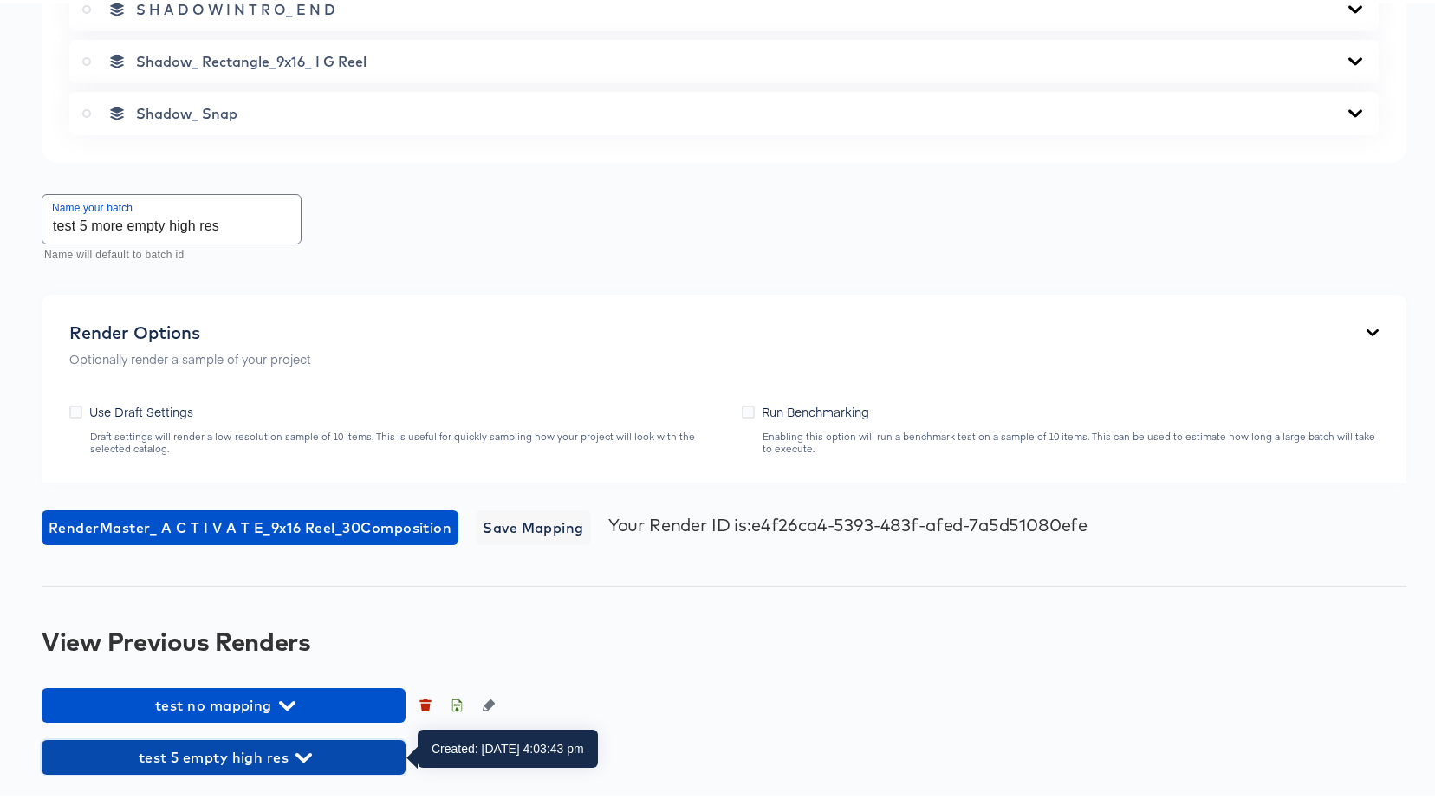
click at [278, 762] on span "test 5 empty high res" at bounding box center [223, 754] width 347 height 24
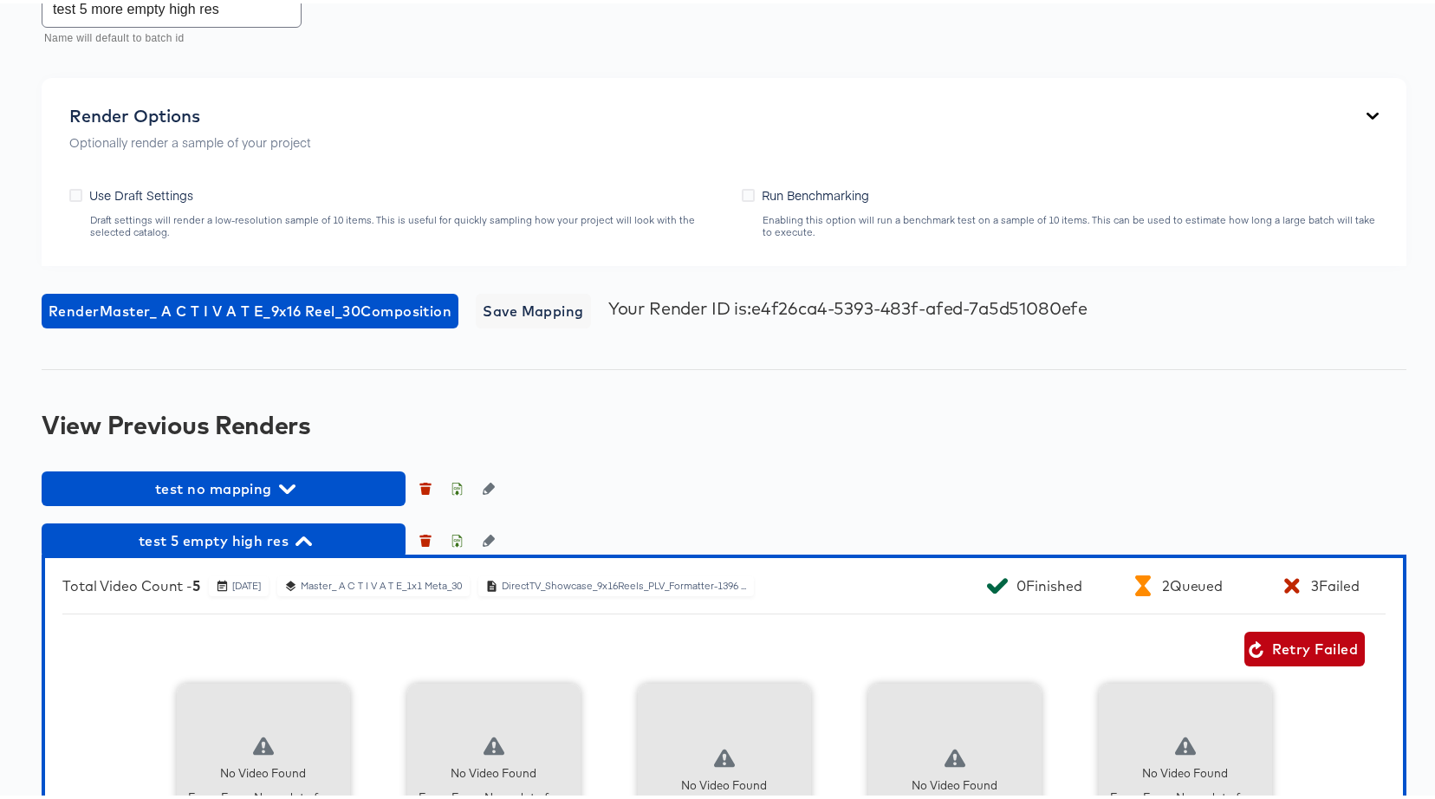
scroll to position [2616, 0]
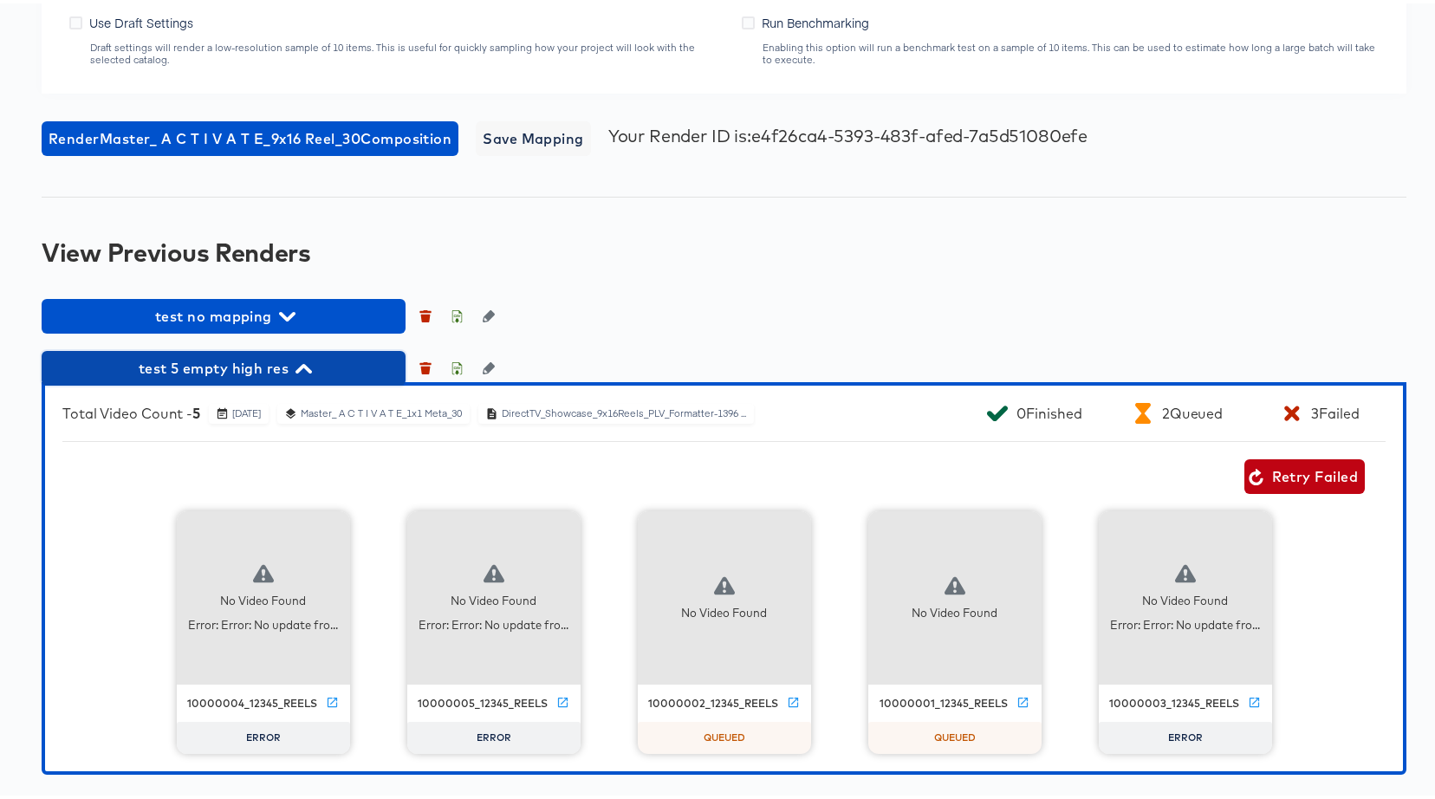
click at [288, 360] on span "test 5 empty high res" at bounding box center [223, 365] width 347 height 24
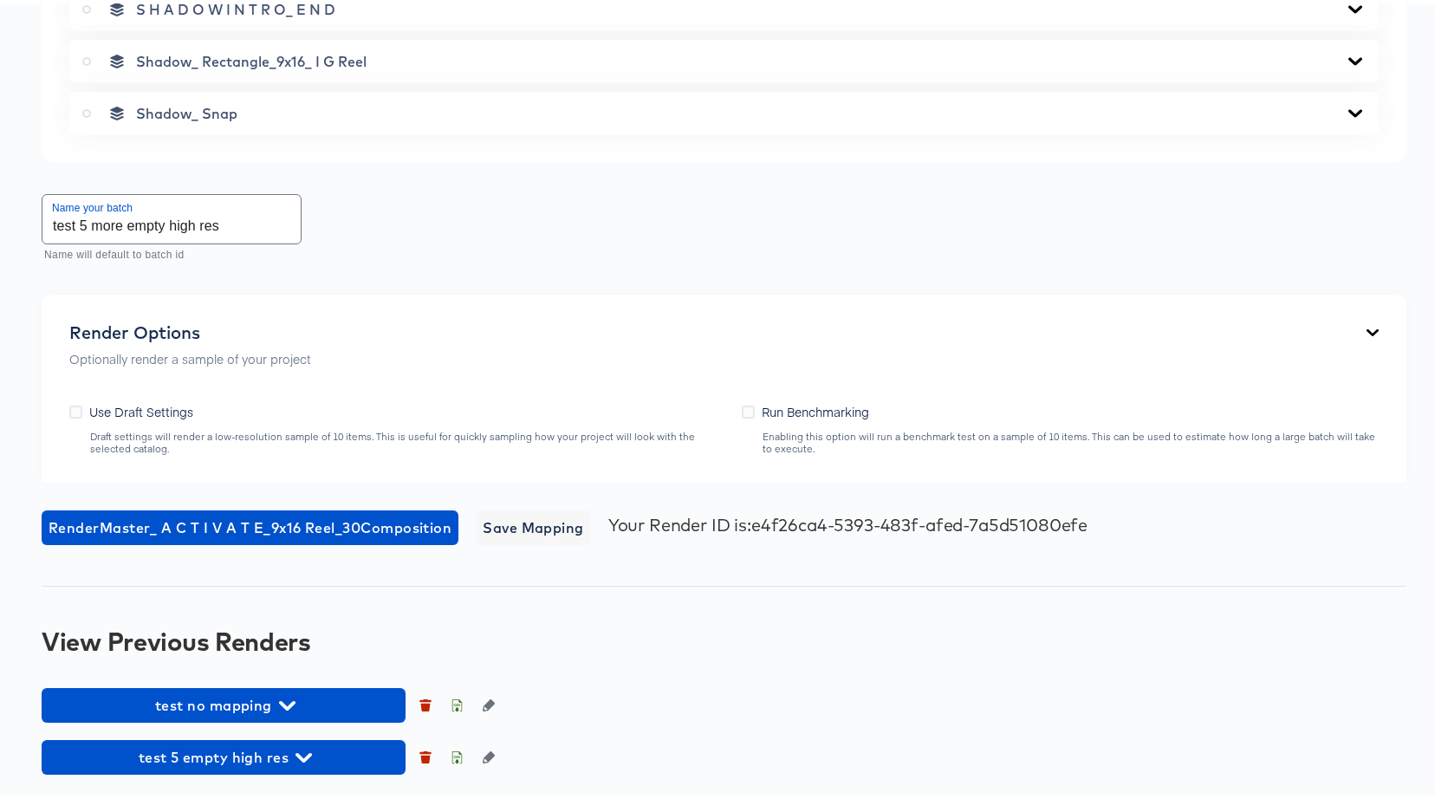
scroll to position [2227, 0]
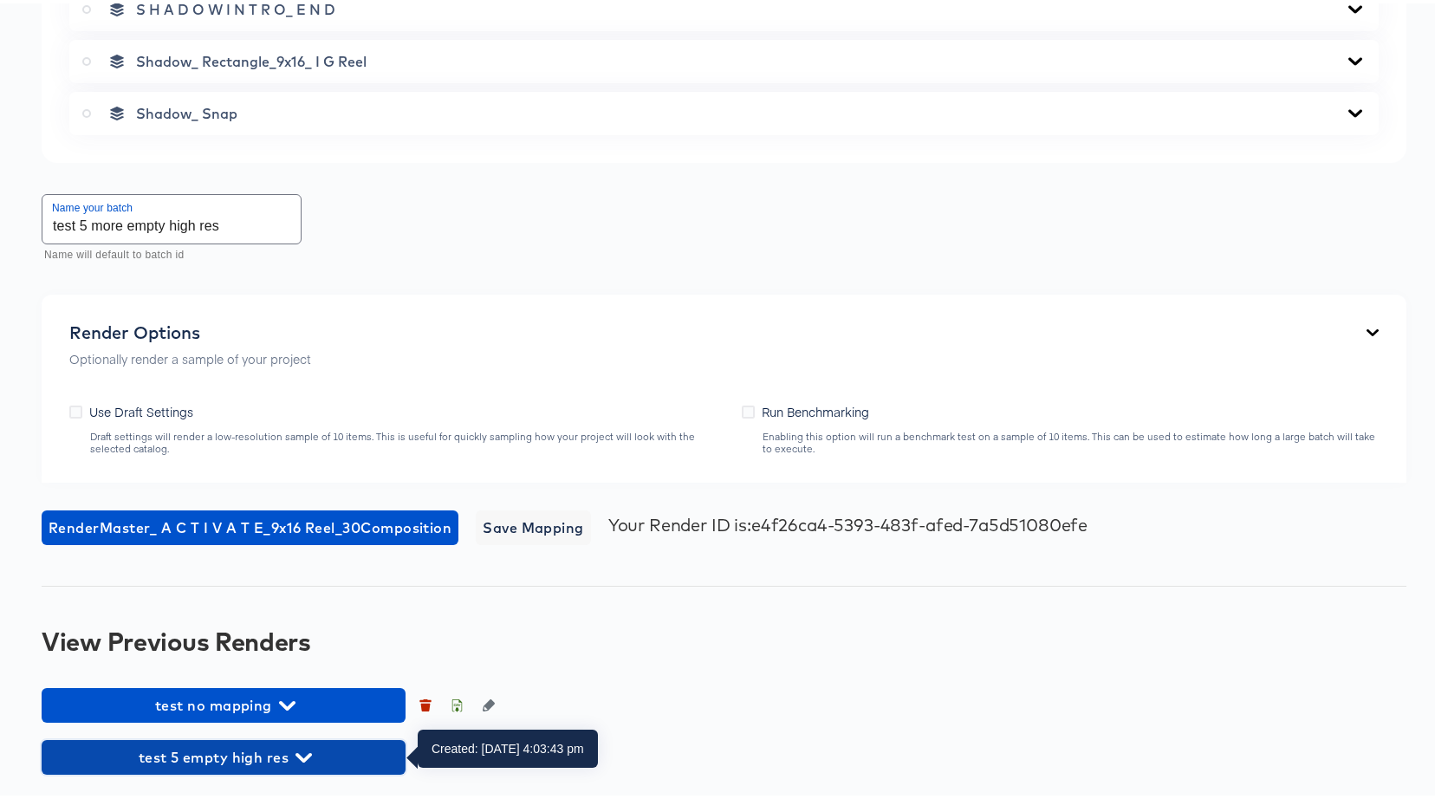
click at [282, 755] on span "test 5 empty high res" at bounding box center [223, 754] width 347 height 24
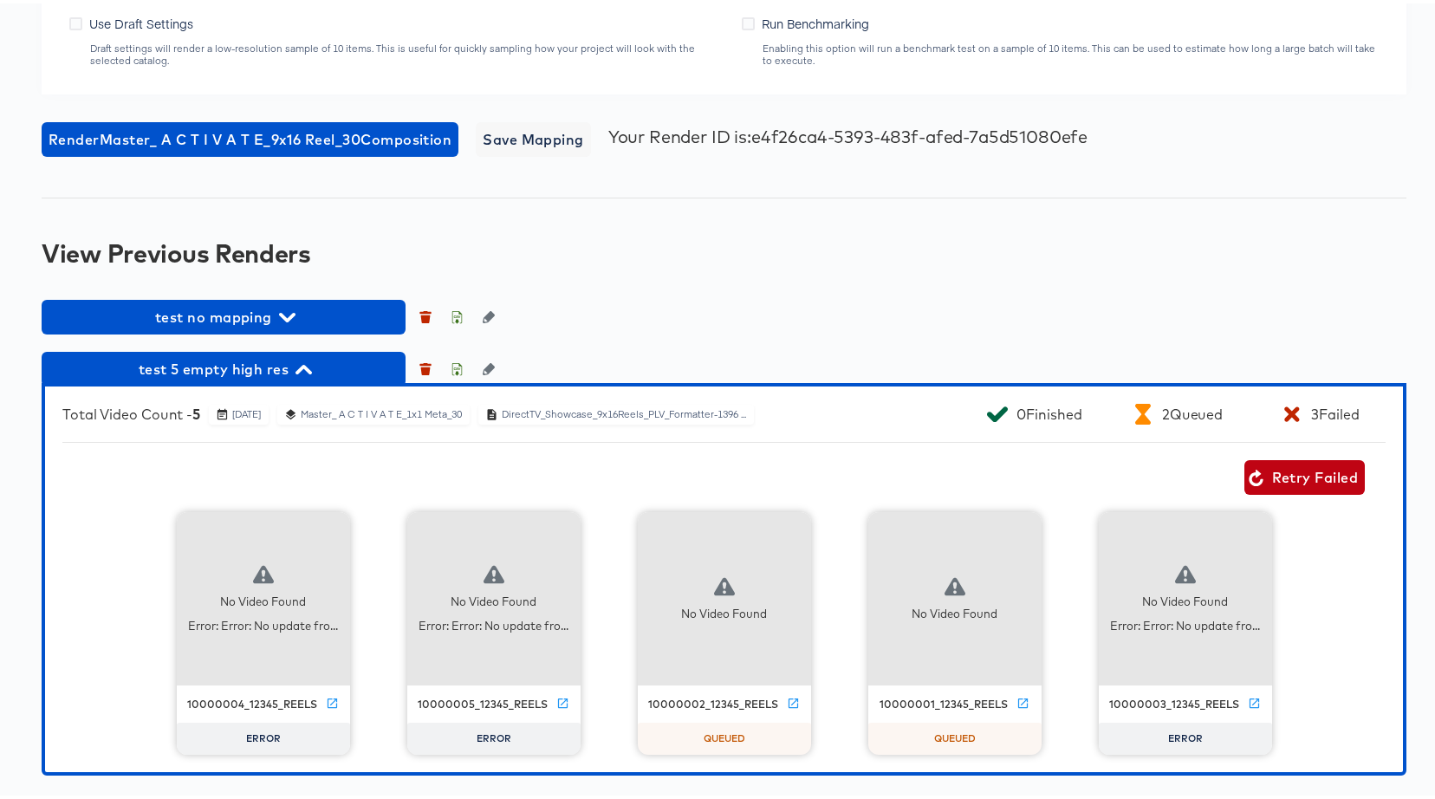
scroll to position [2616, 0]
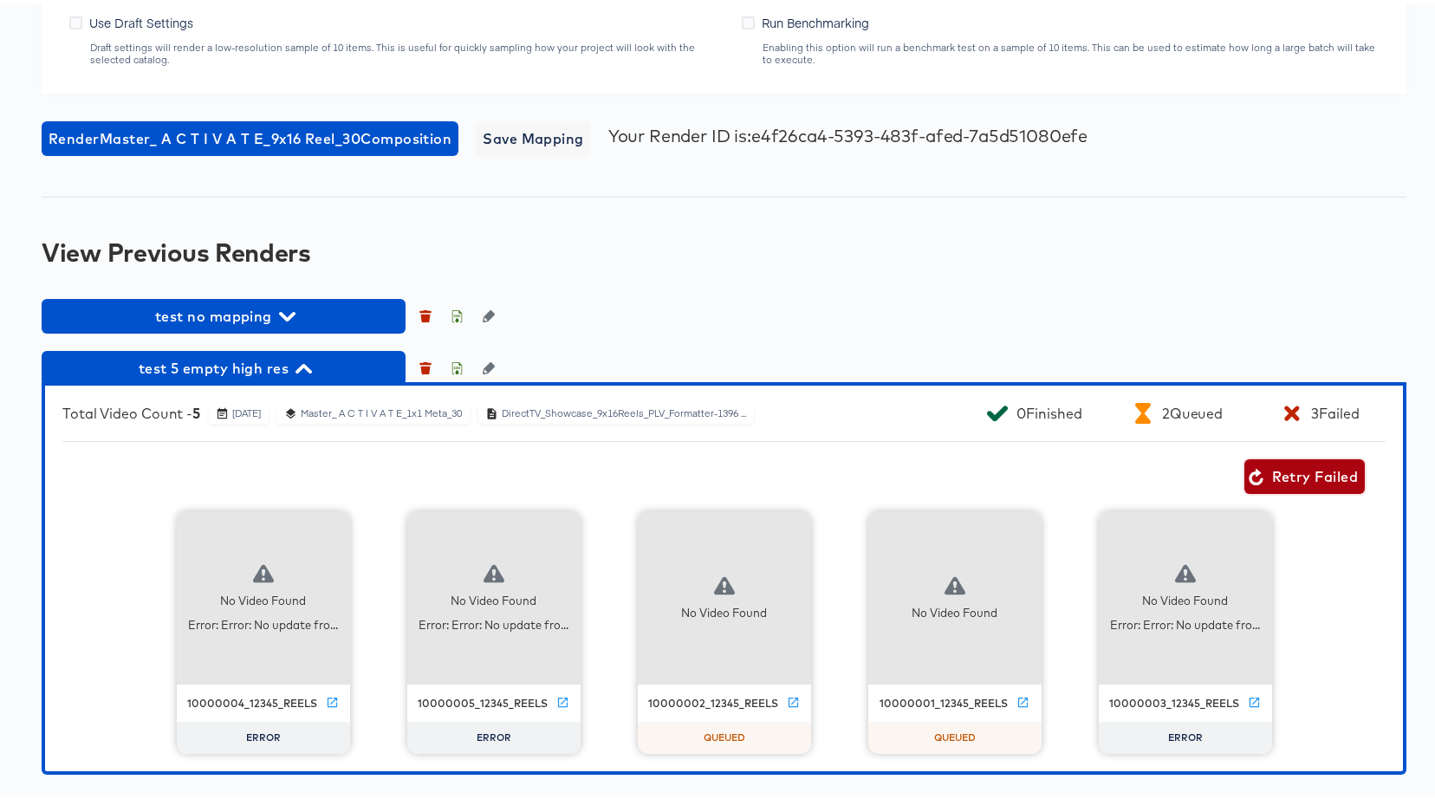
click at [1287, 470] on span "Retry Failed" at bounding box center [1304, 473] width 107 height 24
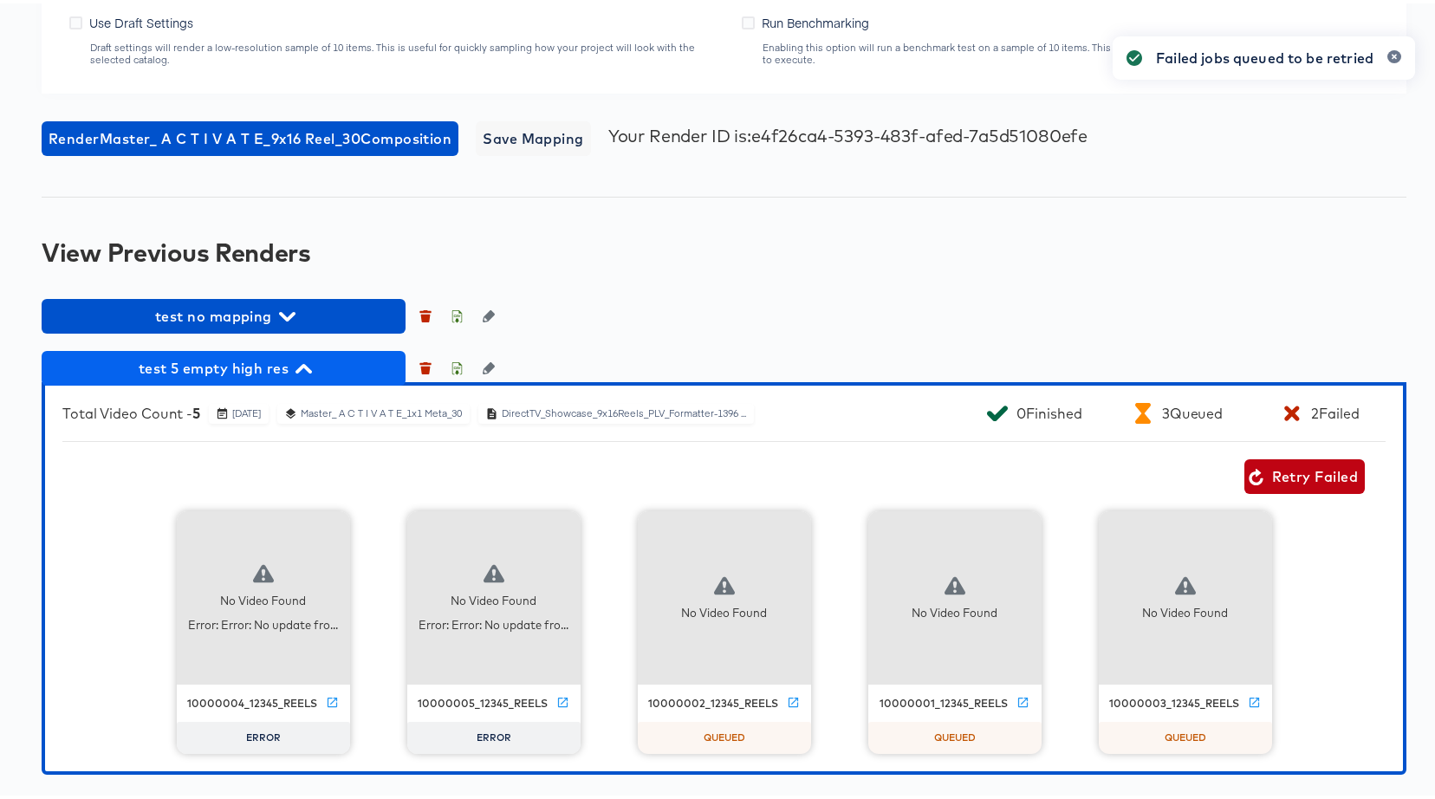
click at [333, 347] on div "test no mapping test 5 empty high res Total Video Count - 5 September 26th 2025…" at bounding box center [724, 533] width 1364 height 476
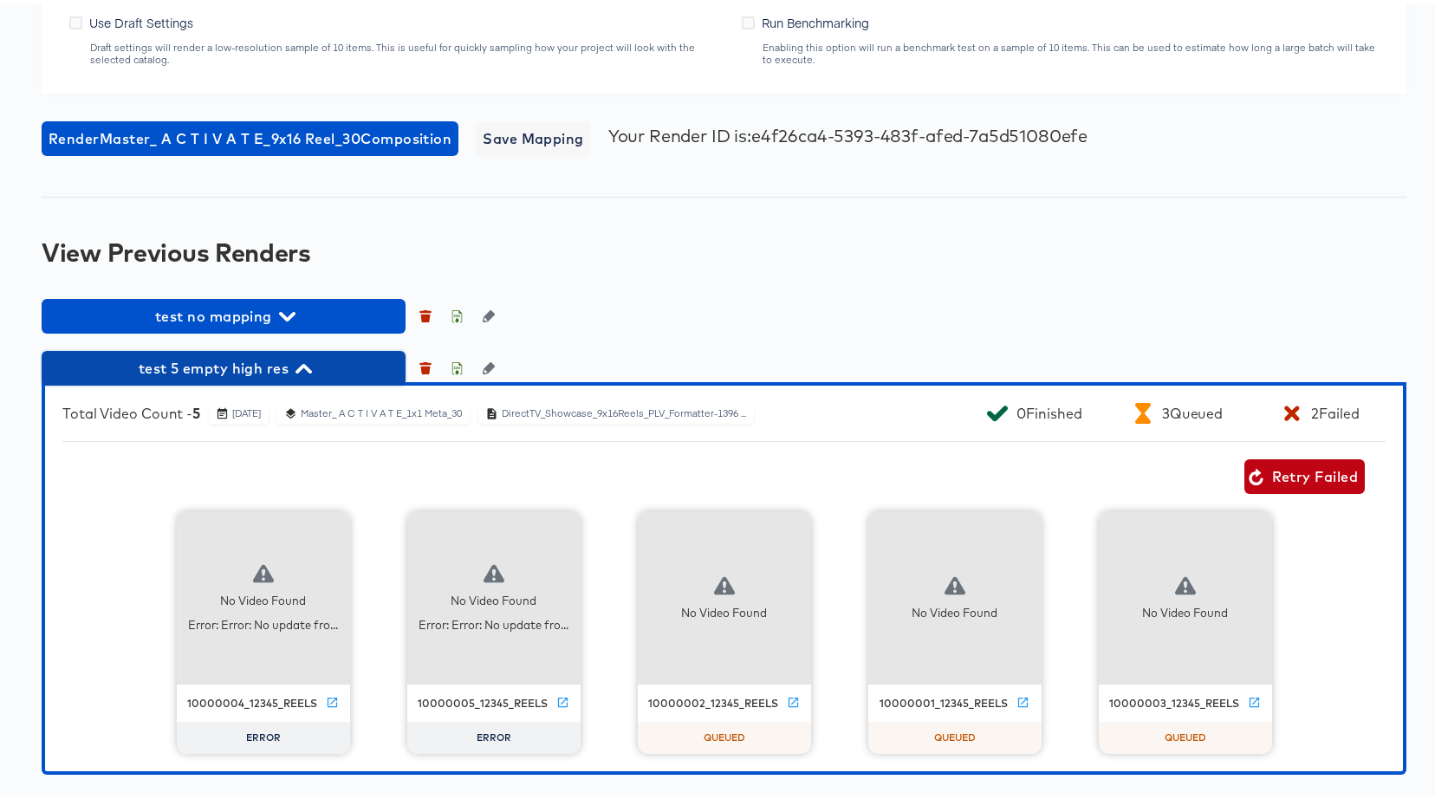
click at [328, 360] on span "test 5 empty high res" at bounding box center [223, 365] width 347 height 24
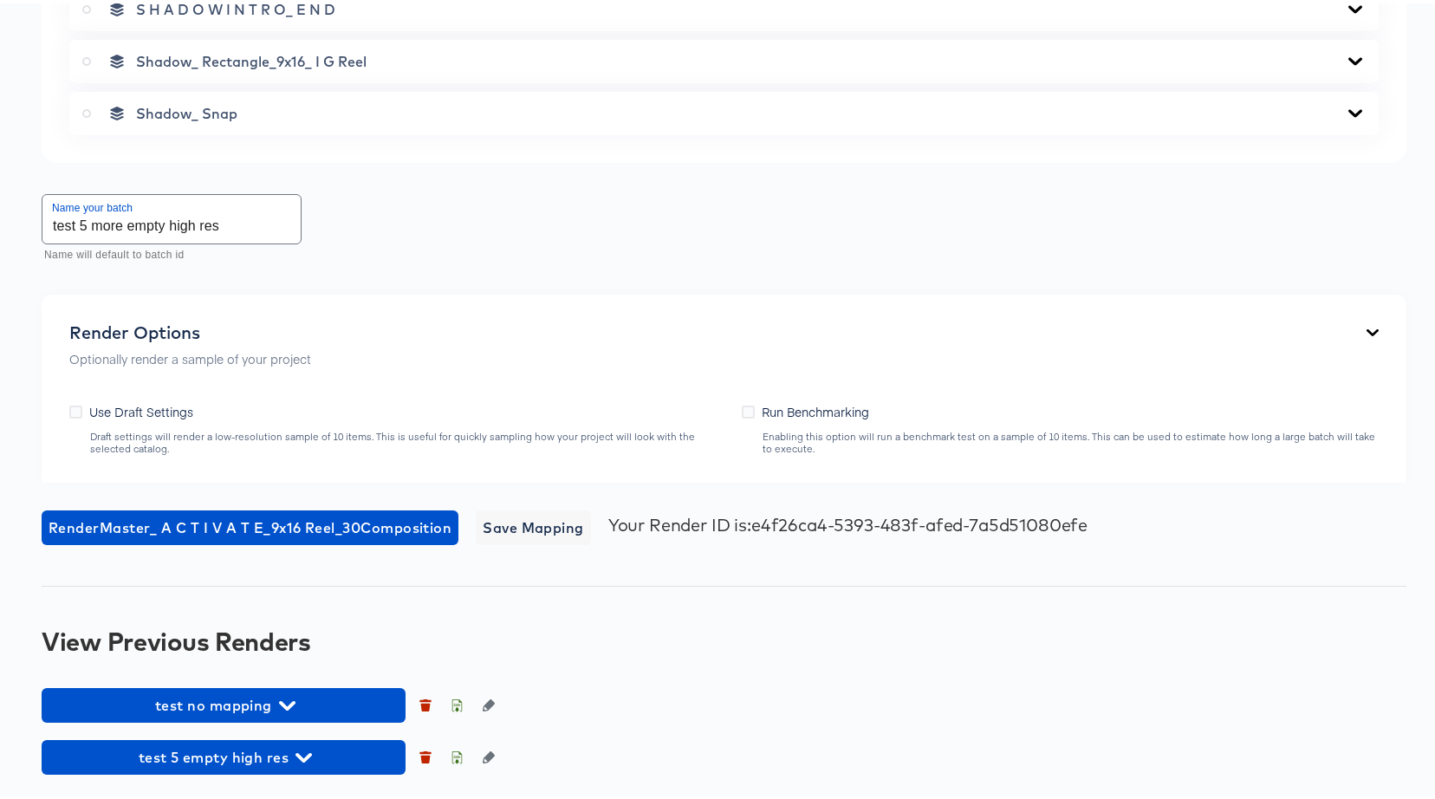
scroll to position [2227, 0]
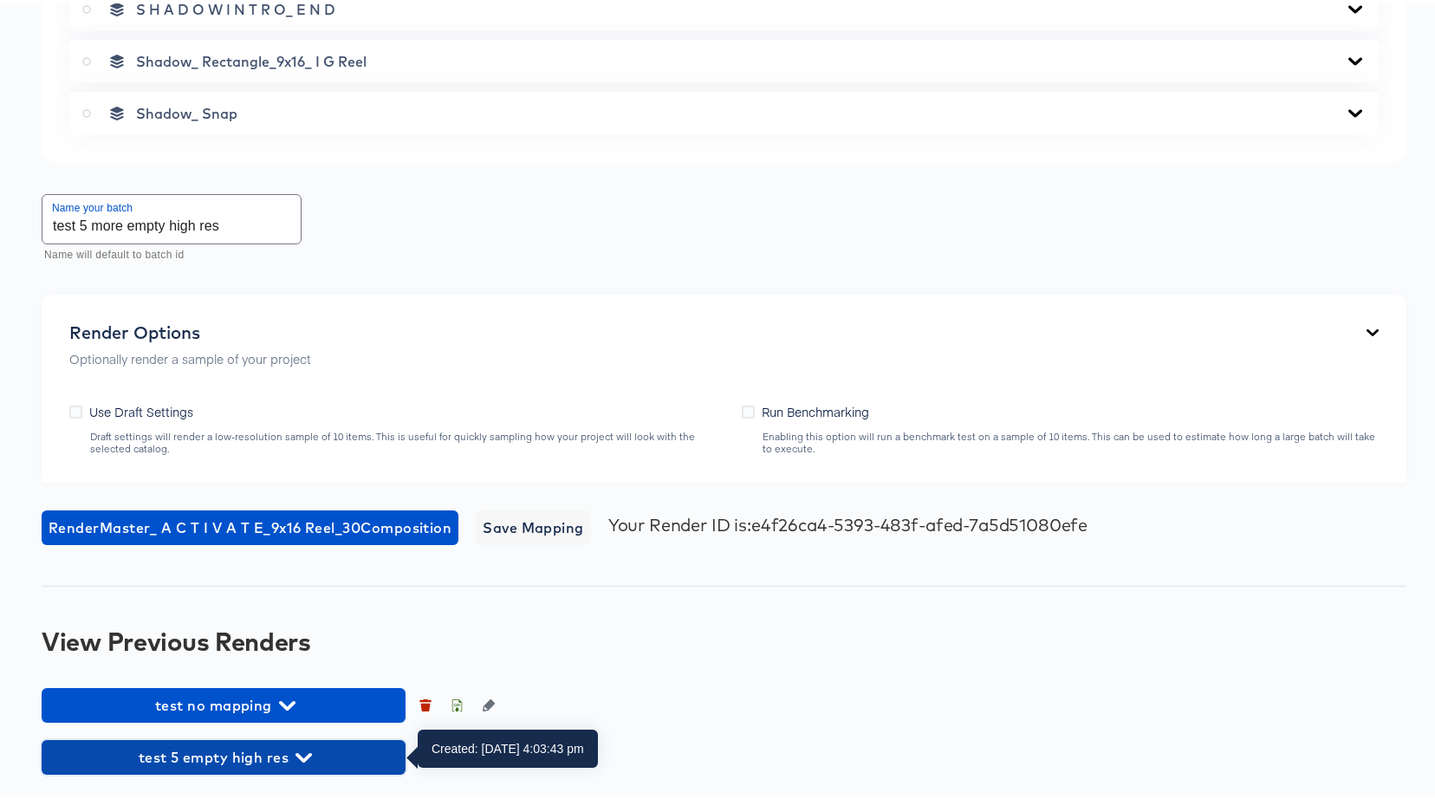
click at [242, 755] on span "test 5 empty high res" at bounding box center [223, 754] width 347 height 24
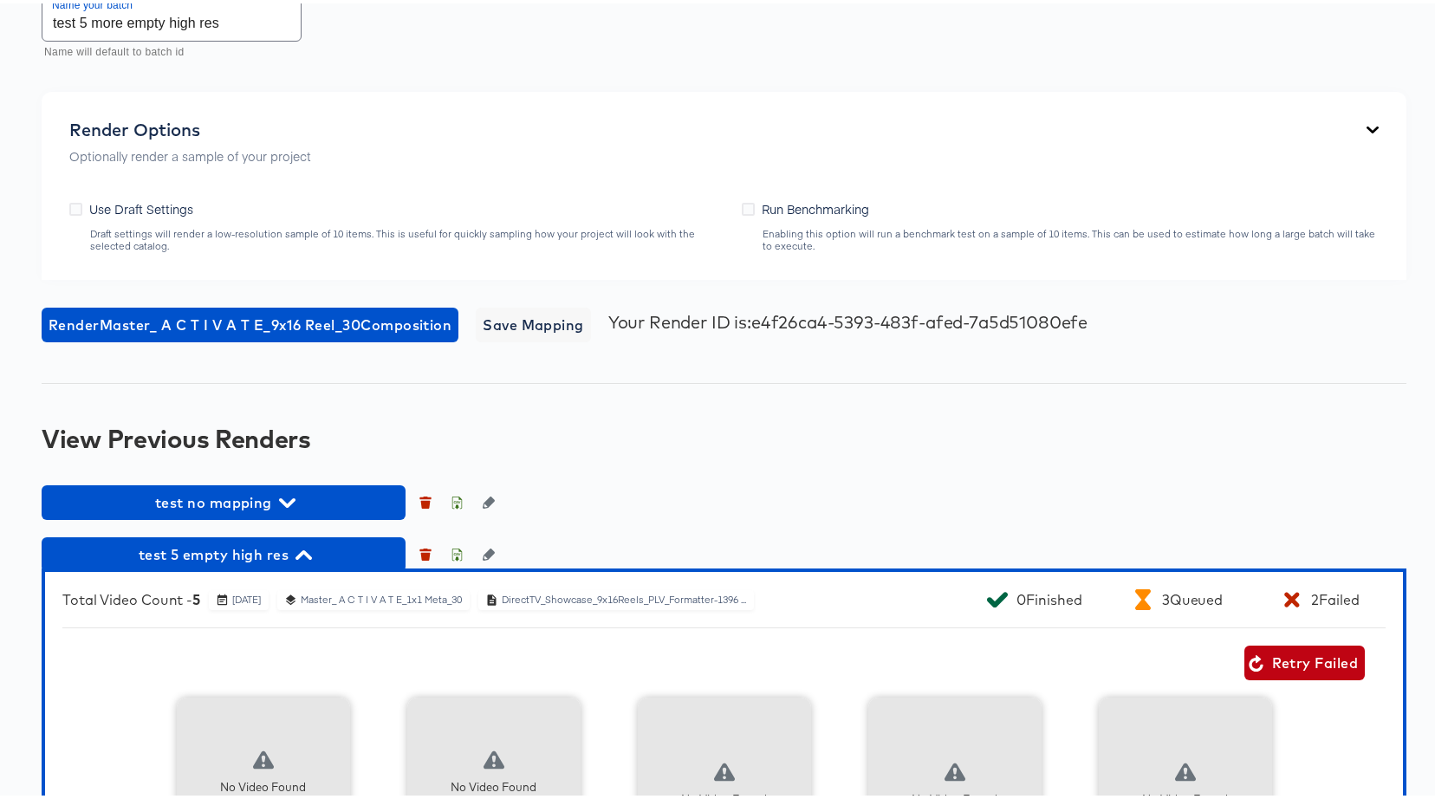
scroll to position [2616, 0]
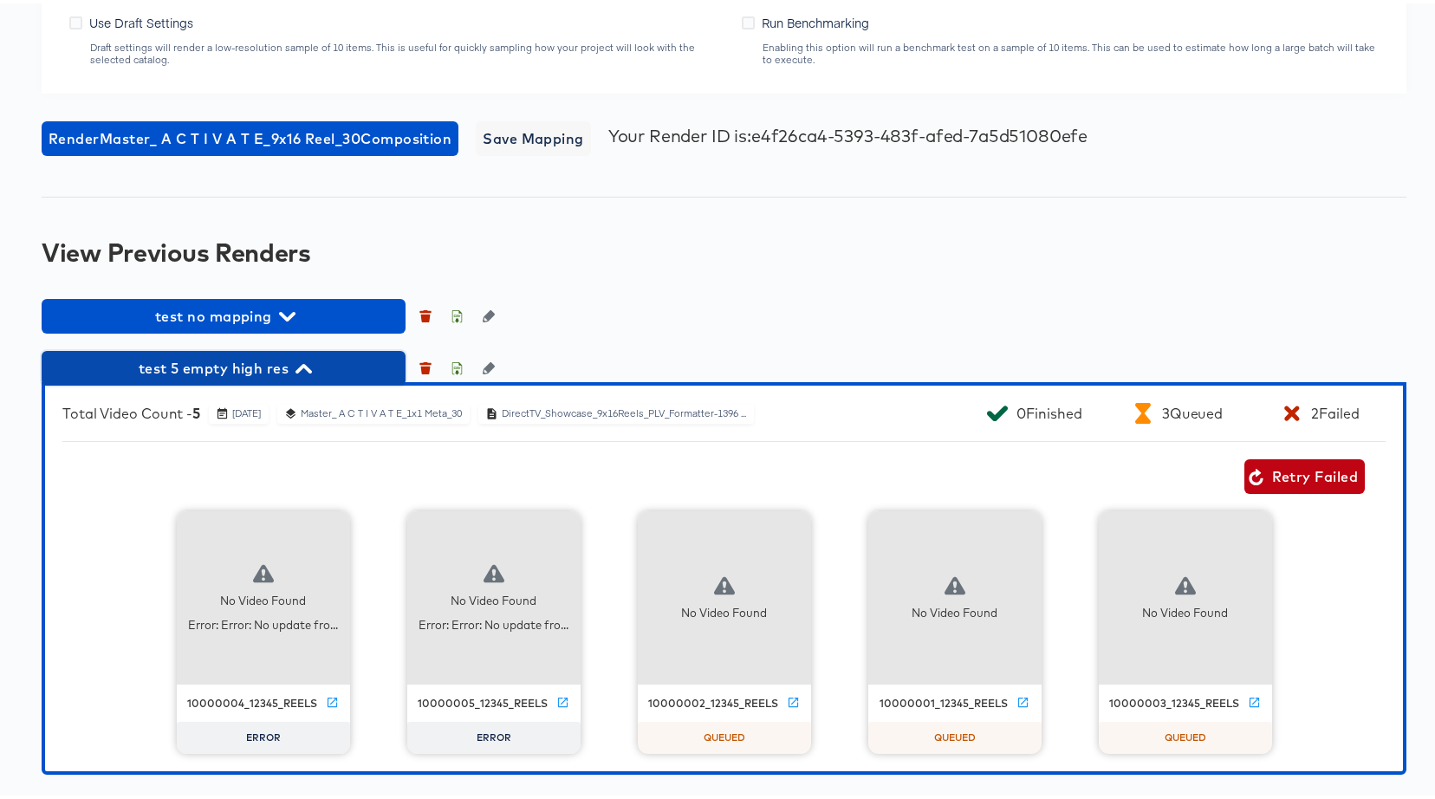
click at [275, 365] on span "test 5 empty high res" at bounding box center [223, 365] width 347 height 24
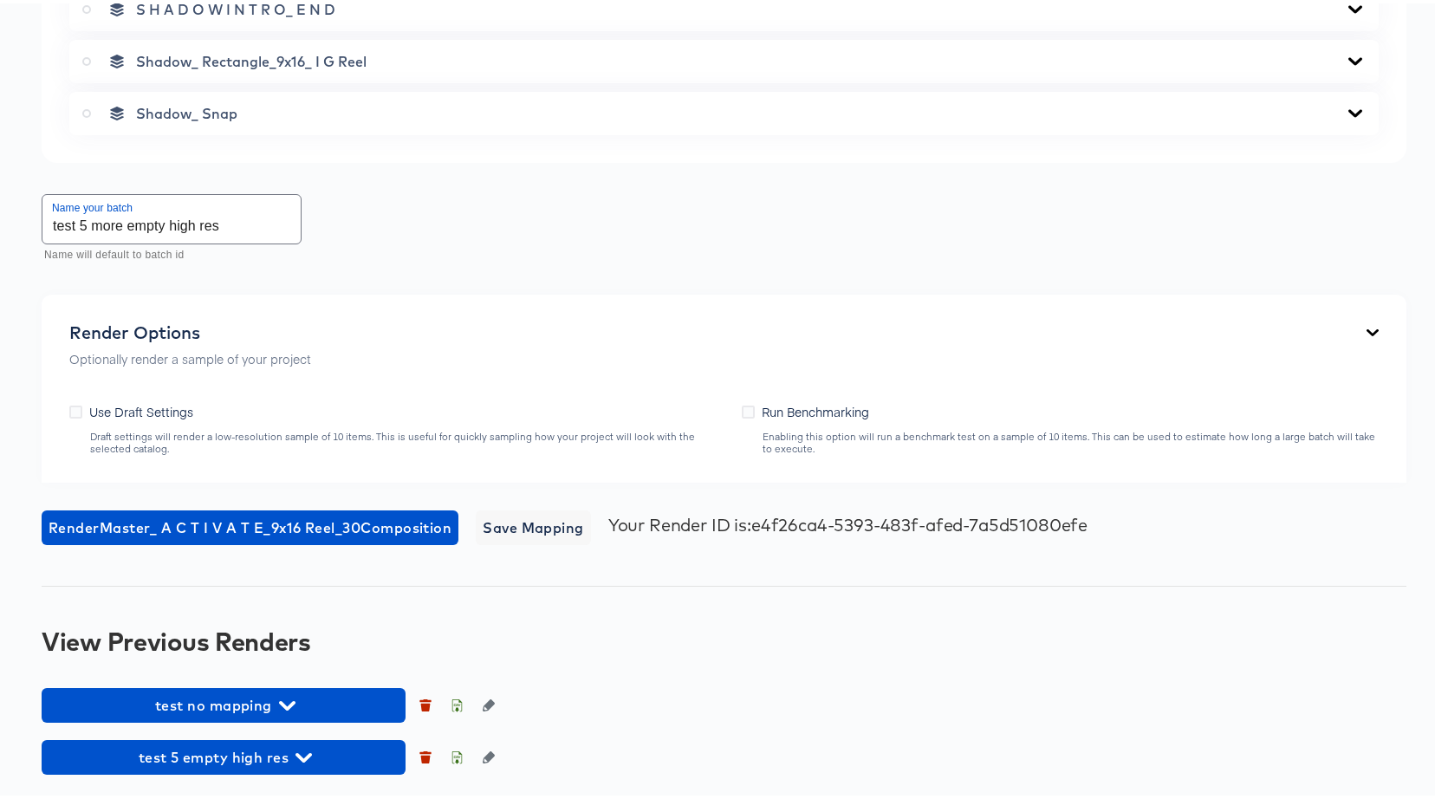
scroll to position [2227, 0]
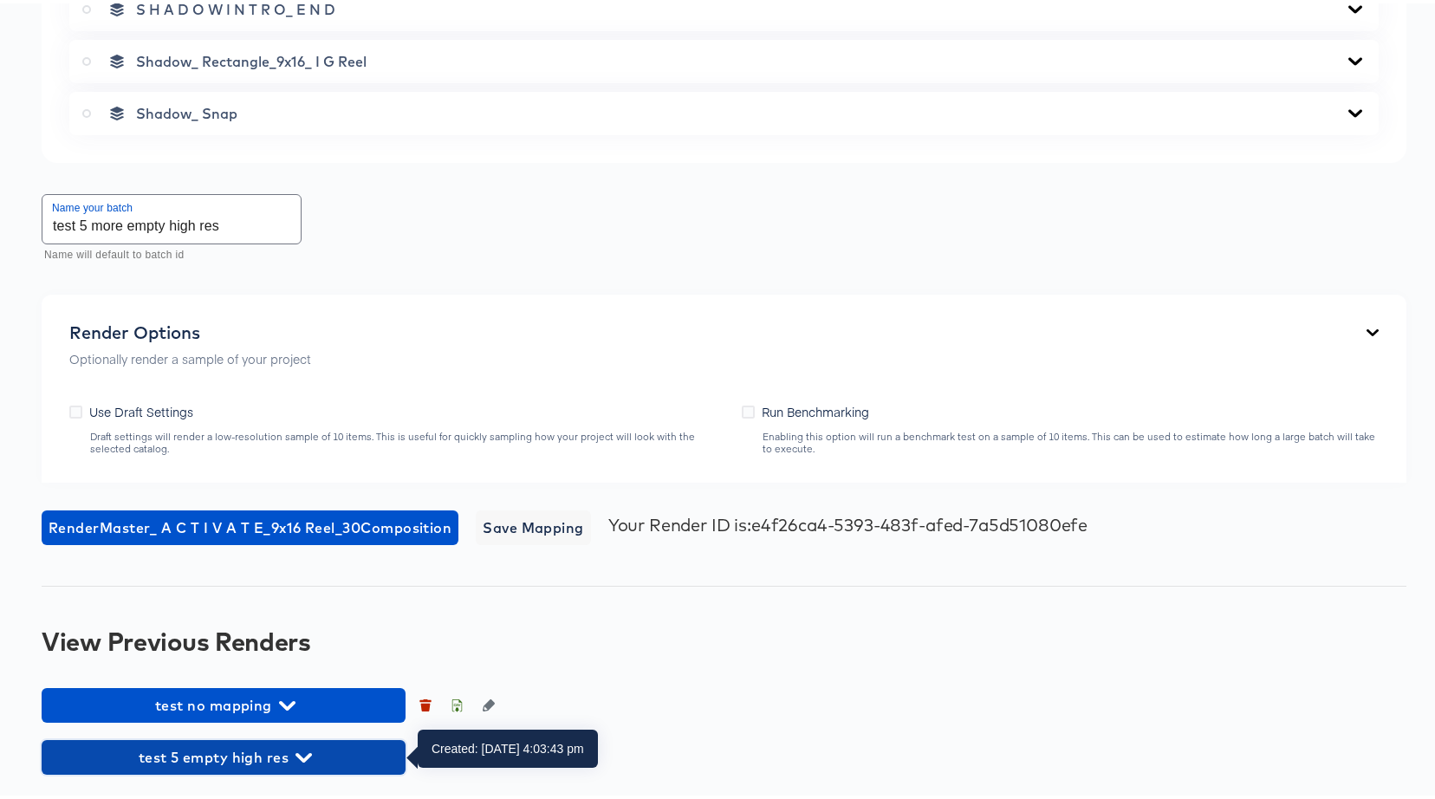
click at [282, 749] on span "test 5 empty high res" at bounding box center [223, 754] width 347 height 24
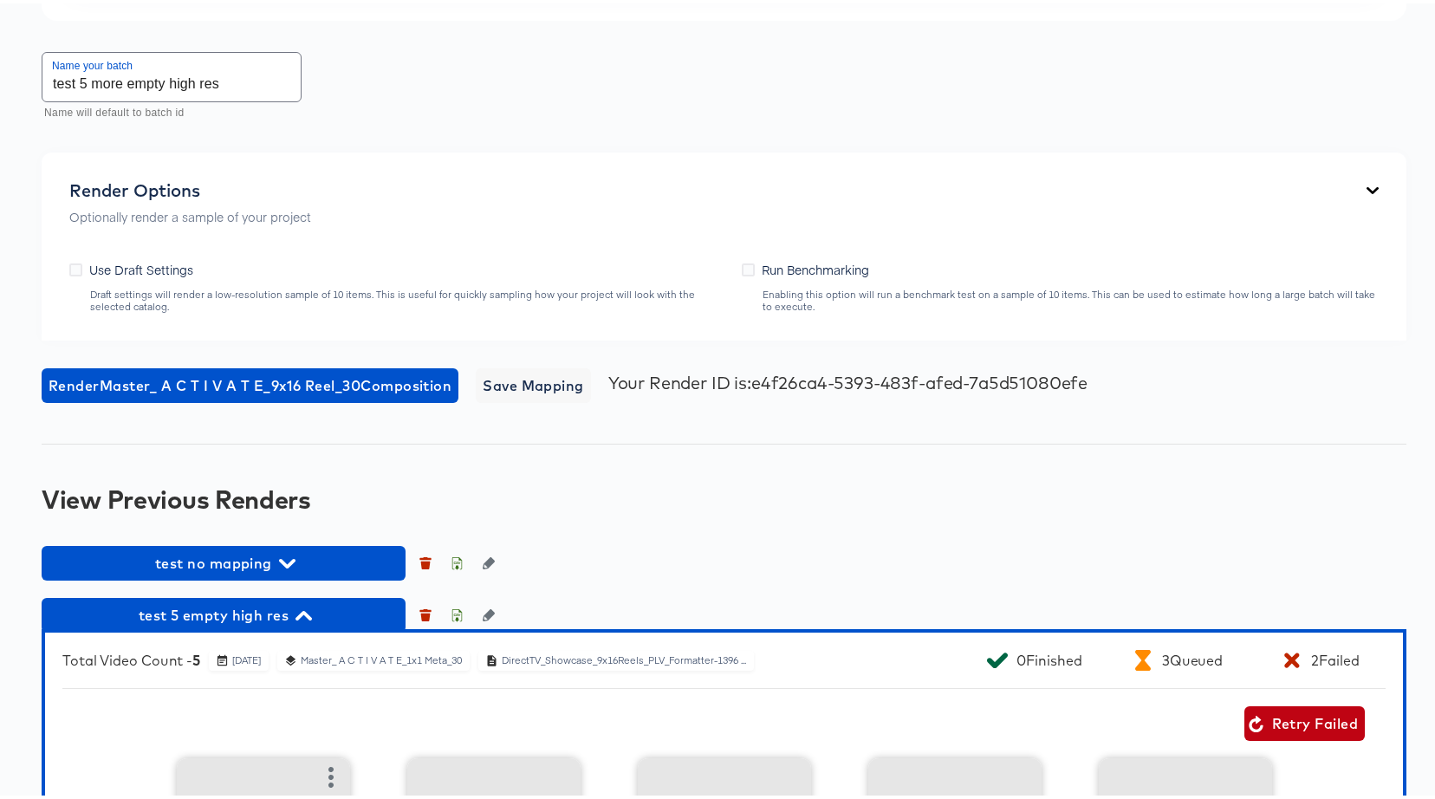
scroll to position [2616, 0]
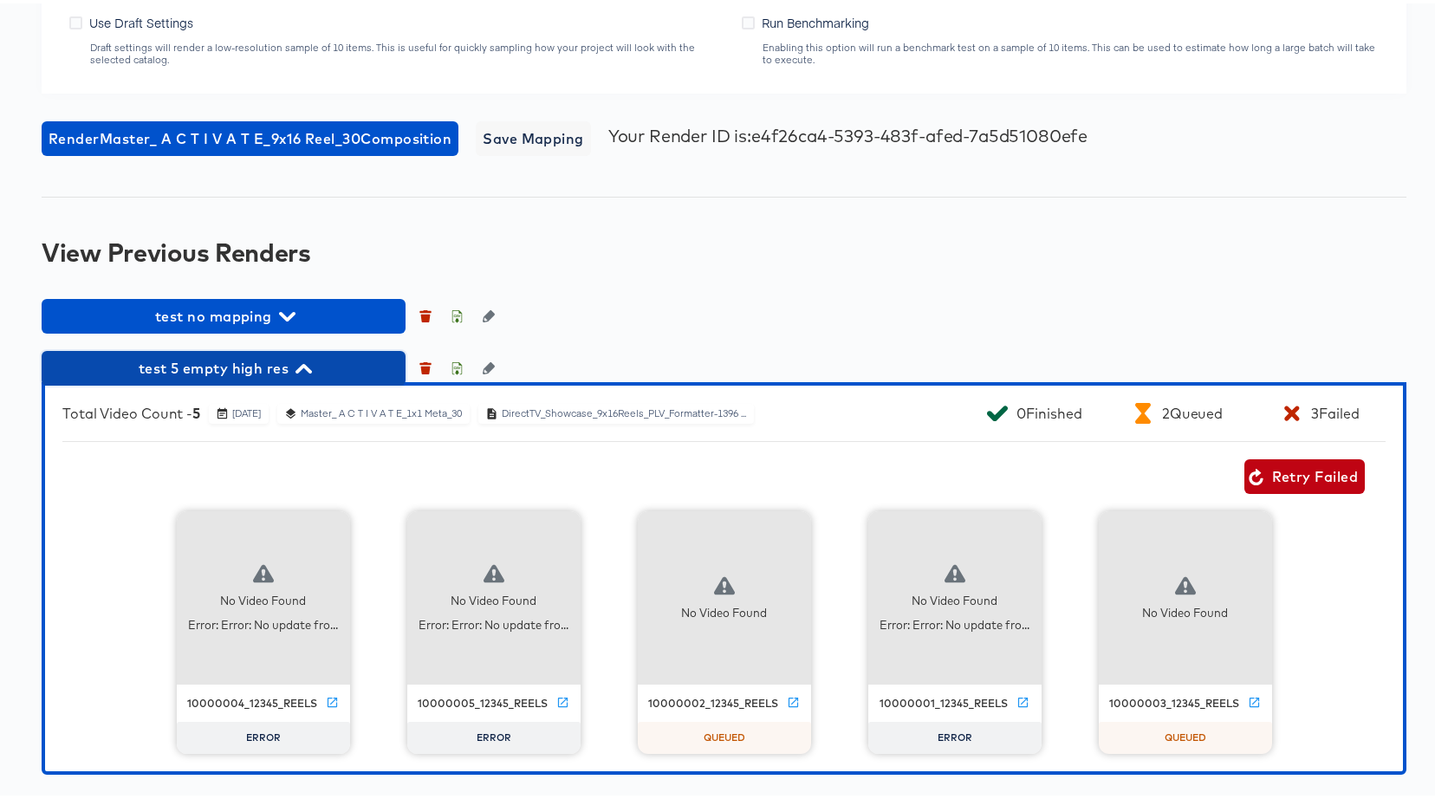
click at [301, 368] on icon "button" at bounding box center [303, 365] width 16 height 16
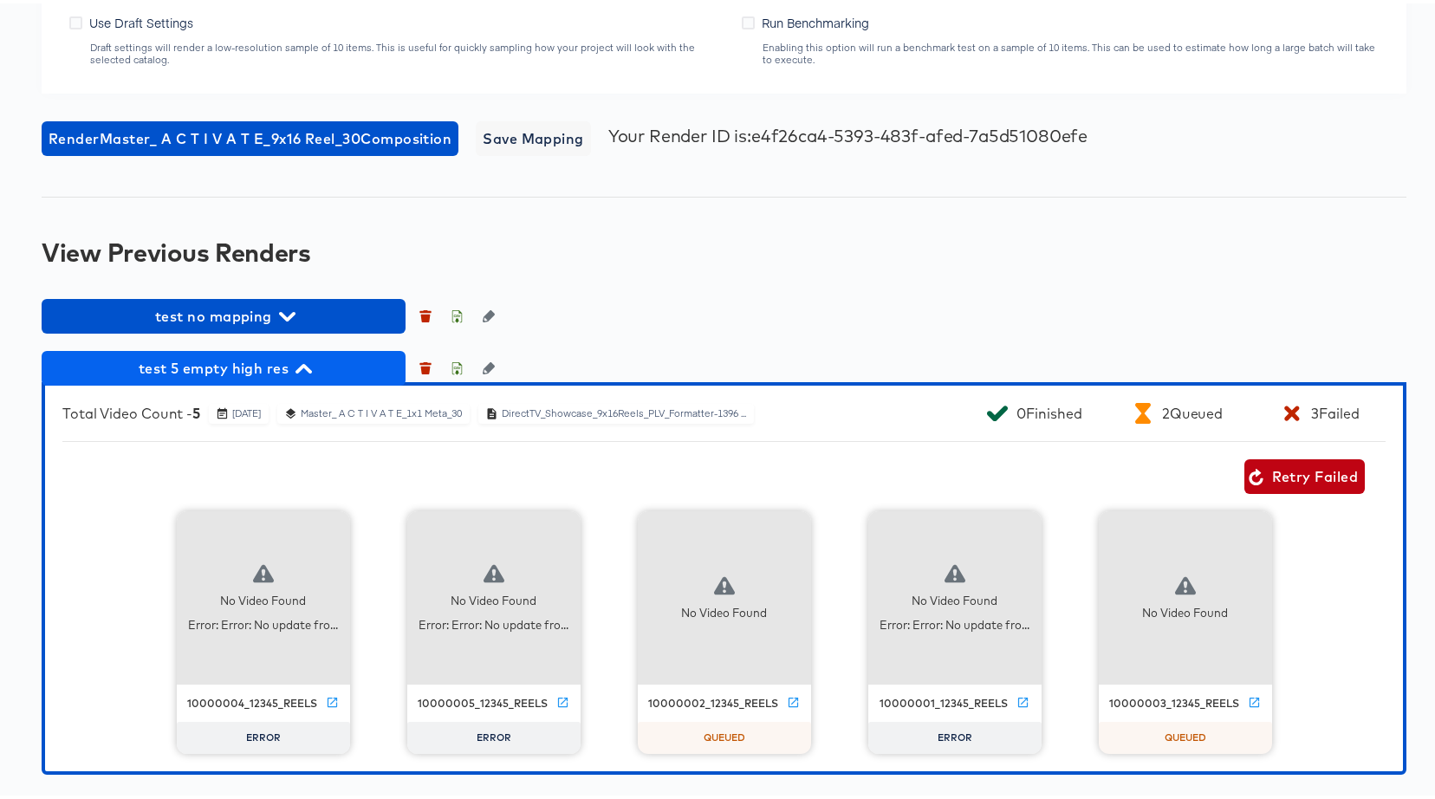
scroll to position [2227, 0]
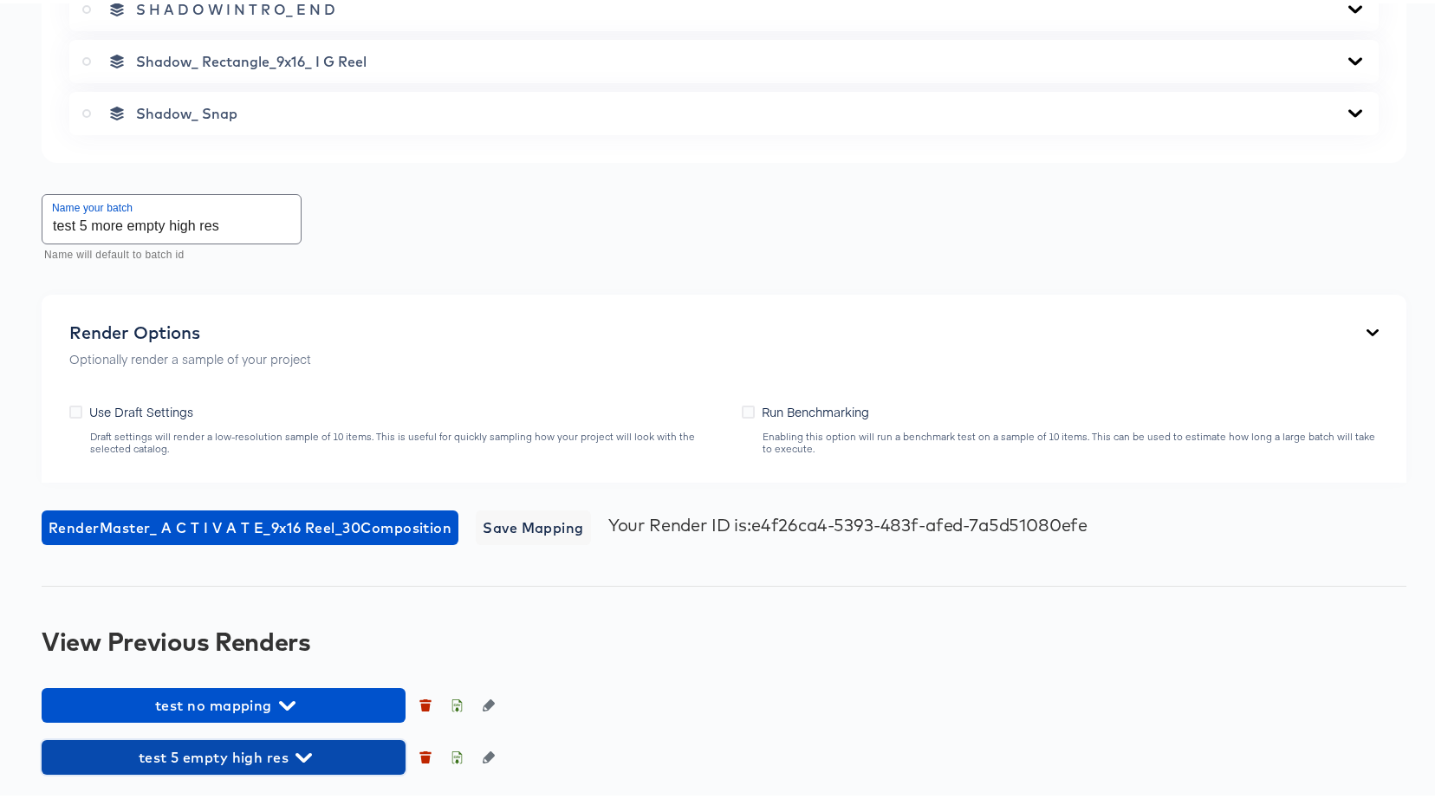
click at [301, 747] on icon "button" at bounding box center [303, 754] width 16 height 16
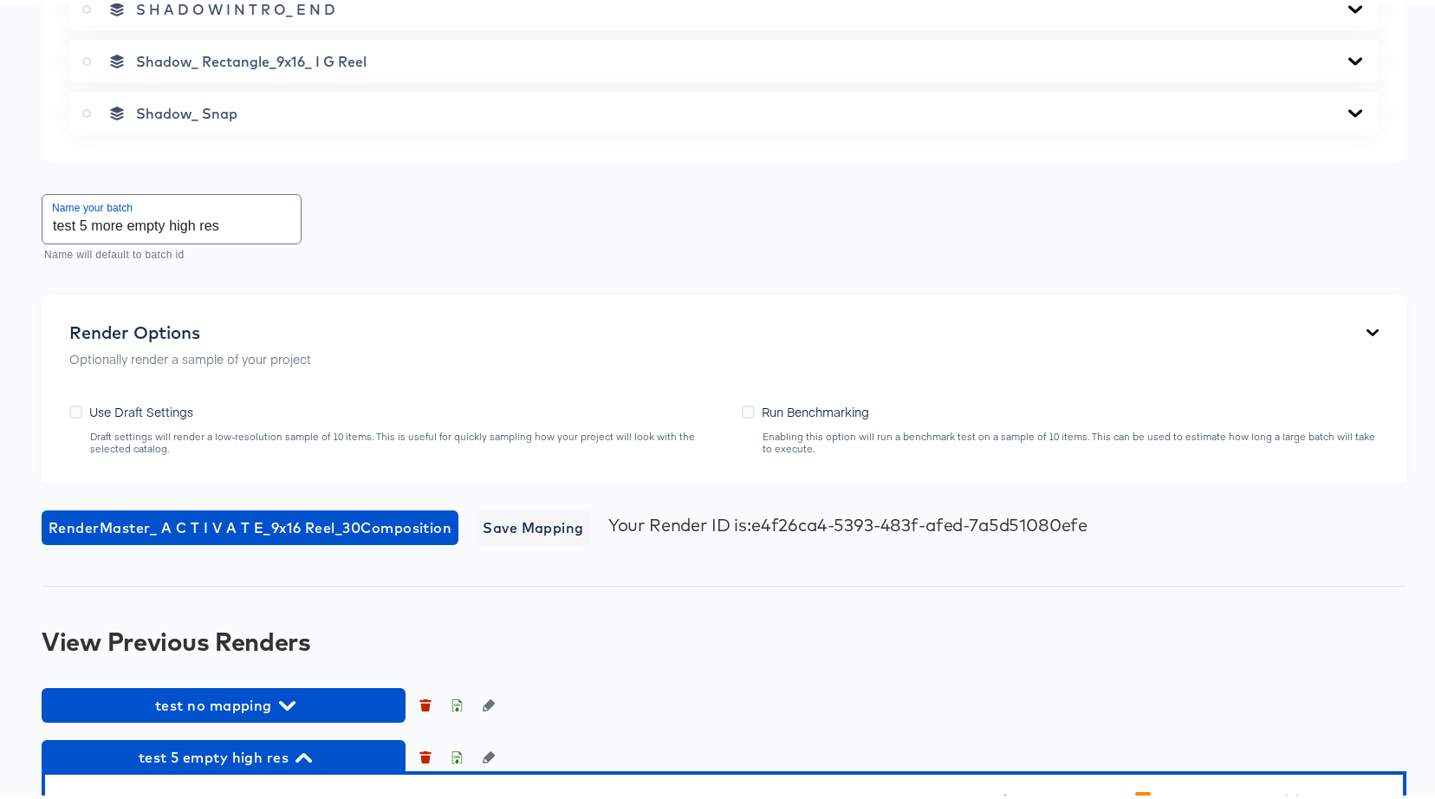
scroll to position [2616, 0]
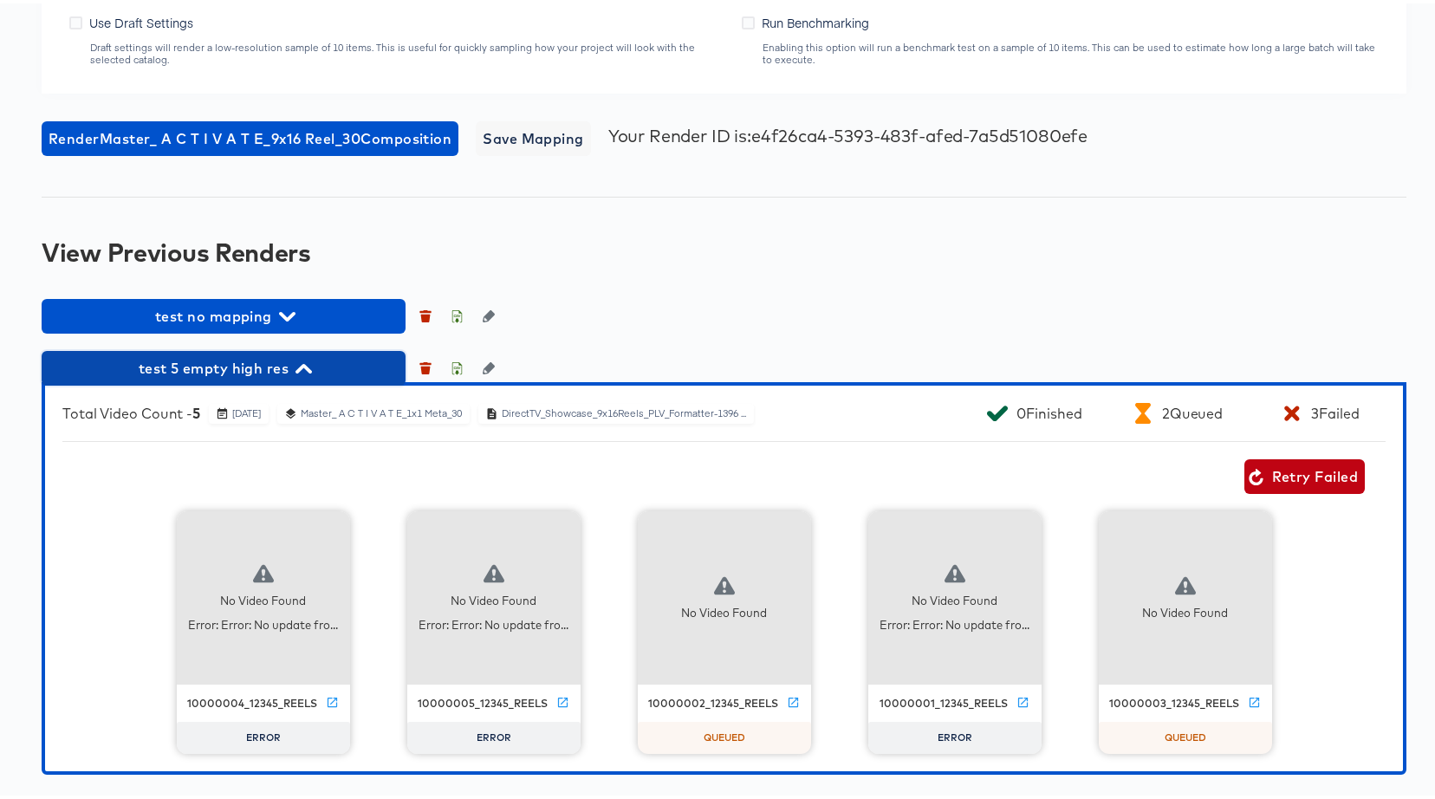
click at [288, 367] on span "test 5 empty high res" at bounding box center [223, 365] width 347 height 24
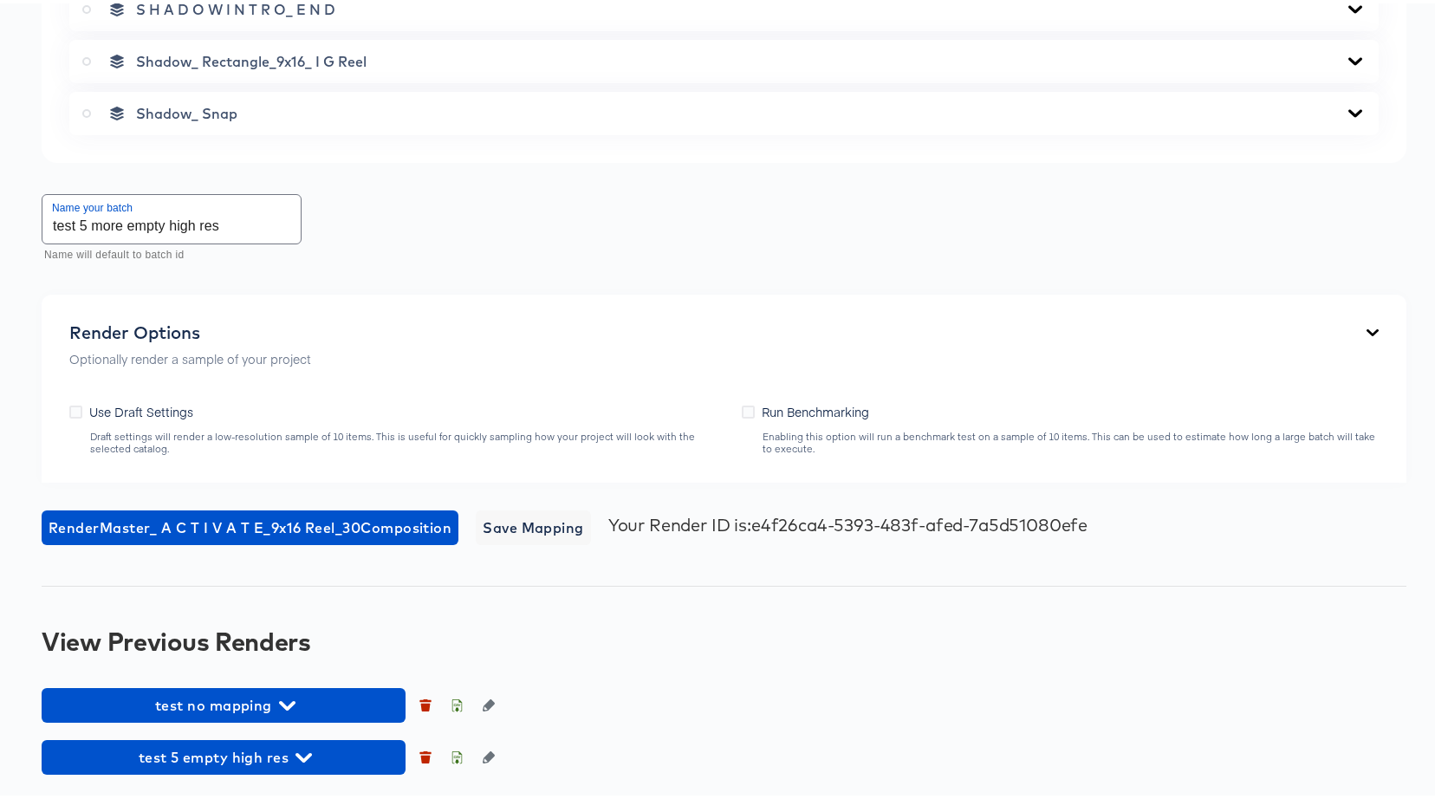
scroll to position [2227, 0]
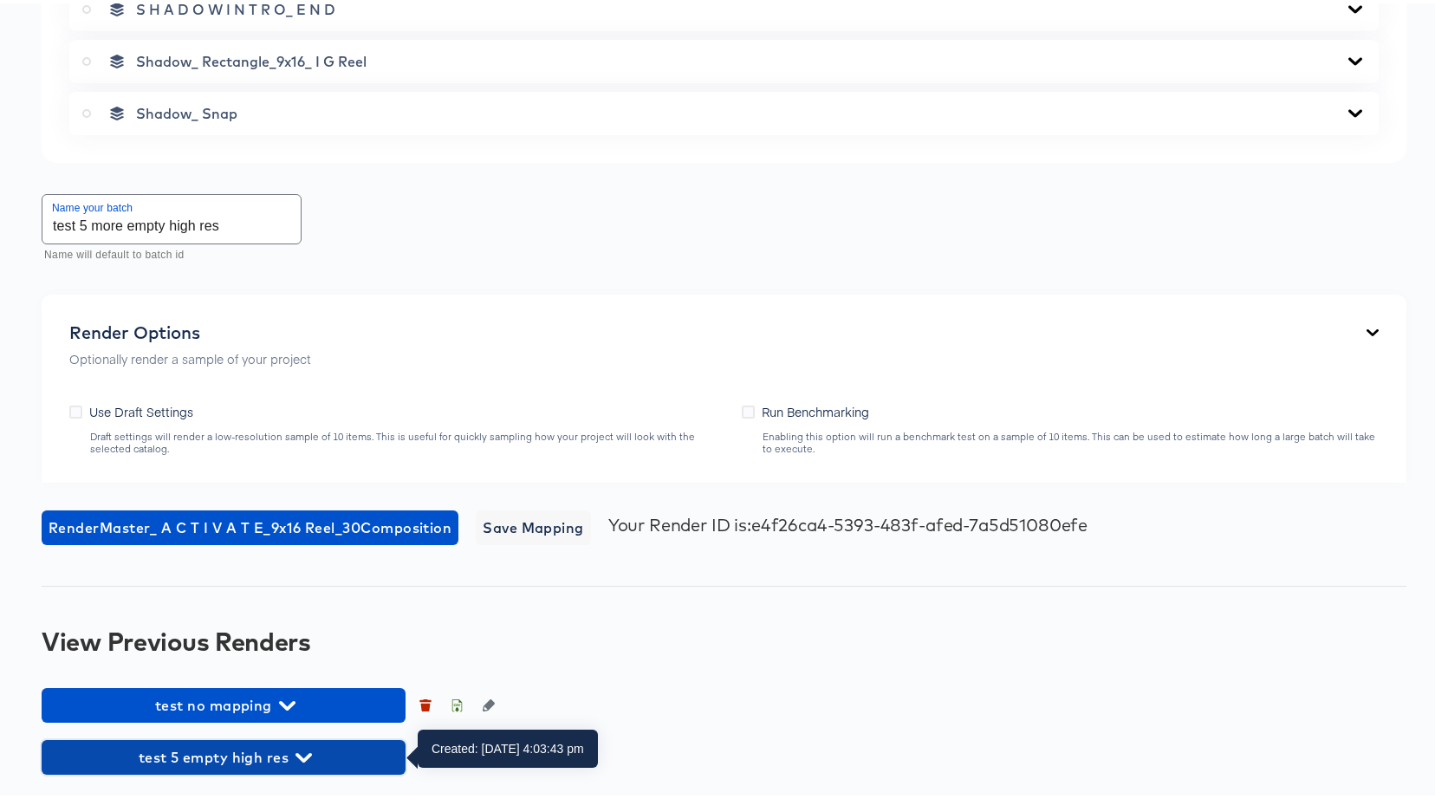
click at [218, 763] on span "test 5 empty high res" at bounding box center [223, 754] width 347 height 24
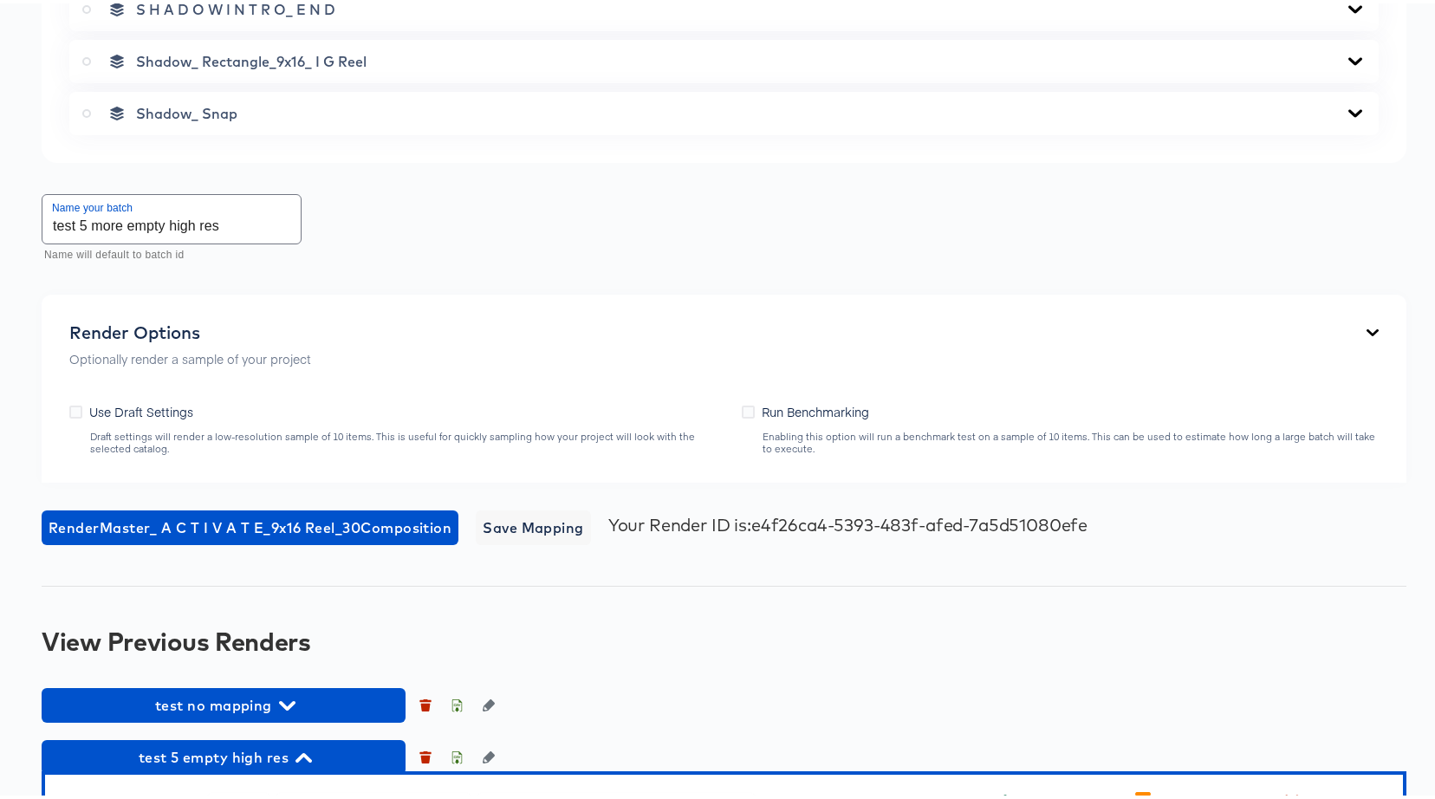
scroll to position [2616, 0]
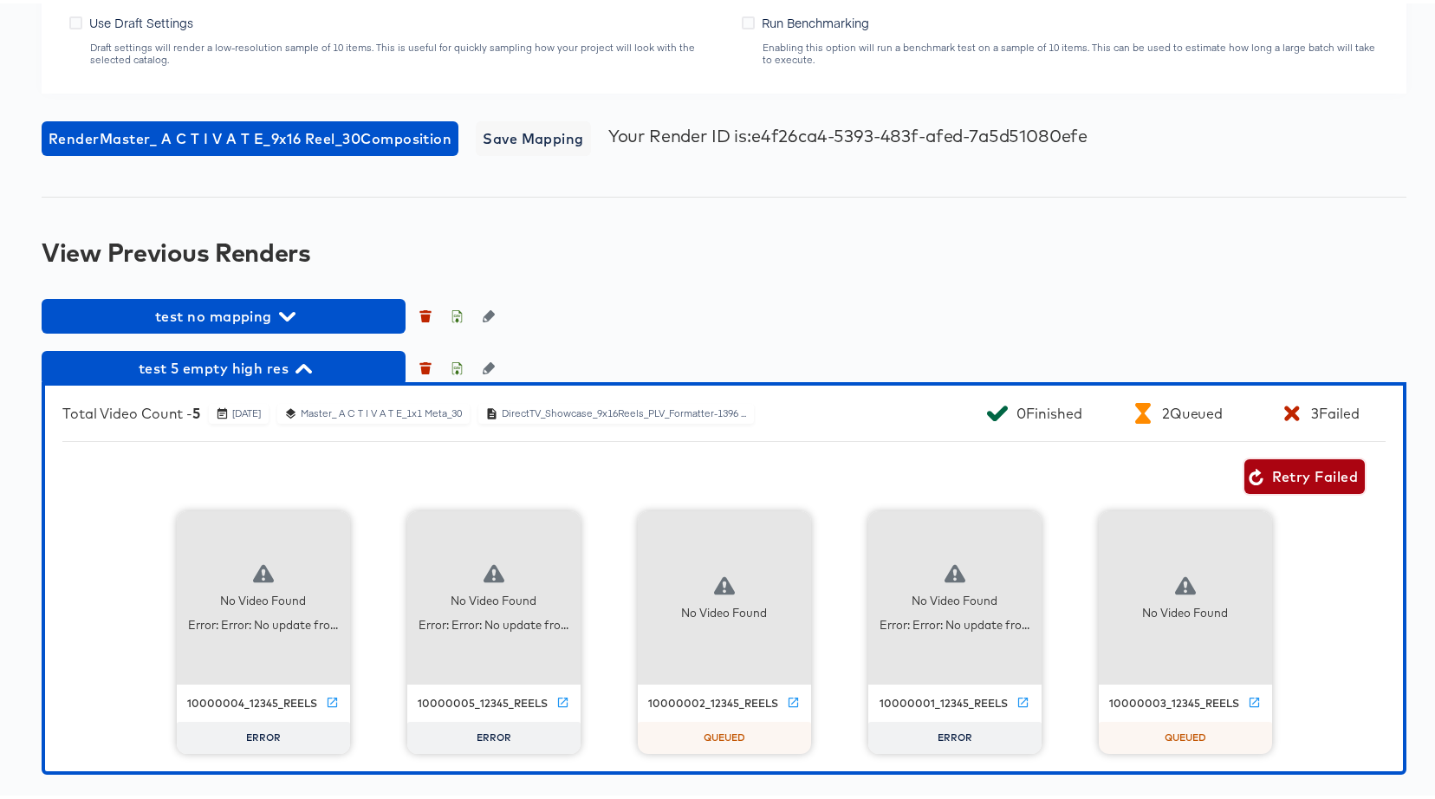
click at [1259, 475] on span "Retry Failed" at bounding box center [1304, 473] width 107 height 24
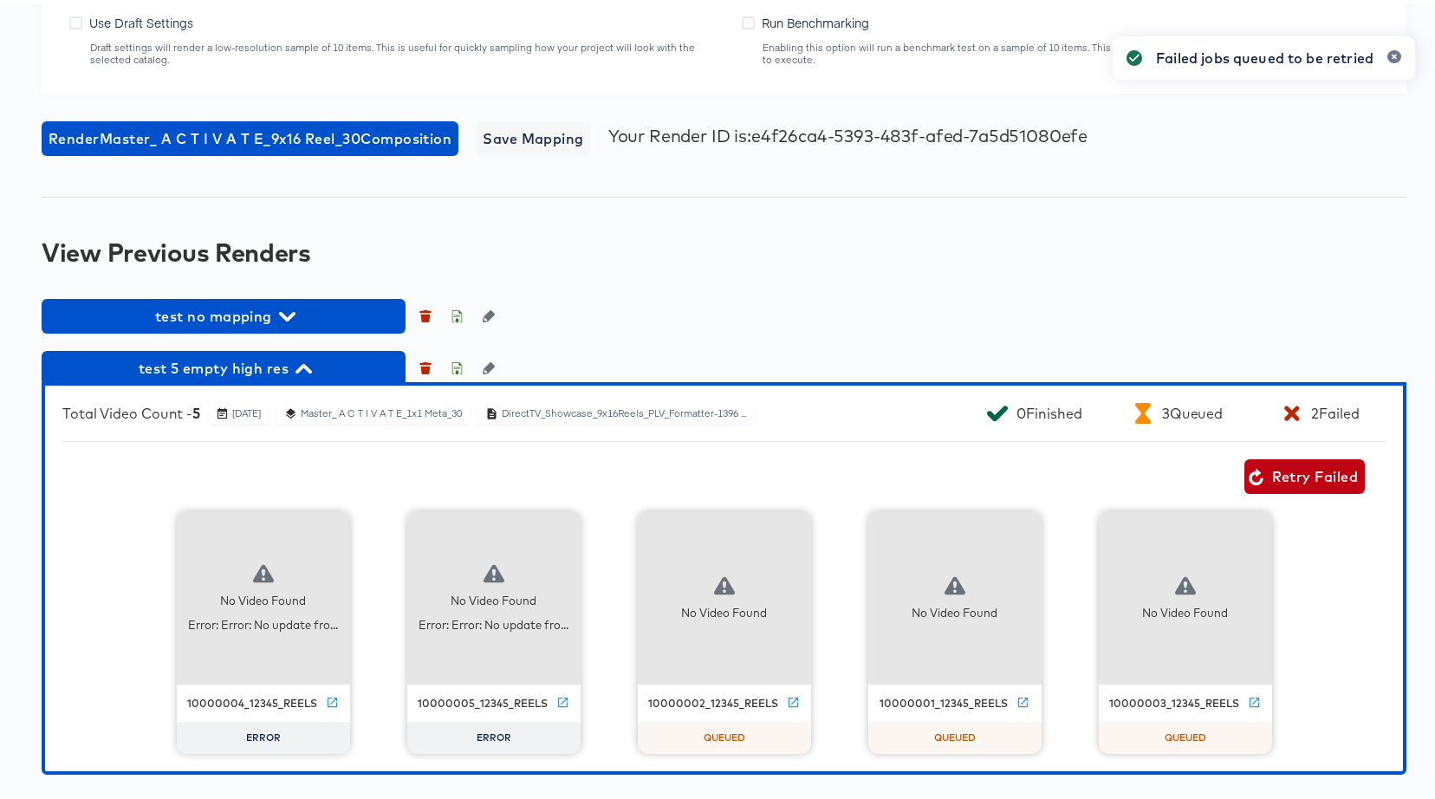
click at [853, 463] on div "Retry Failed" at bounding box center [713, 473] width 1302 height 35
click at [278, 366] on span "test 5 empty high res" at bounding box center [223, 365] width 347 height 24
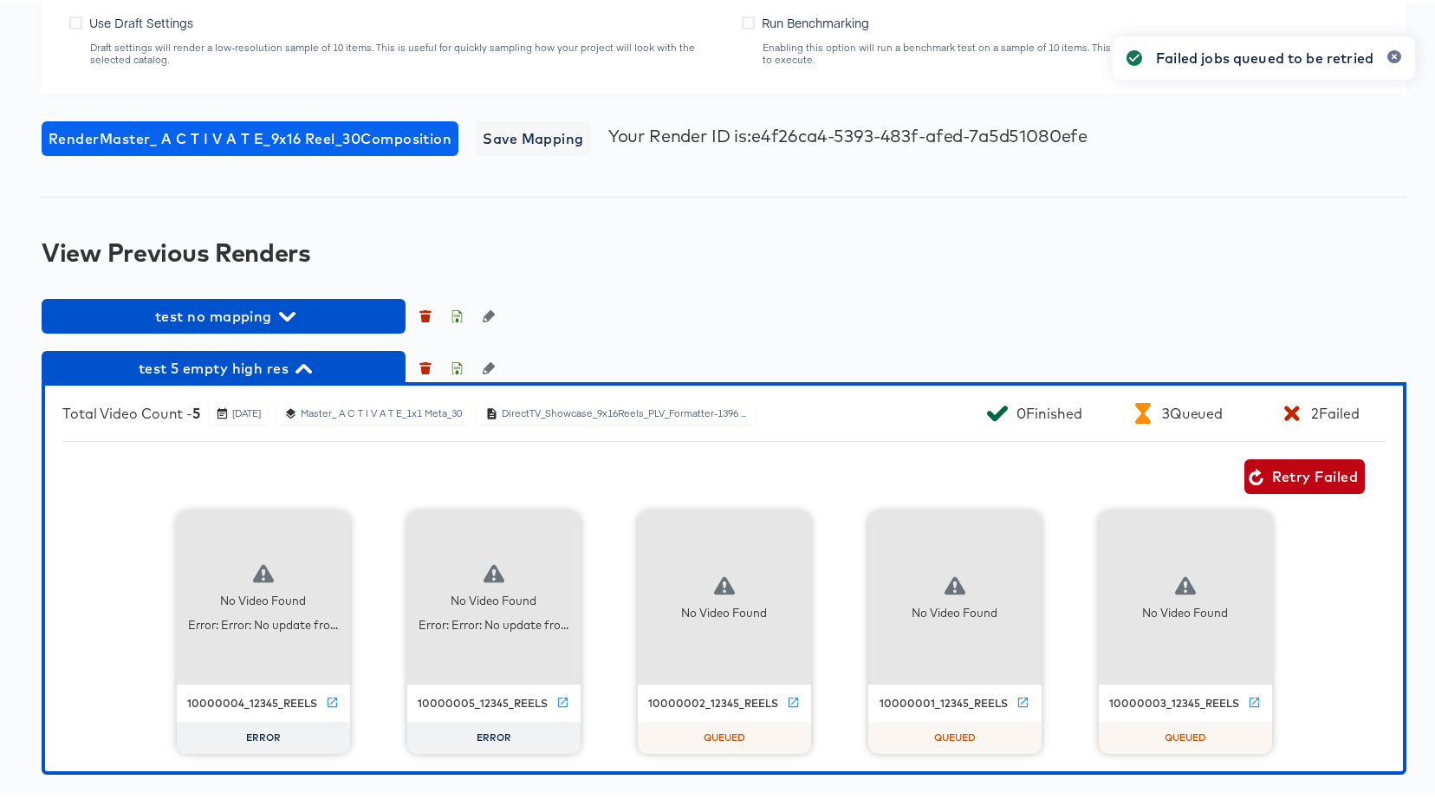
scroll to position [2227, 0]
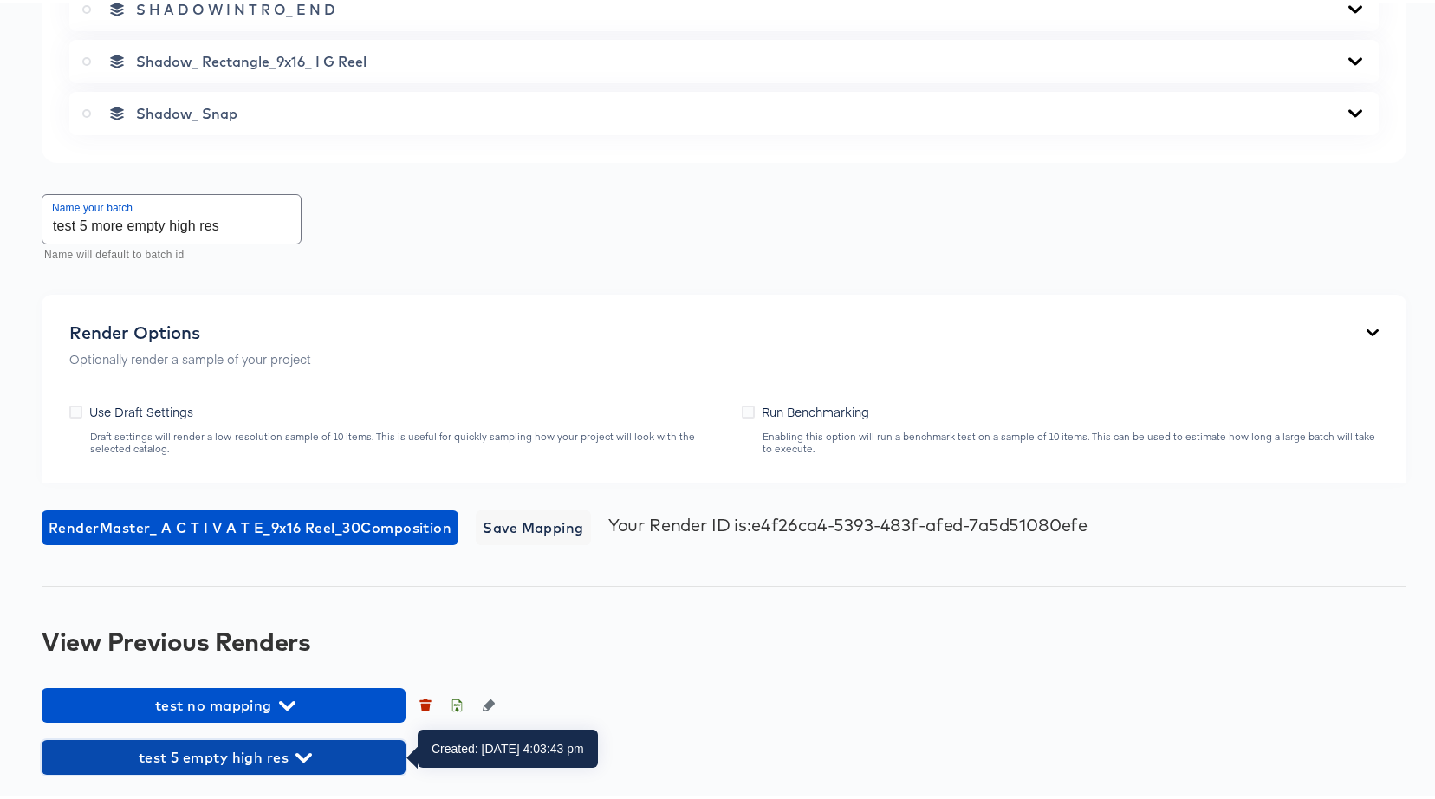
click at [211, 748] on span "test 5 empty high res" at bounding box center [223, 754] width 347 height 24
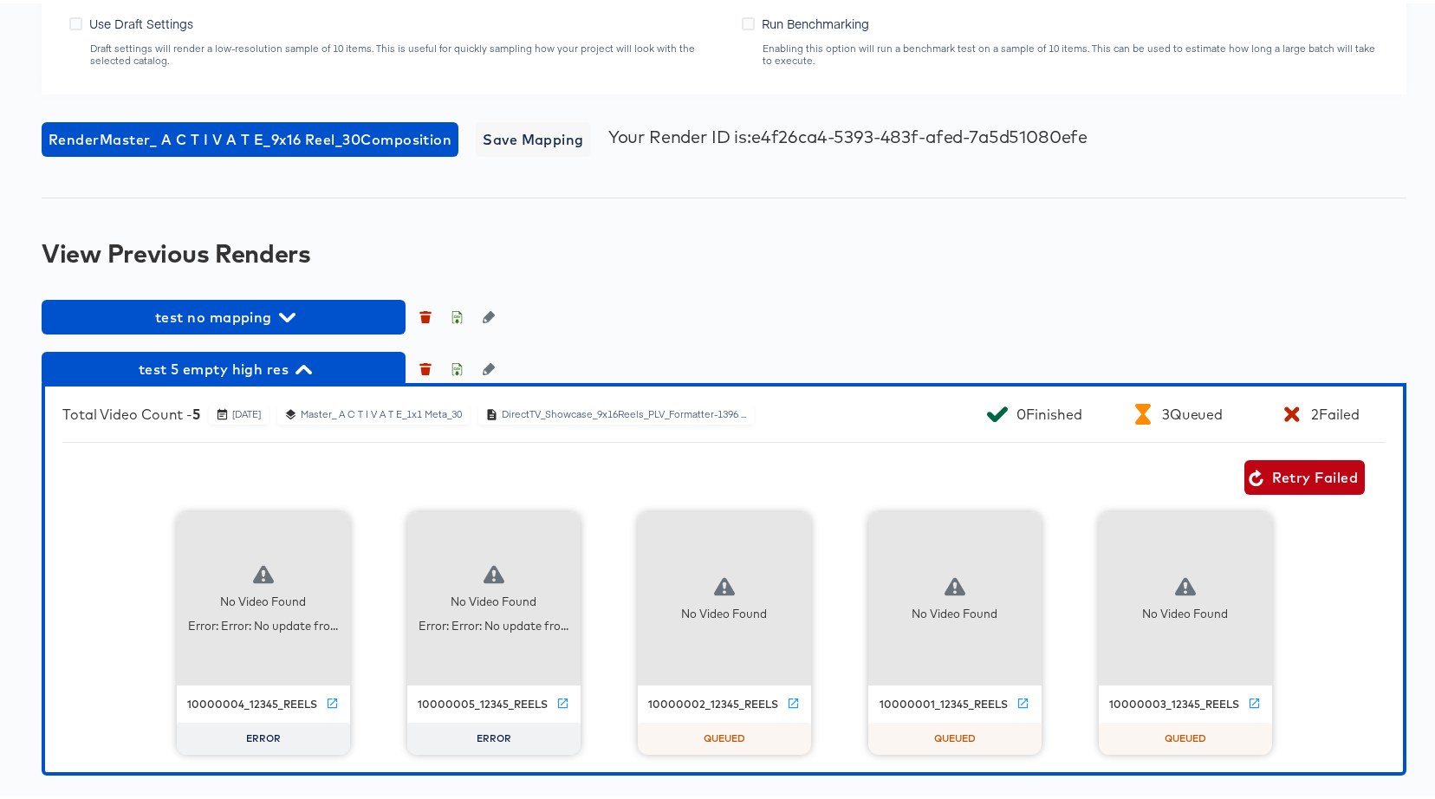
scroll to position [2616, 0]
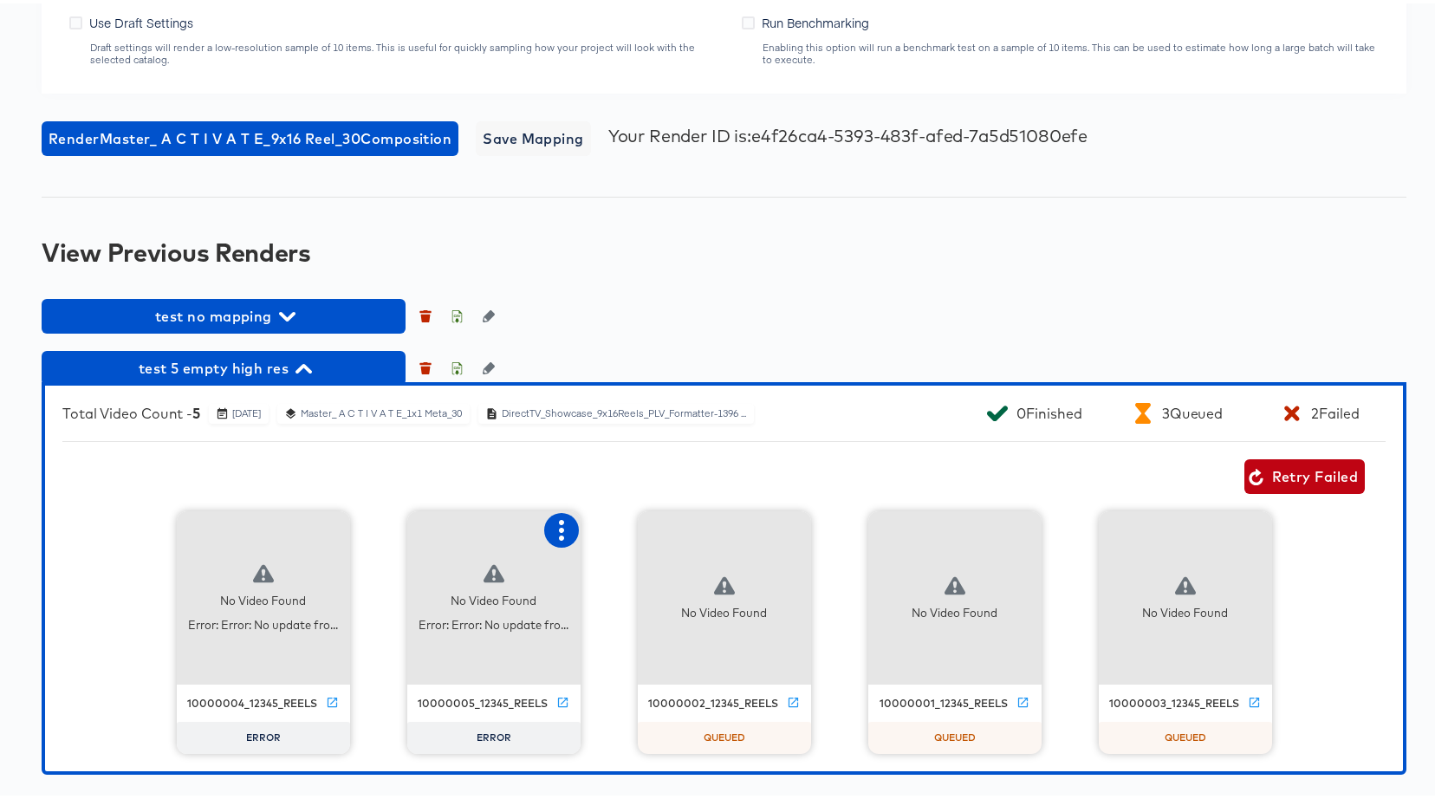
click at [559, 534] on icon "button" at bounding box center [561, 526] width 5 height 21
click at [612, 530] on div "Retry" at bounding box center [625, 525] width 34 height 14
click at [329, 531] on icon "button" at bounding box center [331, 526] width 21 height 21
click at [386, 532] on div "Retry" at bounding box center [395, 525] width 34 height 14
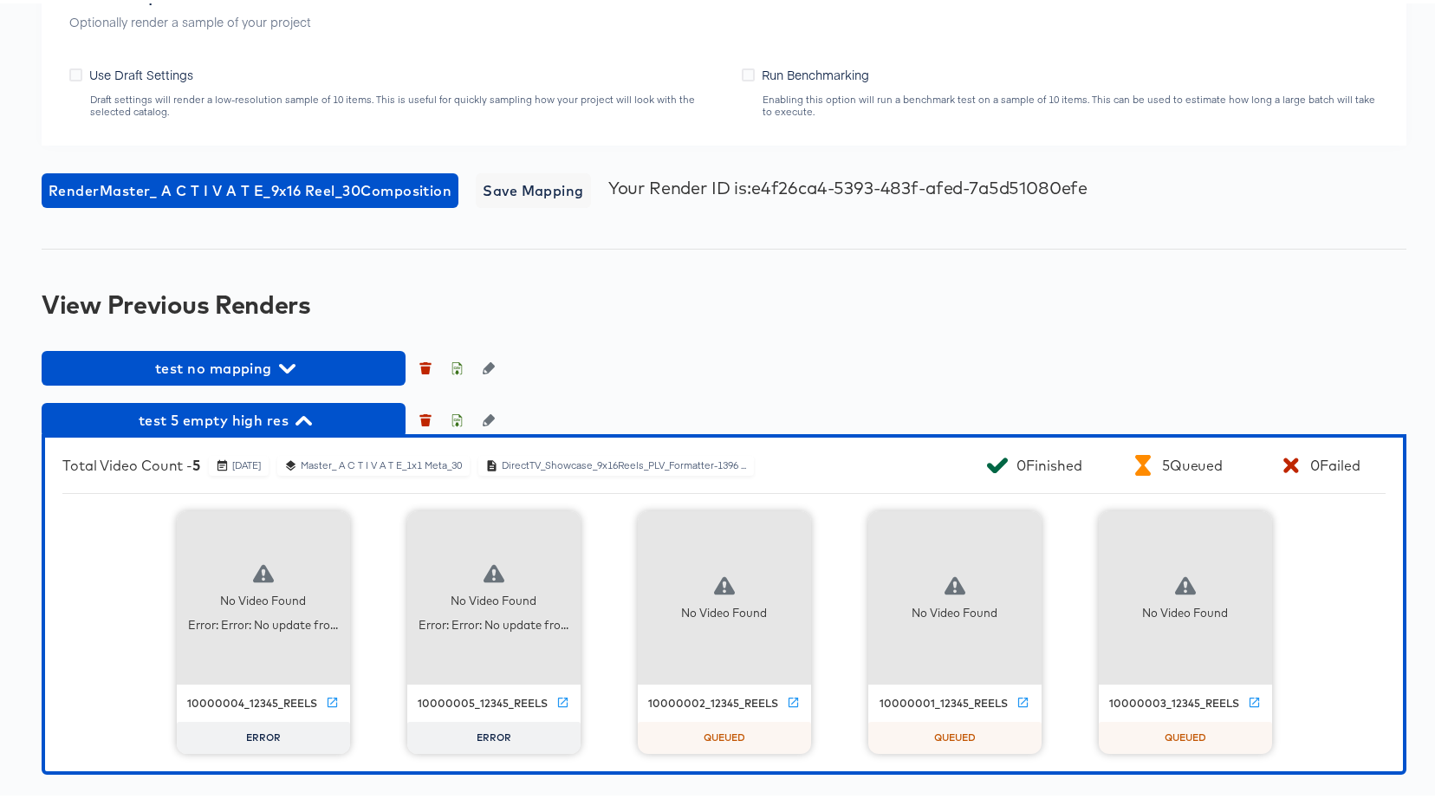
scroll to position [2564, 0]
click at [269, 408] on span "test 5 empty high res" at bounding box center [223, 417] width 347 height 24
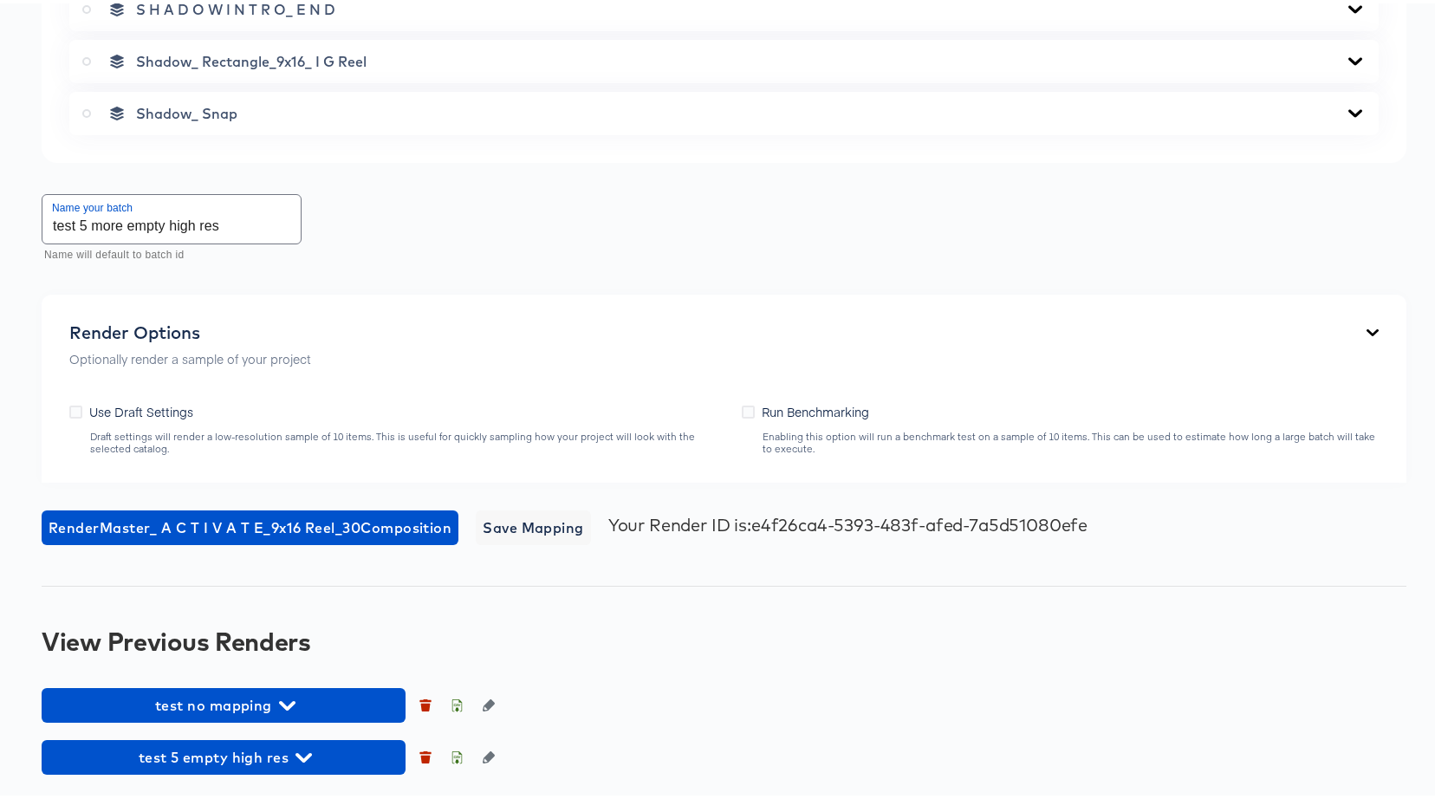
scroll to position [2227, 0]
click at [241, 746] on span "test 5 empty high res" at bounding box center [223, 754] width 347 height 24
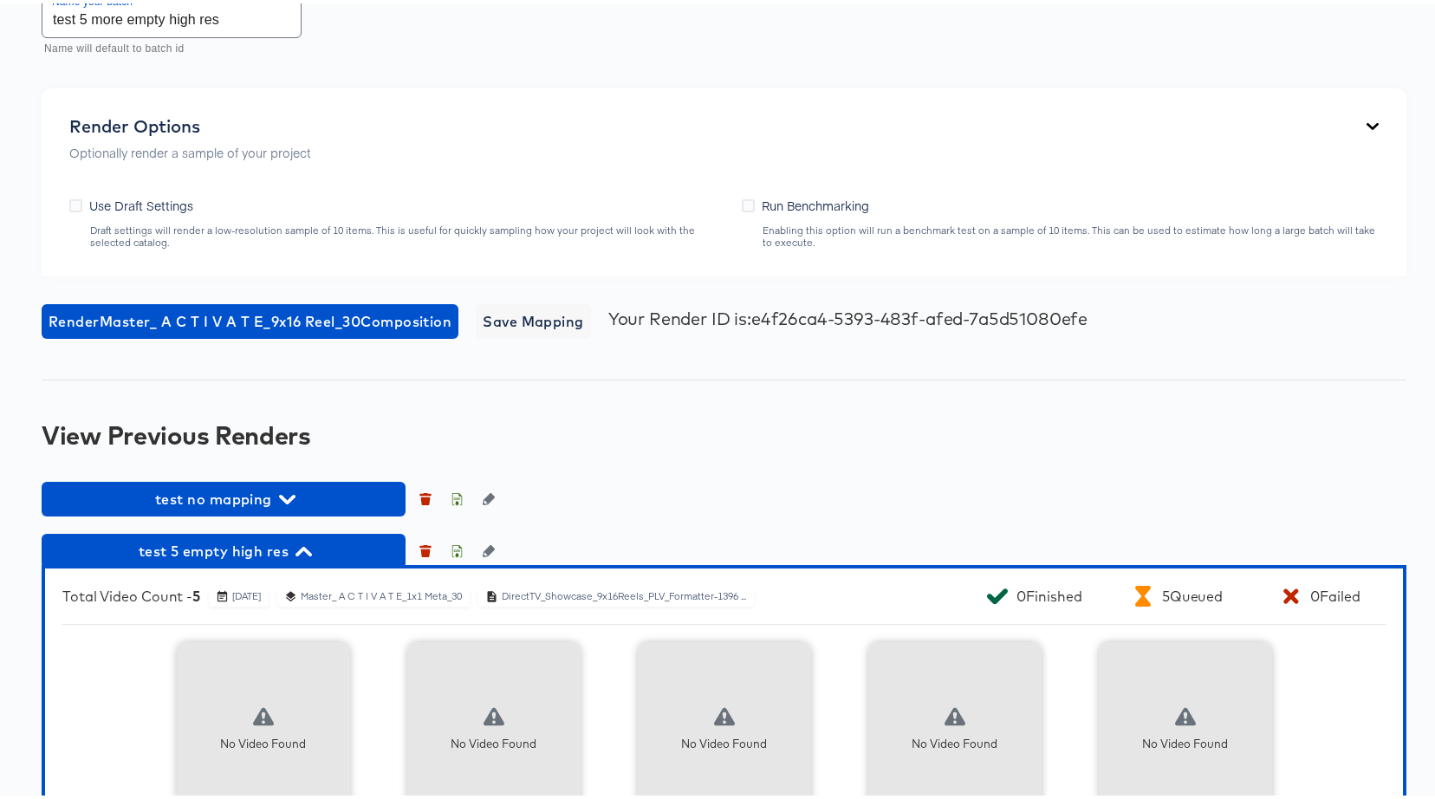
scroll to position [1886, 0]
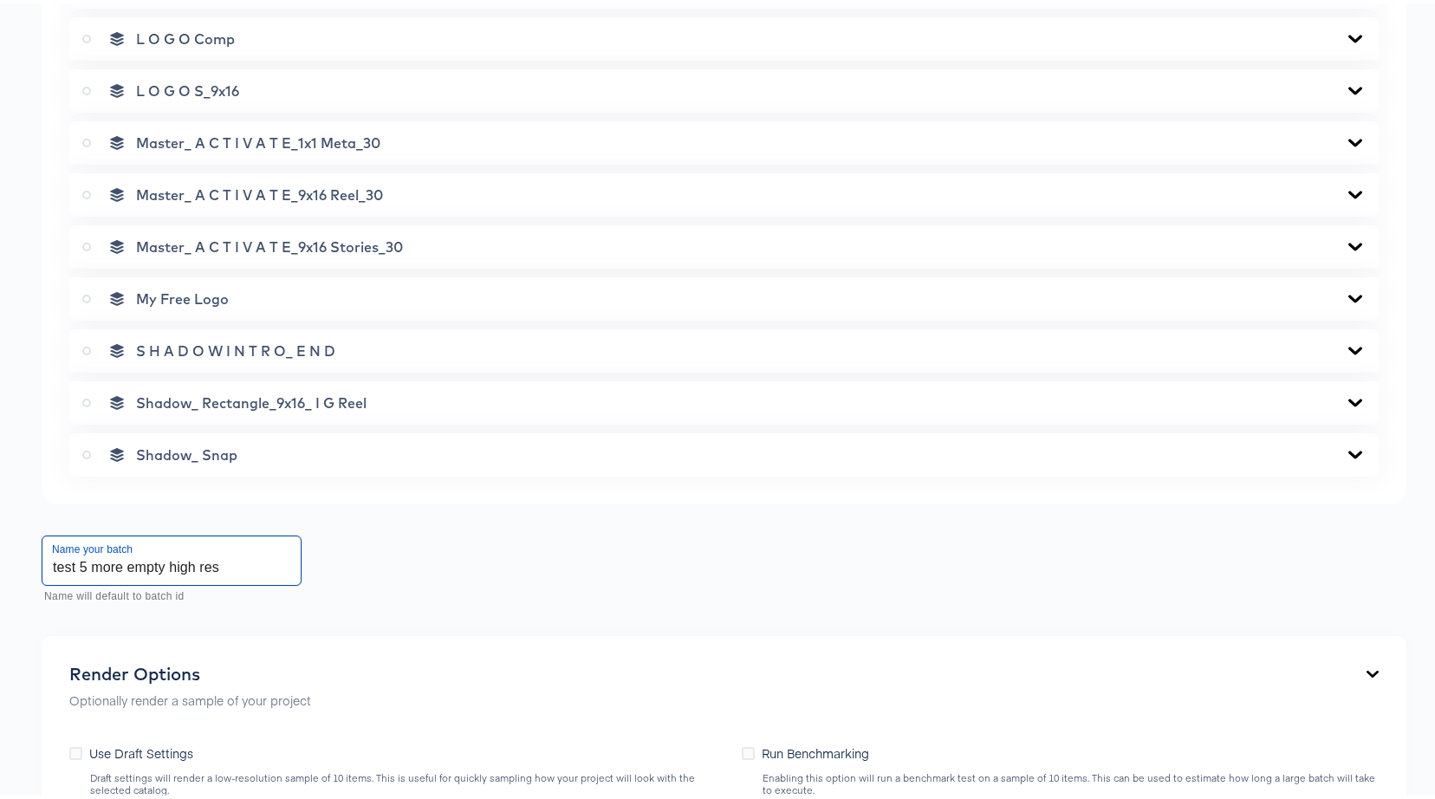
click at [240, 571] on input "test 5 more empty high res" at bounding box center [171, 557] width 258 height 49
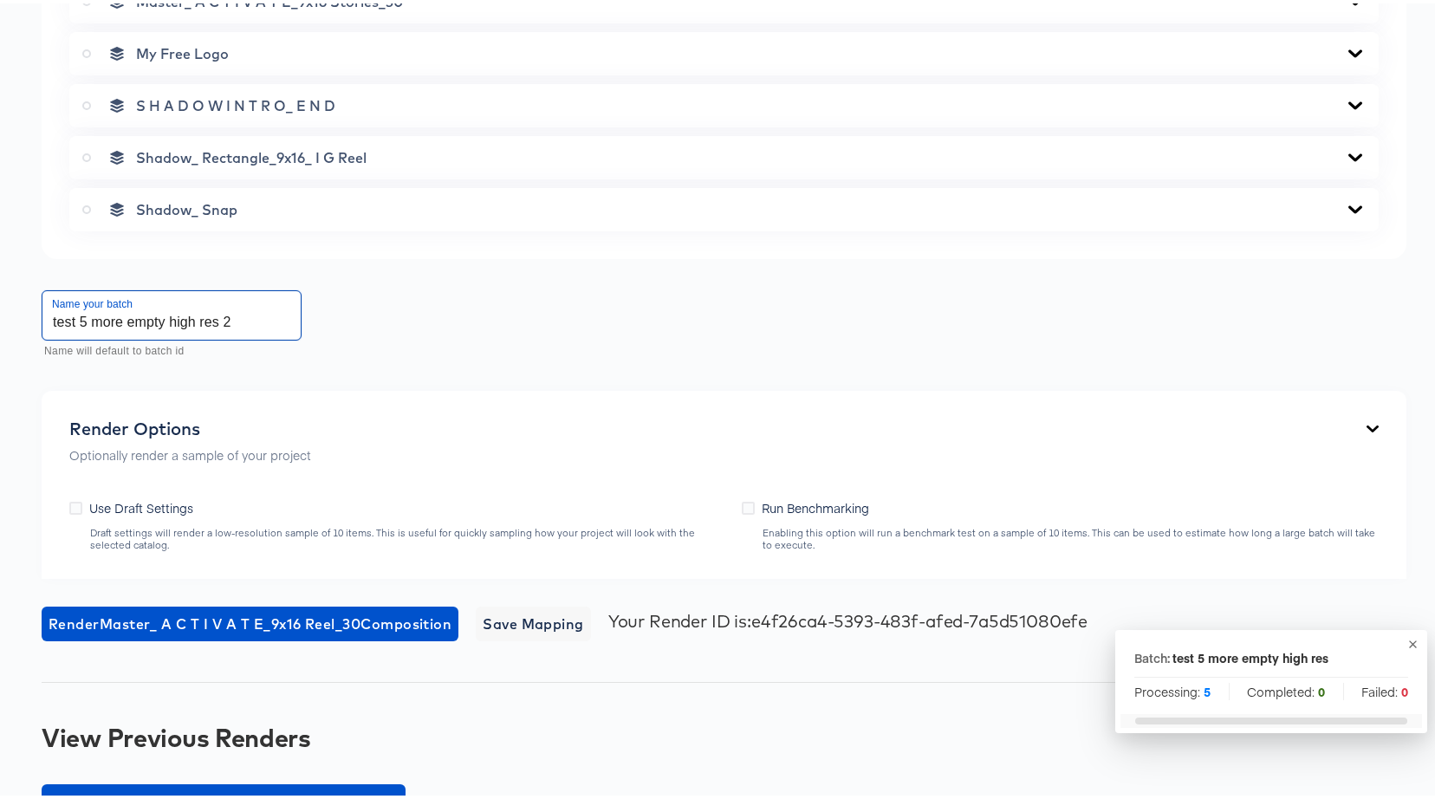
scroll to position [2291, 0]
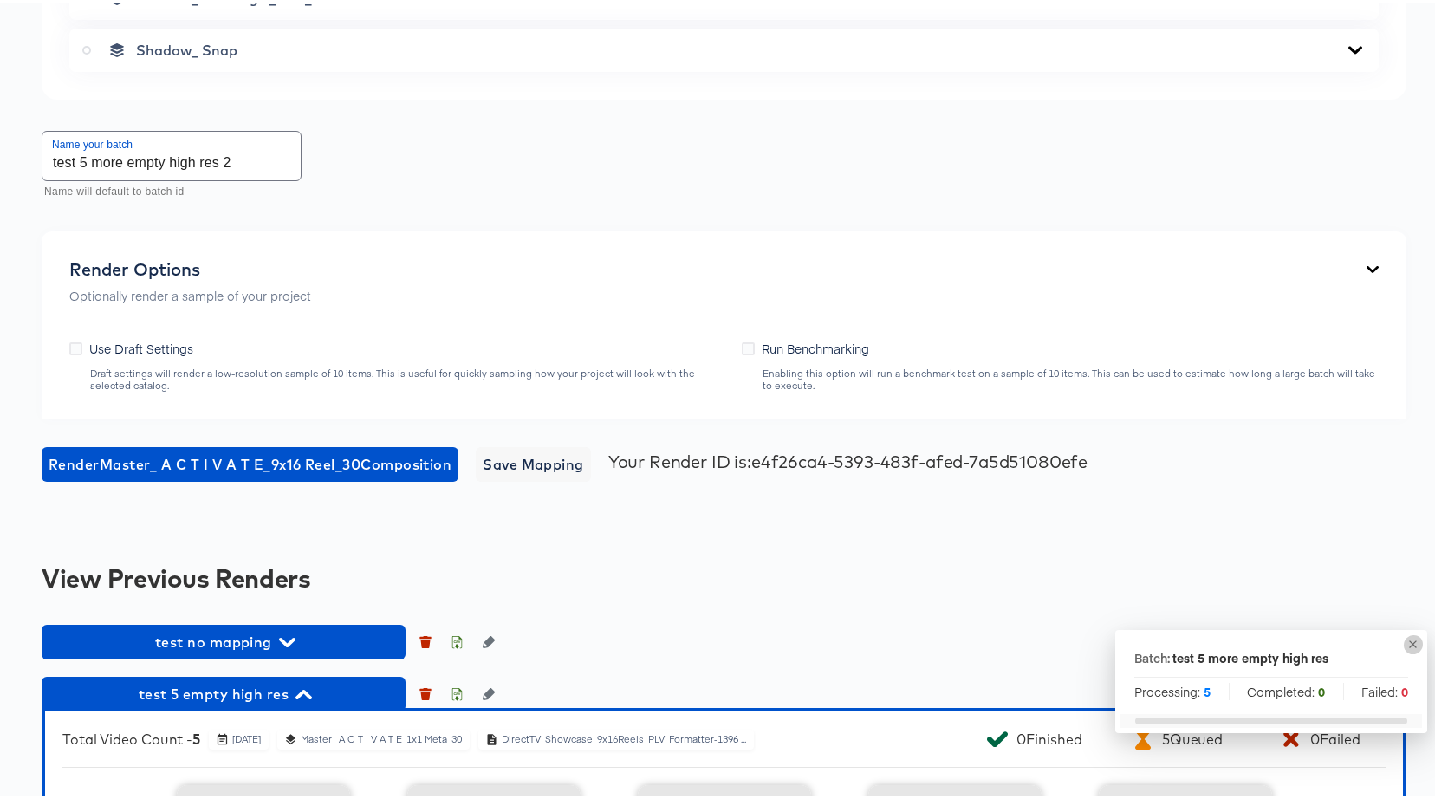
click at [1406, 642] on icon "button" at bounding box center [1412, 640] width 13 height 13
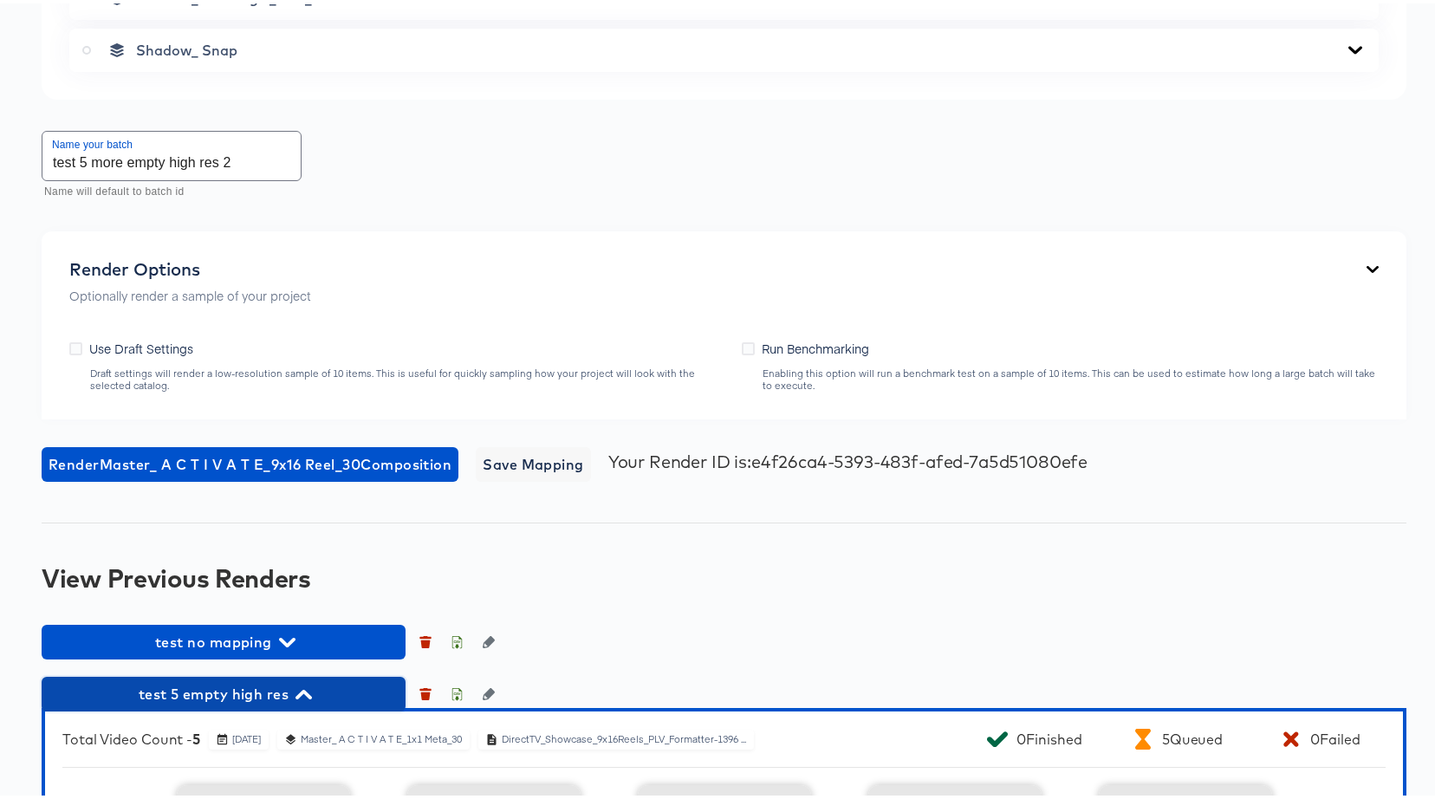
click at [267, 674] on button "test 5 empty high res" at bounding box center [224, 690] width 364 height 35
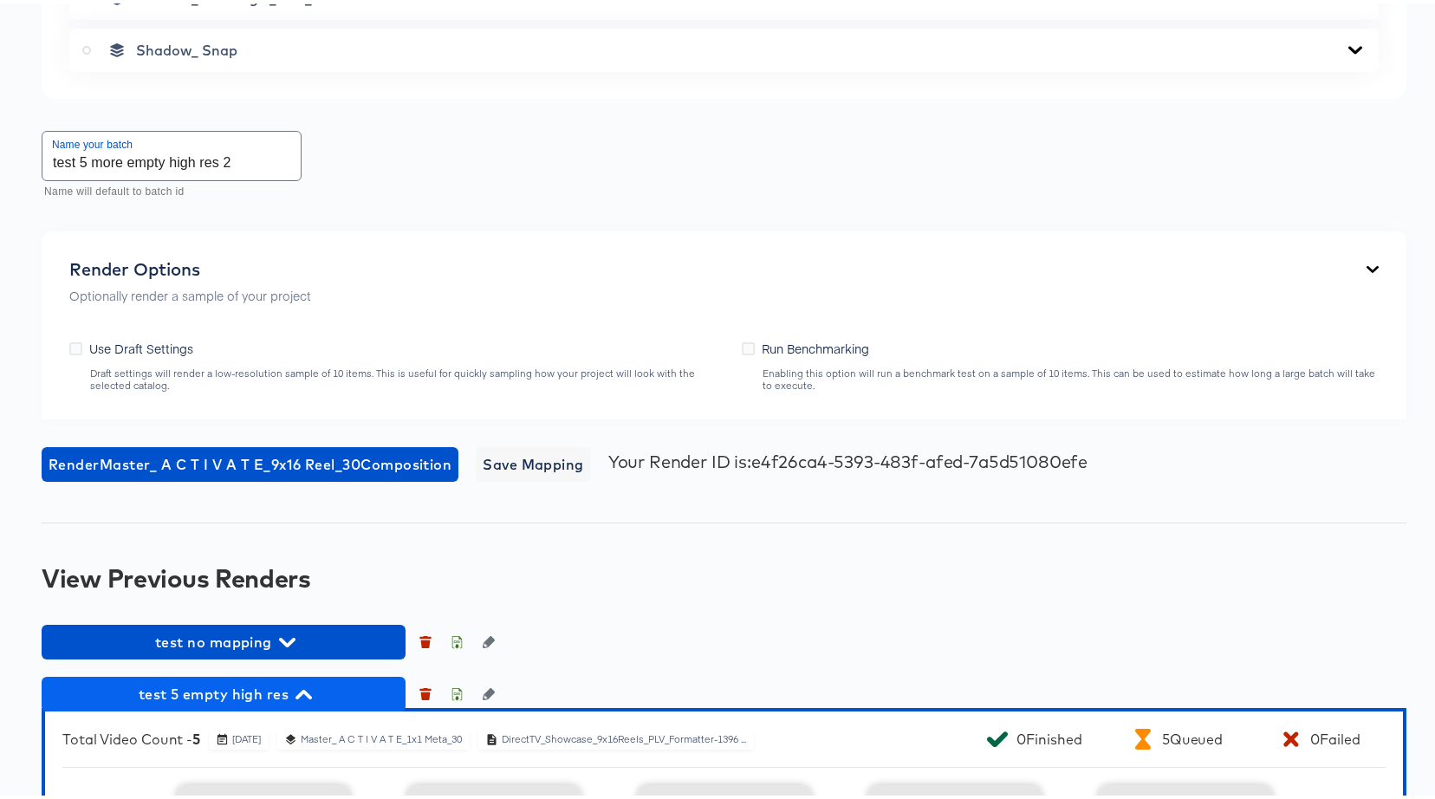
scroll to position [2227, 0]
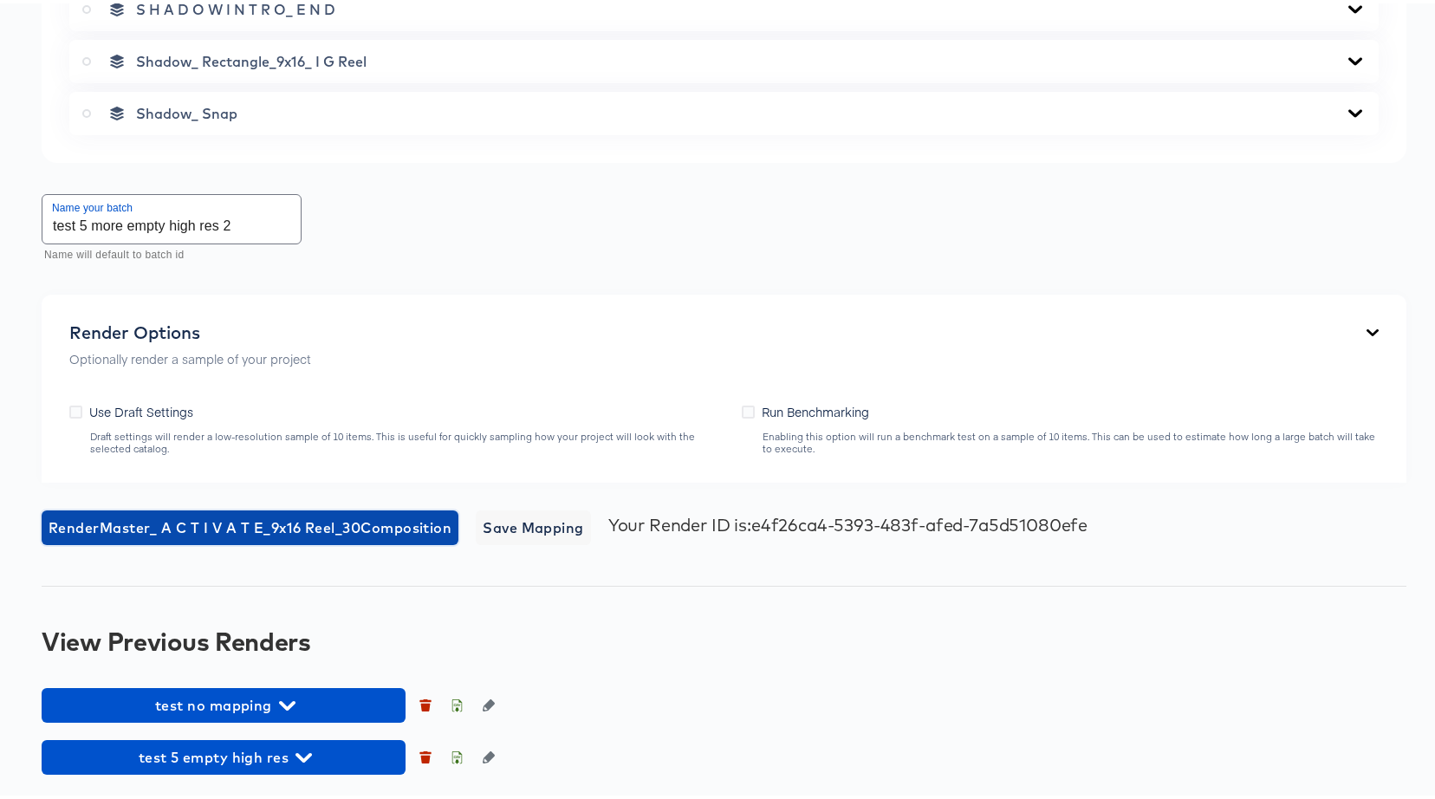
click at [295, 528] on span "Render Master_ A C T I V A T E_9x16 Reel_30 Composition" at bounding box center [250, 524] width 403 height 24
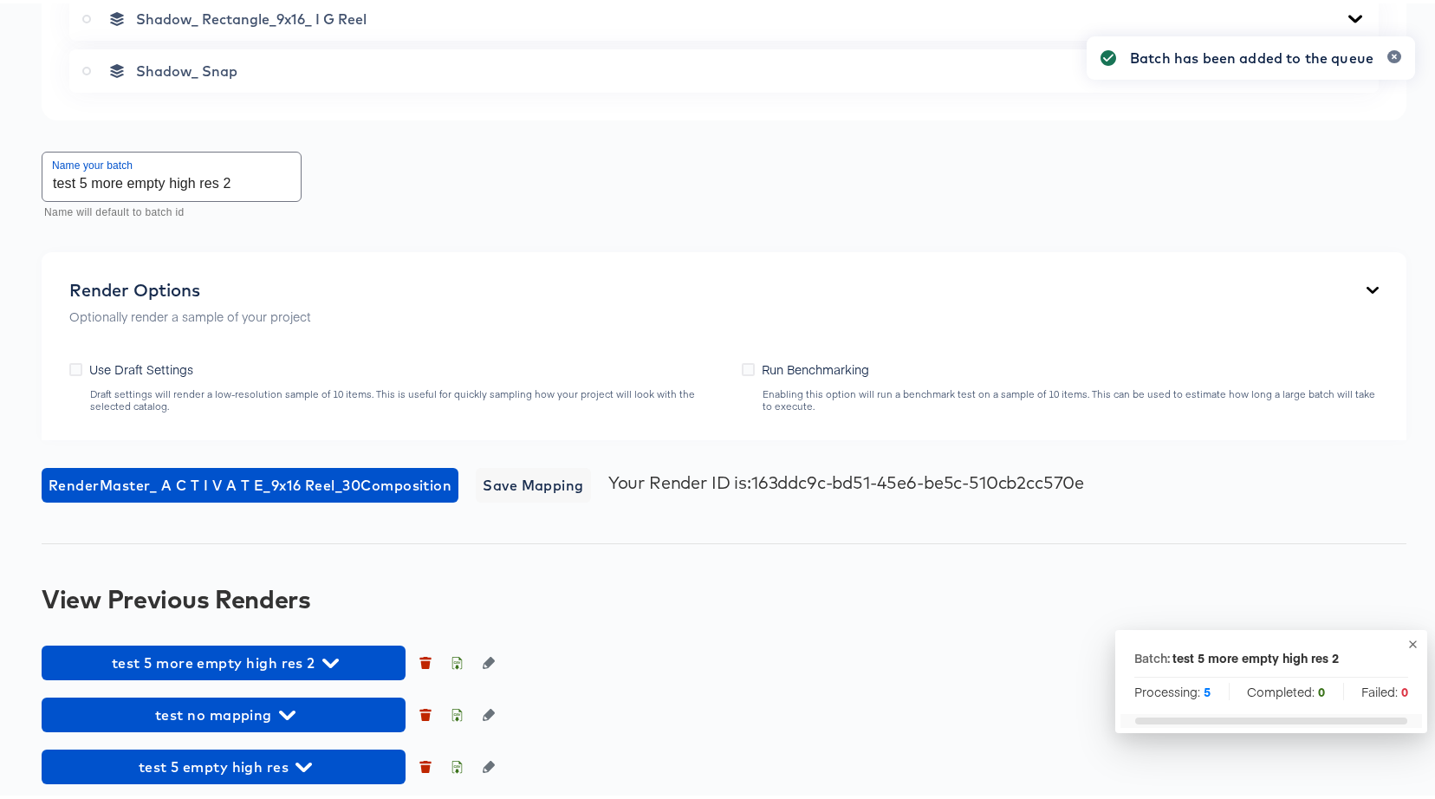
scroll to position [2279, 0]
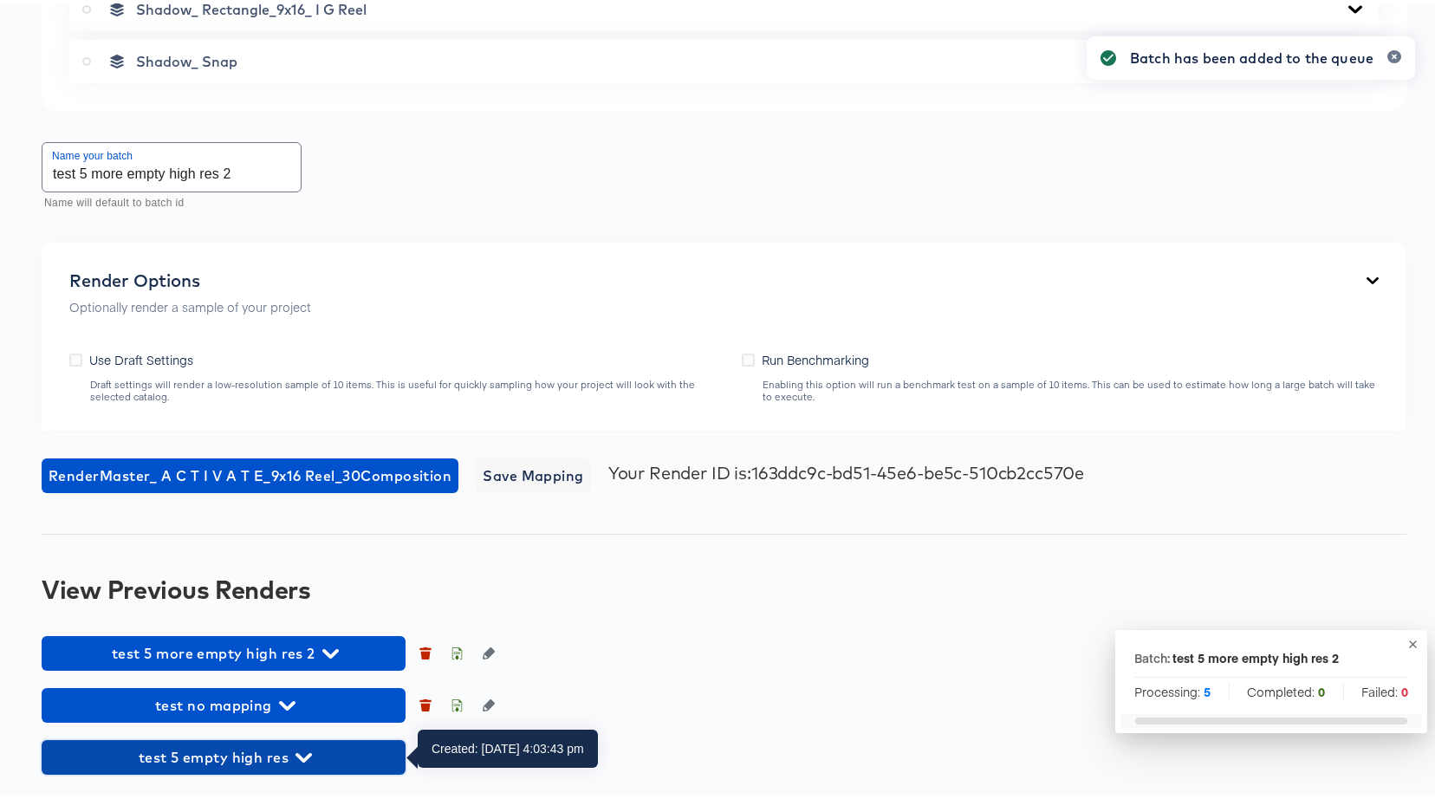
click at [267, 763] on span "test 5 empty high res" at bounding box center [223, 754] width 347 height 24
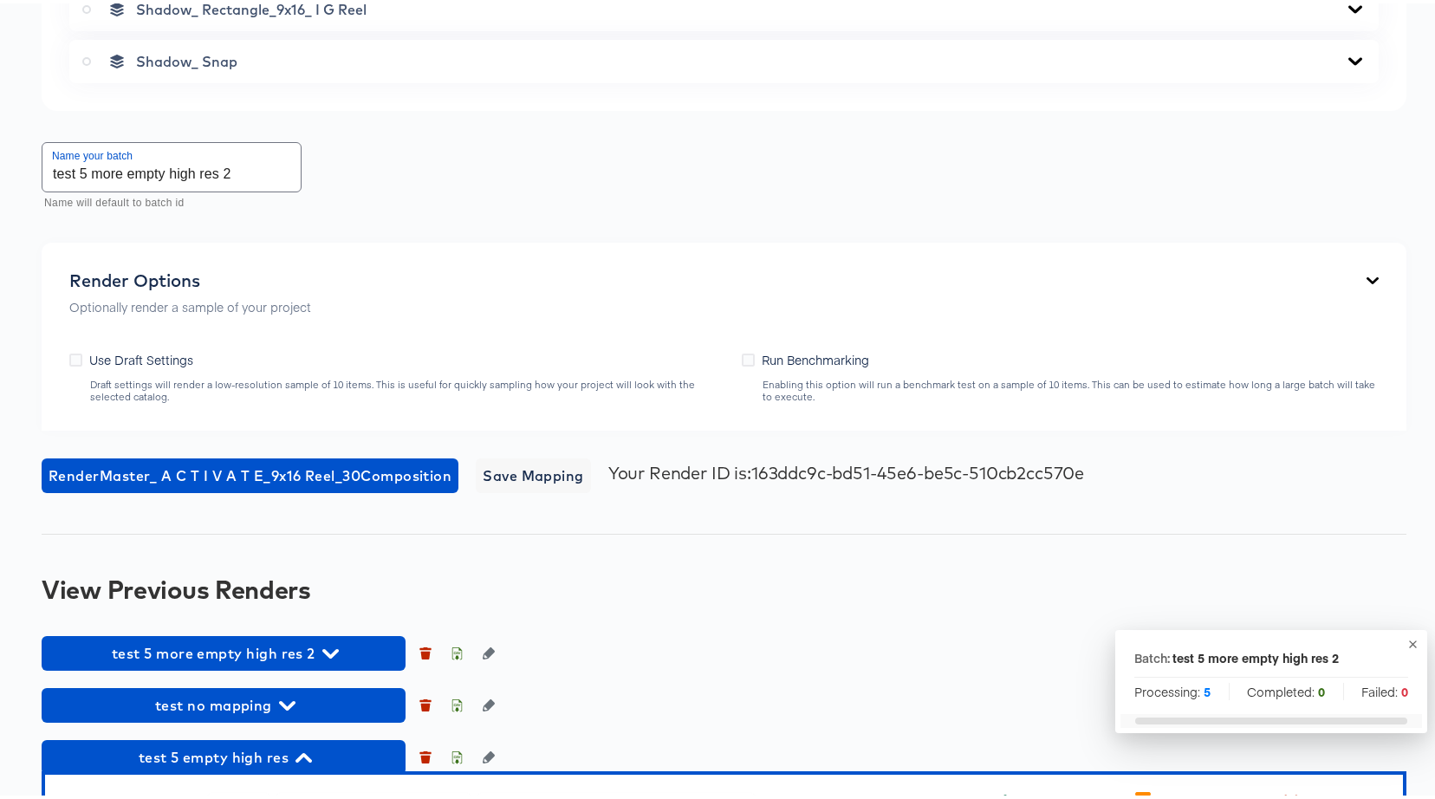
scroll to position [2616, 0]
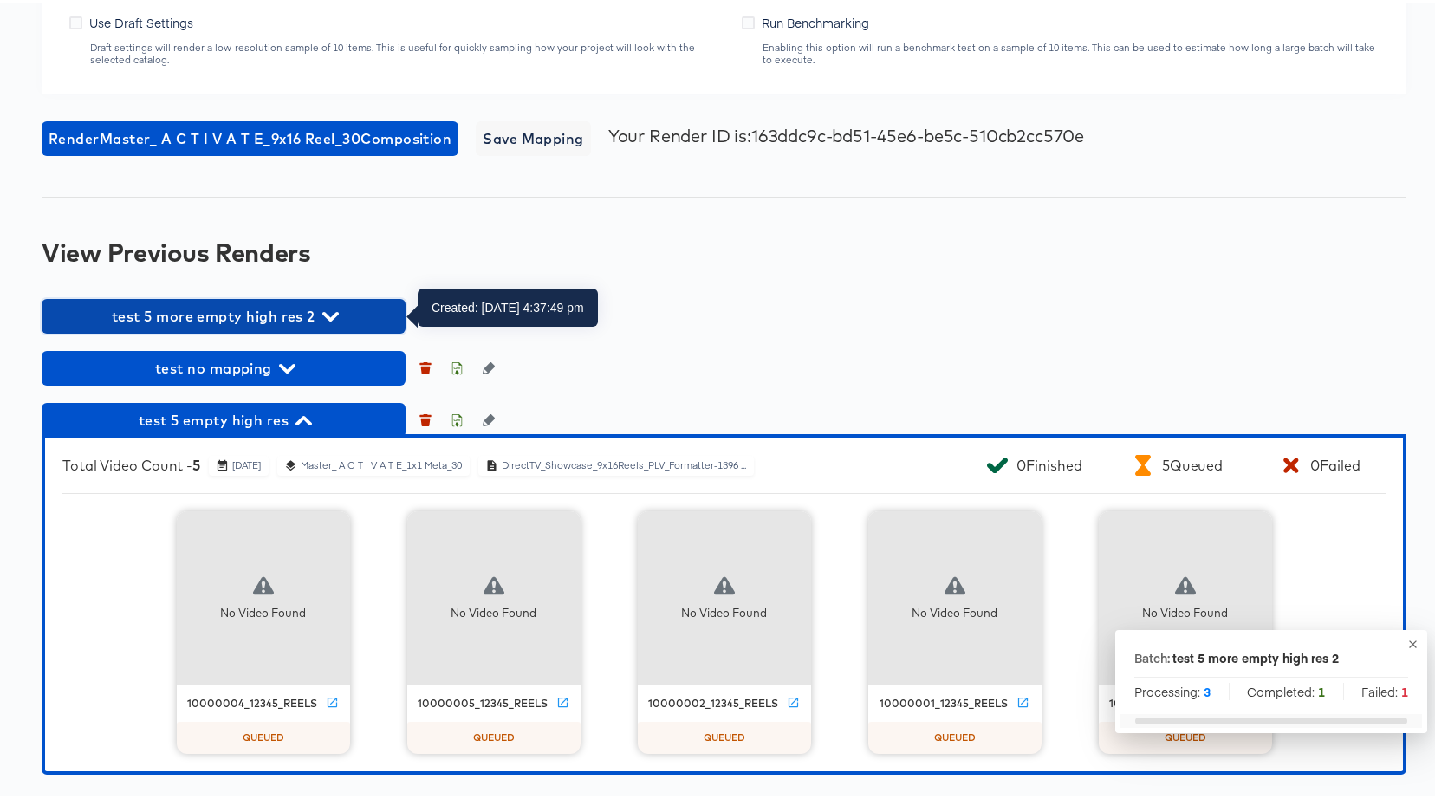
click at [200, 312] on span "test 5 more empty high res 2" at bounding box center [223, 313] width 347 height 24
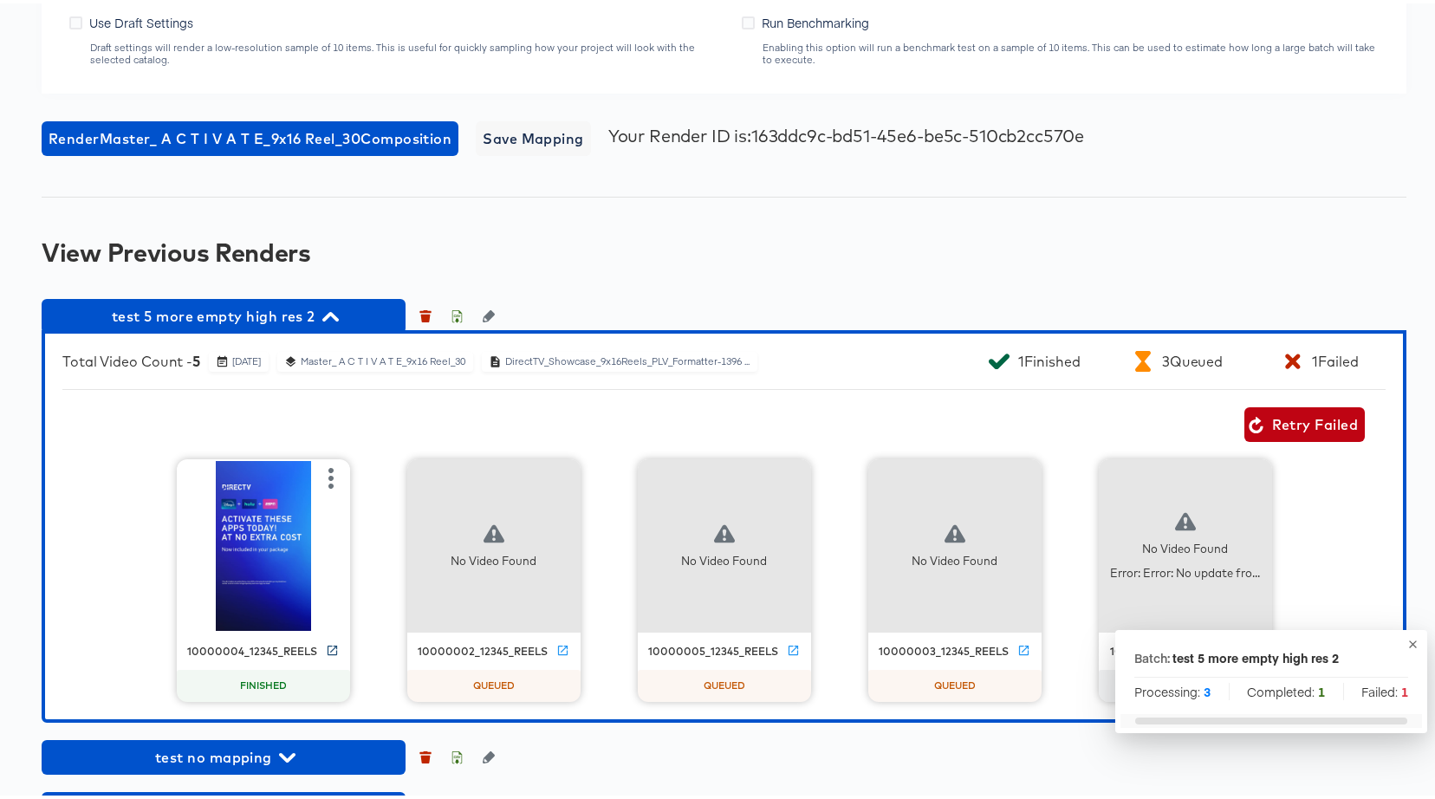
click at [326, 647] on icon at bounding box center [332, 646] width 13 height 13
click at [291, 314] on span "test 5 more empty high res 2" at bounding box center [223, 313] width 347 height 24
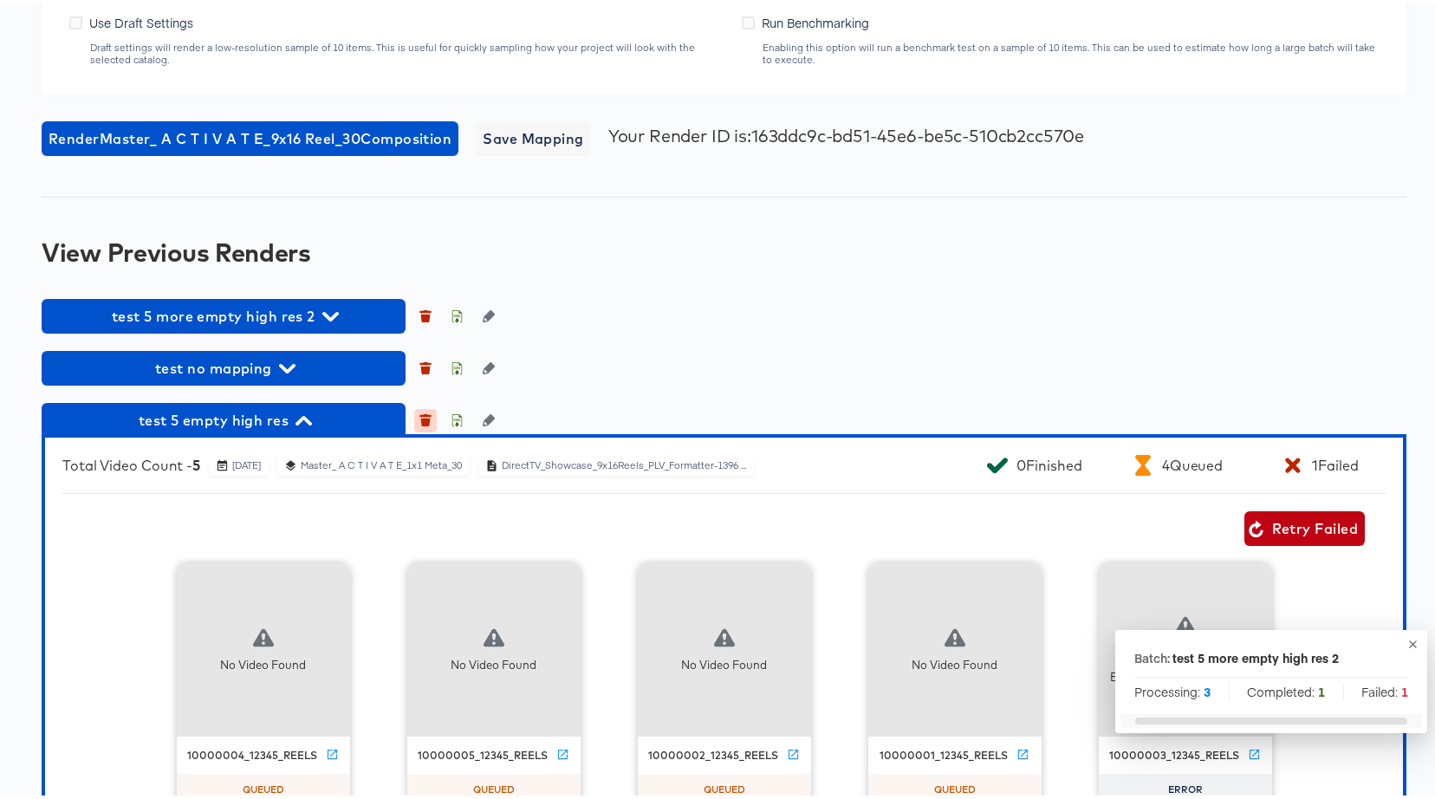
click at [428, 420] on icon "button" at bounding box center [426, 419] width 10 height 8
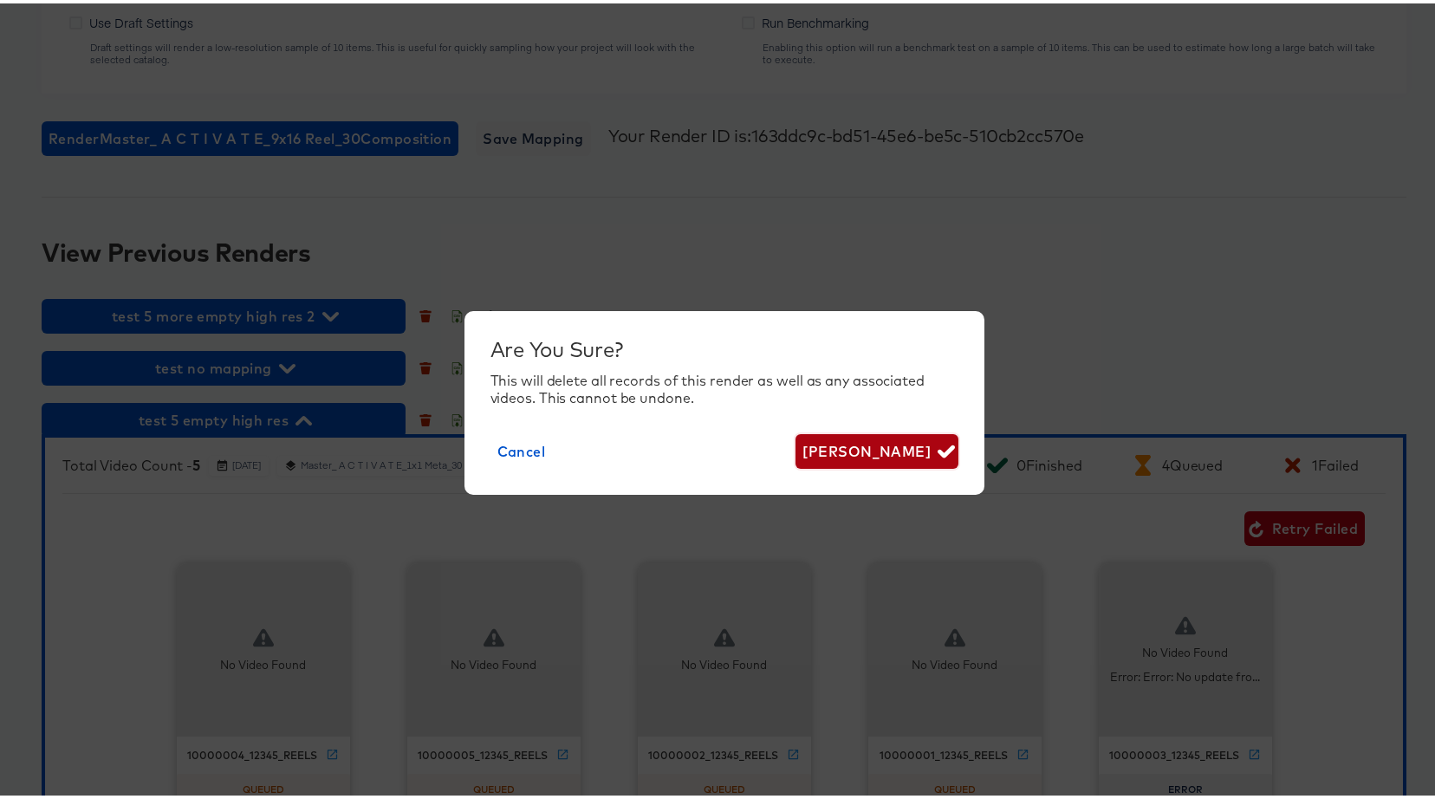
click at [921, 454] on span "Delete Render" at bounding box center [876, 448] width 148 height 24
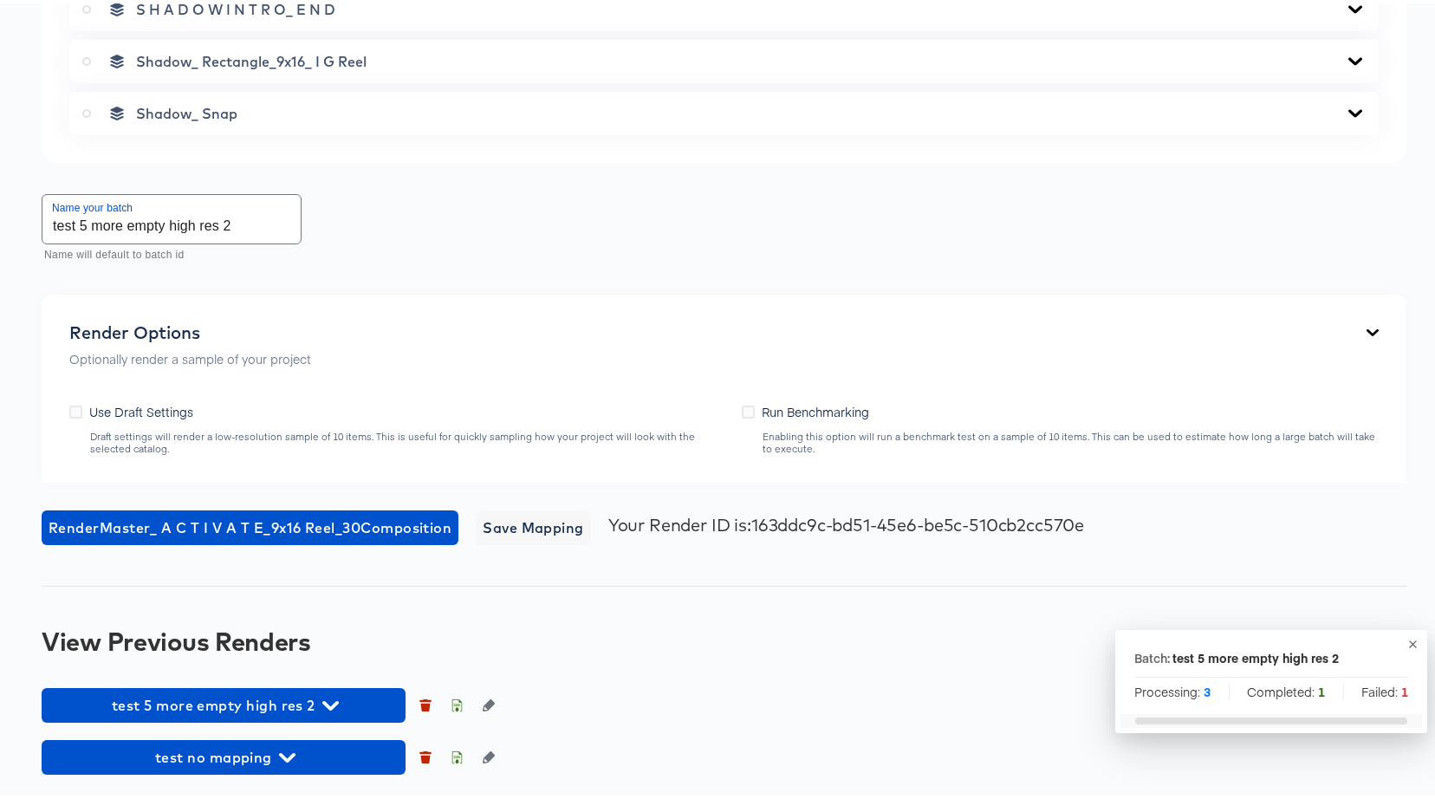
scroll to position [2227, 0]
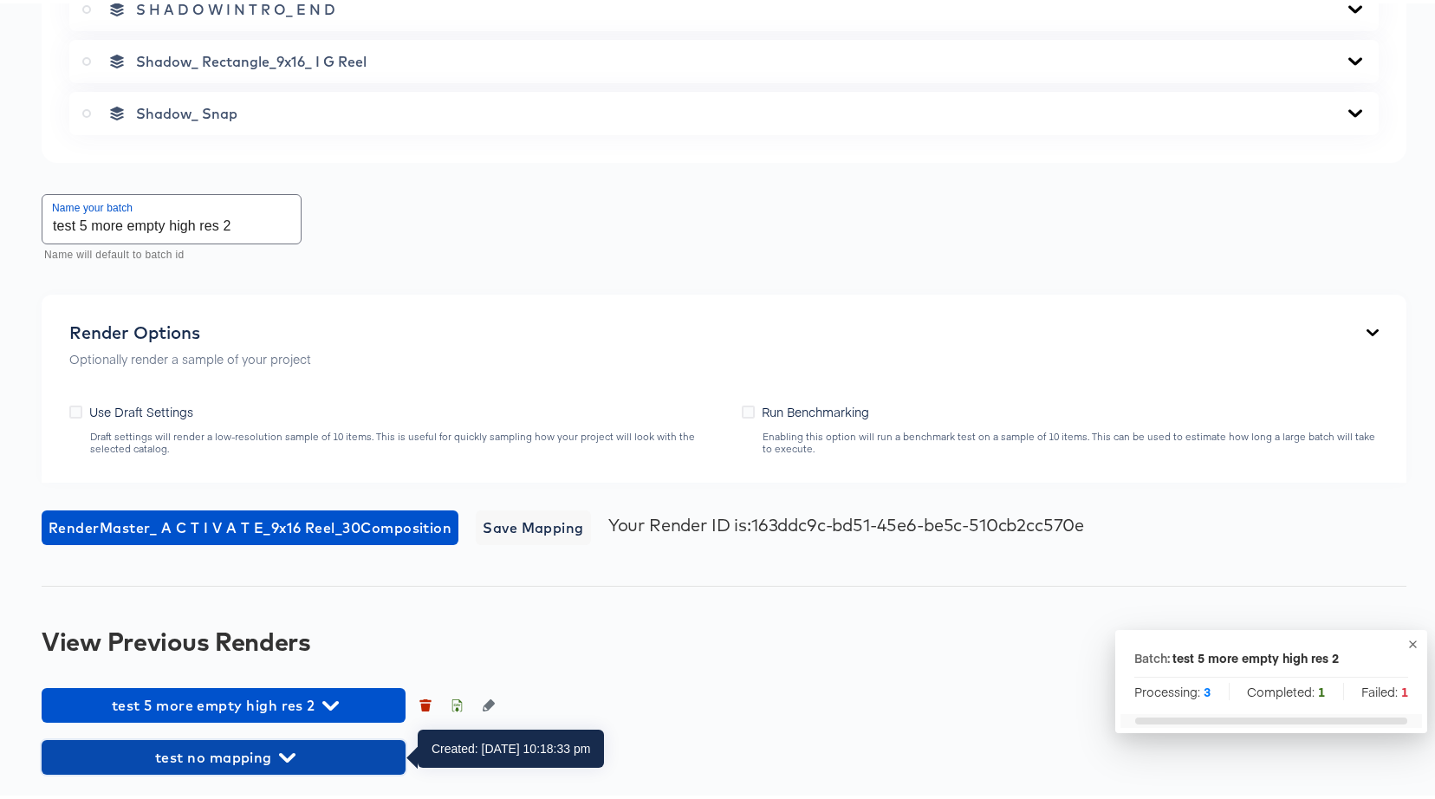
click at [243, 764] on span "test no mapping" at bounding box center [223, 754] width 347 height 24
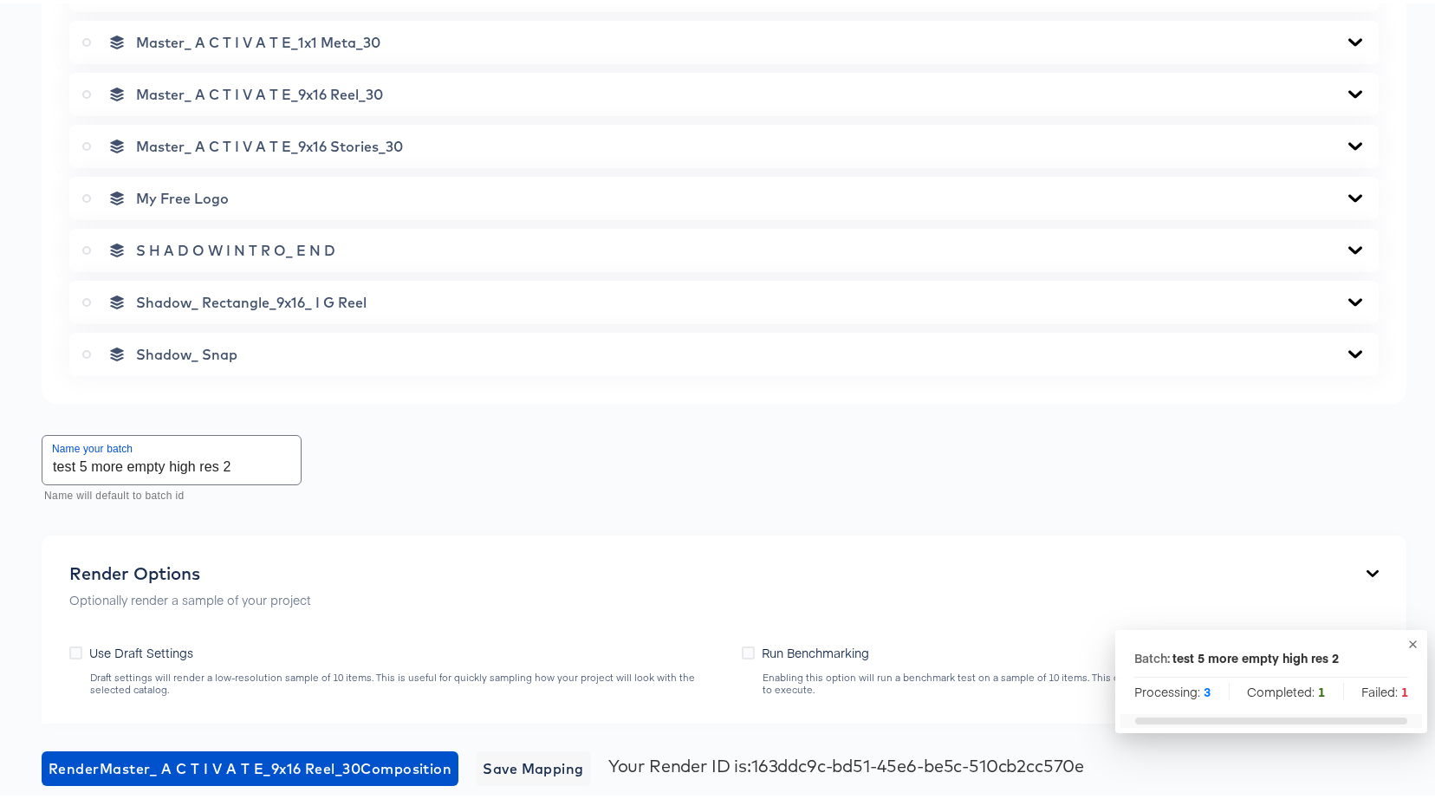
scroll to position [1661, 0]
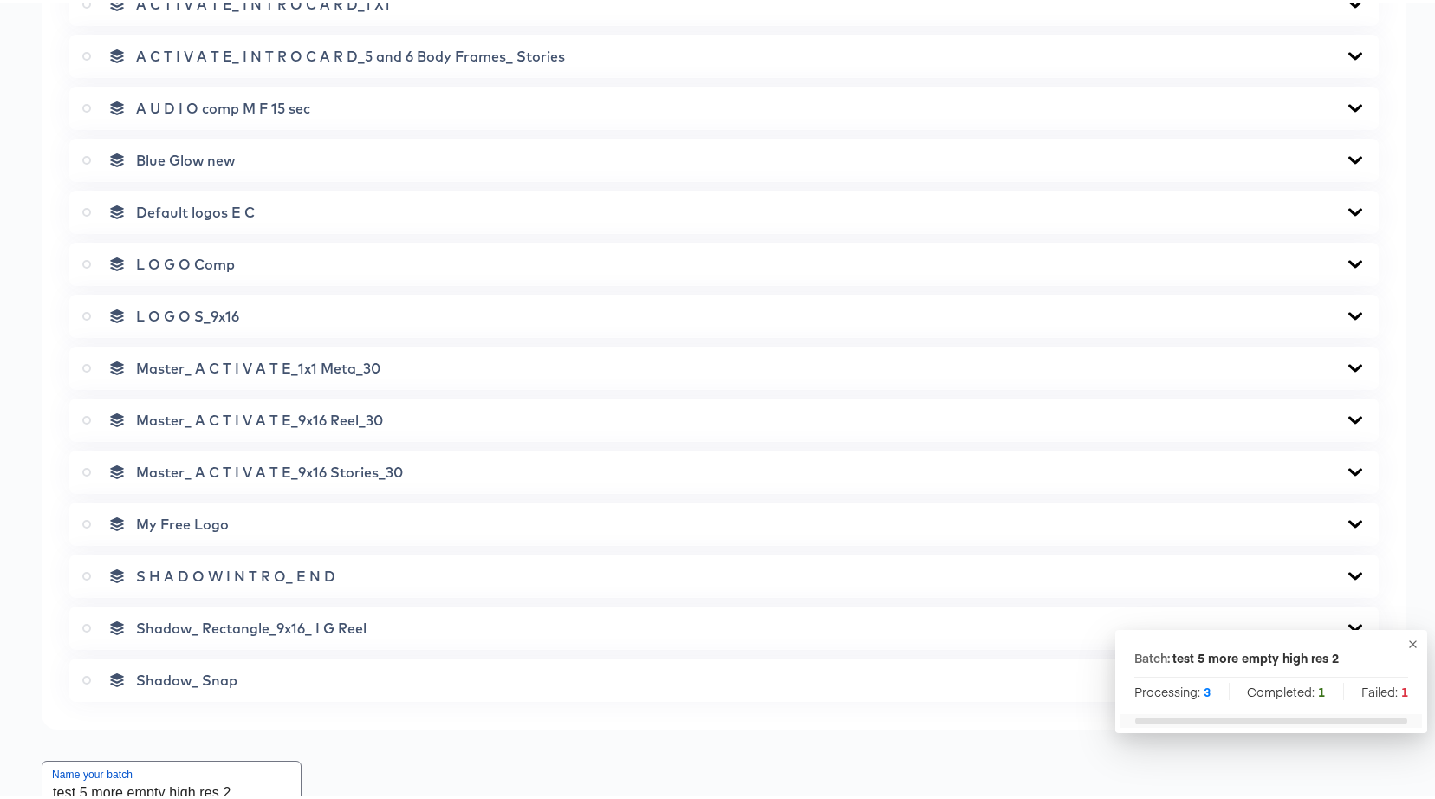
click at [75, 359] on div "Master_ A C T I V A T E_1x1 Meta_30" at bounding box center [723, 364] width 1309 height 43
click at [82, 366] on label at bounding box center [90, 364] width 16 height 17
click at [0, 0] on input "radio" at bounding box center [0, 0] width 0 height 0
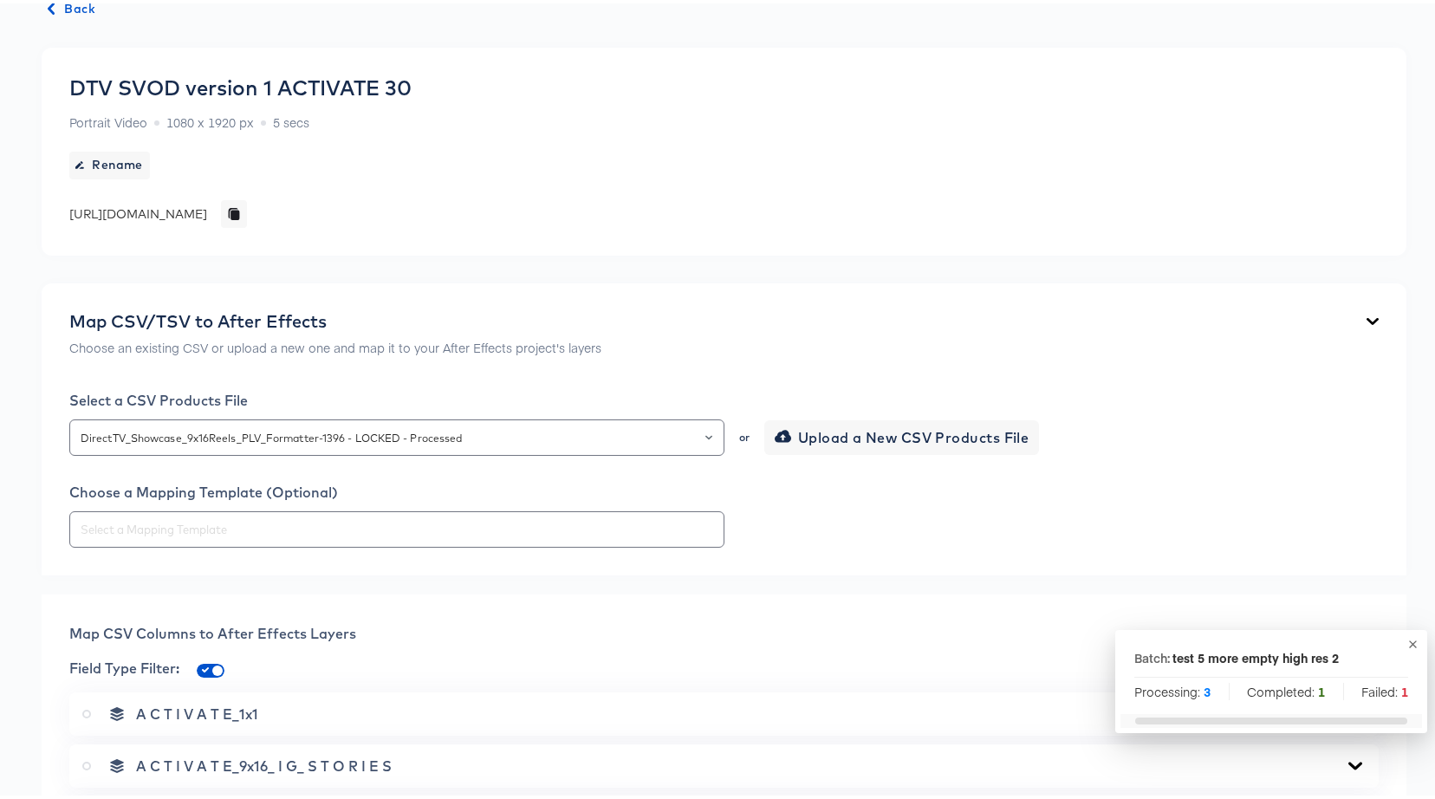
scroll to position [0, 0]
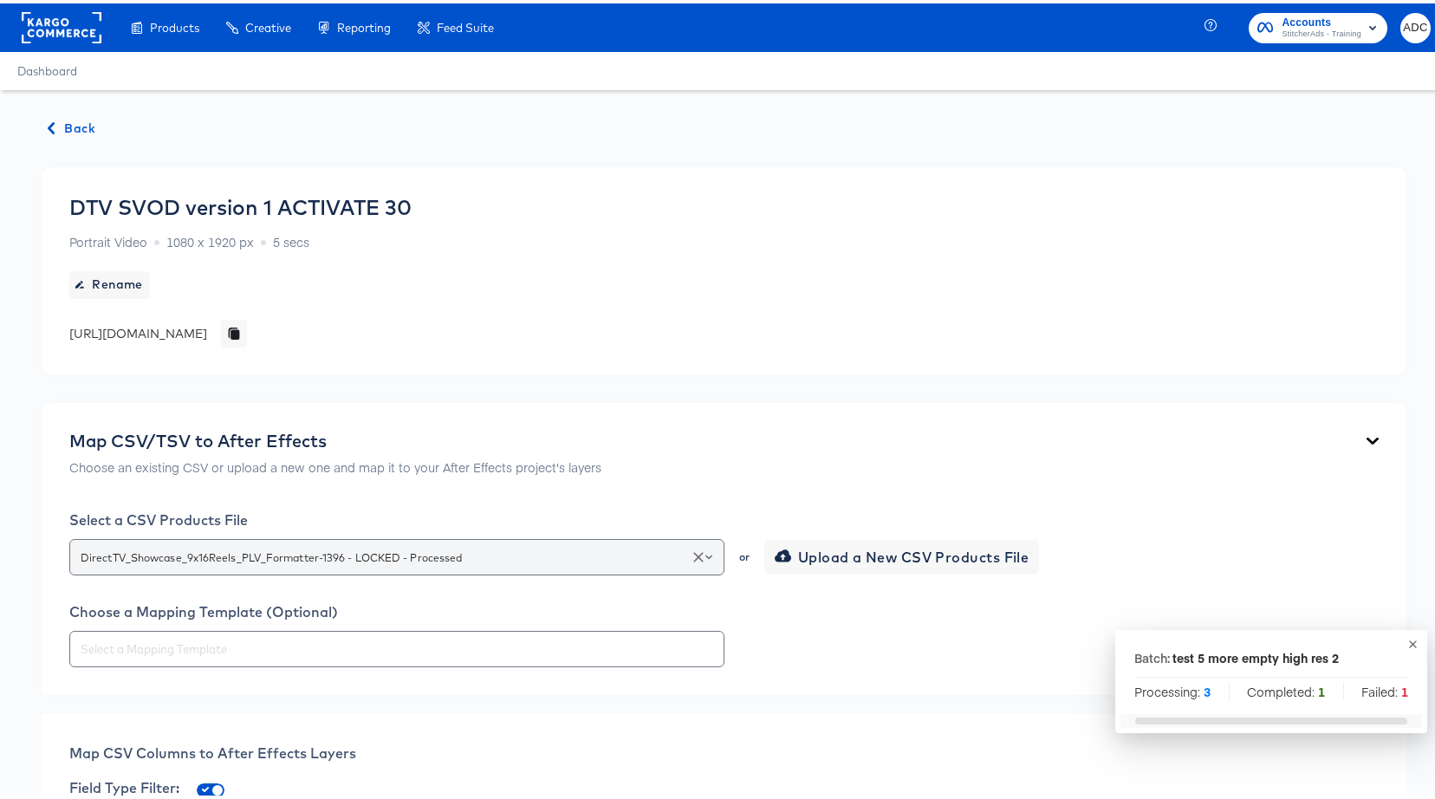
click at [211, 544] on input "DirectTV_Showcase_9x16Reels_PLV_Formatter-1396 - LOCKED - Processed" at bounding box center [396, 554] width 639 height 20
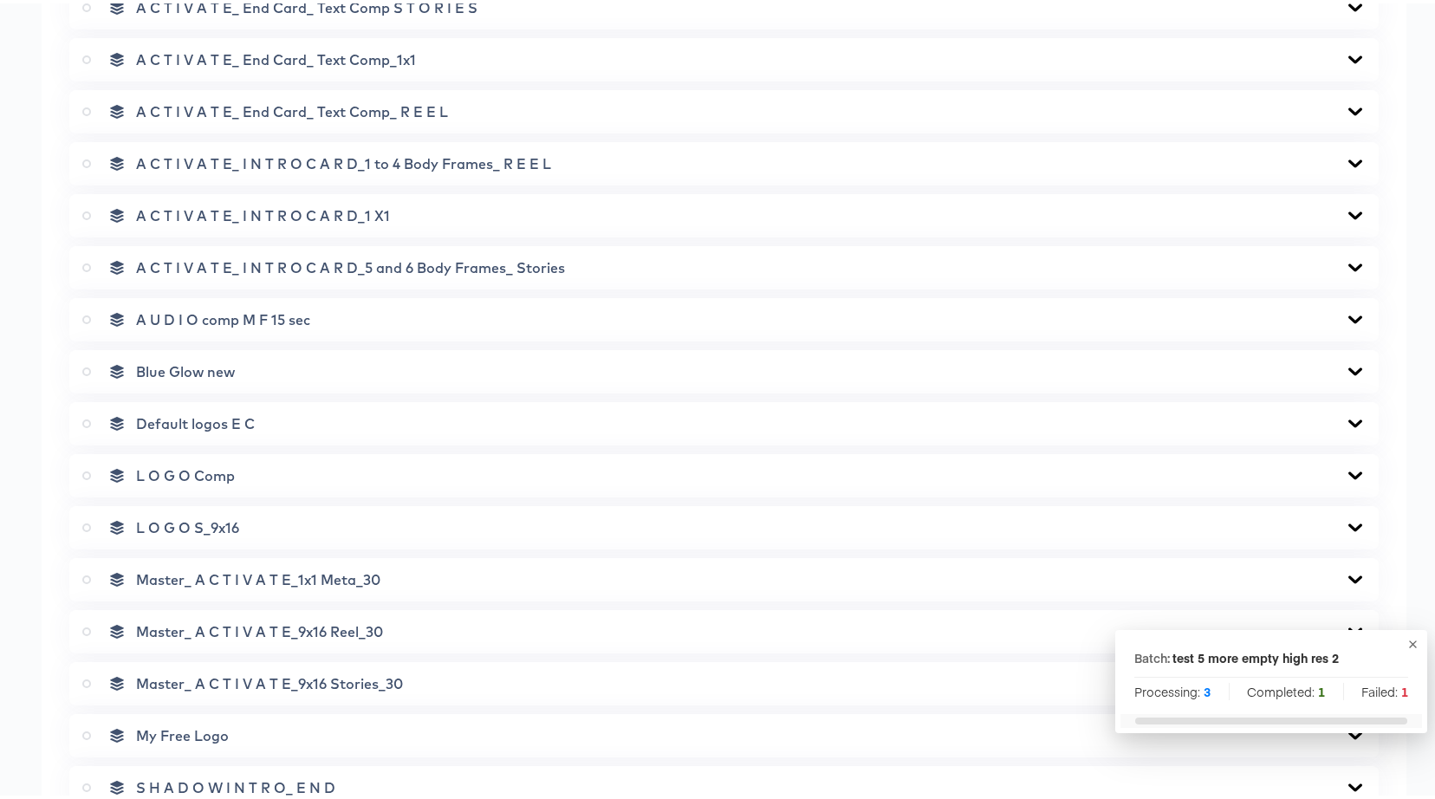
scroll to position [2012, 0]
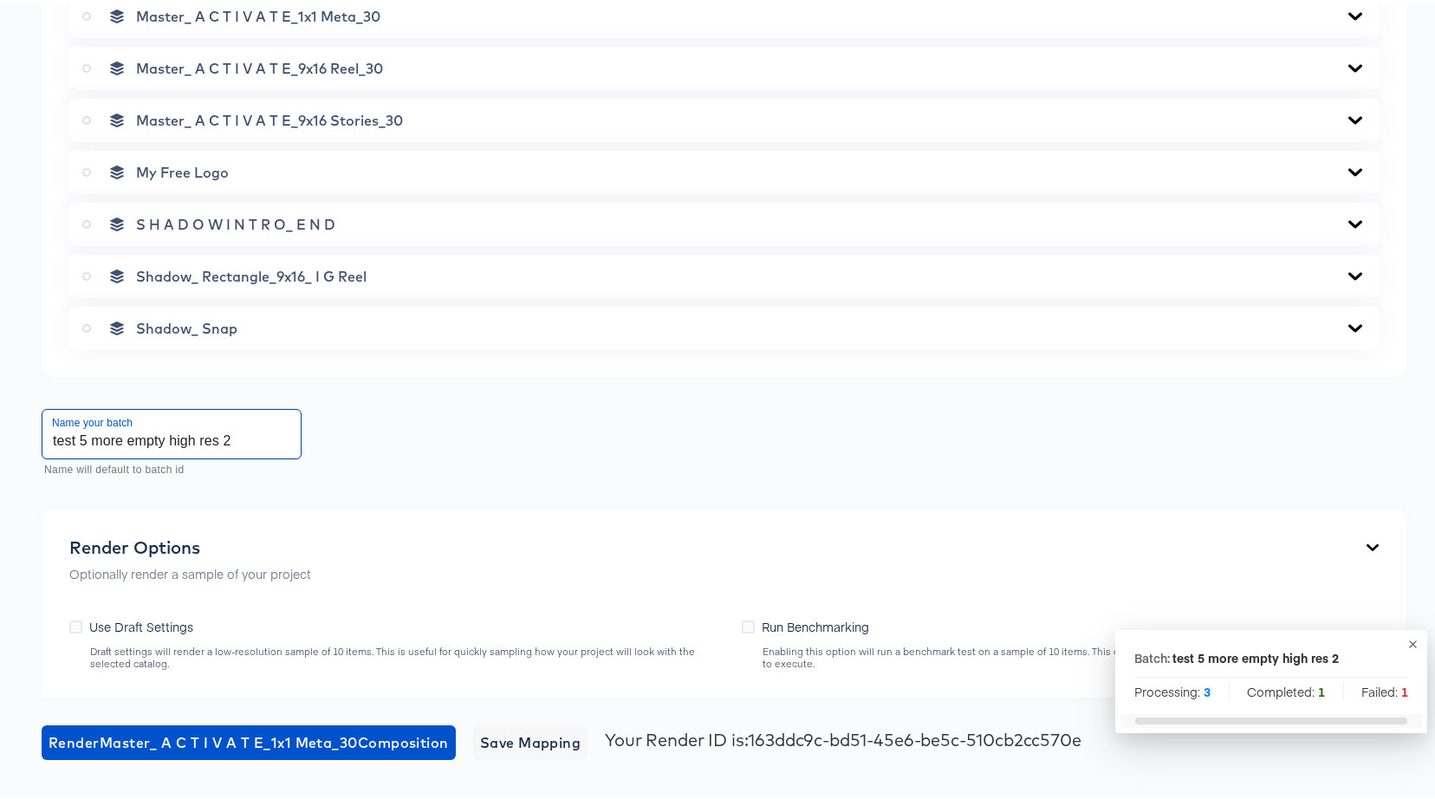
drag, startPoint x: 79, startPoint y: 437, endPoint x: -36, endPoint y: 436, distance: 115.2
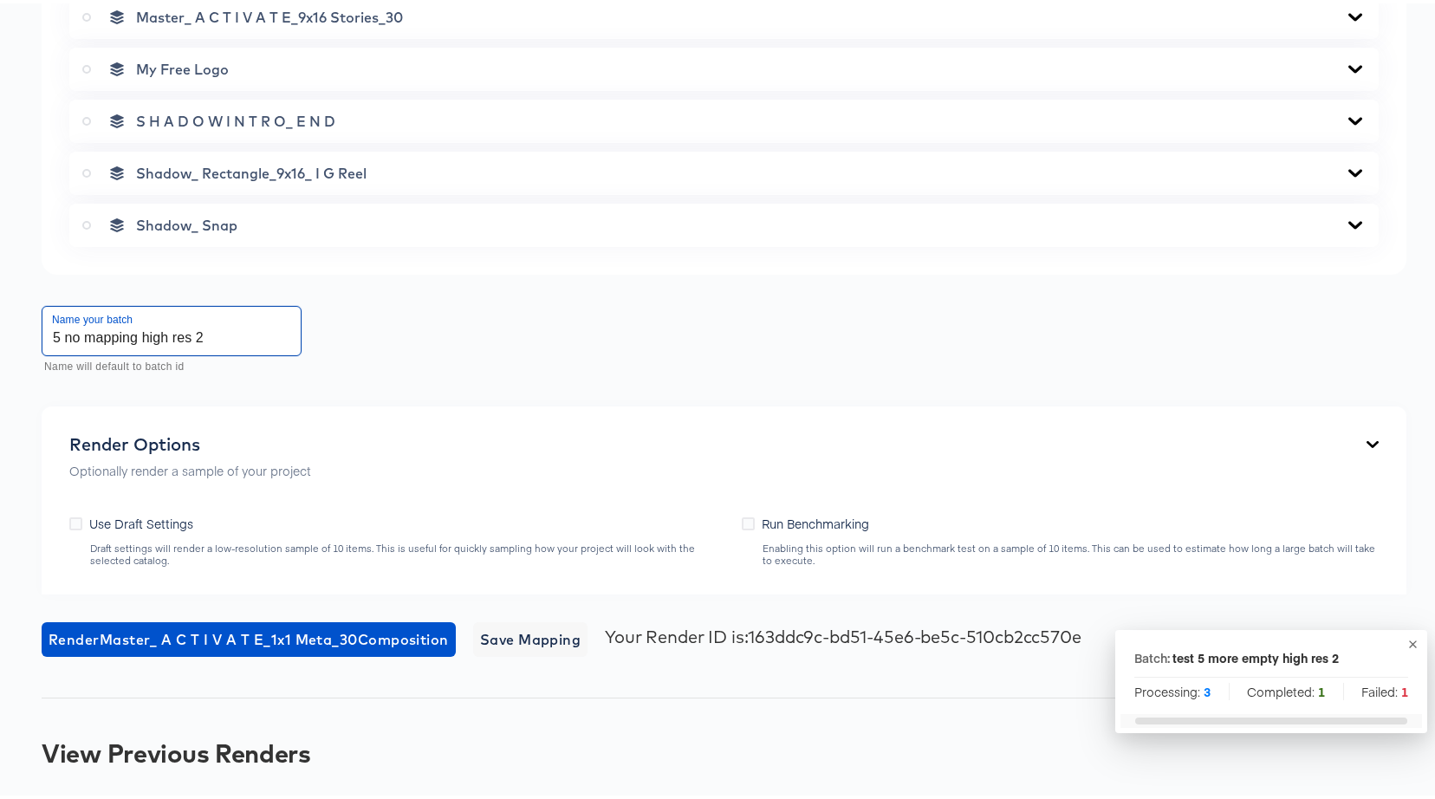
scroll to position [2279, 0]
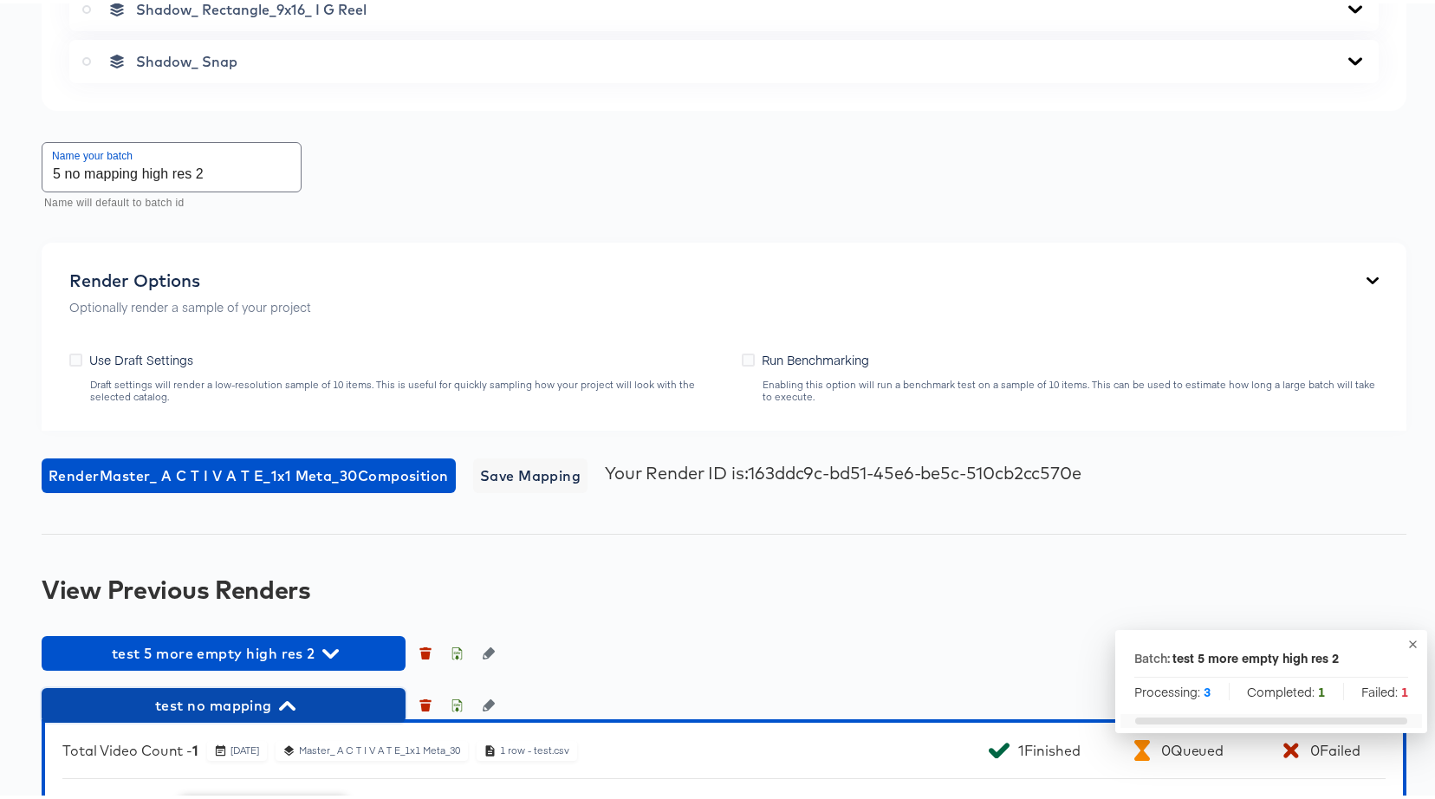
click at [229, 692] on span "test no mapping" at bounding box center [223, 702] width 347 height 24
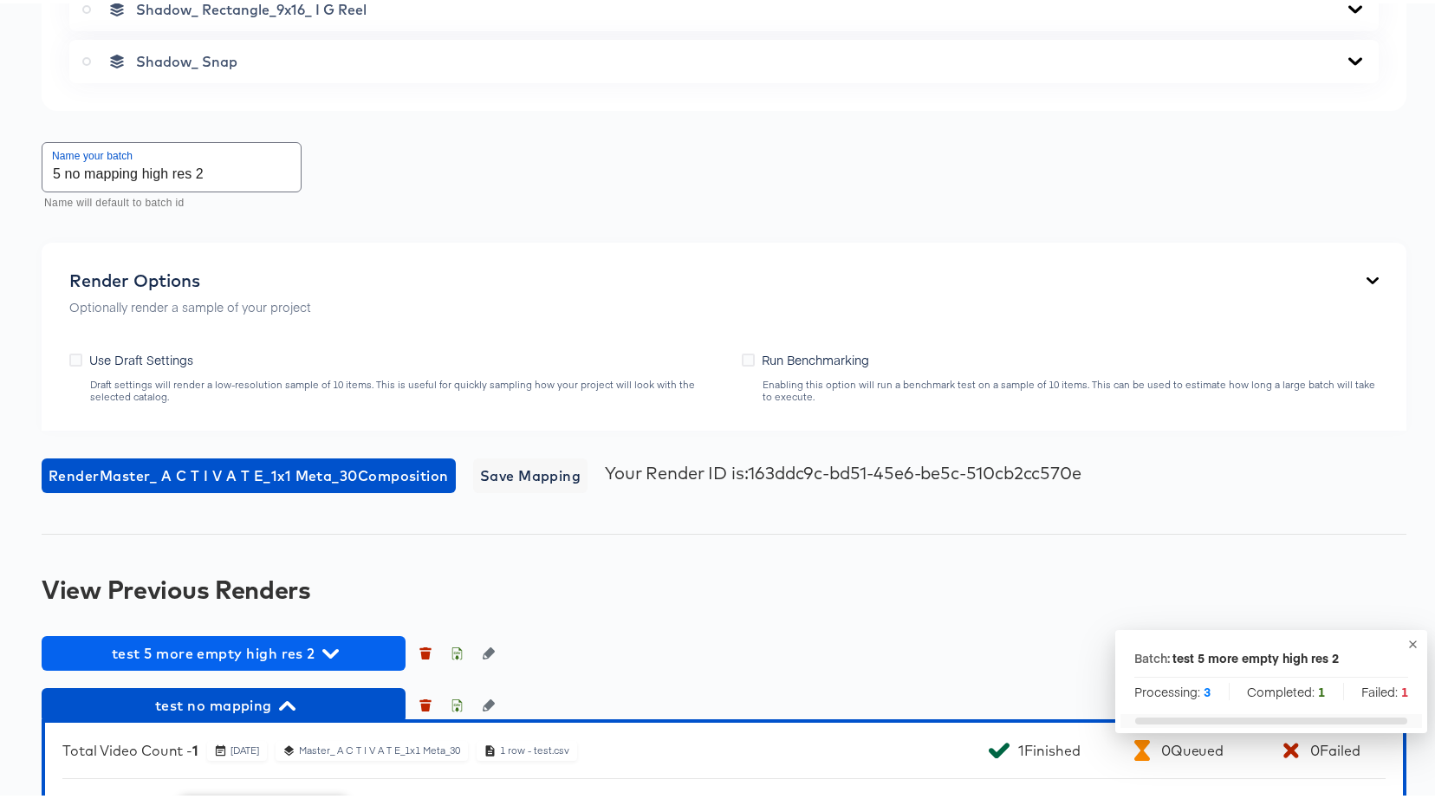
scroll to position [2227, 0]
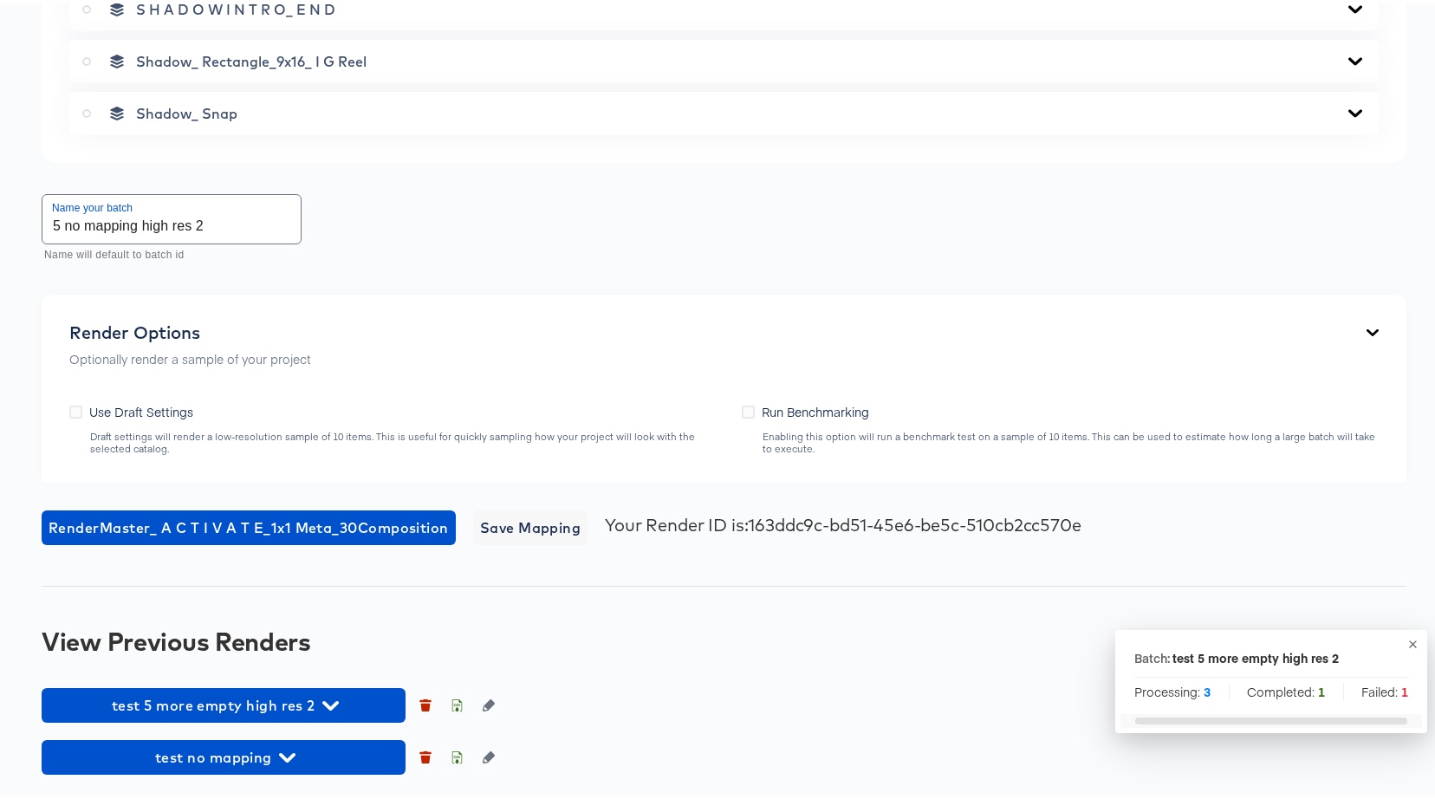
click at [205, 226] on input "5 no mapping high res 2" at bounding box center [171, 215] width 258 height 49
drag, startPoint x: 199, startPoint y: 224, endPoint x: 222, endPoint y: 228, distance: 22.8
click at [222, 228] on input "5 no mapping high res 2" at bounding box center [171, 215] width 258 height 49
type input "5 no mapping high res 3"
click at [198, 530] on span "Render Master_ A C T I V A T E_1x1 Meta_30 Composition" at bounding box center [249, 524] width 400 height 24
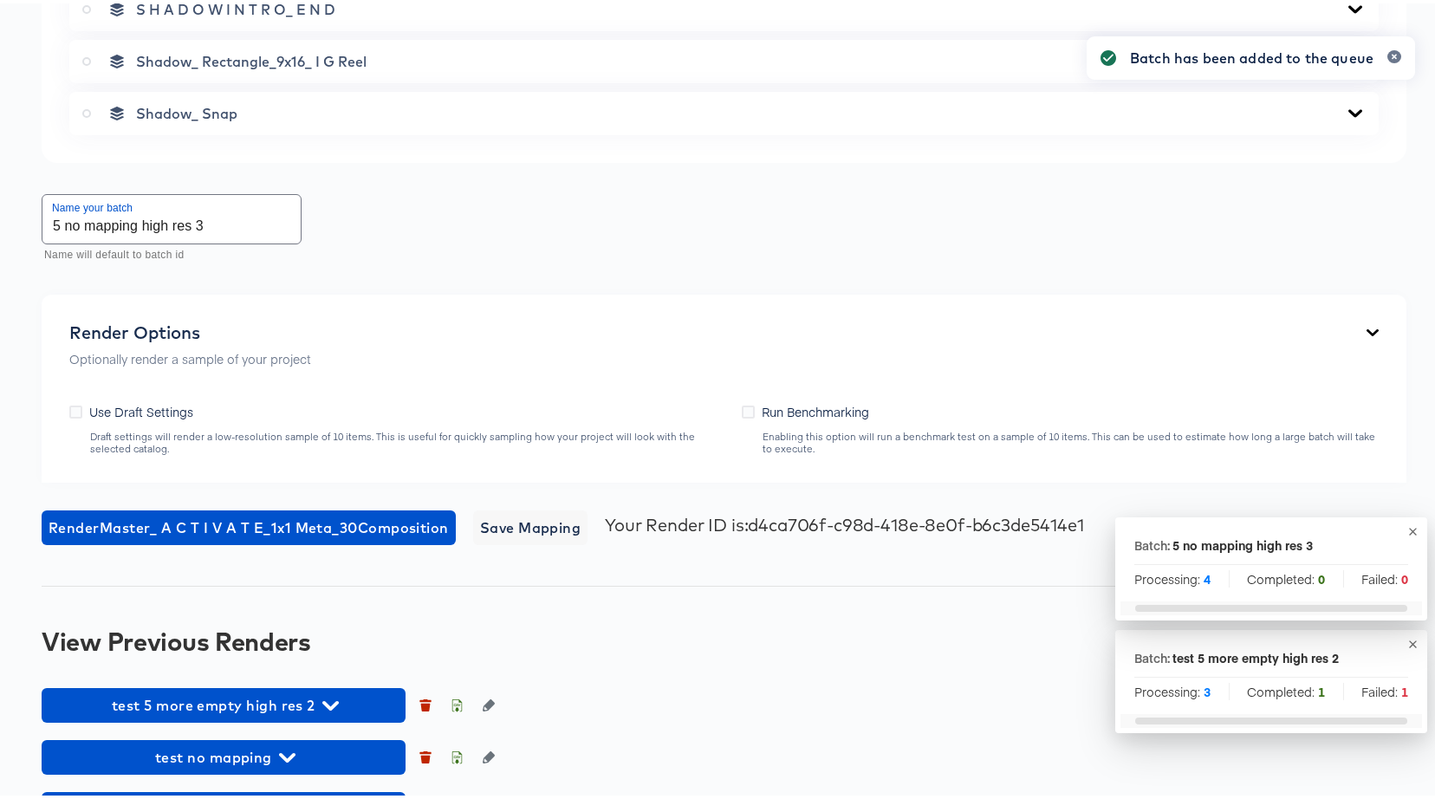
click at [1399, 528] on div "Batch has been added to the queue" at bounding box center [1250, 368] width 363 height 705
click at [1409, 640] on icon "button" at bounding box center [1413, 641] width 8 height 8
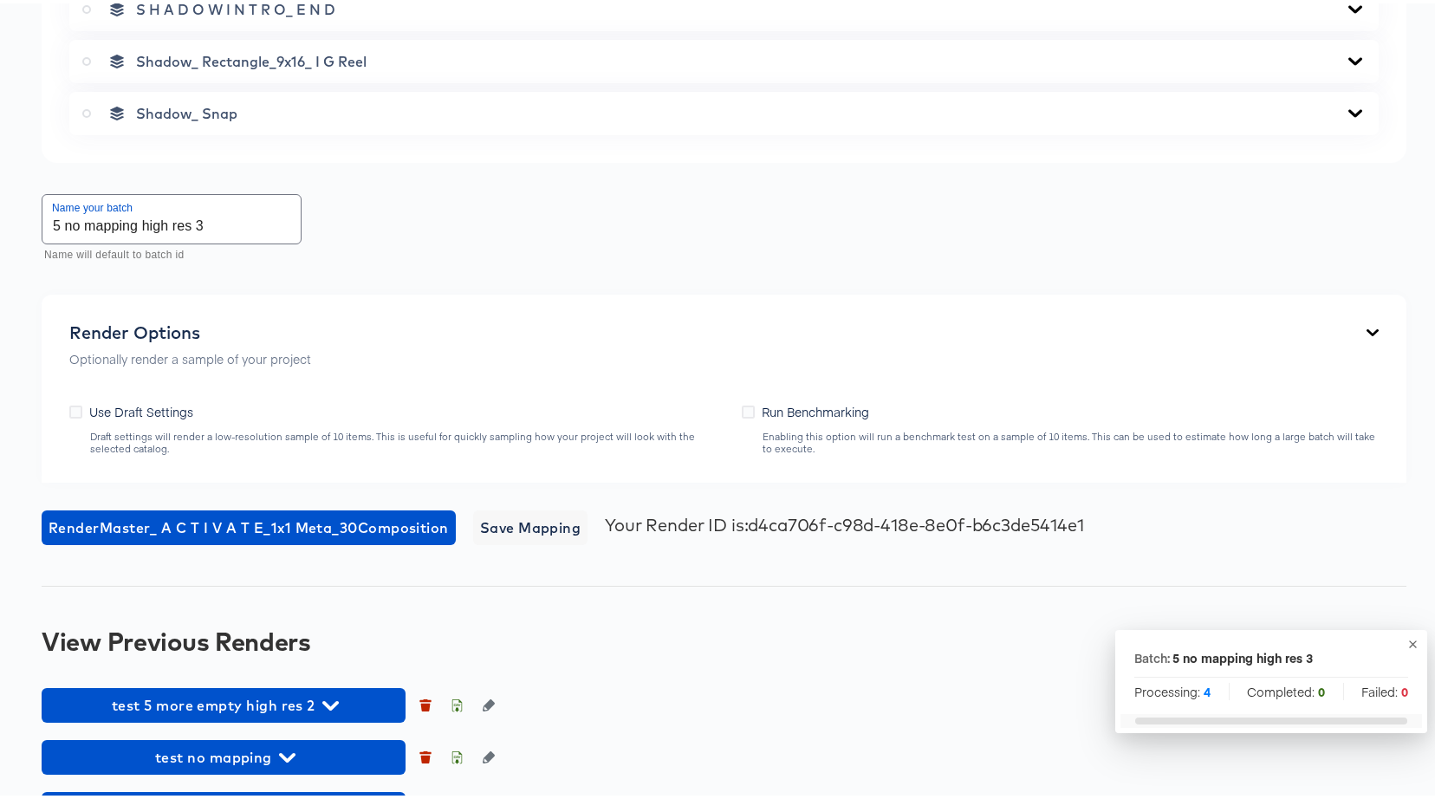
click at [1409, 640] on icon "button" at bounding box center [1413, 641] width 8 height 8
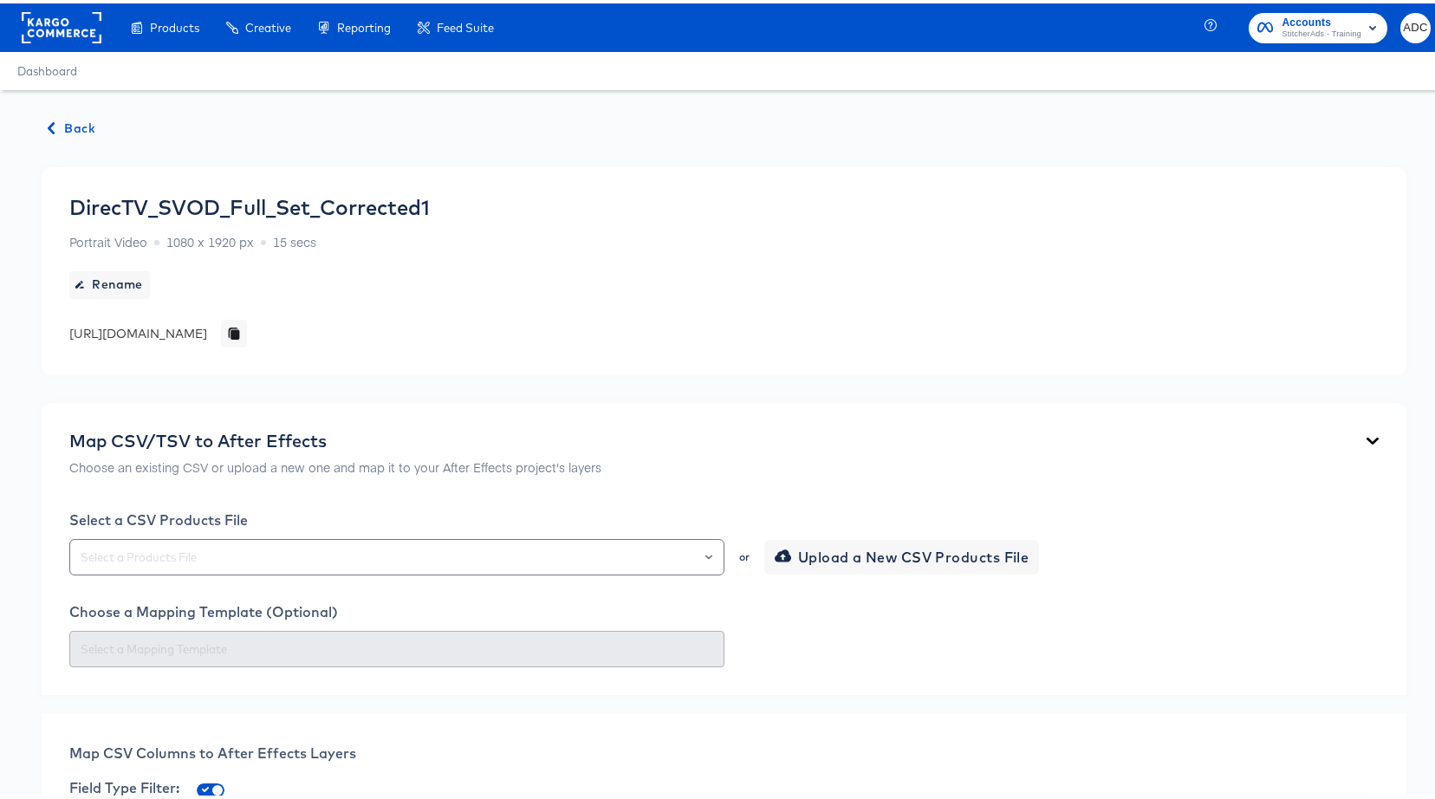
click at [54, 124] on icon "button" at bounding box center [51, 125] width 12 height 12
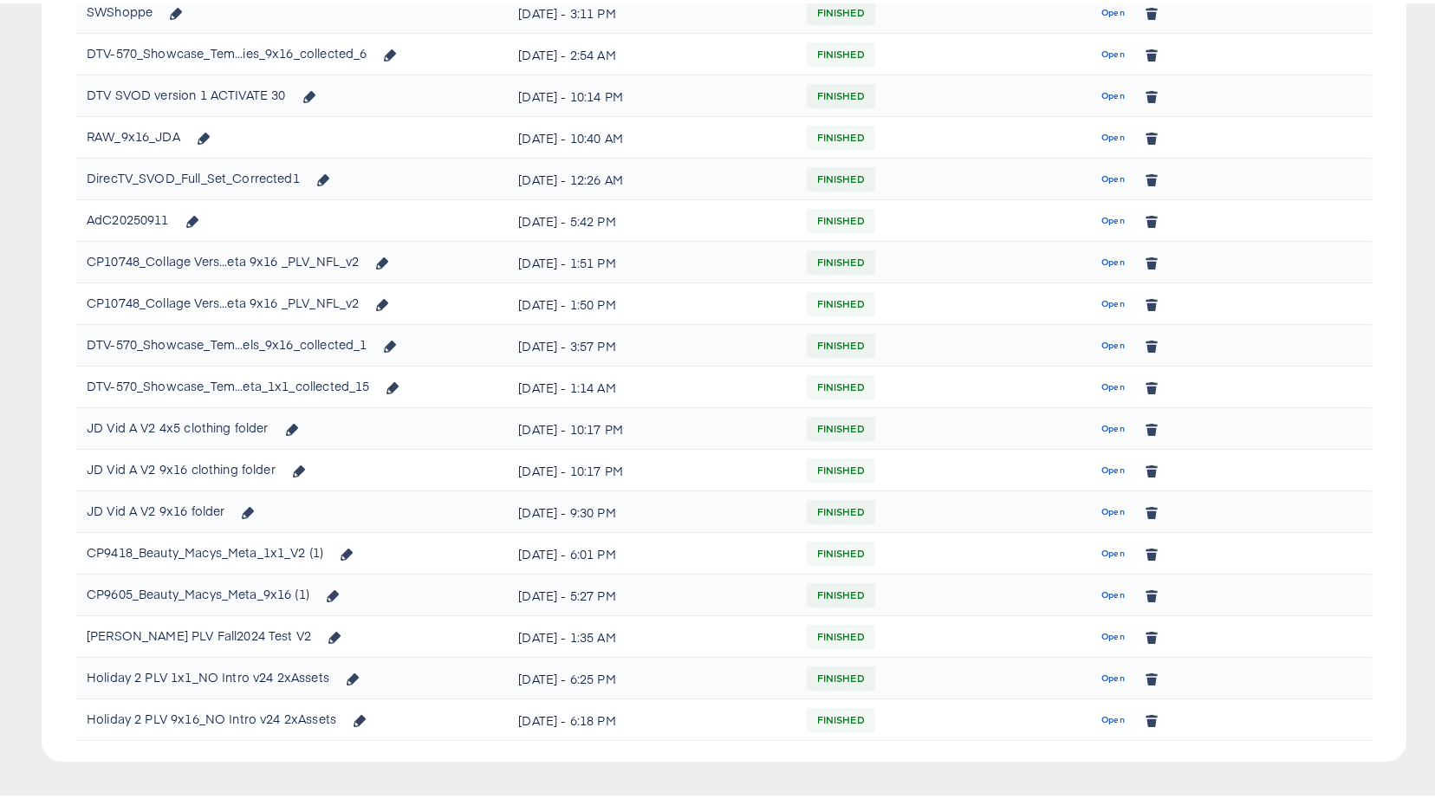
scroll to position [1094, 0]
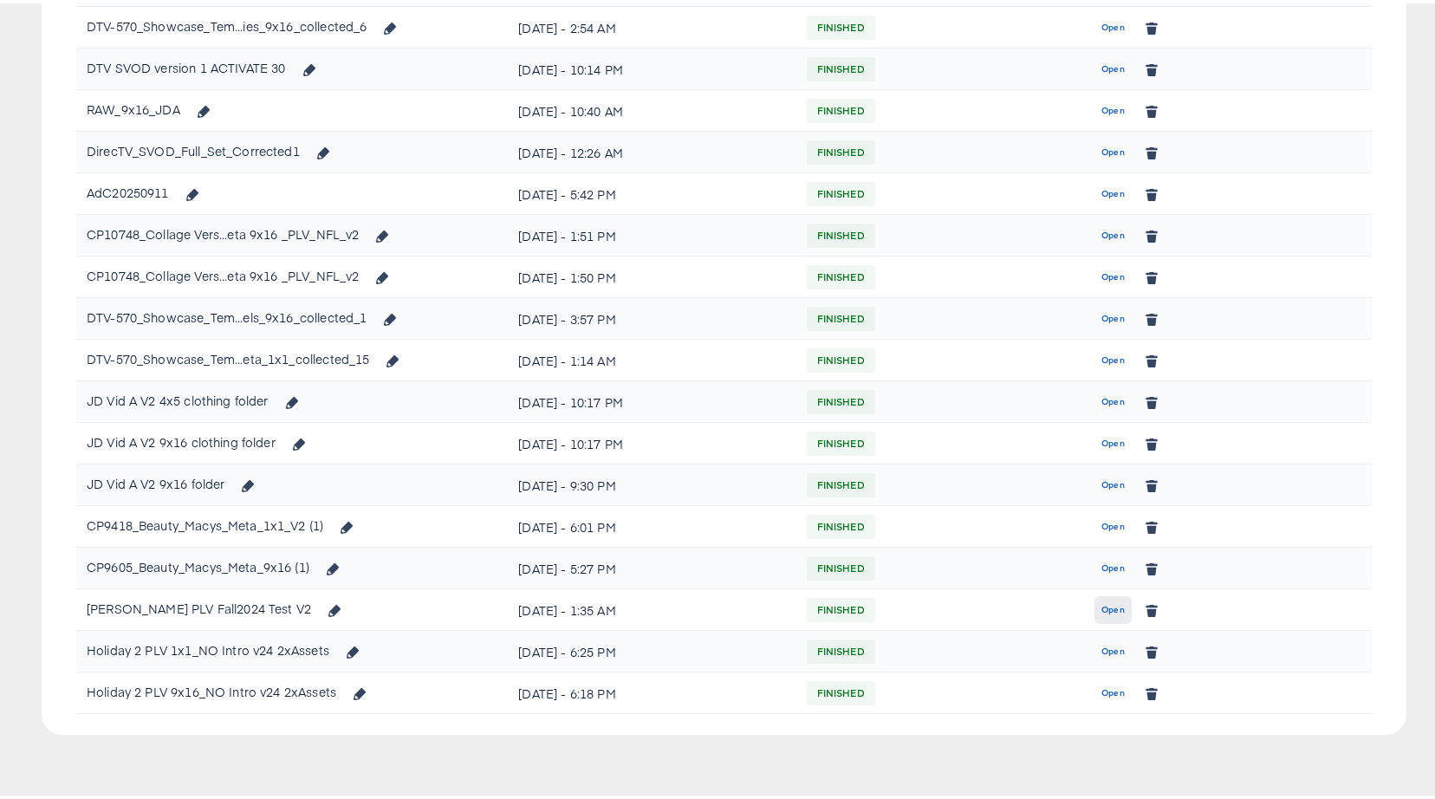
click at [1101, 605] on span "Open" at bounding box center [1112, 607] width 23 height 16
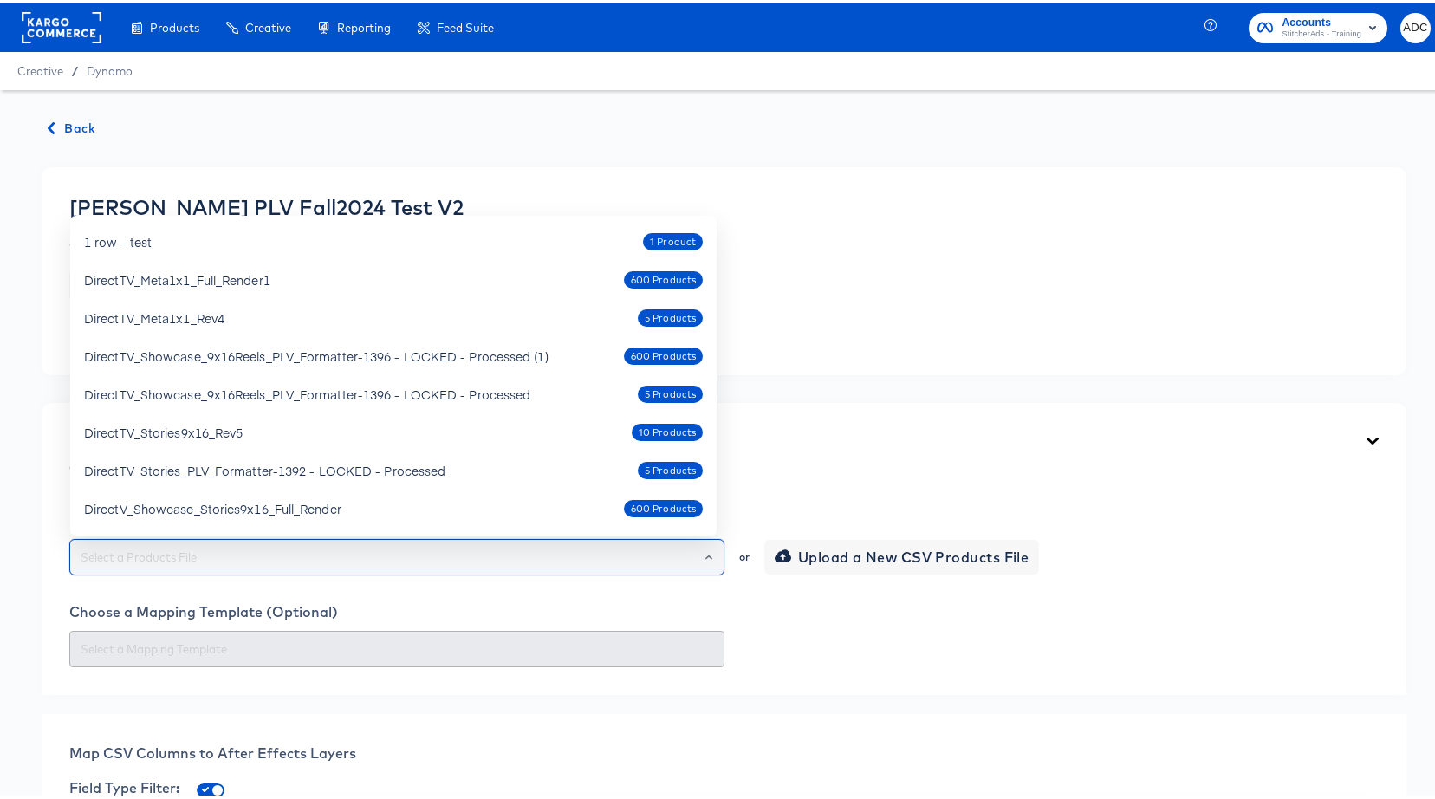
click at [191, 557] on input "text" at bounding box center [396, 554] width 639 height 20
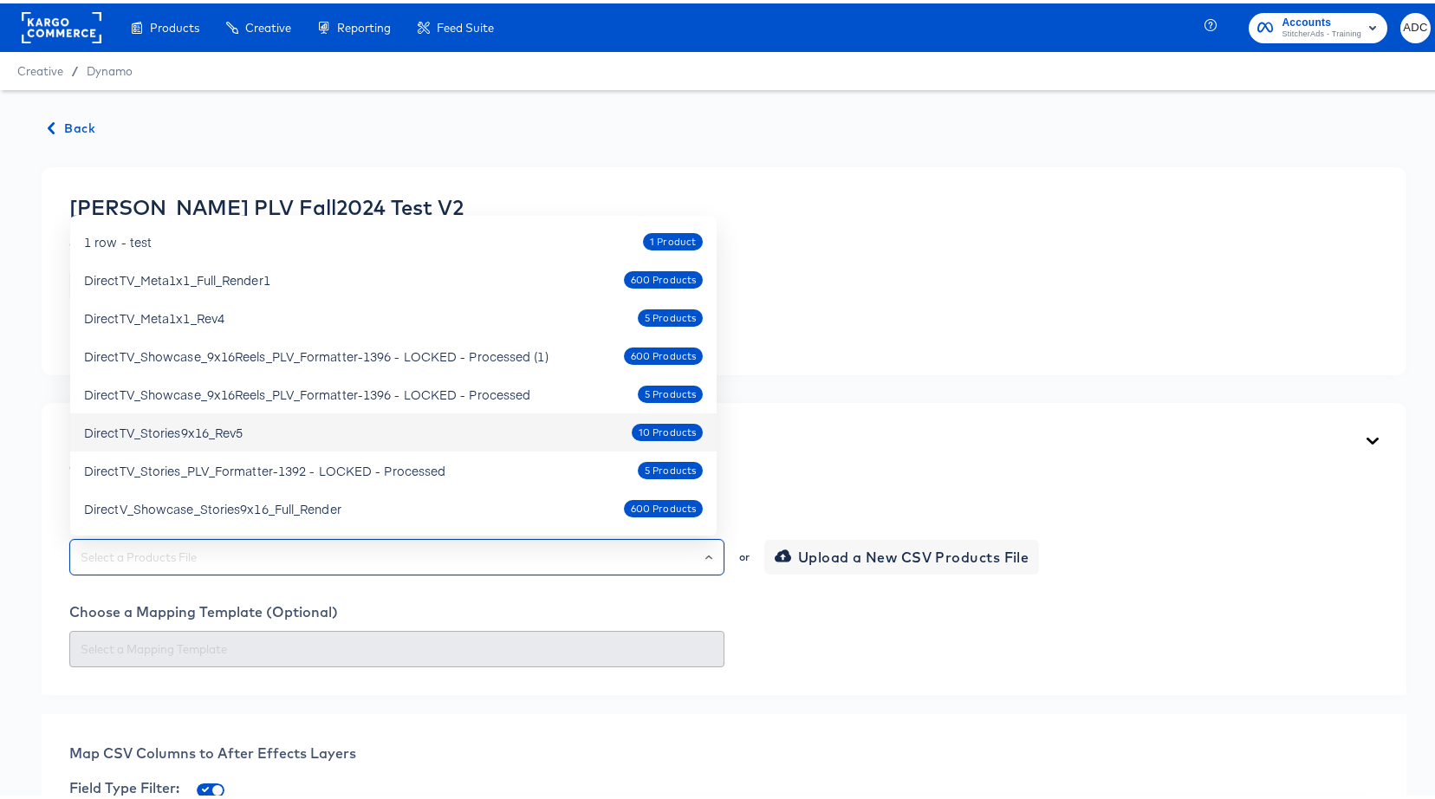
click at [166, 421] on div "DirectTV_Stories9x16_Rev5" at bounding box center [163, 428] width 159 height 17
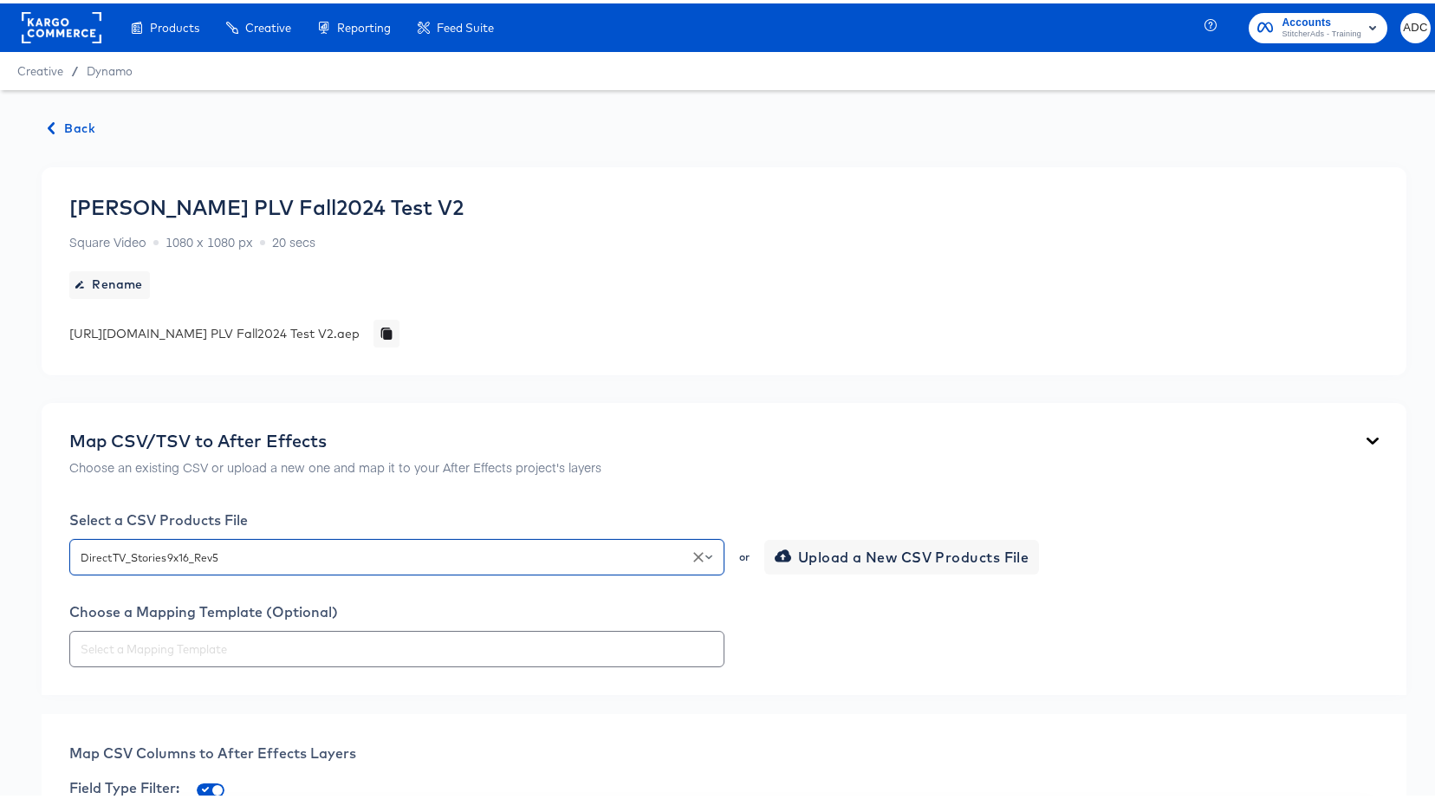
type input "DirectTV_Stories9x16_Rev5"
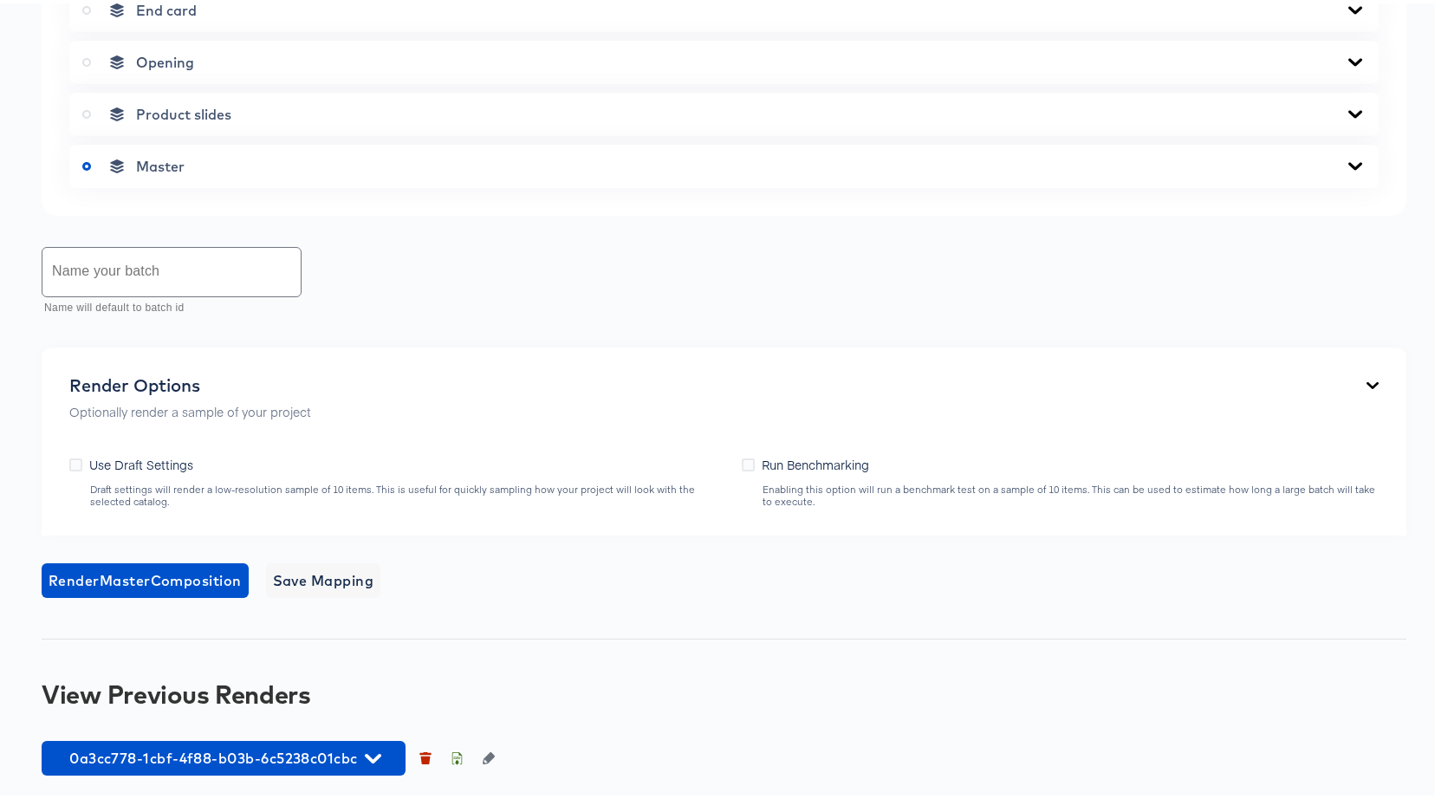
scroll to position [824, 0]
click at [152, 261] on input "text" at bounding box center [171, 267] width 258 height 49
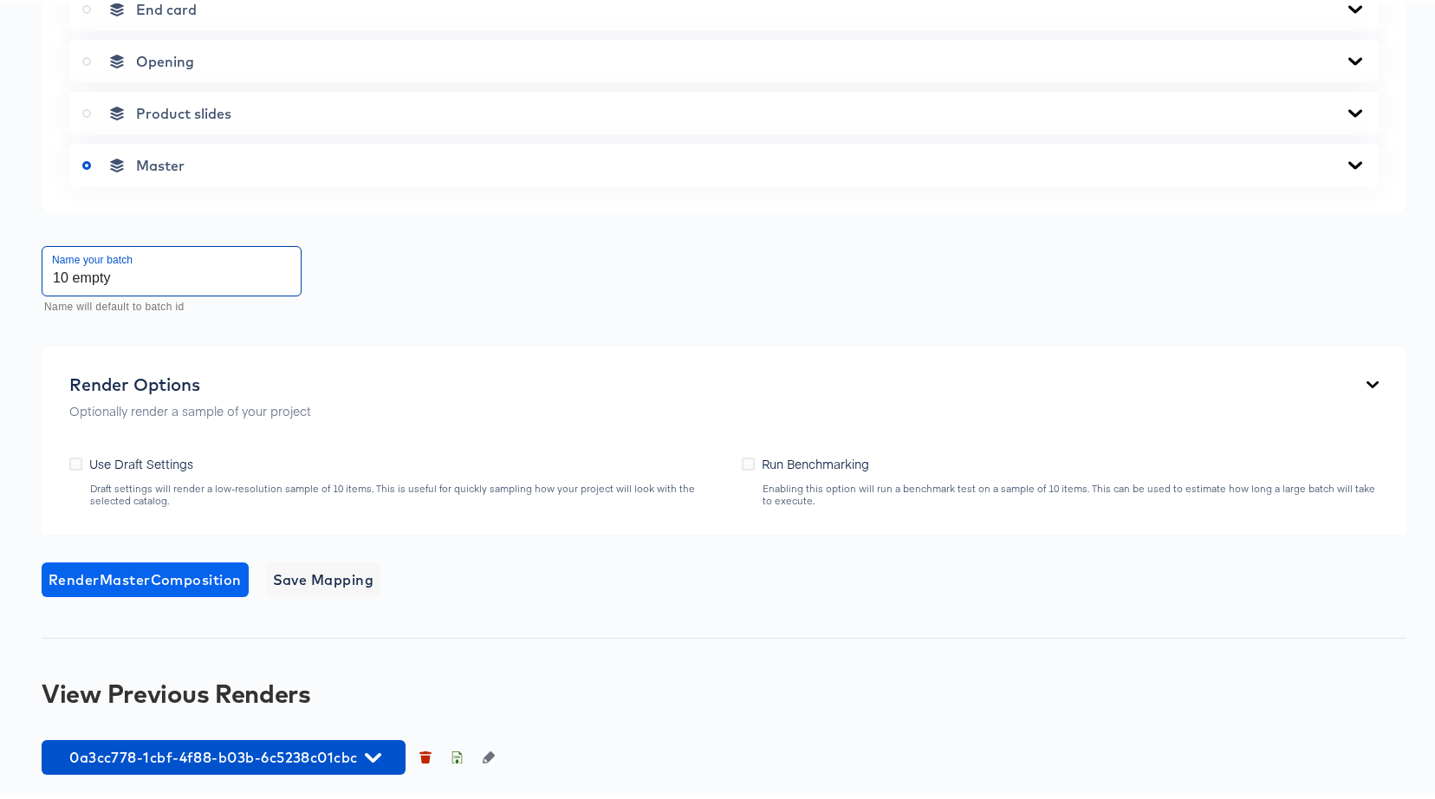
type input "10 empty"
click at [115, 584] on span "Render Master Composition" at bounding box center [145, 576] width 193 height 24
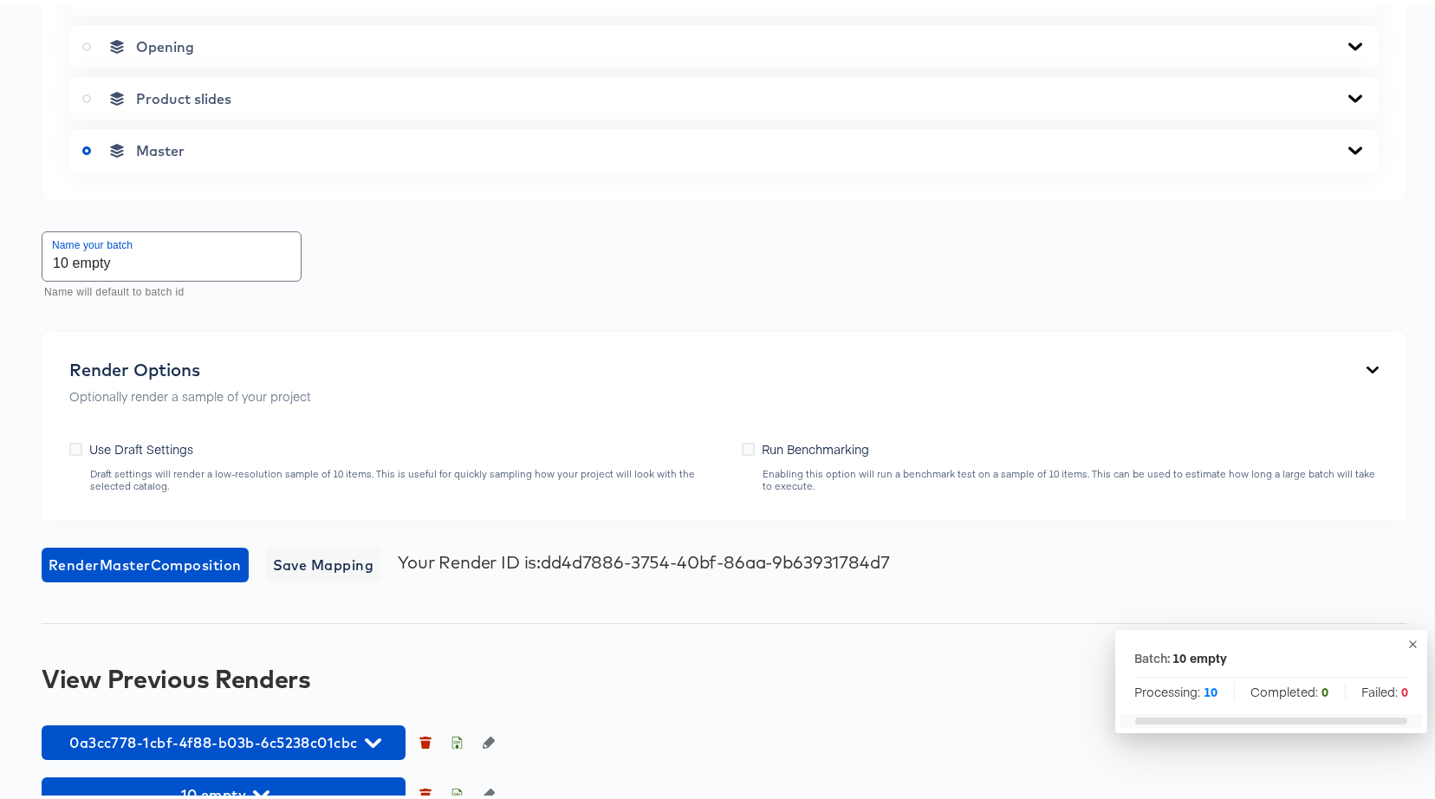
scroll to position [876, 0]
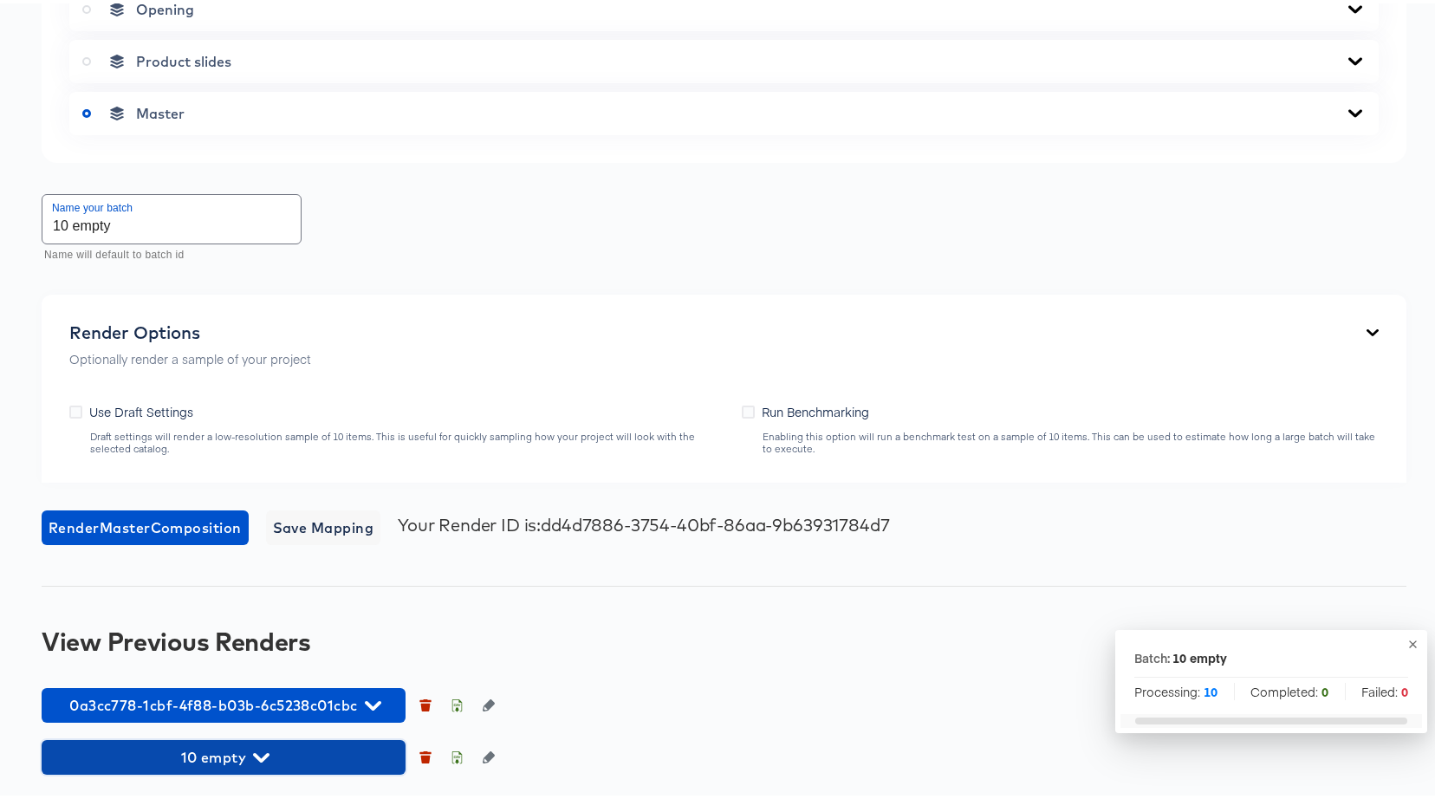
click at [249, 764] on span "10 empty" at bounding box center [223, 754] width 347 height 24
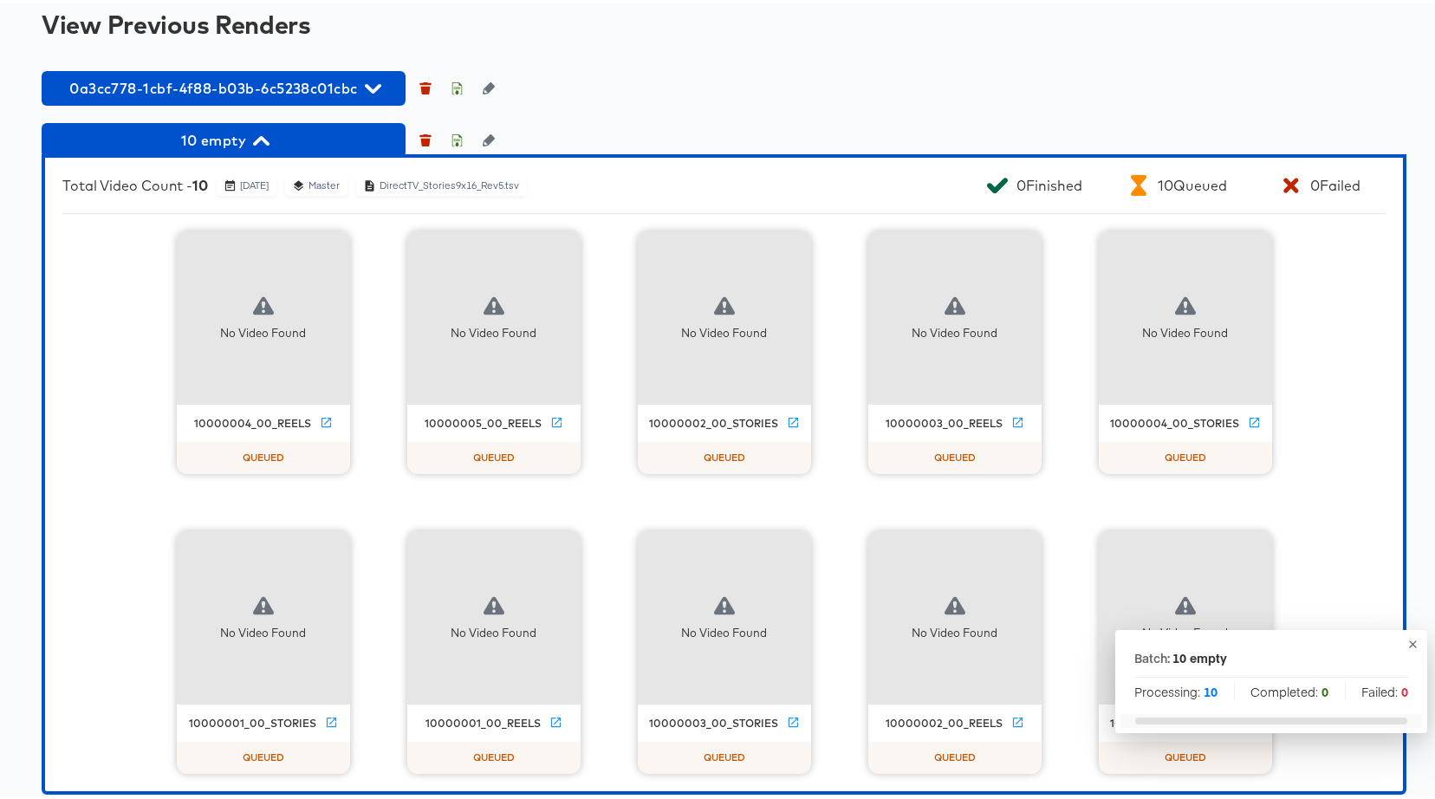
scroll to position [1494, 0]
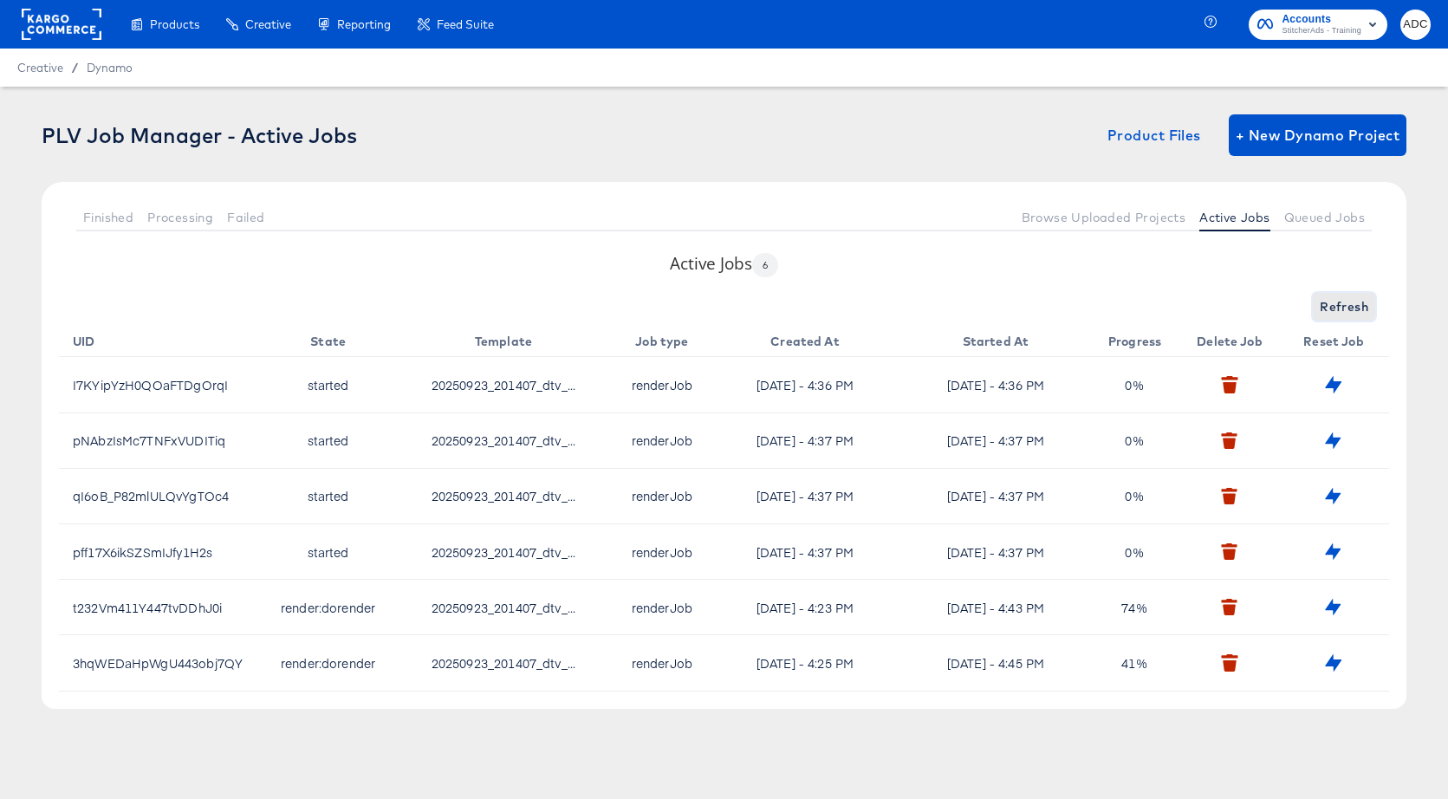
click at [1360, 305] on span "Refresh" at bounding box center [1343, 307] width 49 height 22
